Goal: Information Seeking & Learning: Learn about a topic

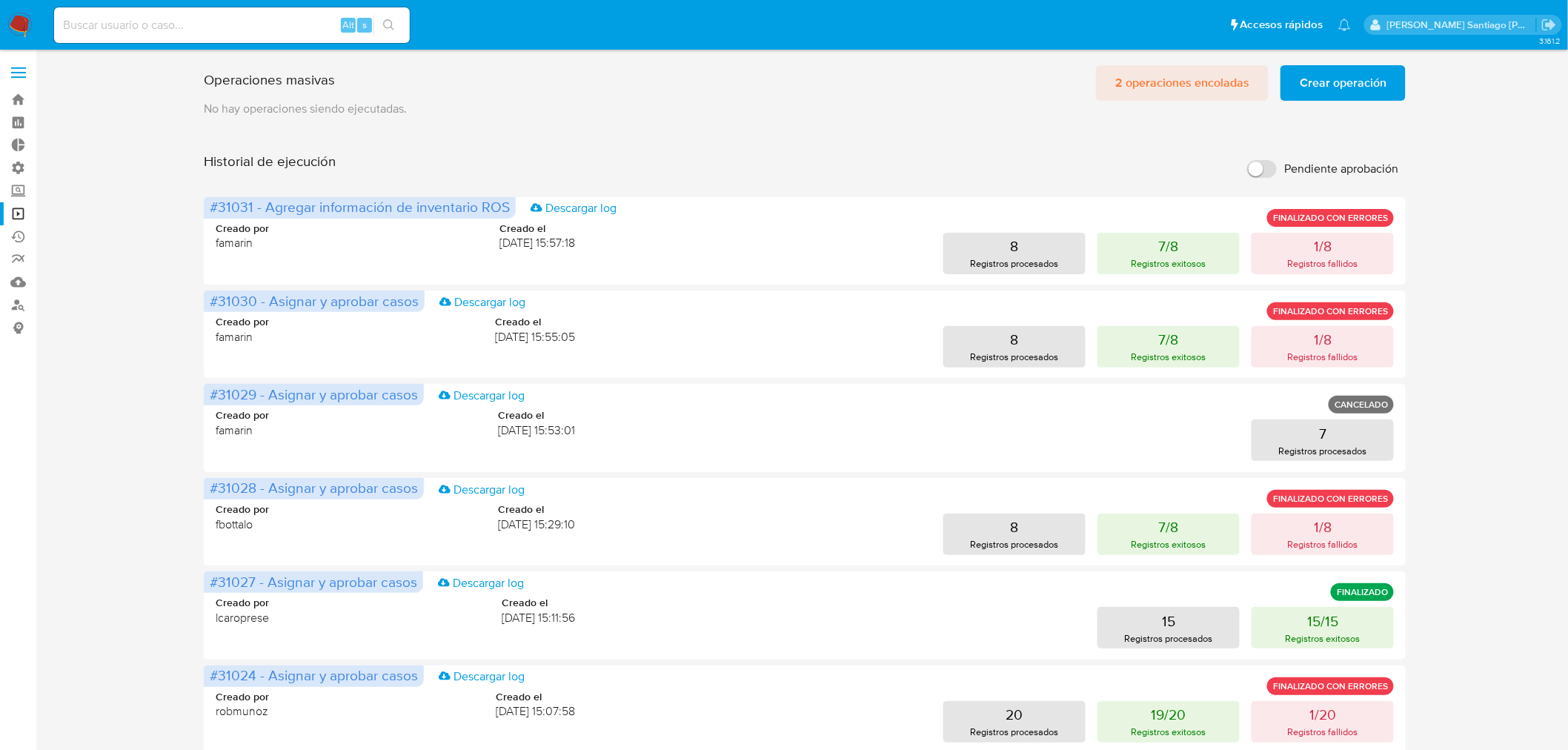
click at [1176, 80] on span "2 operaciones encoladas" at bounding box center [1182, 83] width 134 height 32
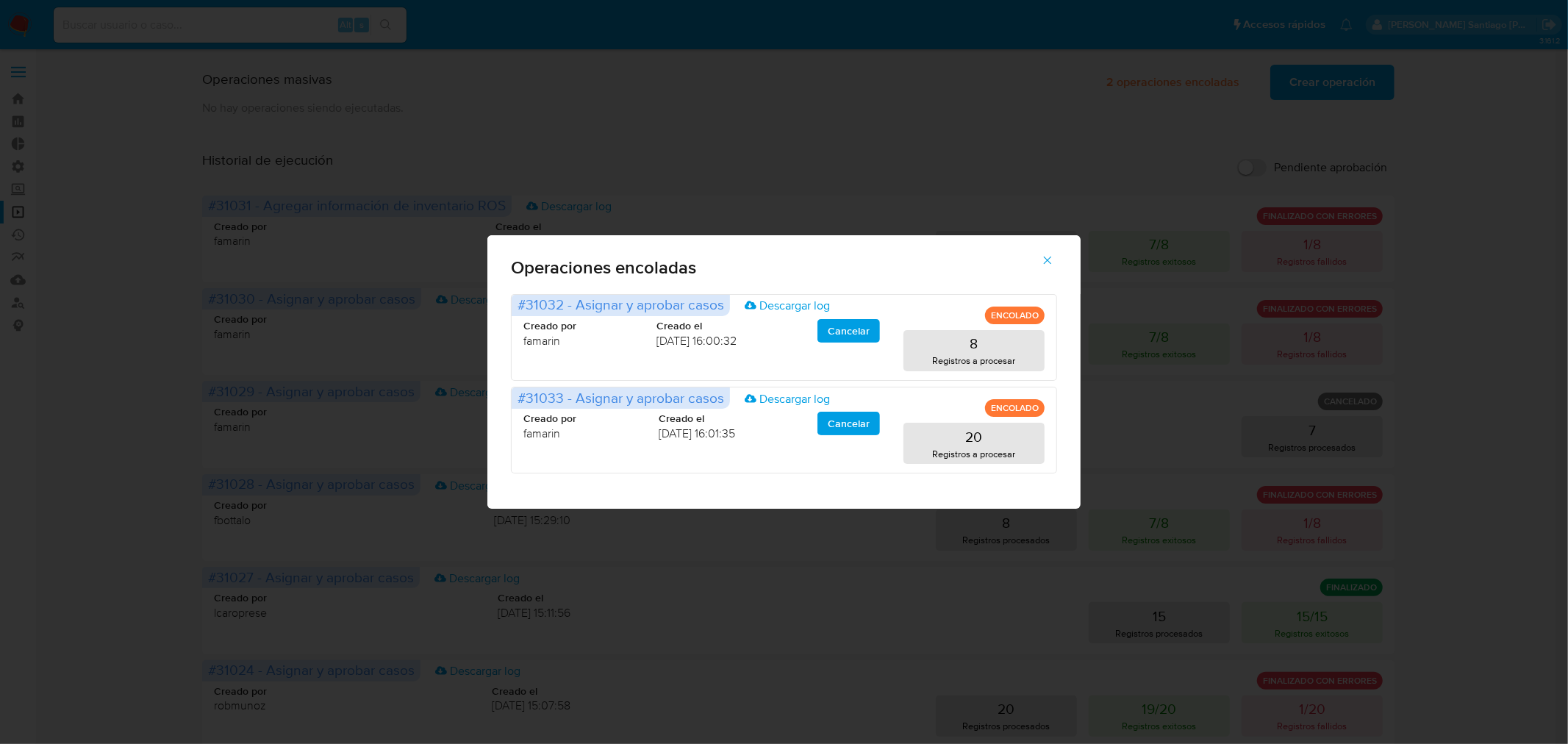
click at [1490, 209] on div "Operaciones encoladas #31032 - Asignar y aprobar casos Descargar log ENCOLADO C…" at bounding box center [784, 372] width 1568 height 744
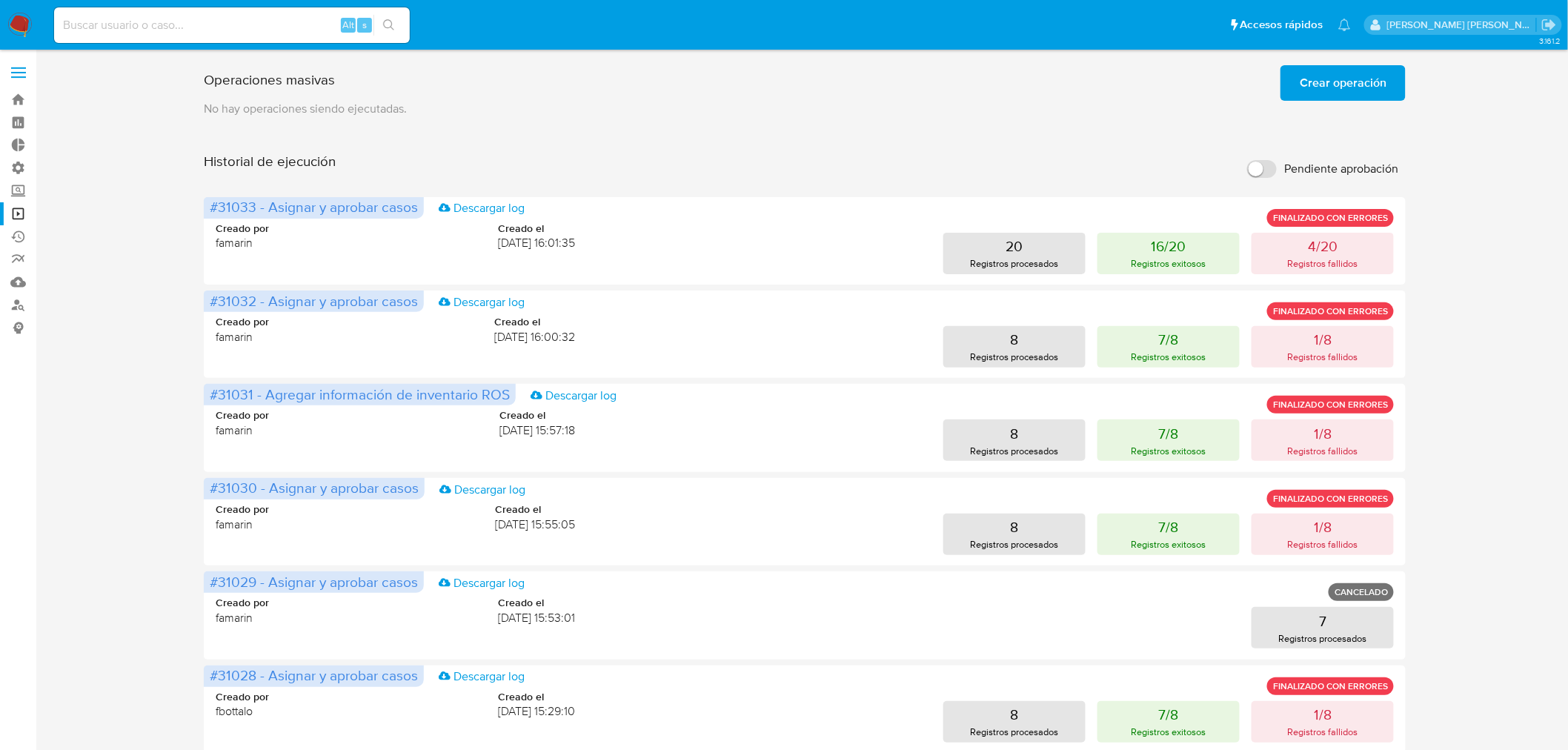
scroll to position [487, 0]
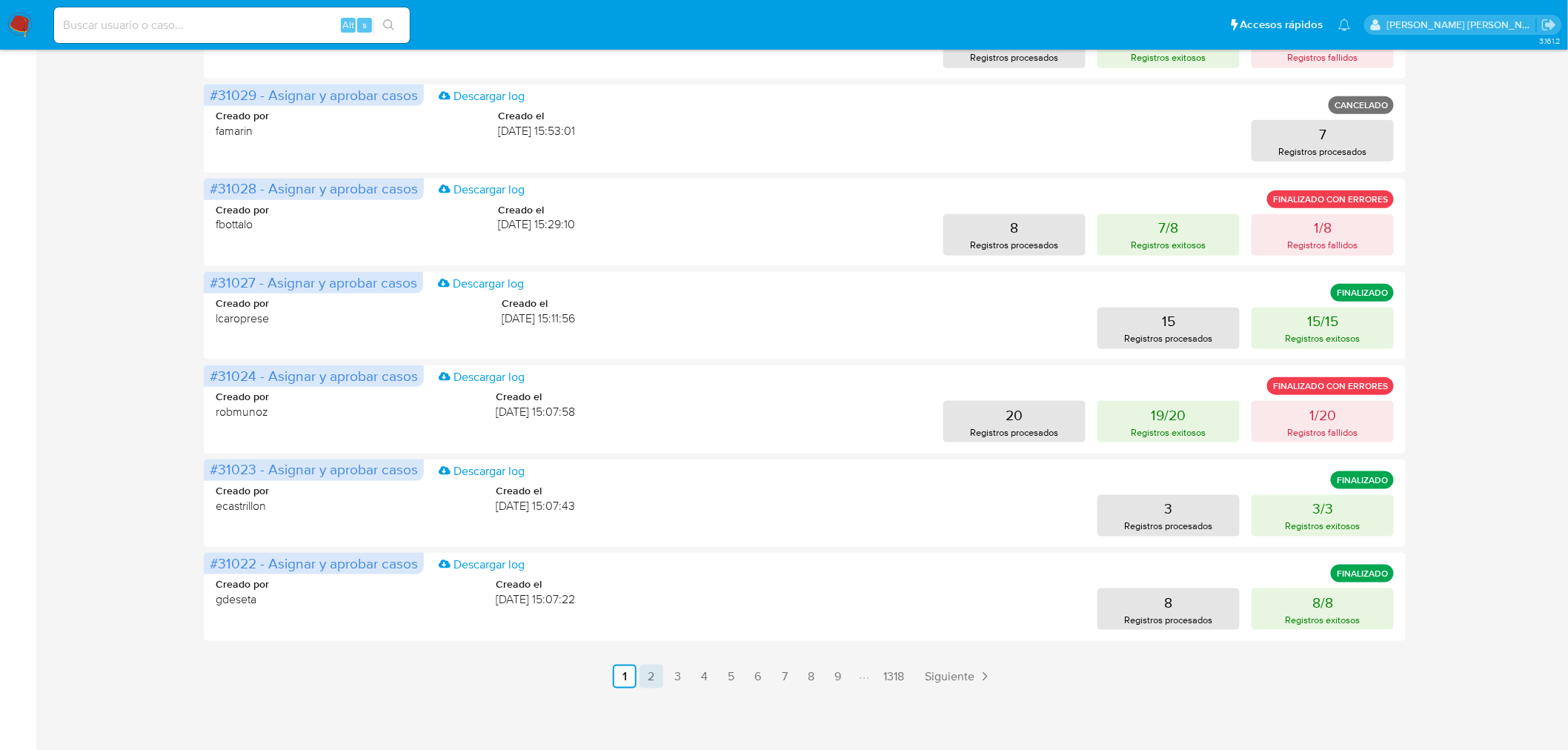
click at [651, 677] on link "2" at bounding box center [651, 676] width 24 height 24
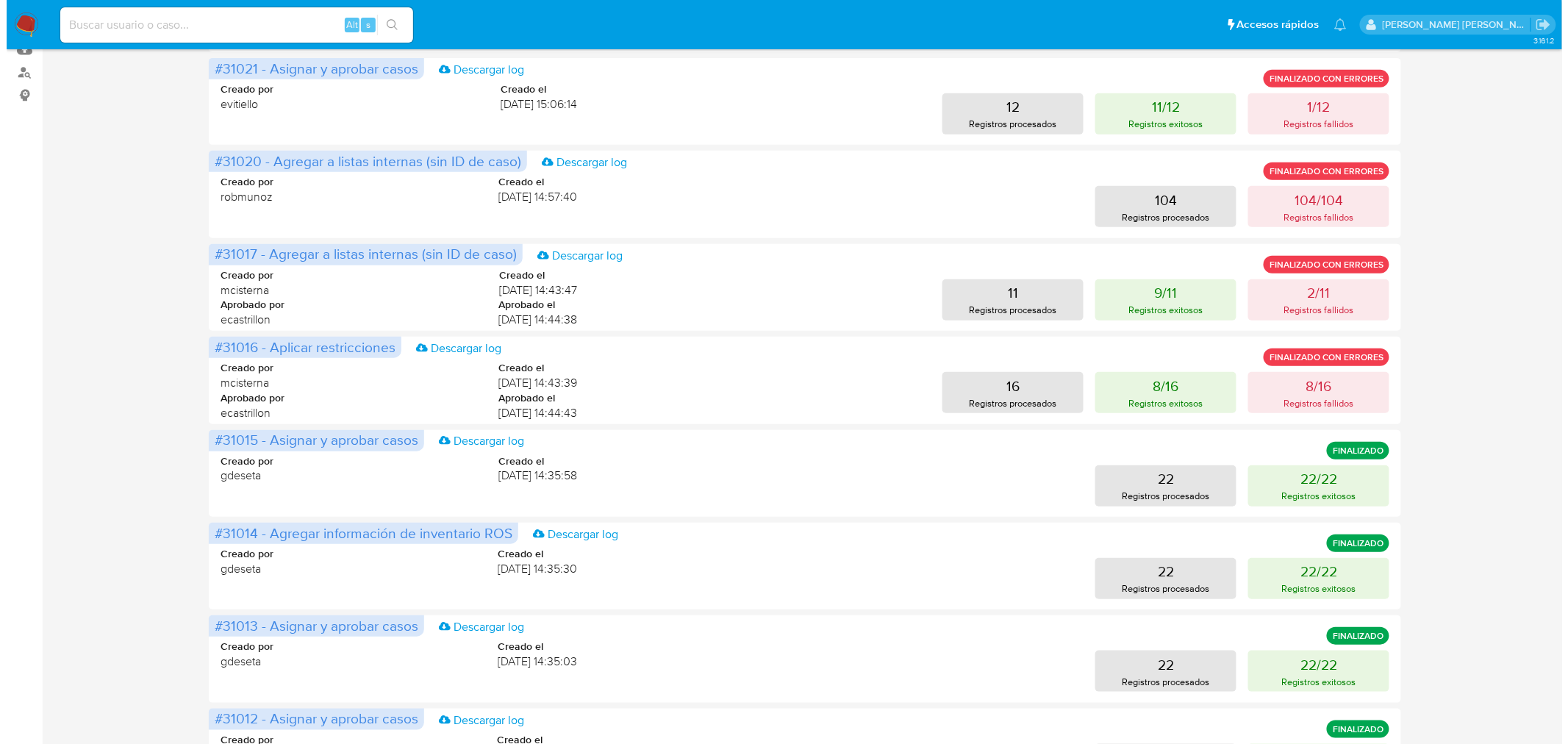
scroll to position [245, 0]
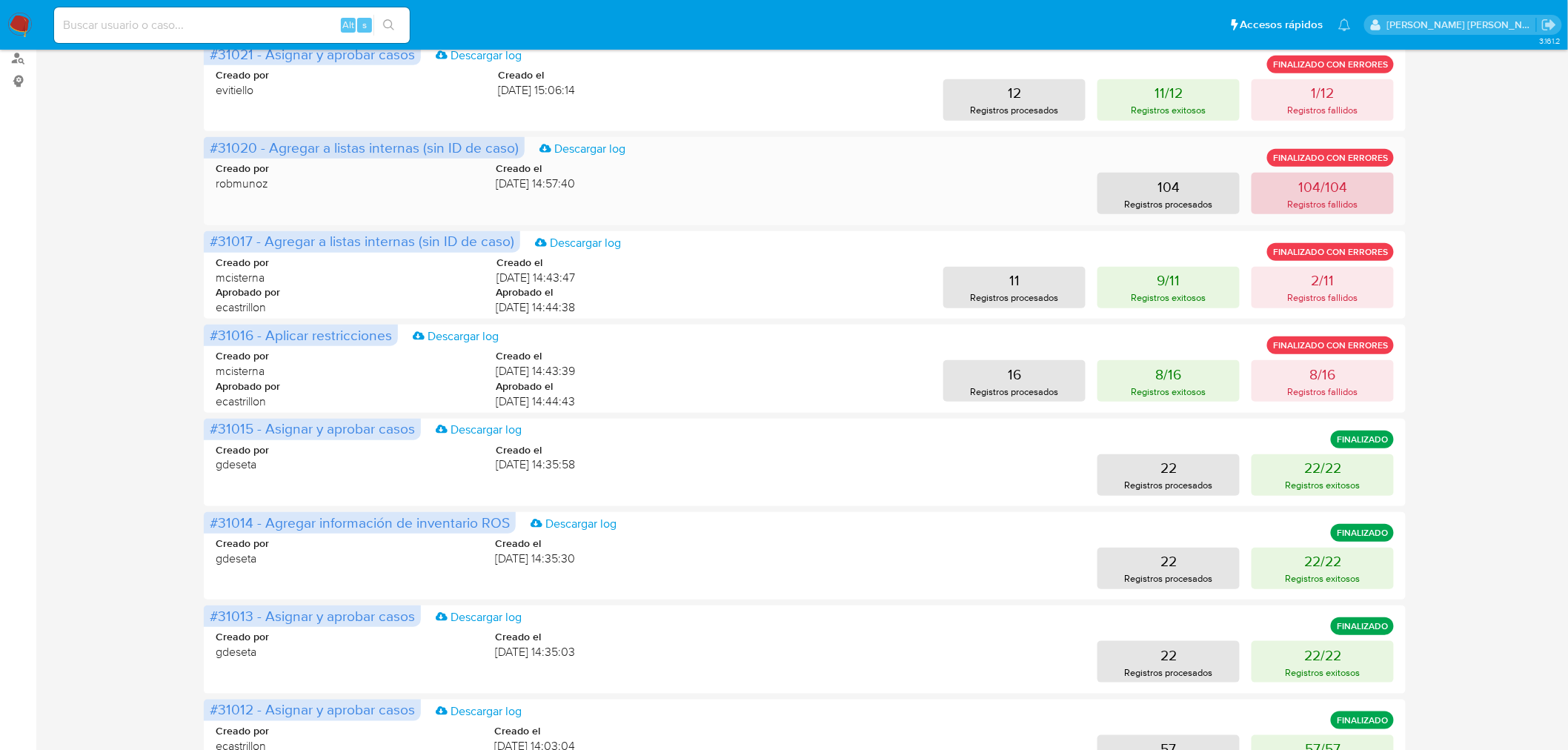
click at [1289, 190] on button "104/104 Registros fallidos" at bounding box center [1323, 193] width 143 height 42
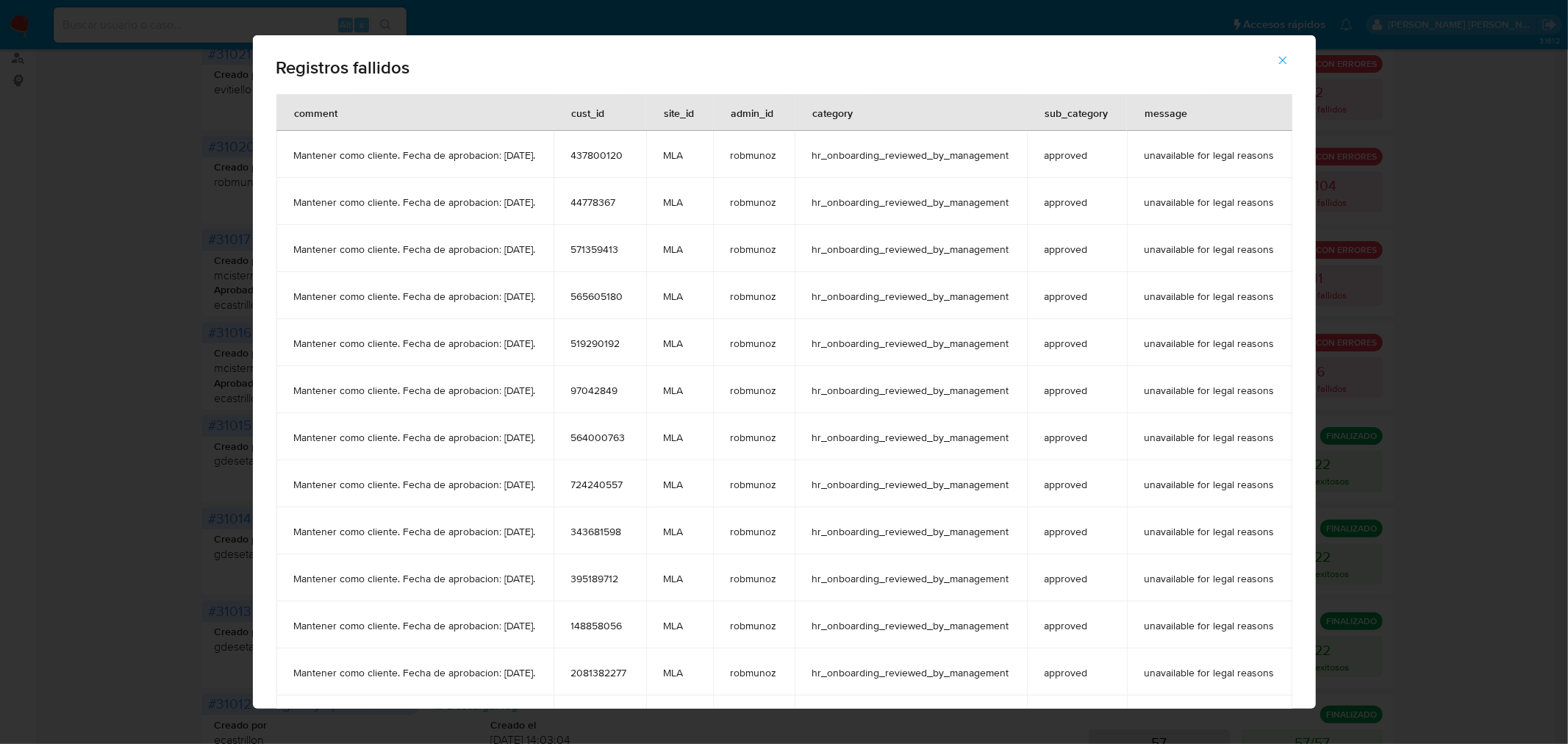
click at [584, 386] on span "97042849" at bounding box center [599, 390] width 58 height 13
click at [584, 385] on span "97042849" at bounding box center [599, 390] width 58 height 13
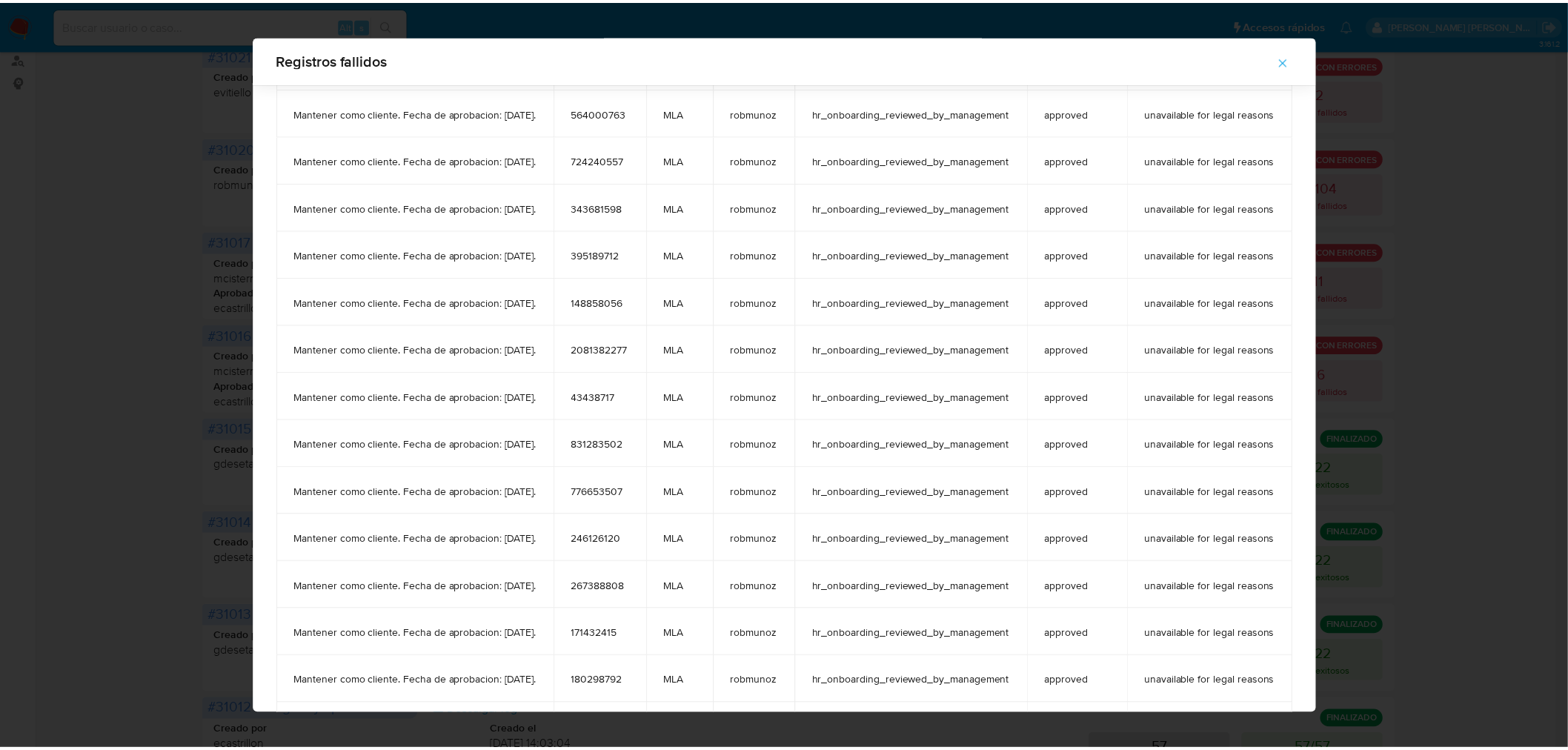
scroll to position [483, 0]
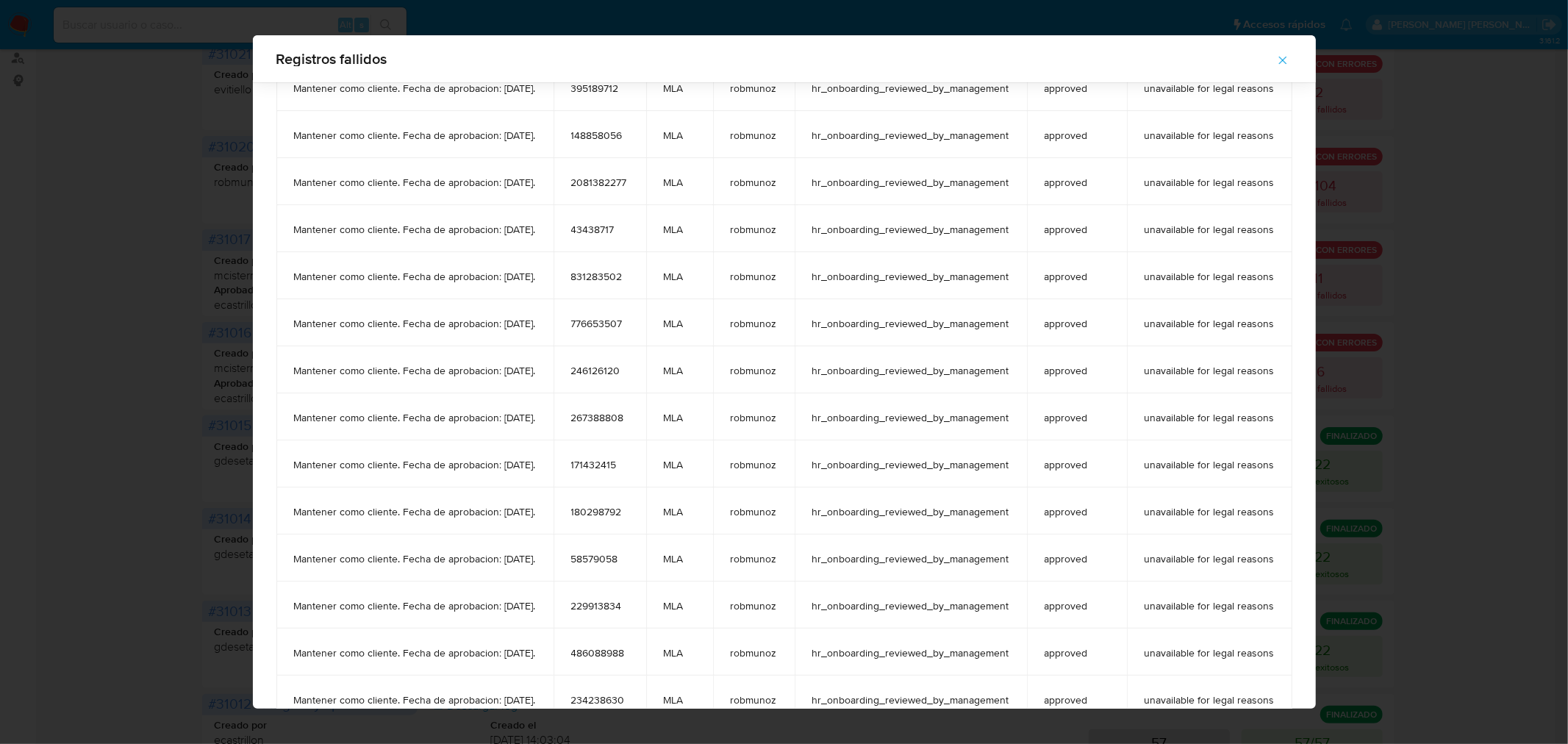
click at [606, 570] on td "58579058" at bounding box center [599, 558] width 93 height 47
click at [607, 552] on span "58579058" at bounding box center [599, 559] width 58 height 13
click at [1290, 62] on button "button" at bounding box center [1283, 59] width 52 height 35
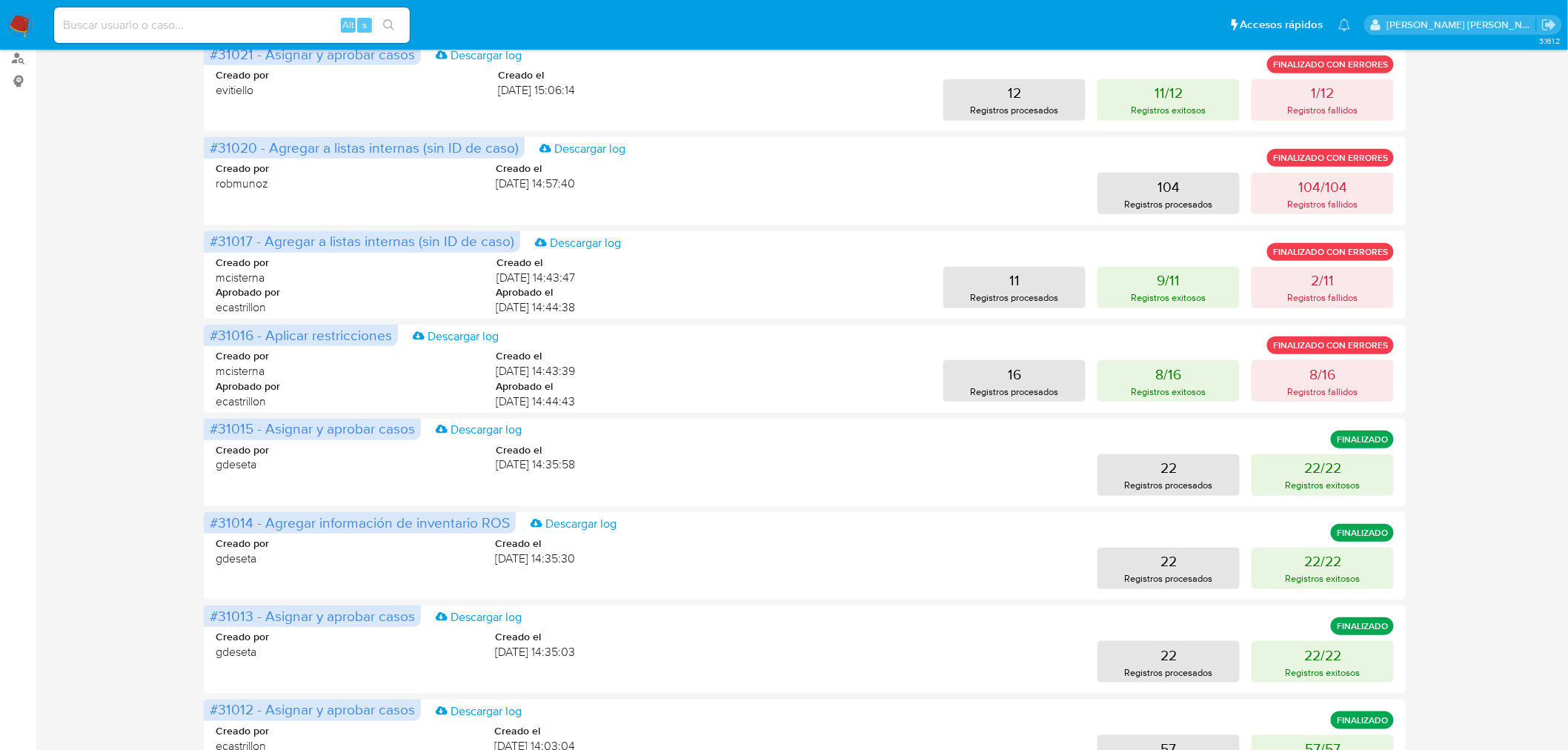
click at [148, 18] on input at bounding box center [232, 25] width 356 height 19
paste input "649582220"
type input "649582220"
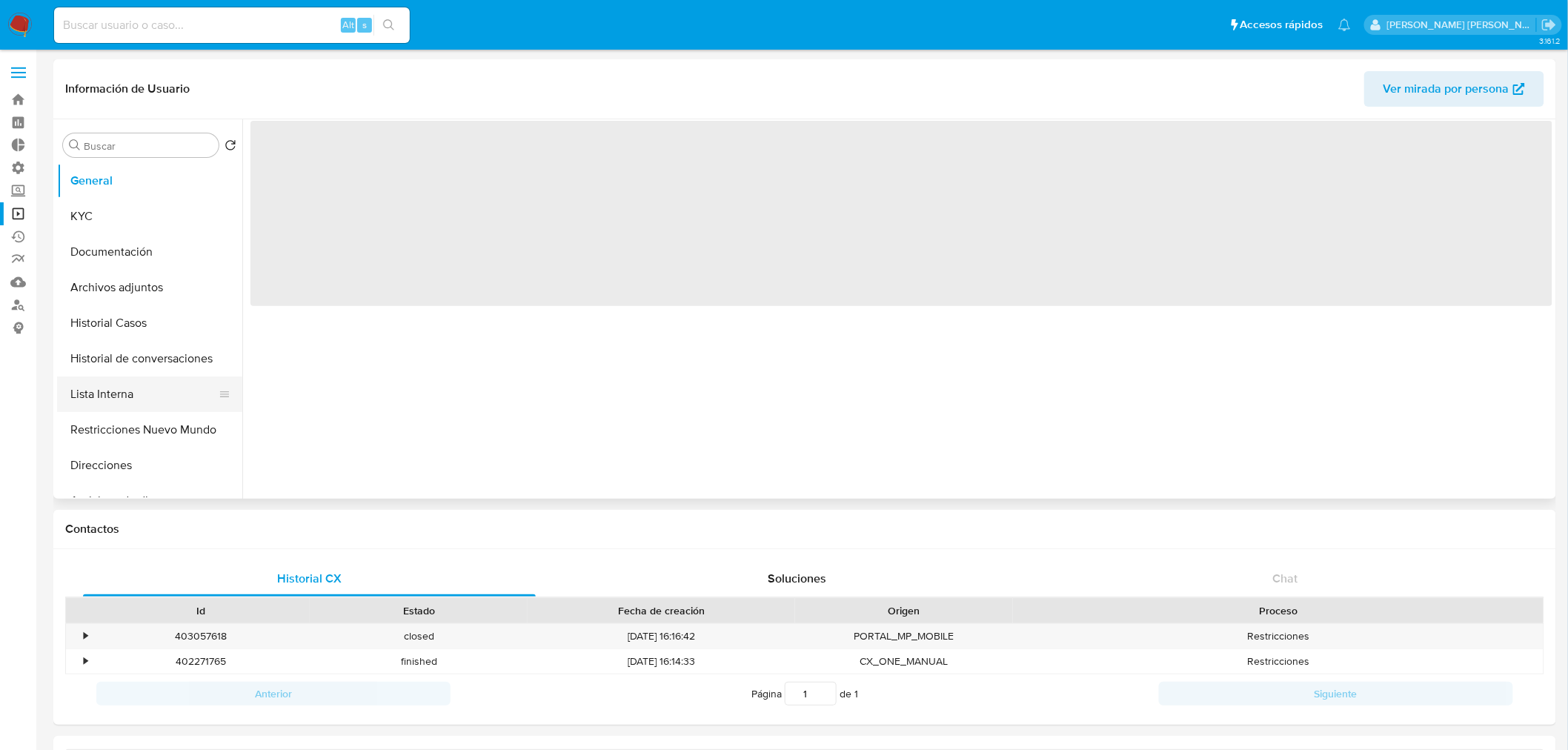
click at [115, 385] on button "Lista Interna" at bounding box center [144, 394] width 173 height 35
select select "10"
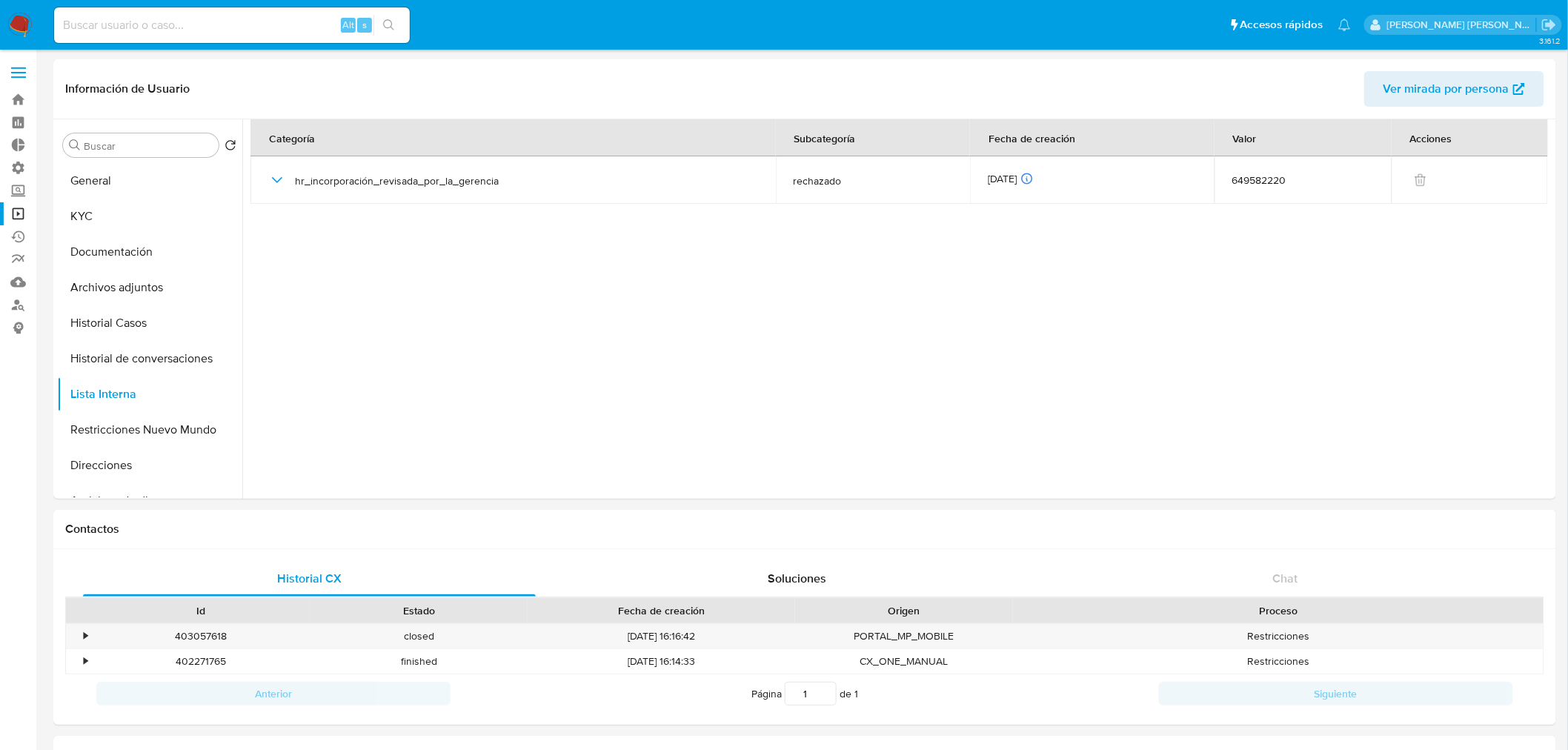
click at [198, 21] on input at bounding box center [232, 25] width 356 height 19
paste input "33735189"
type input "33735189"
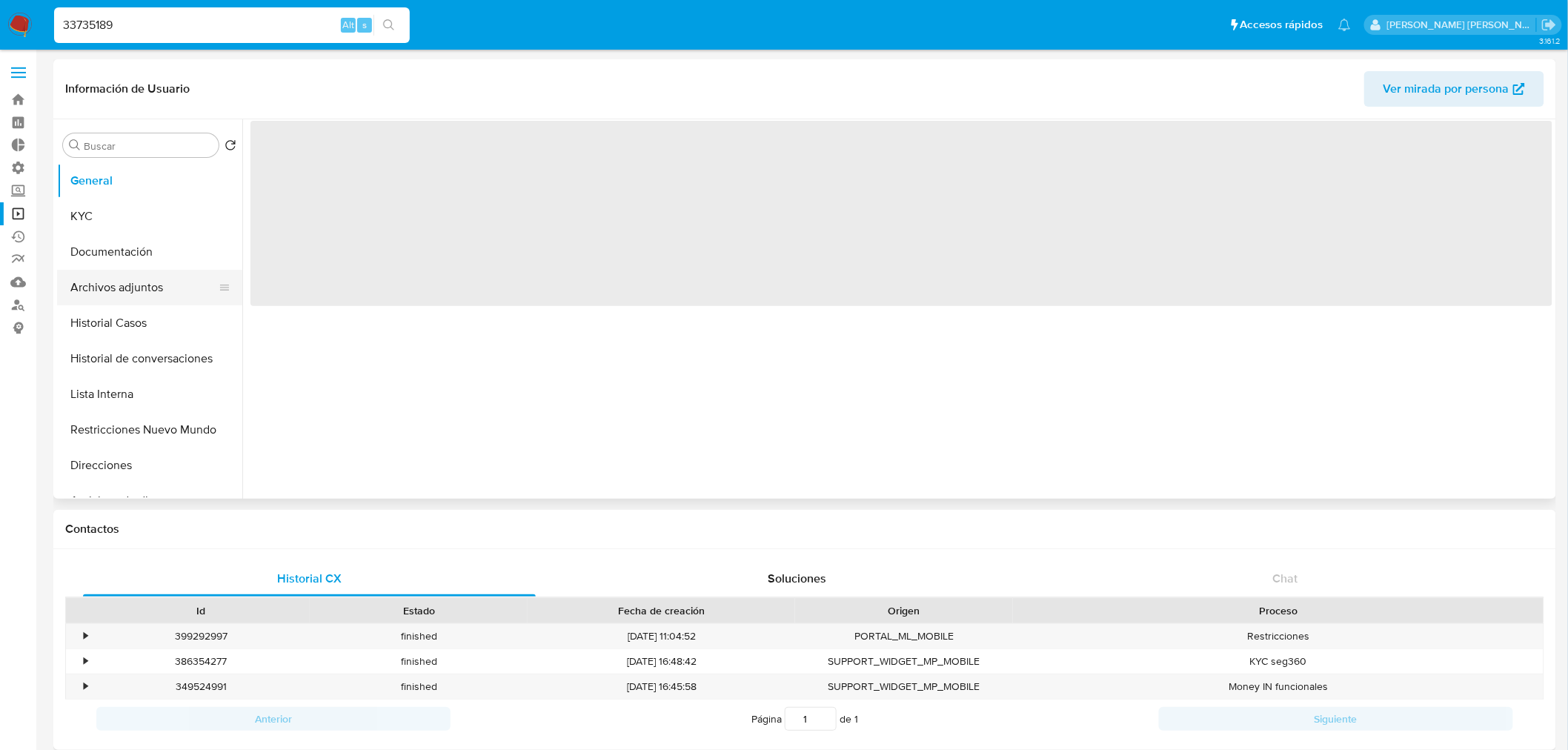
select select "10"
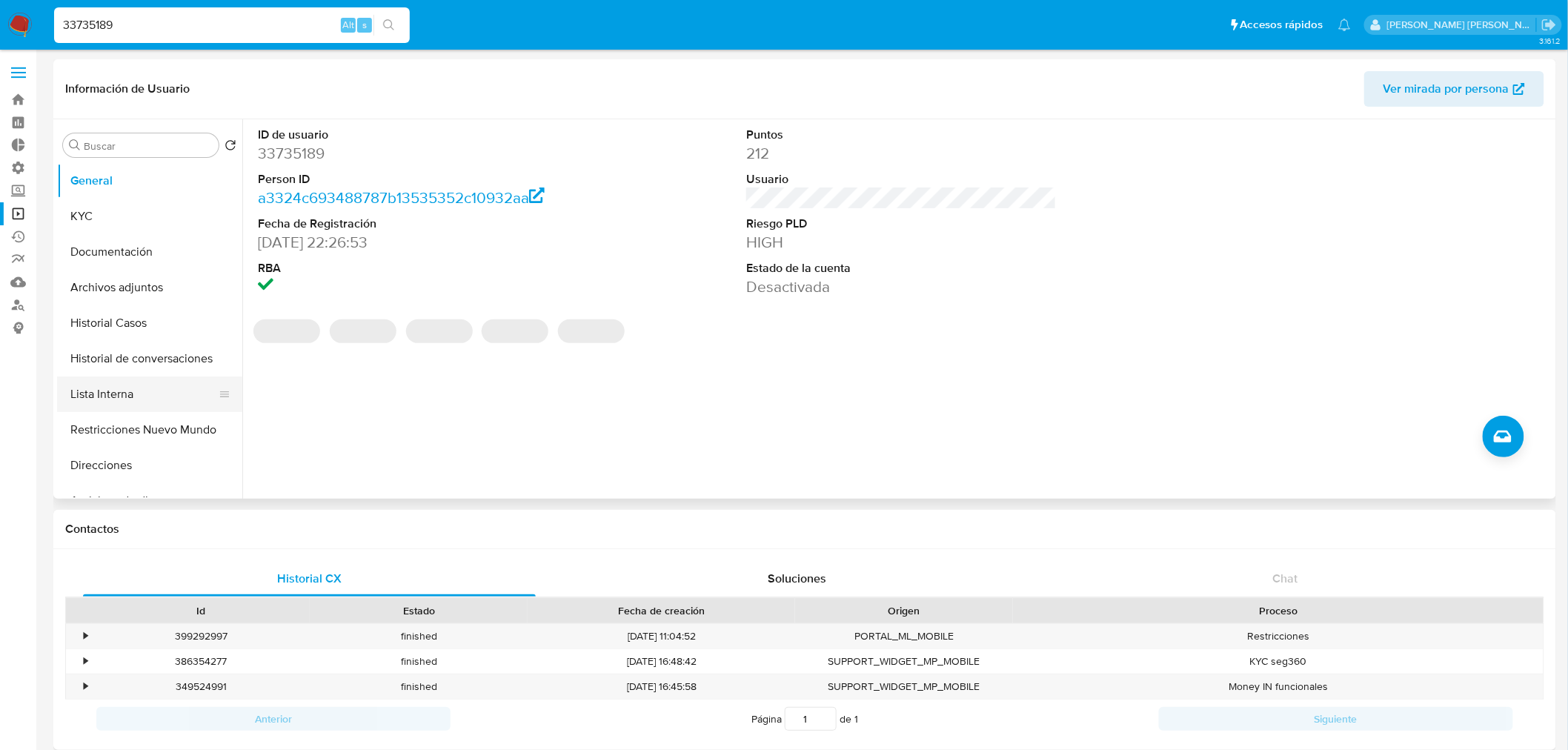
click at [139, 385] on button "Lista Interna" at bounding box center [144, 394] width 173 height 35
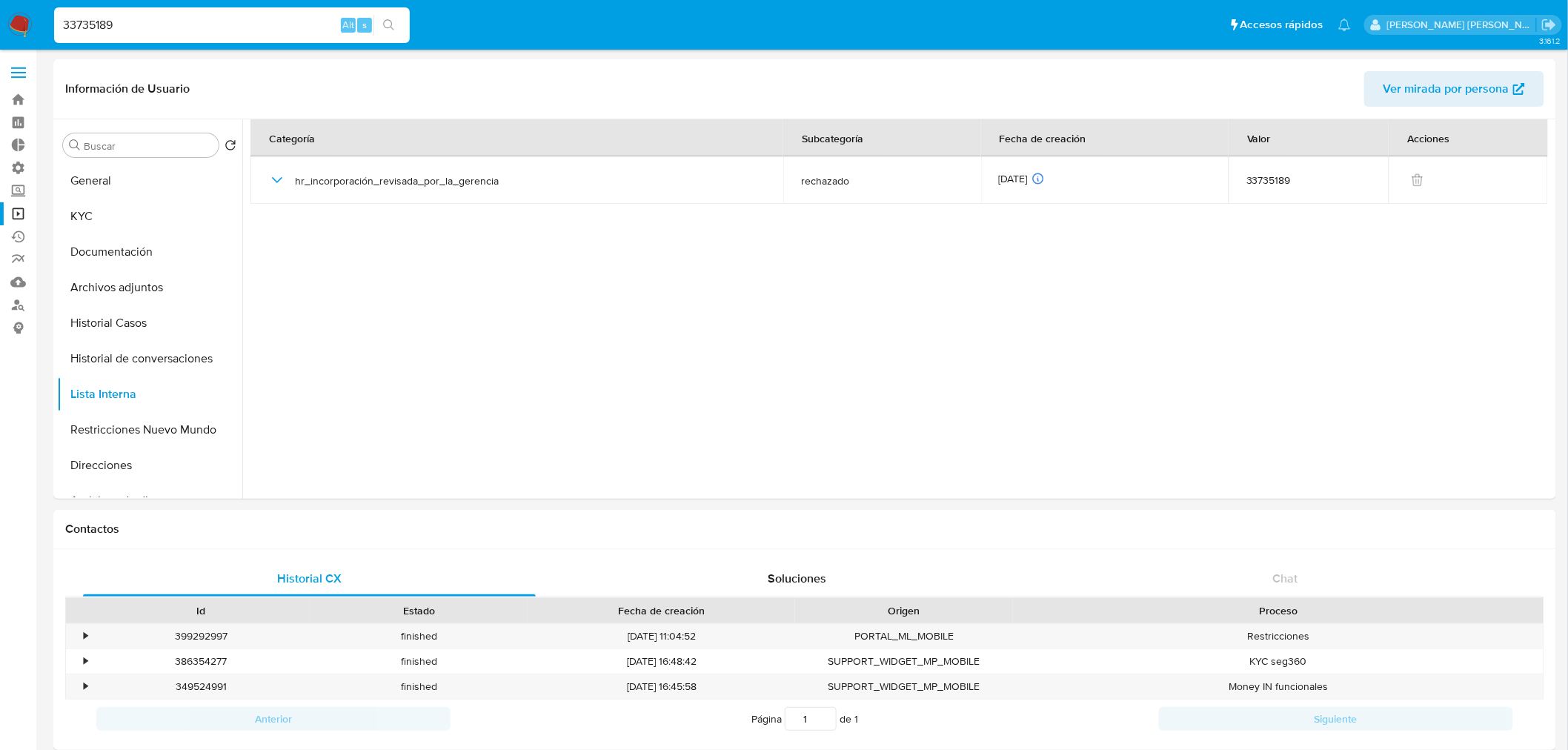
click at [169, 27] on input "33735189" at bounding box center [232, 25] width 356 height 19
paste input "747156705"
type input "747156705"
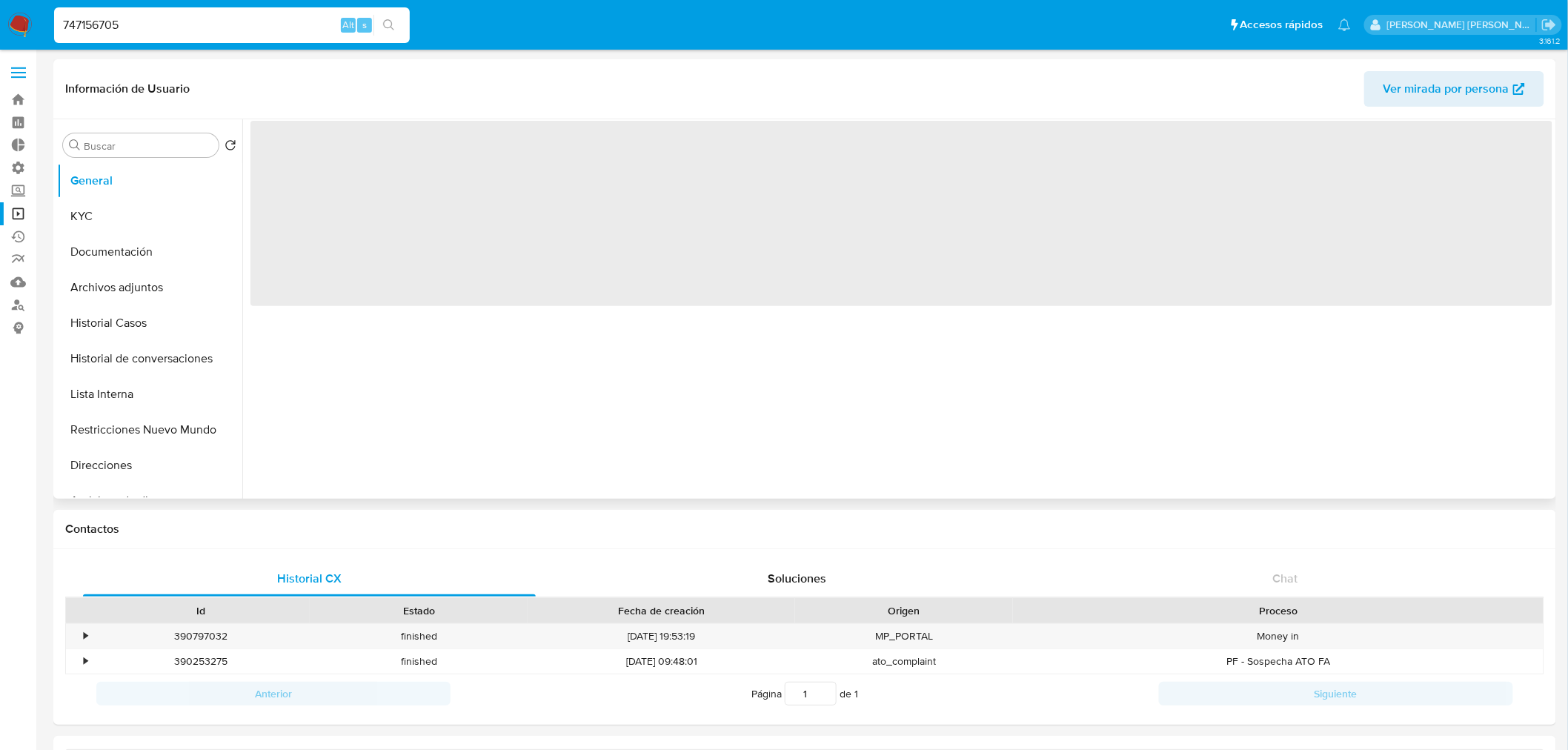
select select "10"
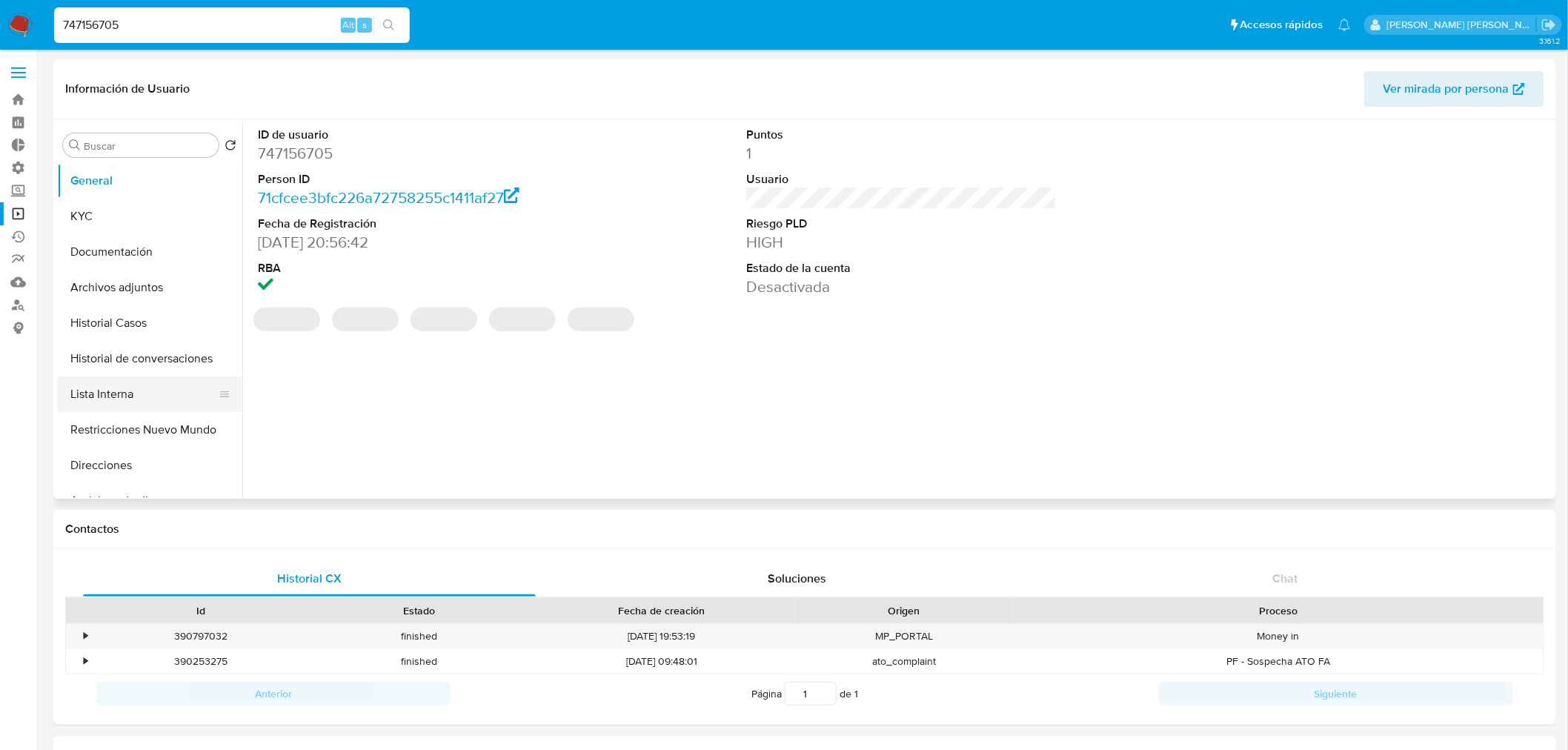
click at [157, 399] on button "Lista Interna" at bounding box center [144, 394] width 173 height 35
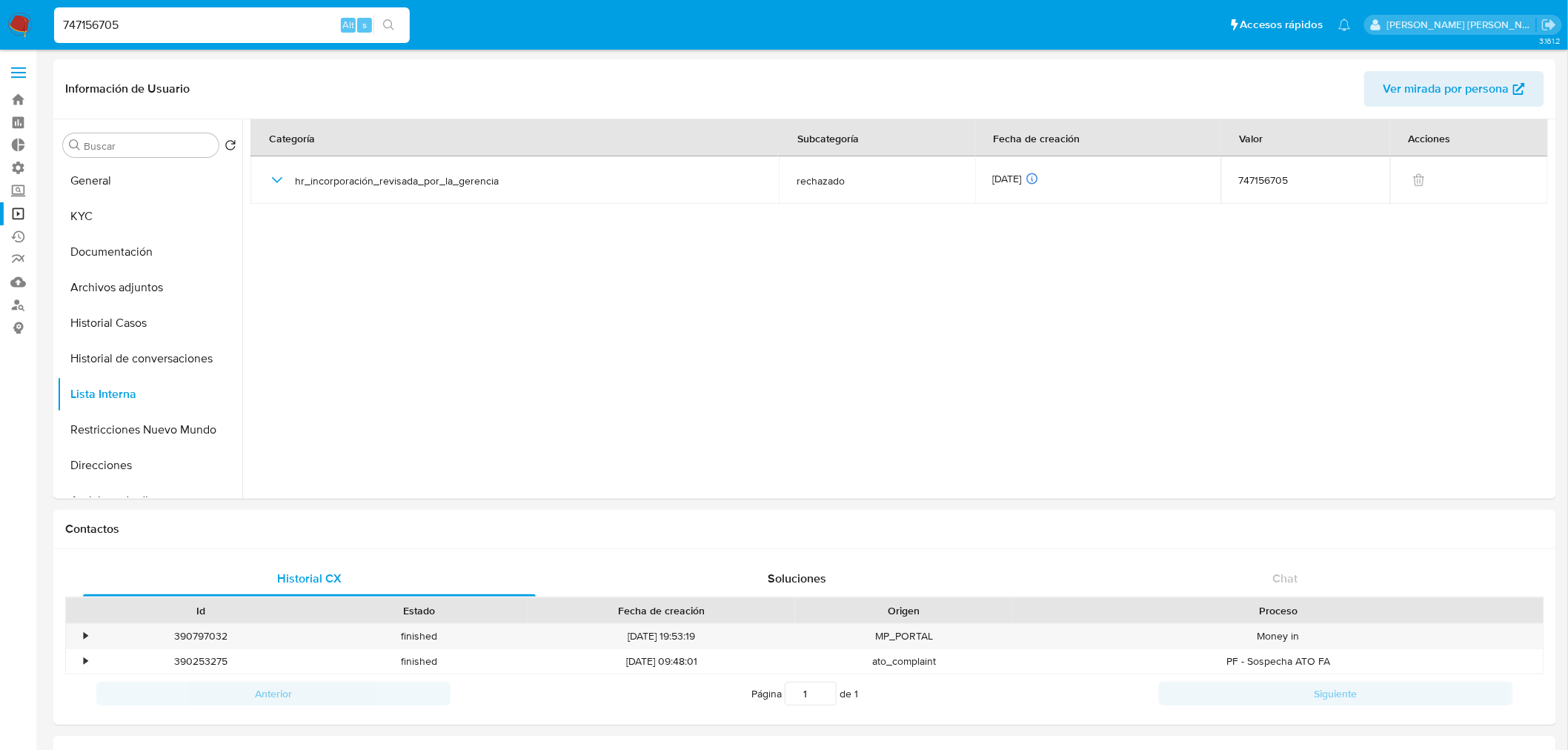
click at [176, 22] on input "747156705" at bounding box center [232, 25] width 356 height 19
paste input "649582220"
type input "649582220"
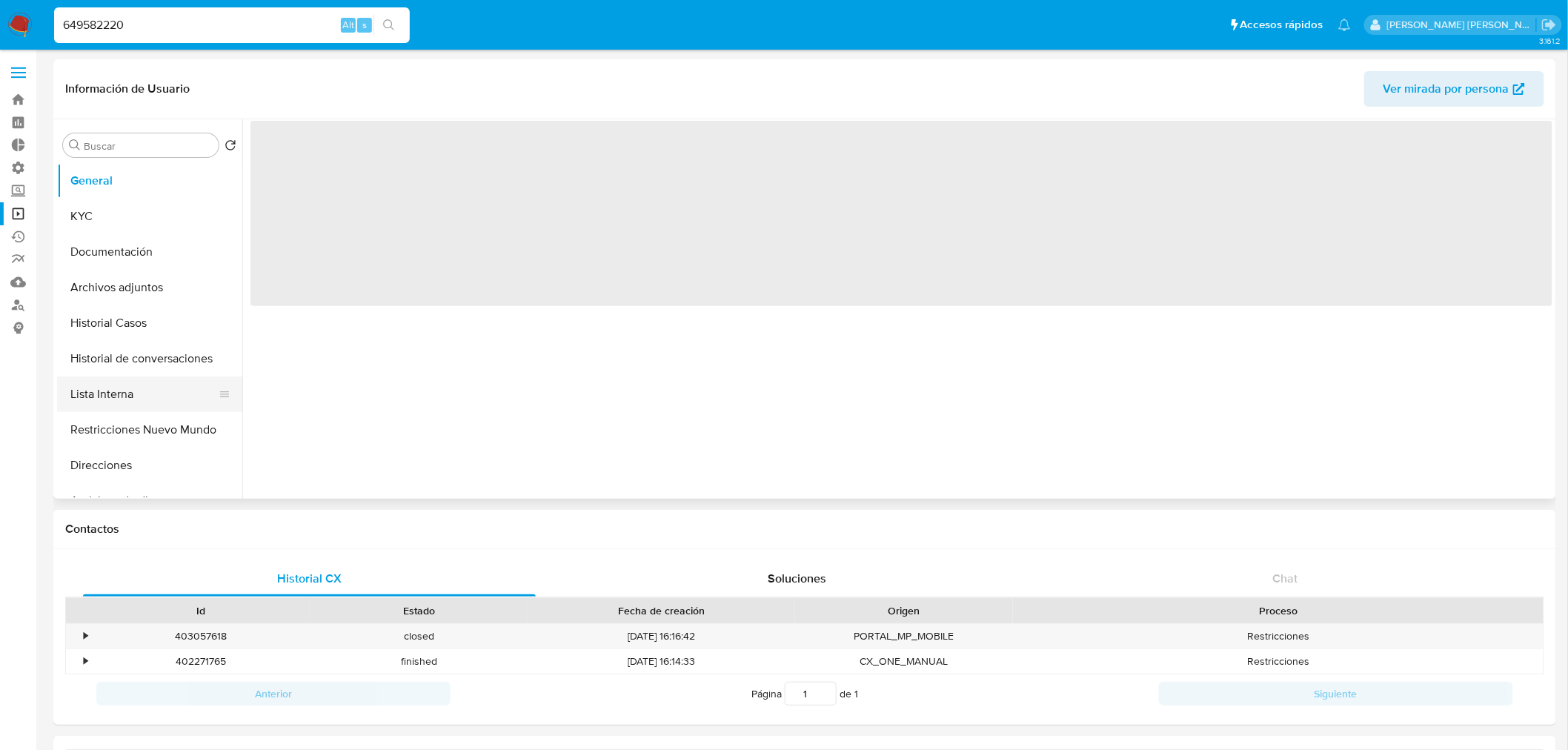
select select "10"
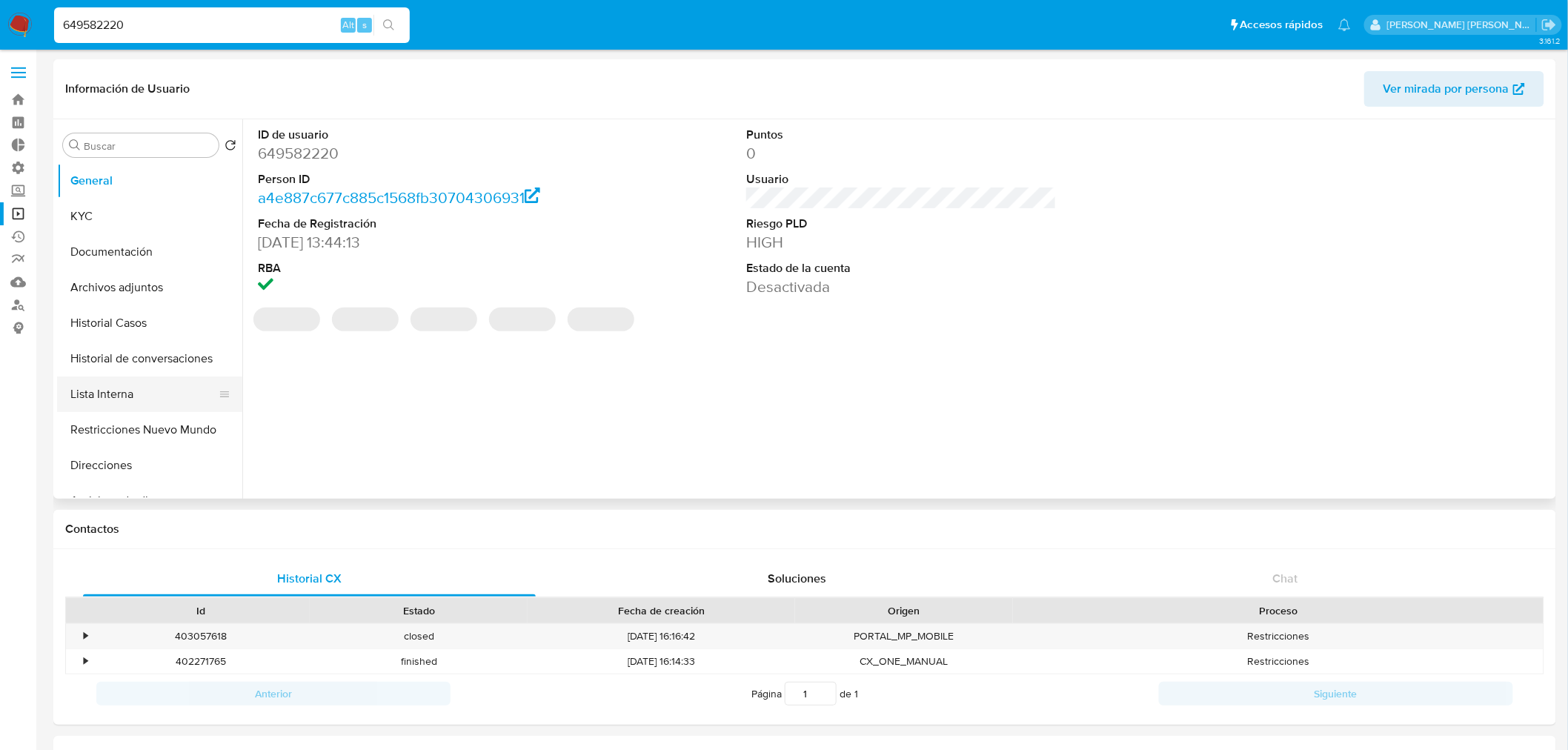
click at [143, 405] on button "Lista Interna" at bounding box center [144, 394] width 173 height 35
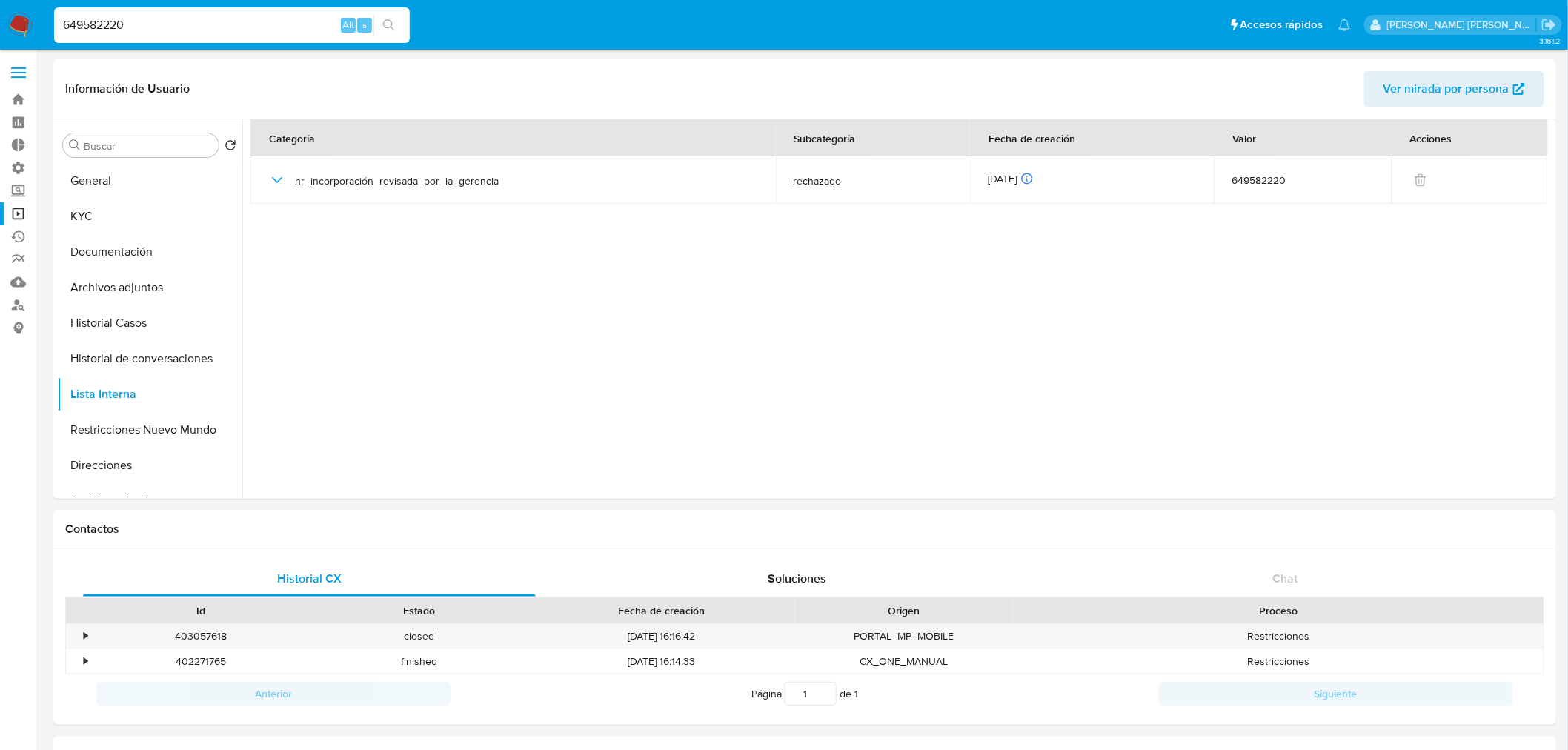
click at [186, 30] on input "649582220" at bounding box center [232, 25] width 356 height 19
paste input "747156705"
type input "747156705"
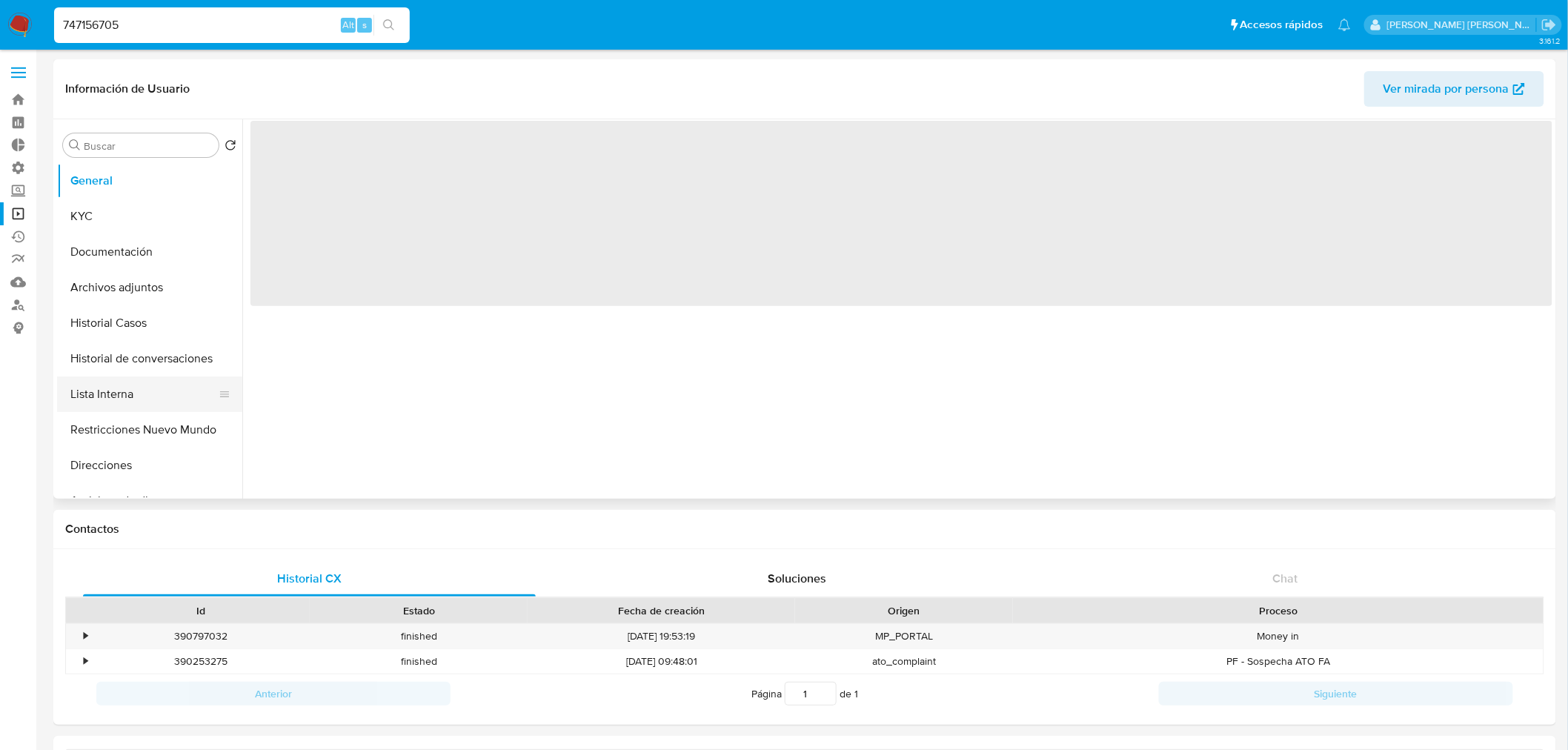
click at [142, 385] on button "Lista Interna" at bounding box center [144, 394] width 173 height 35
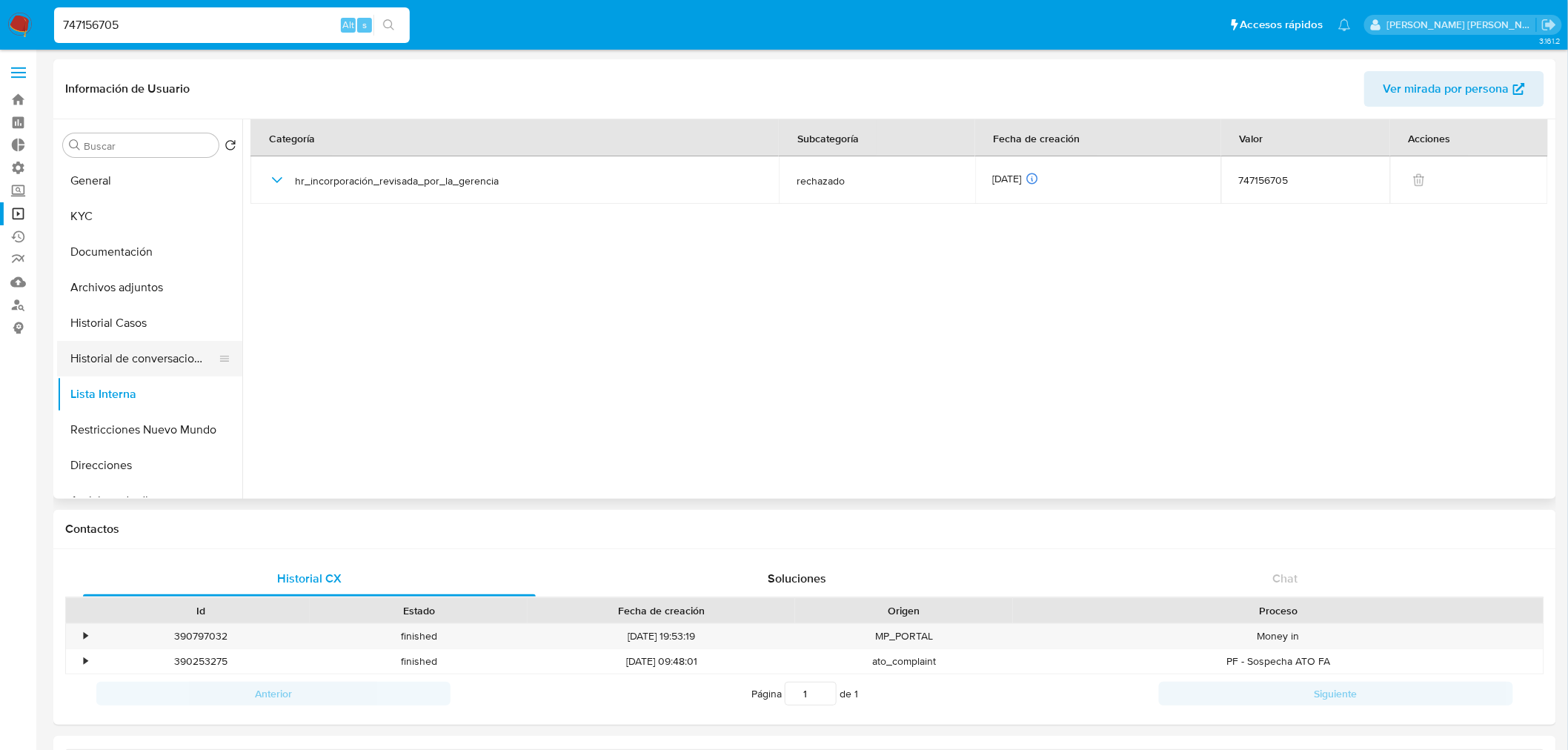
select select "10"
click at [186, 32] on input "747156705" at bounding box center [232, 25] width 356 height 19
click at [186, 31] on input "747156705" at bounding box center [232, 25] width 356 height 19
paste input "67392304"
type input "767392304"
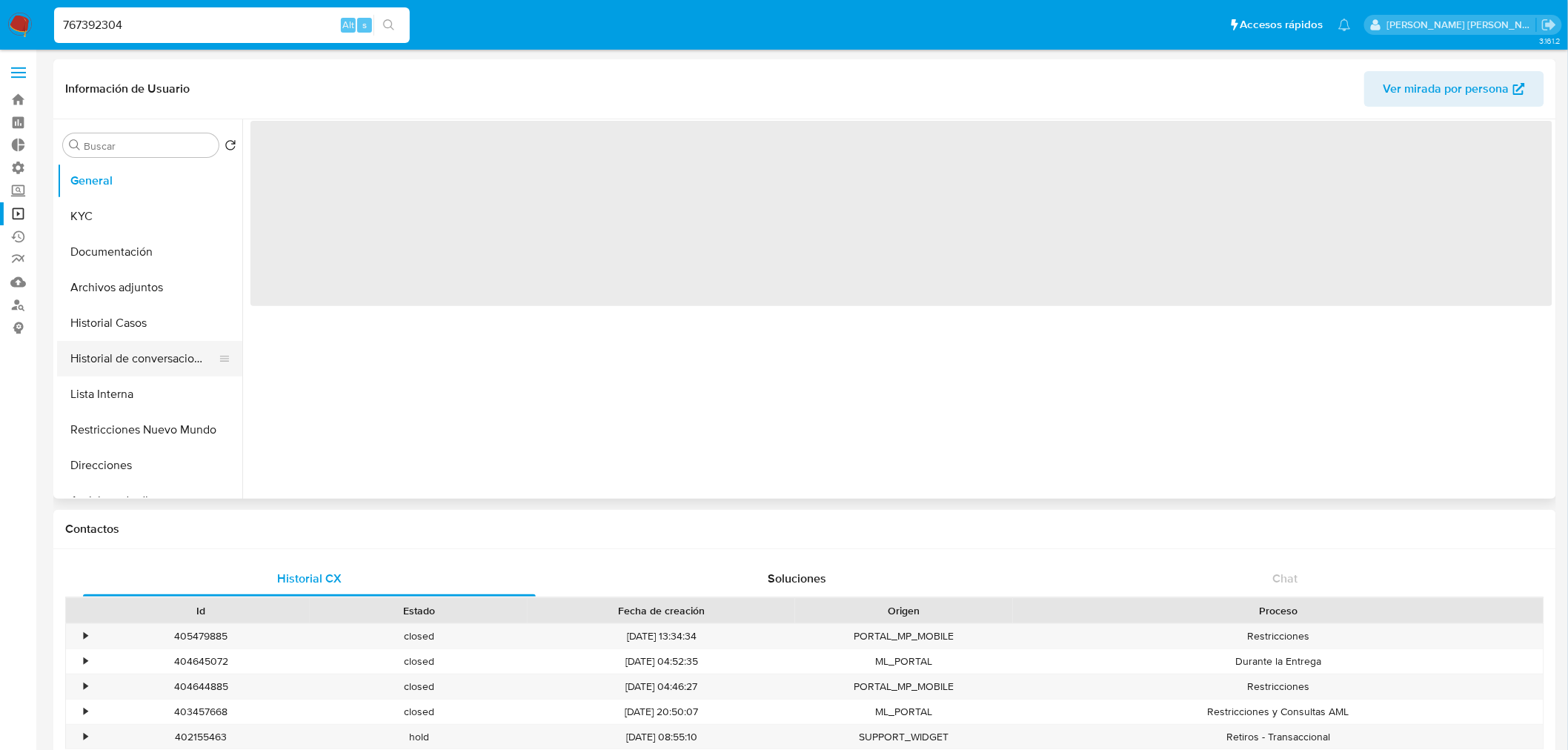
select select "10"
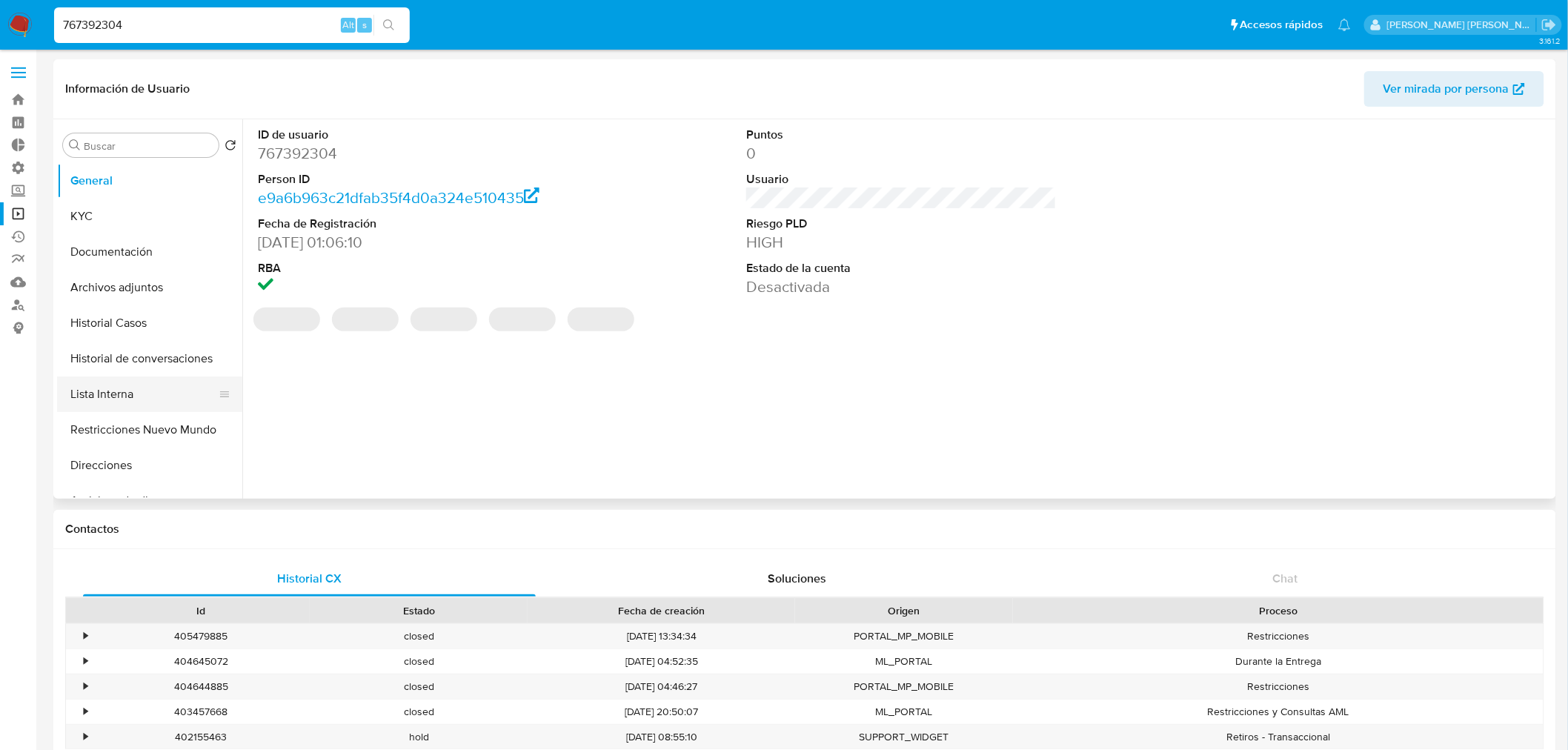
click at [128, 397] on button "Lista Interna" at bounding box center [144, 394] width 173 height 35
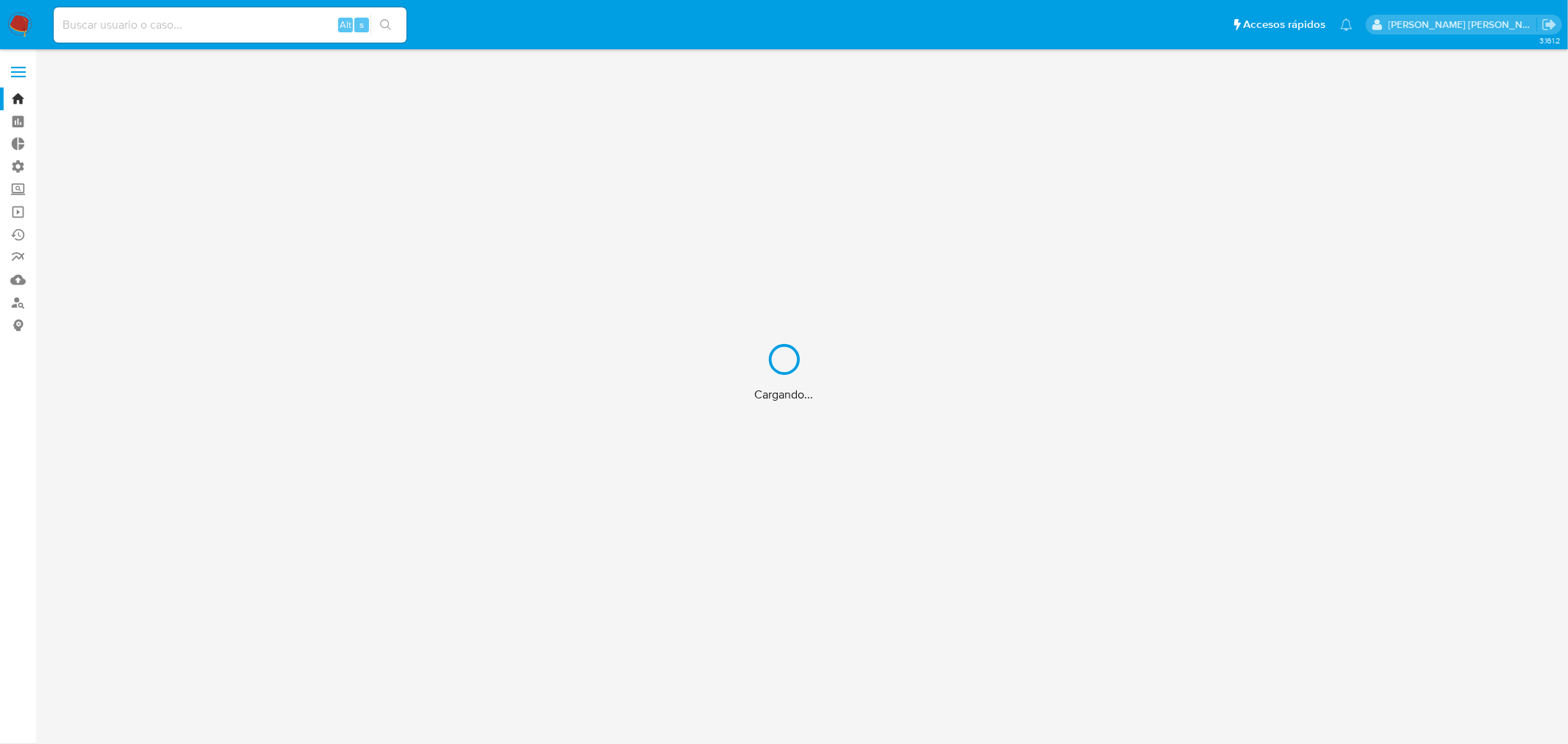
click at [223, 24] on div "Cargando..." at bounding box center [784, 372] width 1568 height 744
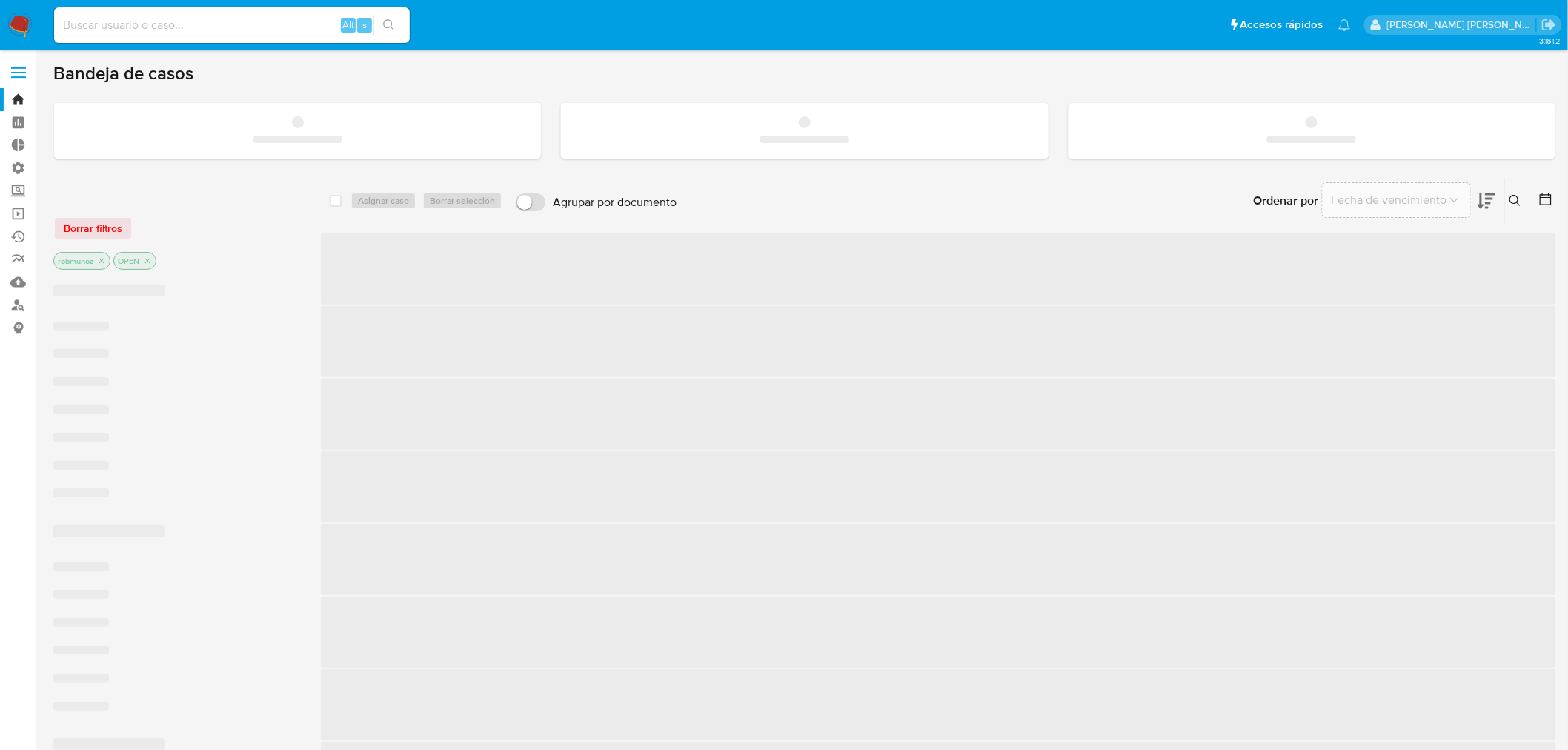
click at [228, 29] on input at bounding box center [232, 25] width 356 height 19
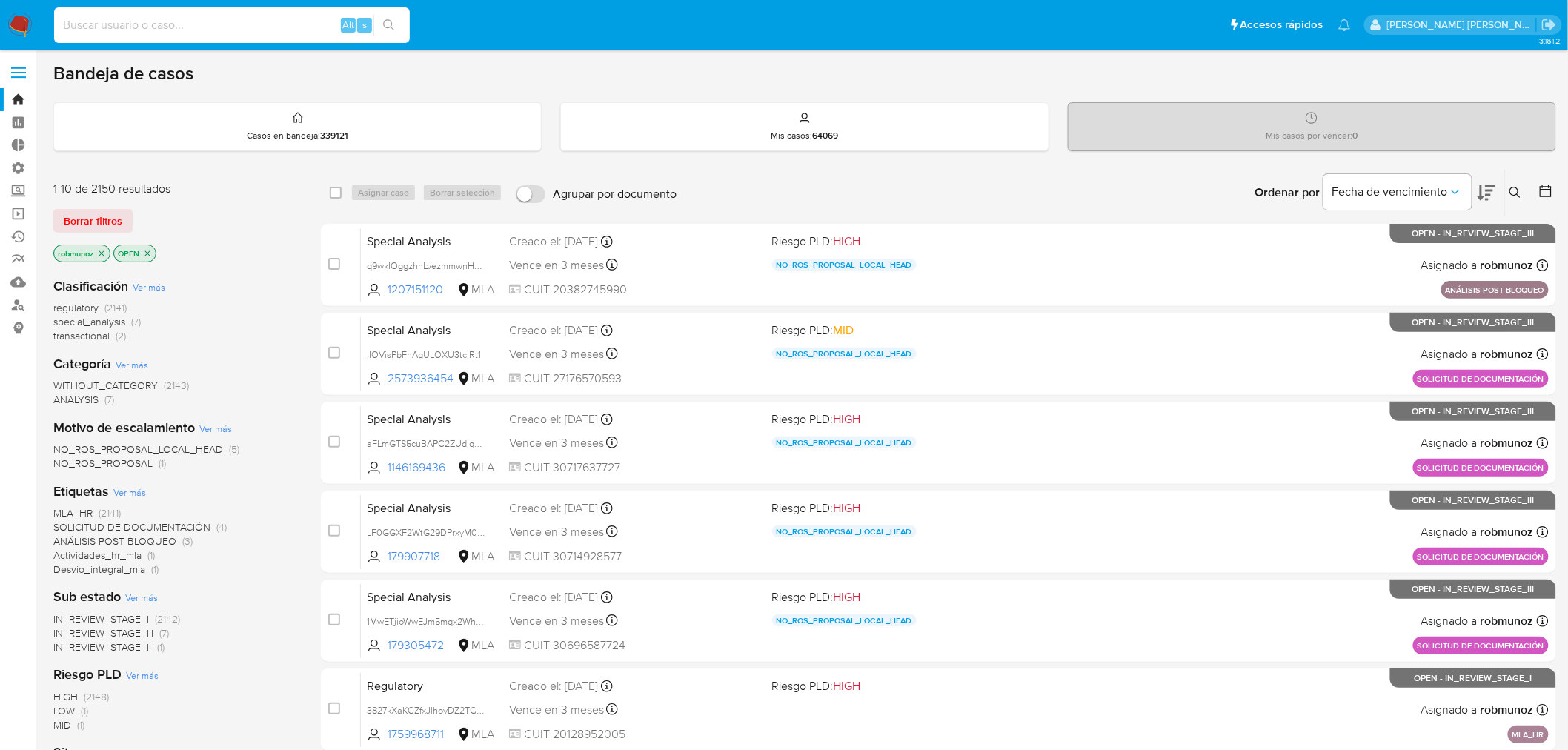
paste input "97042849"
type input "97042849"
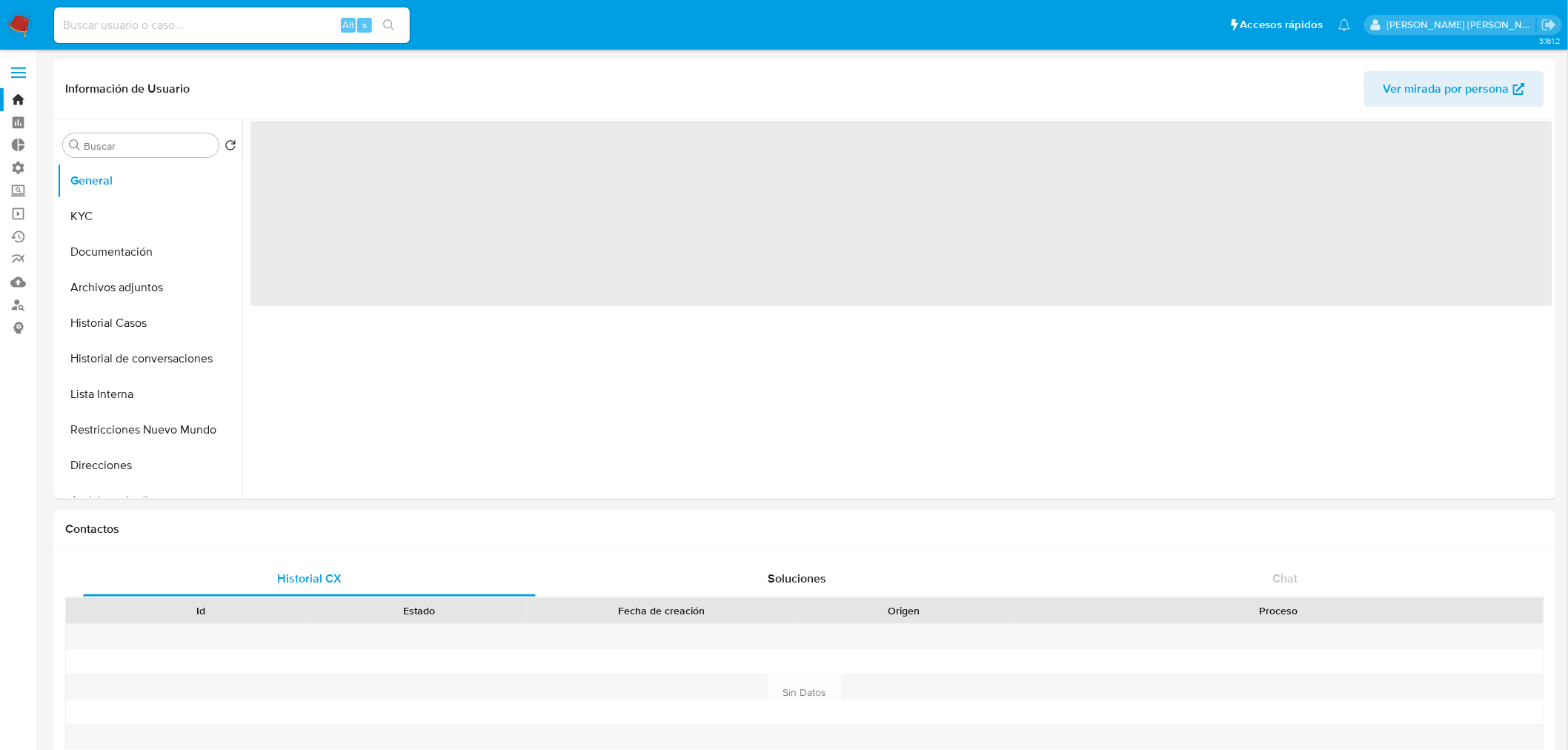
select select "10"
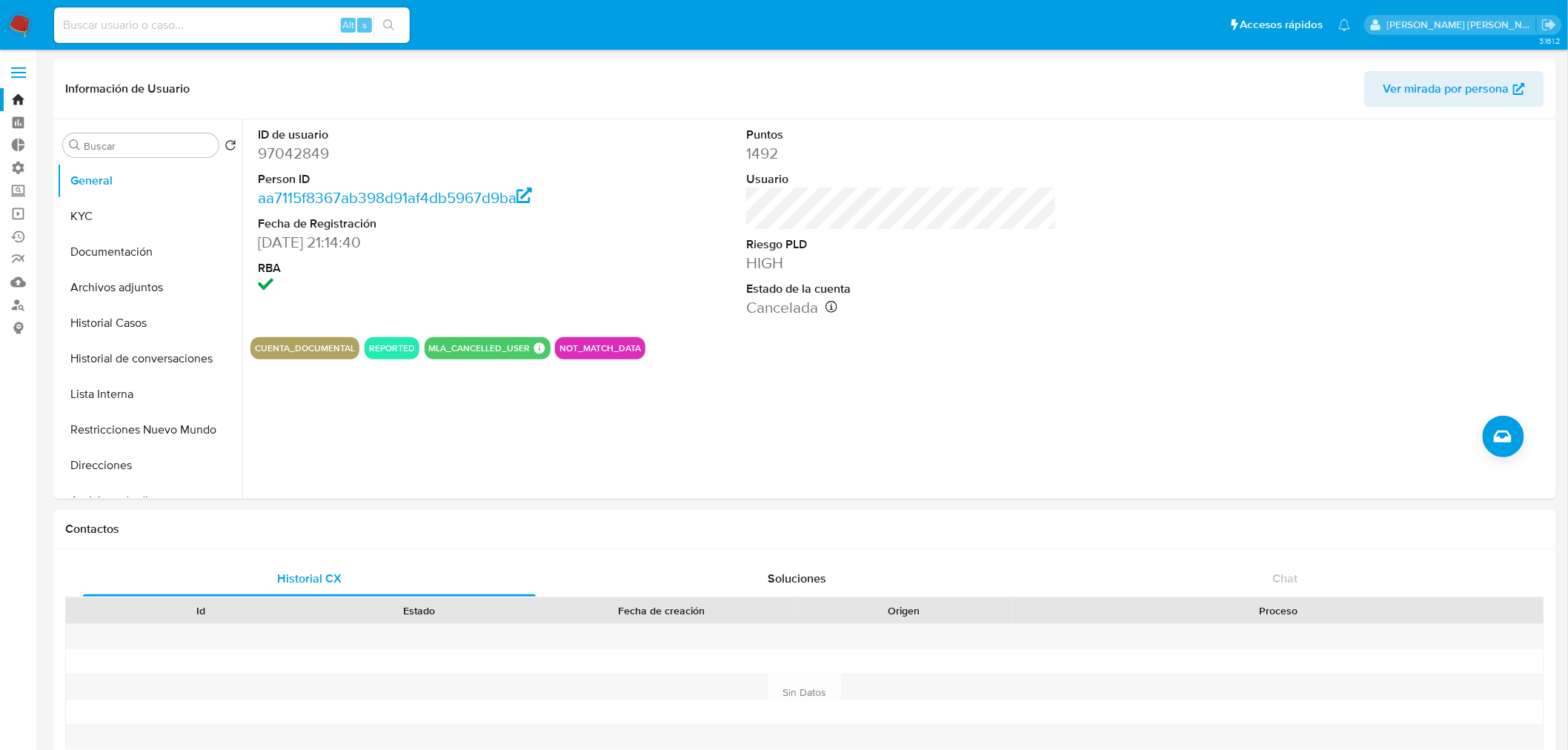
click at [204, 17] on input at bounding box center [232, 25] width 356 height 19
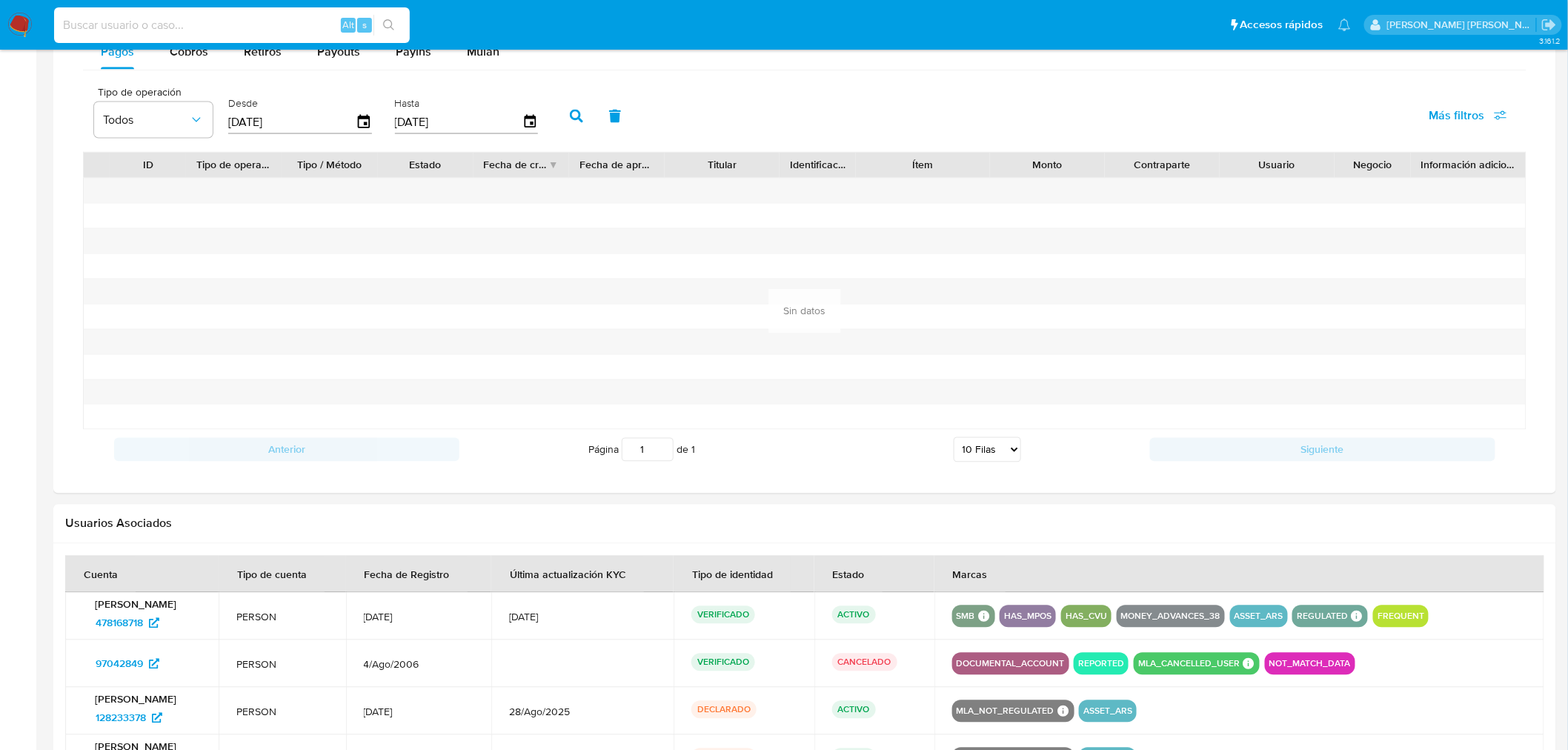
scroll to position [689, 0]
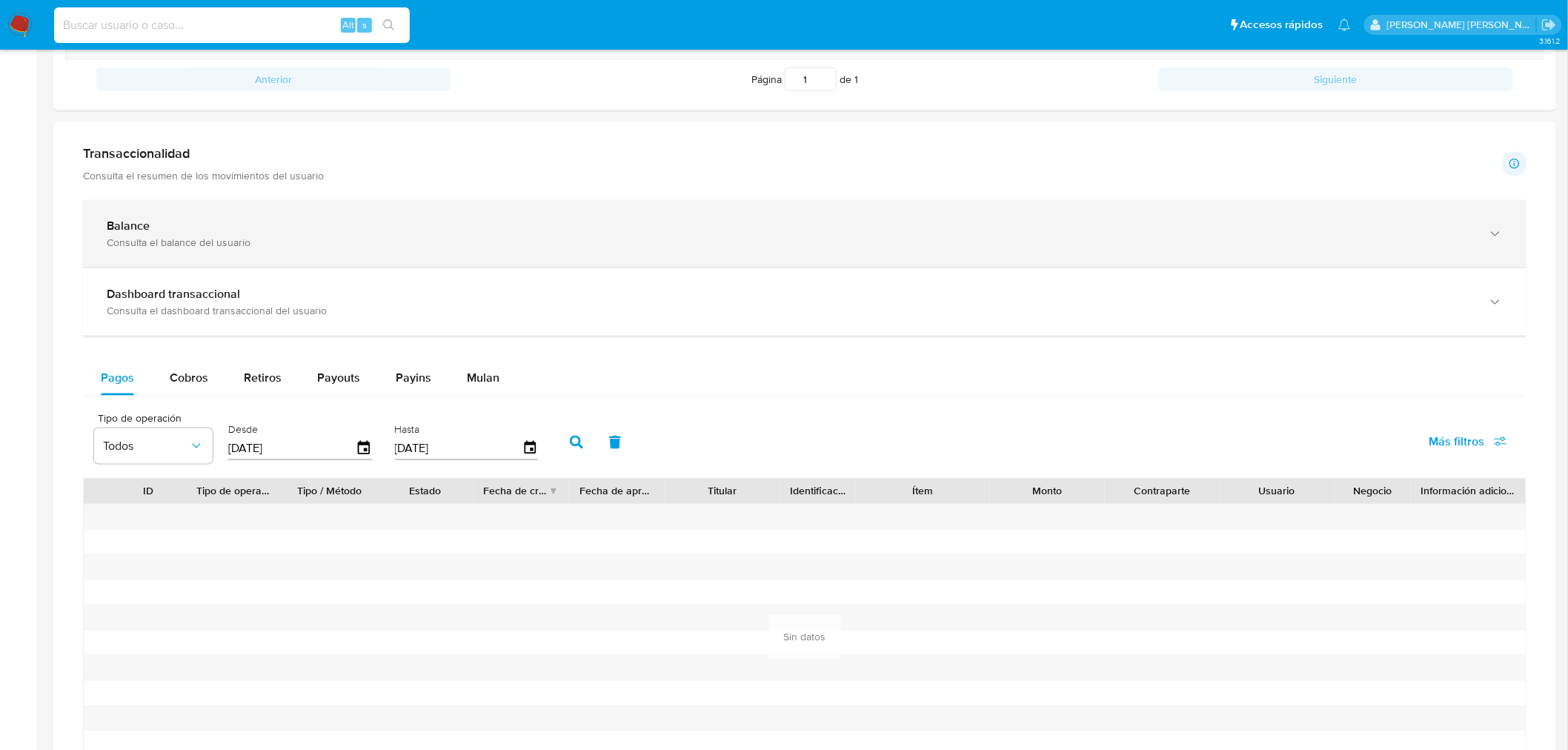
click at [340, 212] on div "Balance Consulta el balance del usuario" at bounding box center [804, 233] width 1443 height 68
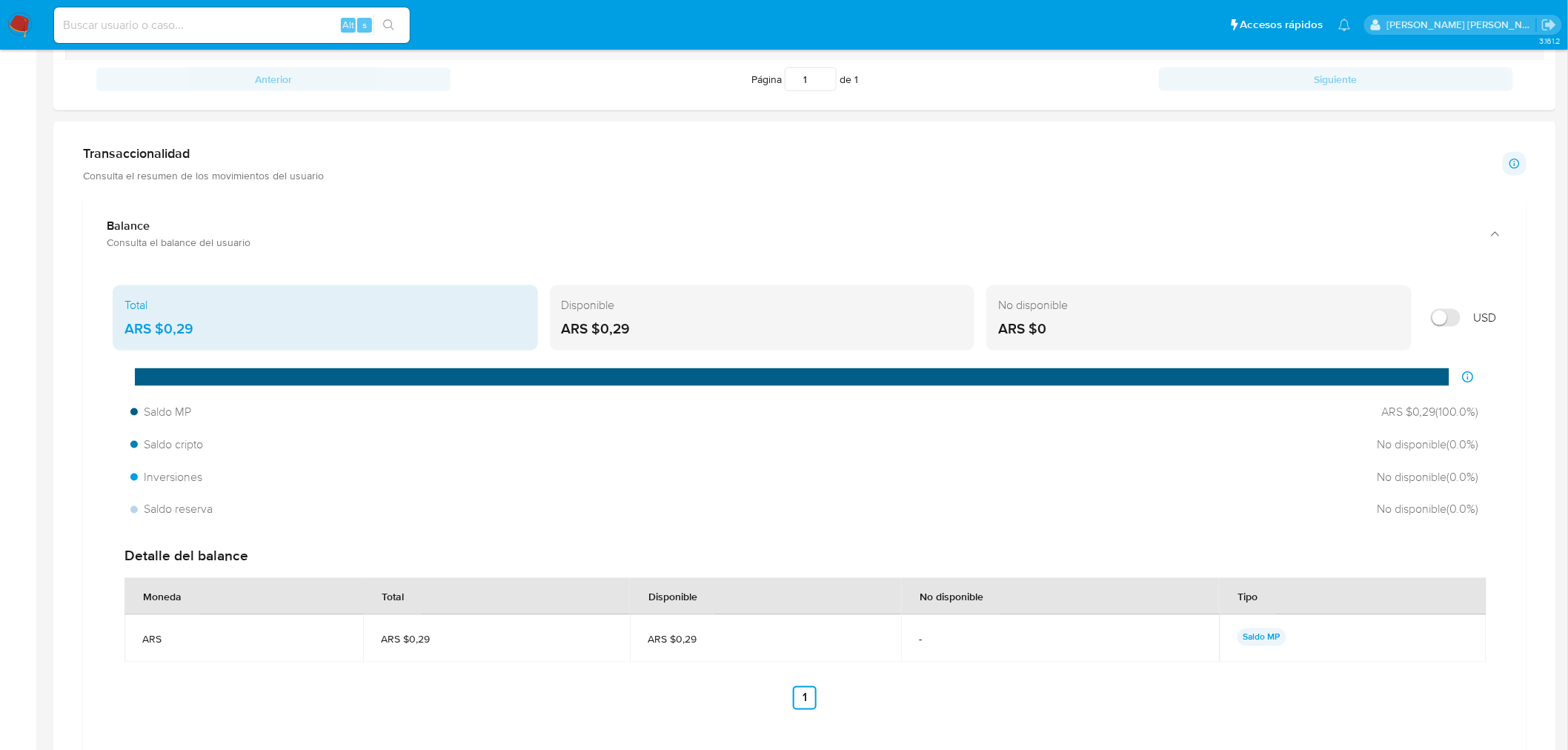
click at [202, 18] on input at bounding box center [232, 25] width 356 height 19
paste input "58579058"
type input "58579058"
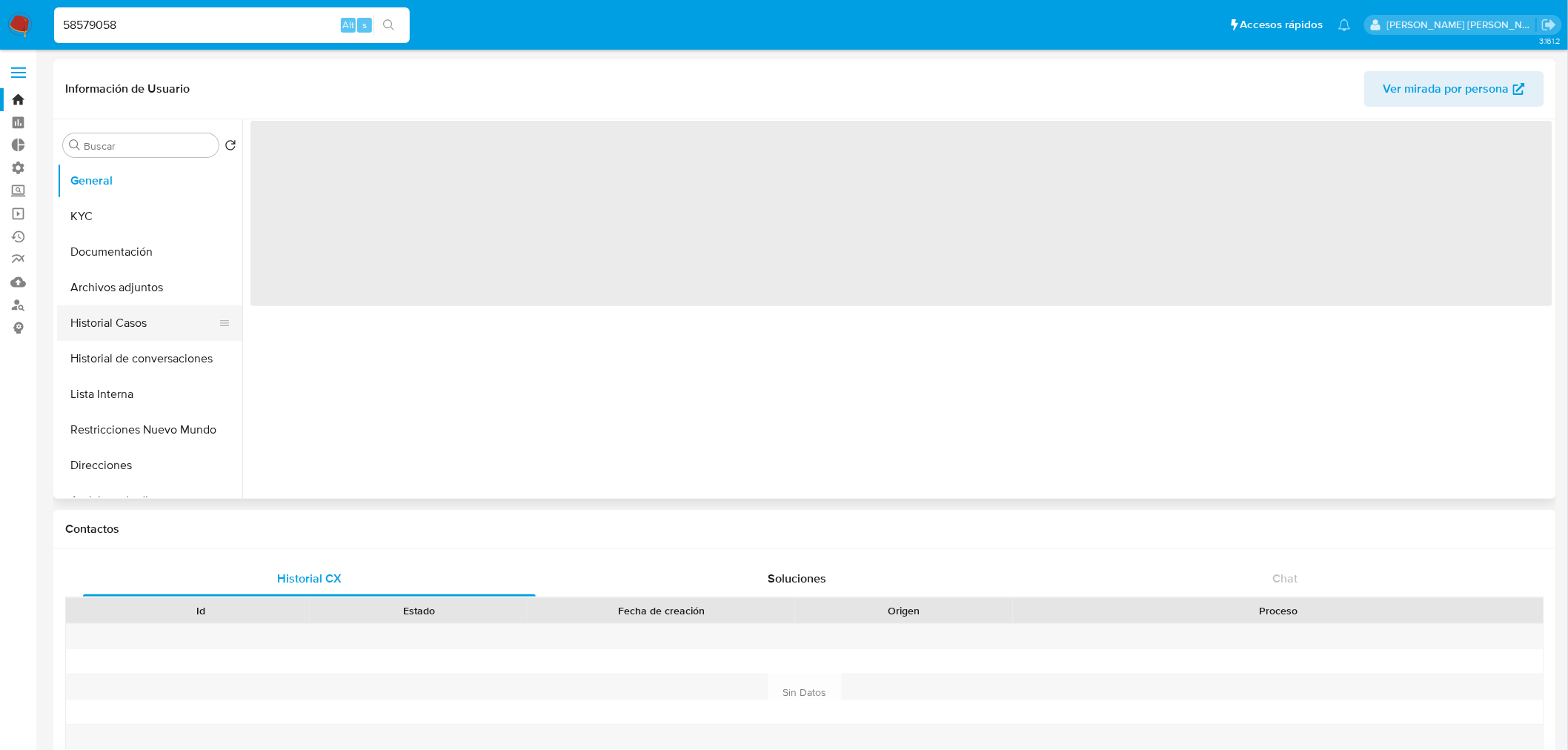
select select "10"
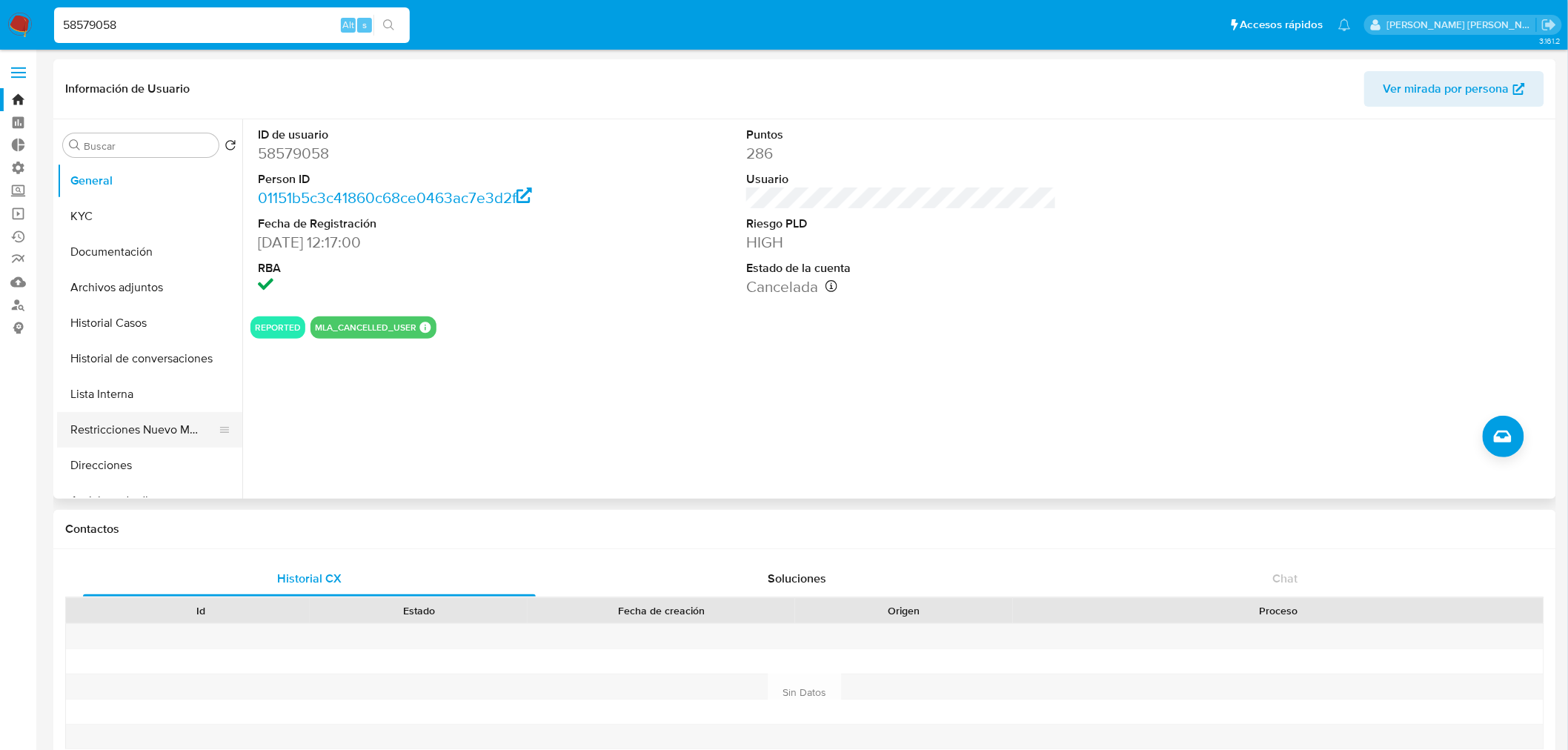
click at [102, 434] on button "Restricciones Nuevo Mundo" at bounding box center [144, 429] width 173 height 35
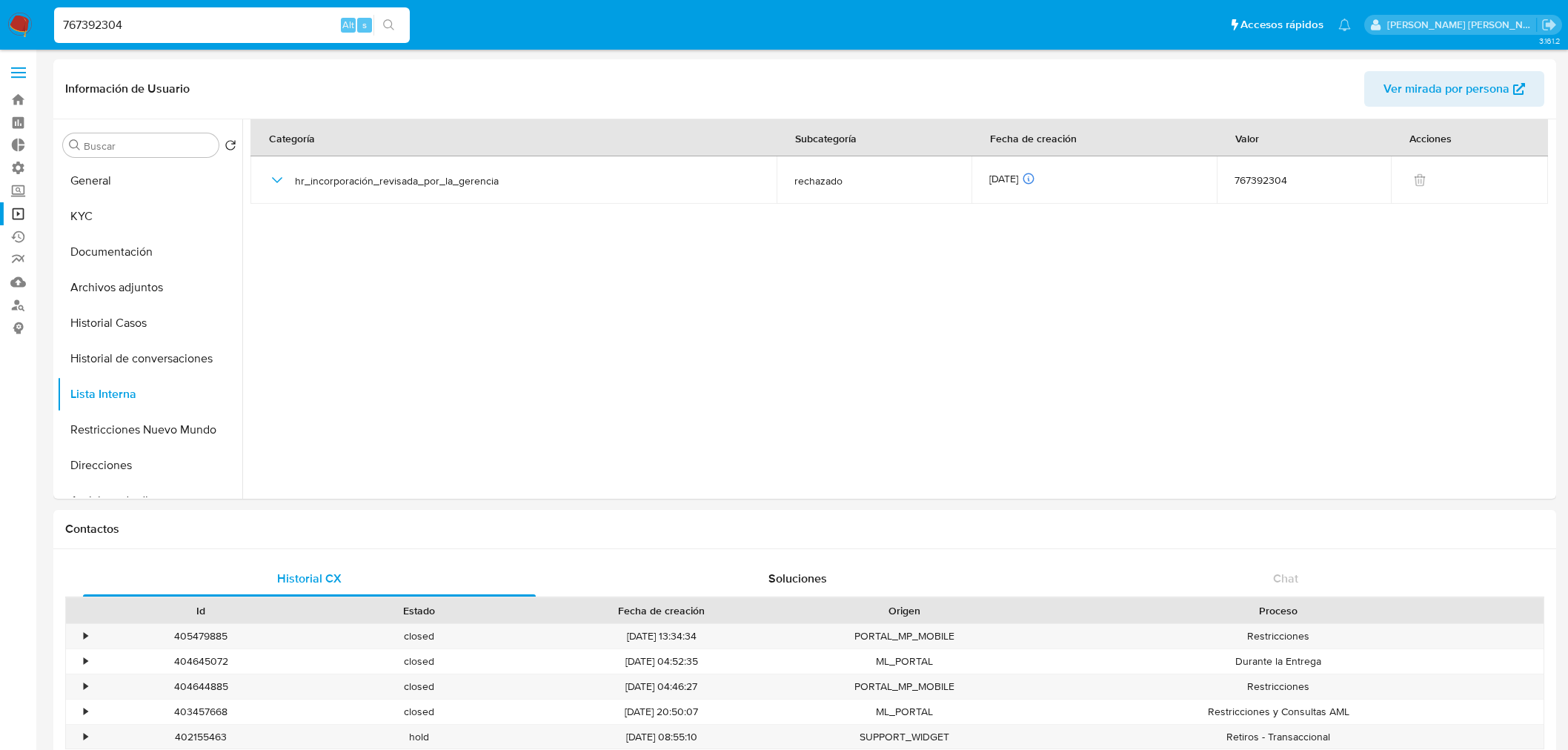
select select "10"
click at [186, 16] on input "767392304" at bounding box center [232, 25] width 356 height 19
paste input "1468048332"
type input "1468048332"
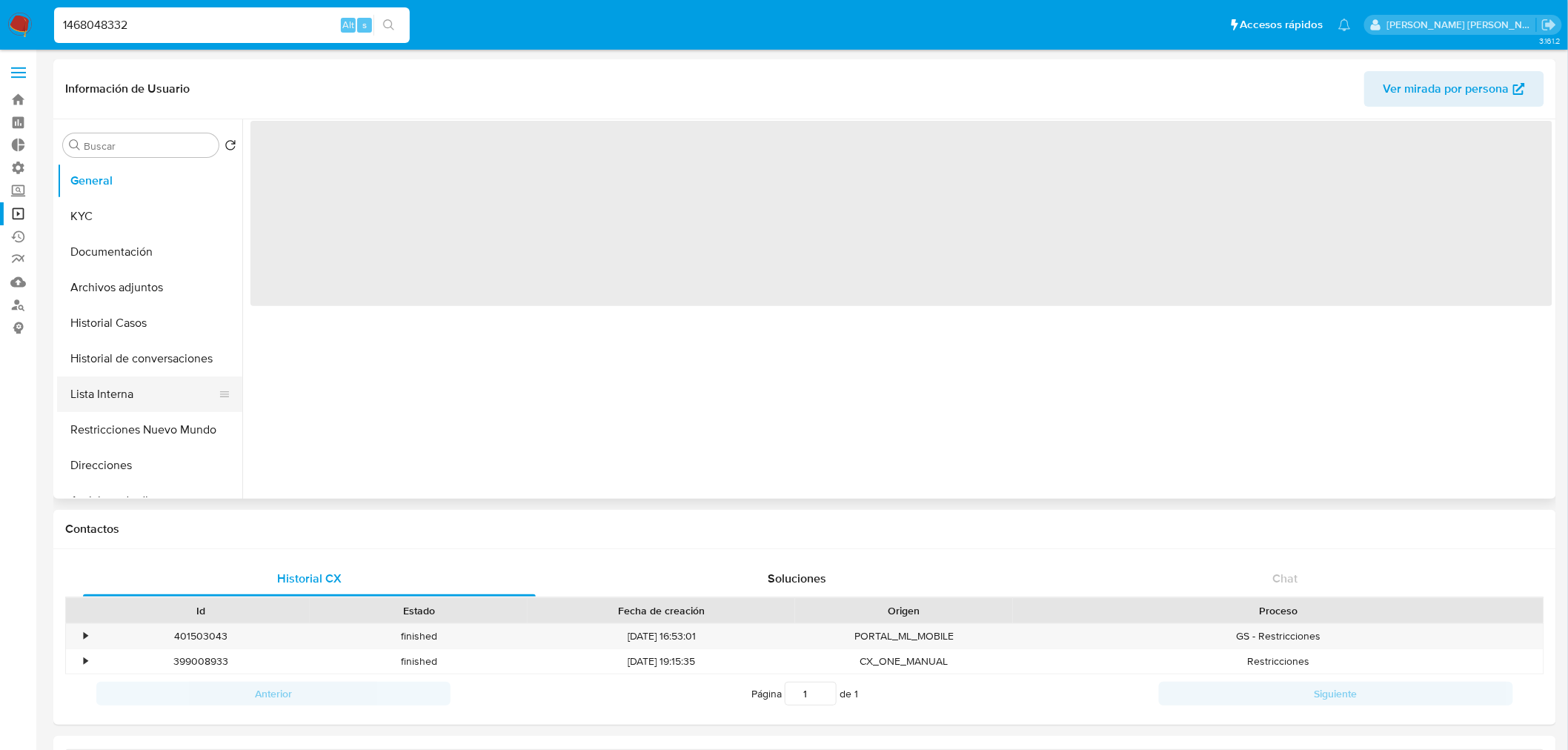
select select "10"
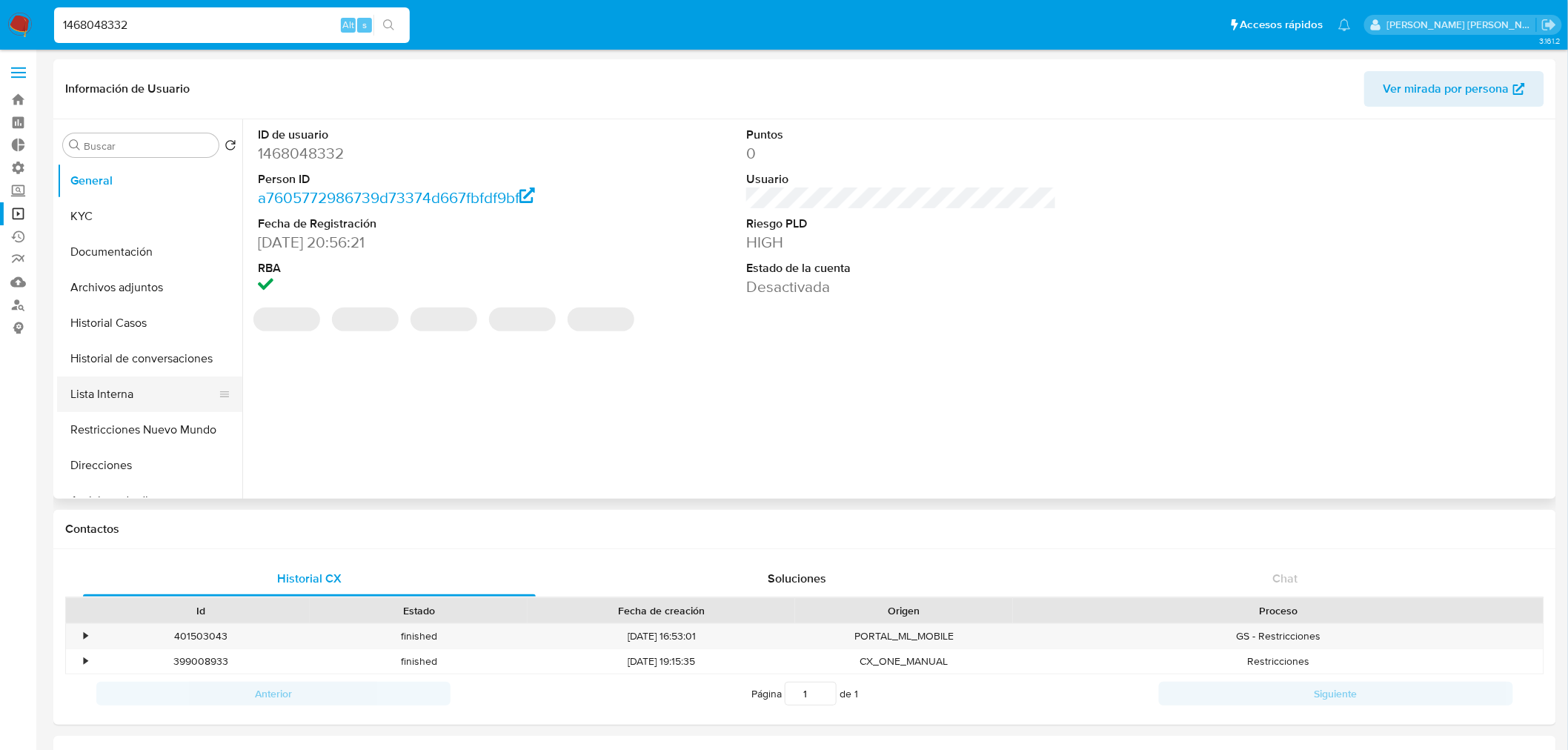
click at [138, 402] on button "Lista Interna" at bounding box center [144, 394] width 173 height 35
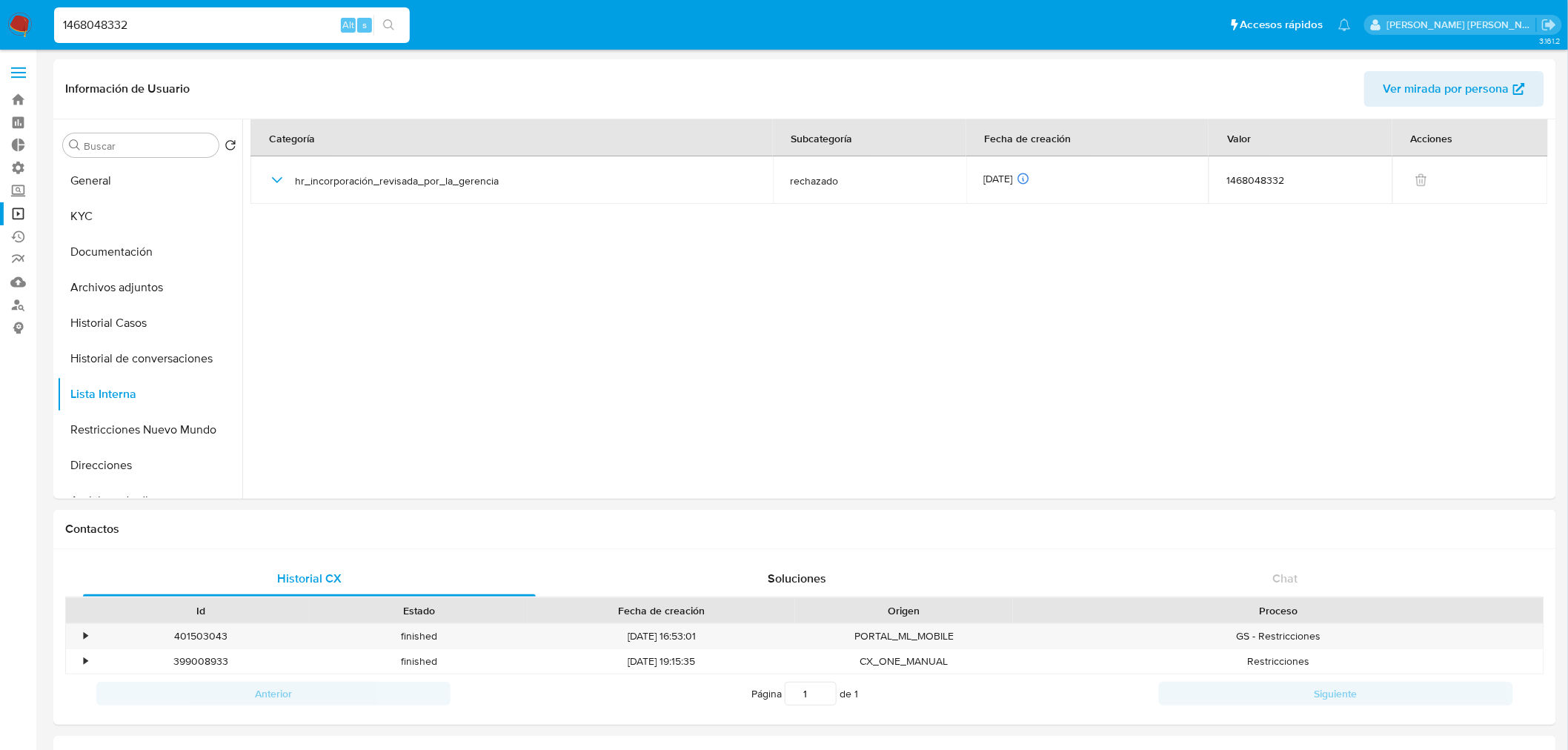
click at [112, 25] on input "1468048332" at bounding box center [232, 25] width 356 height 19
paste input "93170775"
type input "193170775"
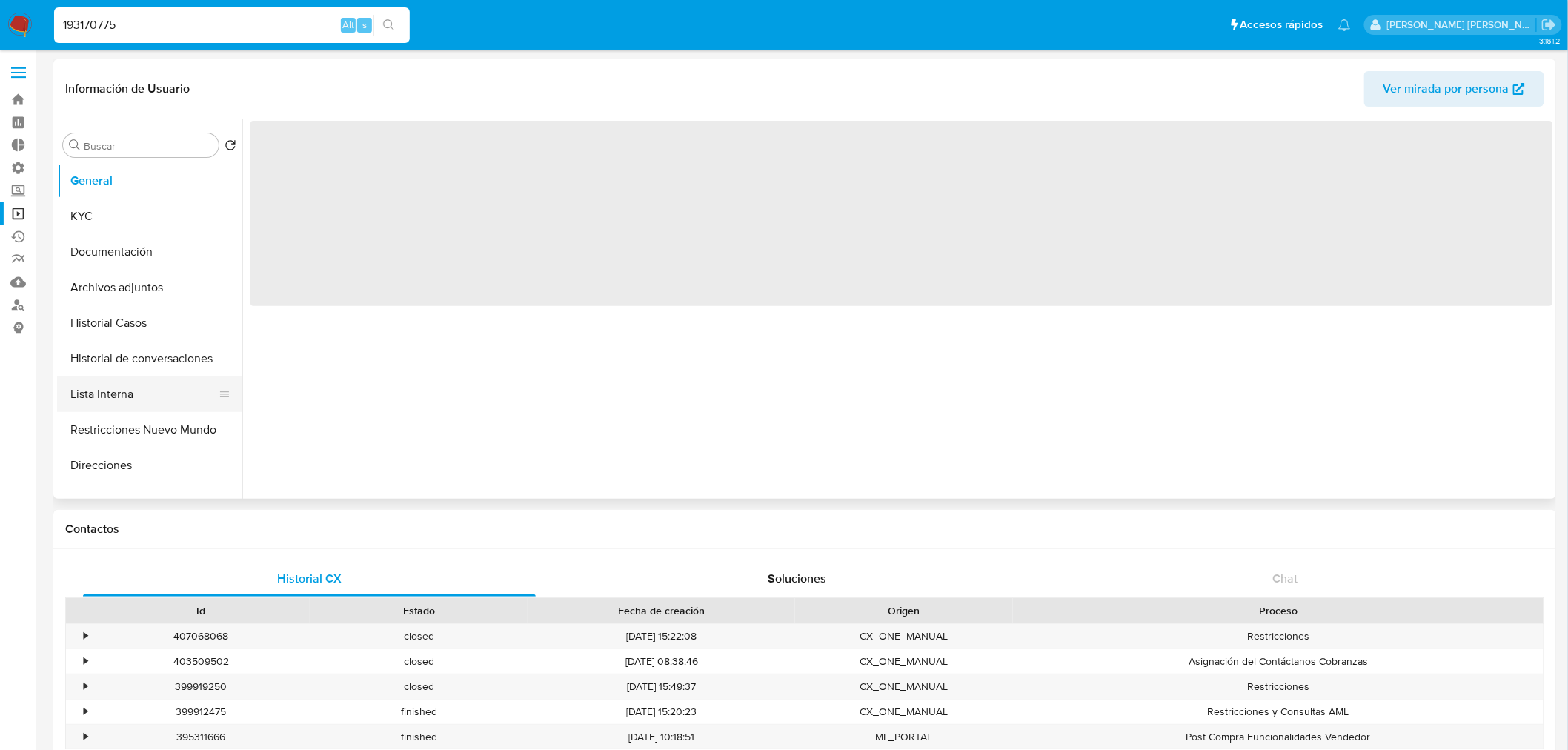
click at [119, 393] on button "Lista Interna" at bounding box center [144, 394] width 173 height 35
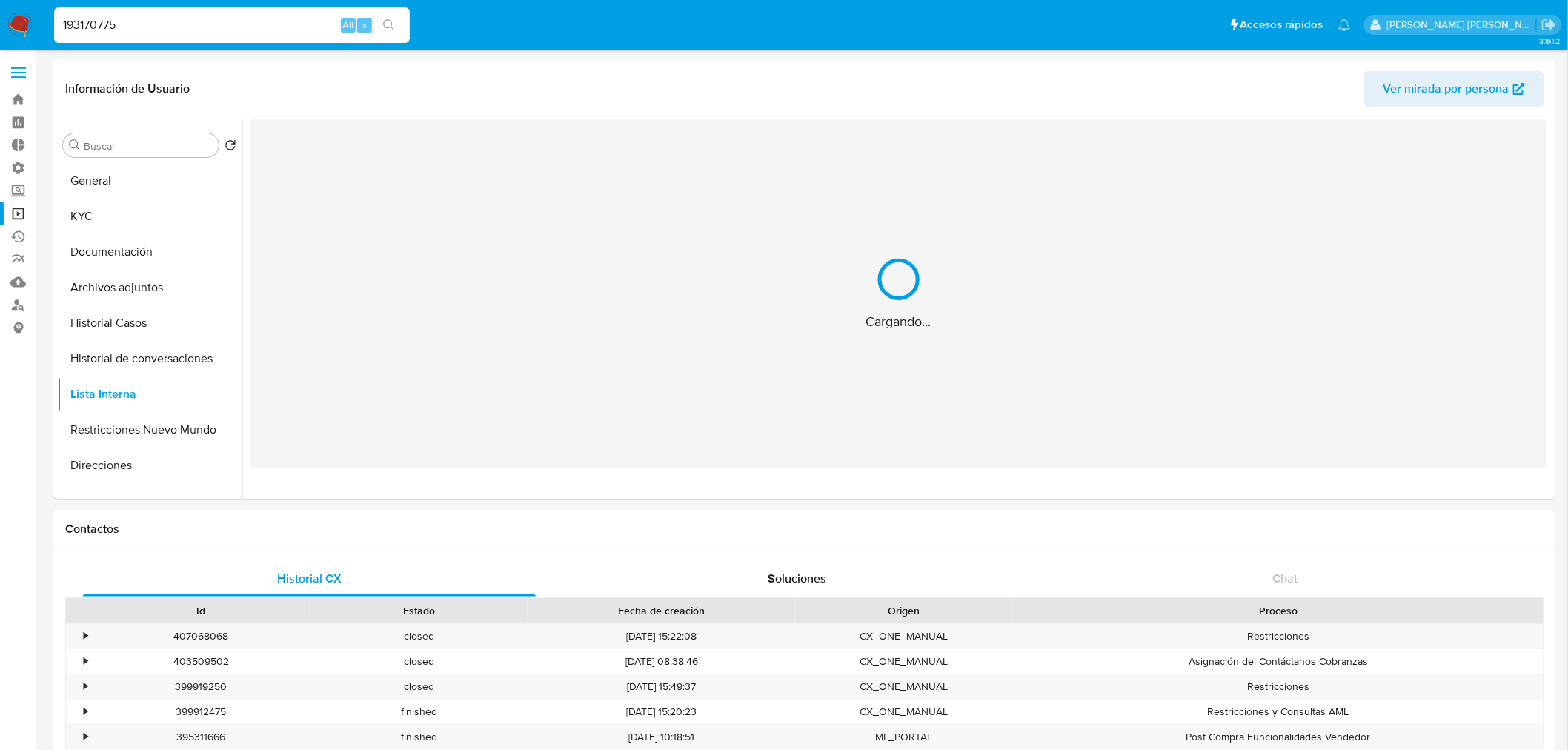
select select "10"
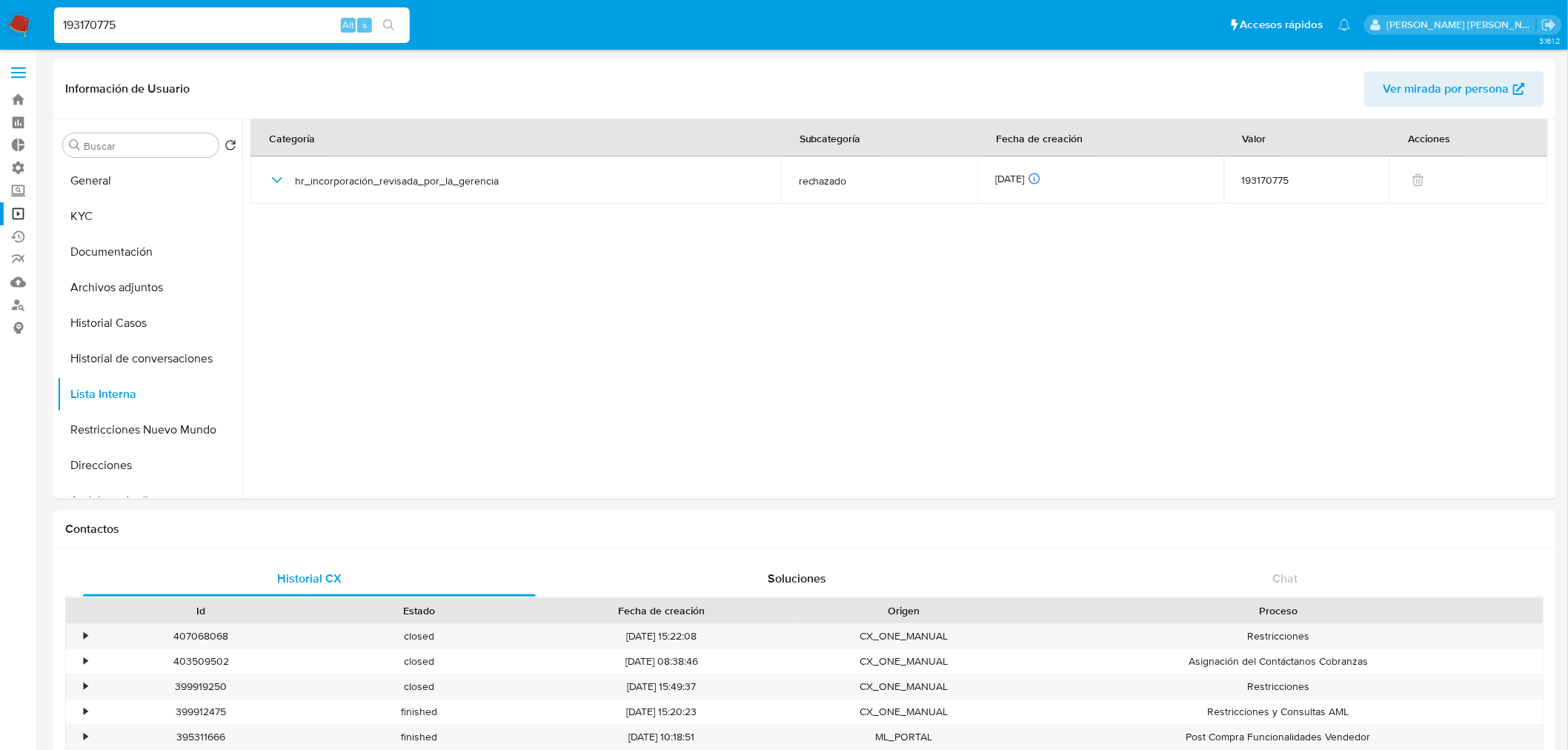
click at [108, 23] on input "193170775" at bounding box center [232, 25] width 356 height 19
click at [108, 22] on input "193170775" at bounding box center [232, 25] width 356 height 19
paste input "468048332"
type input "1468048332"
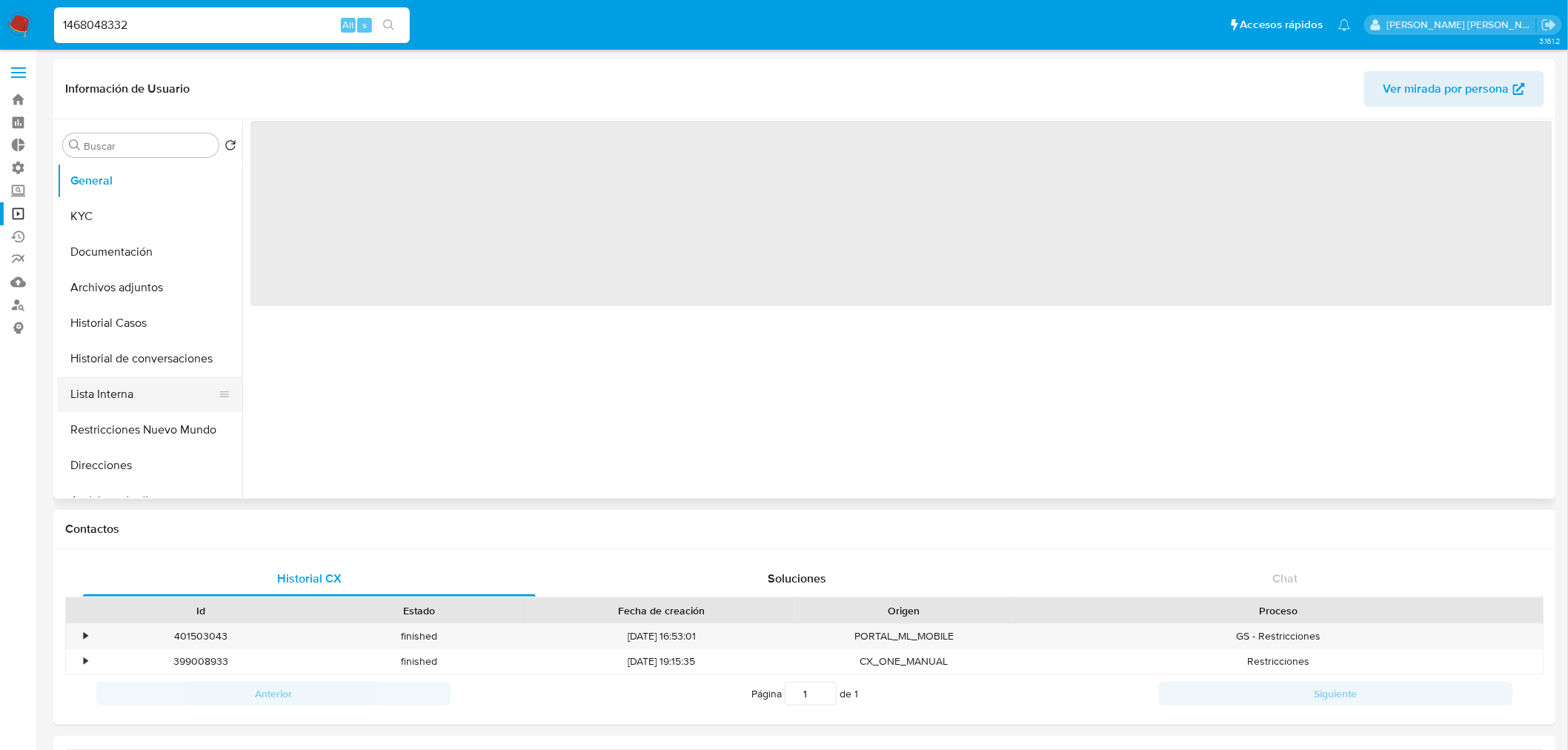
click at [124, 393] on button "Lista Interna" at bounding box center [144, 394] width 173 height 35
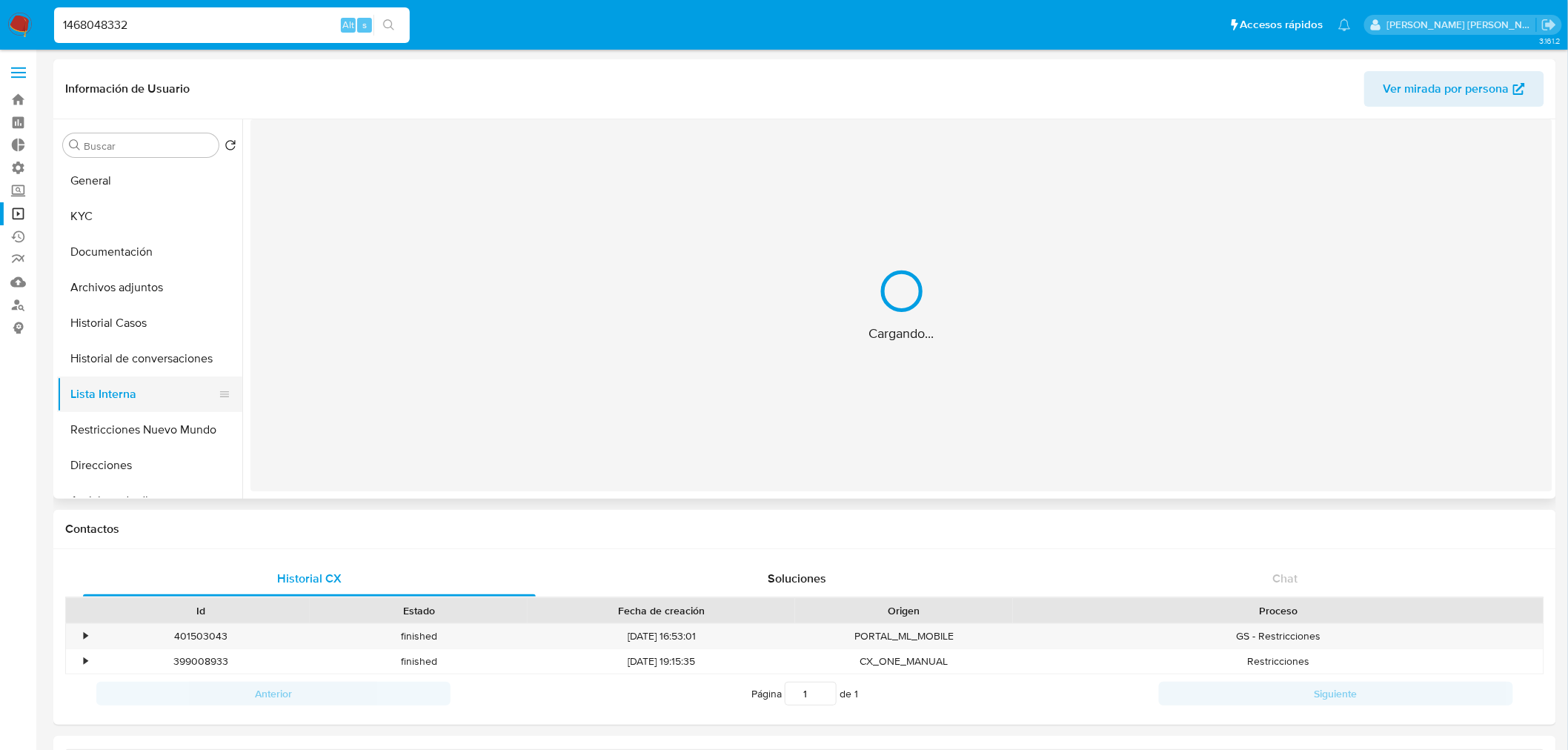
select select "10"
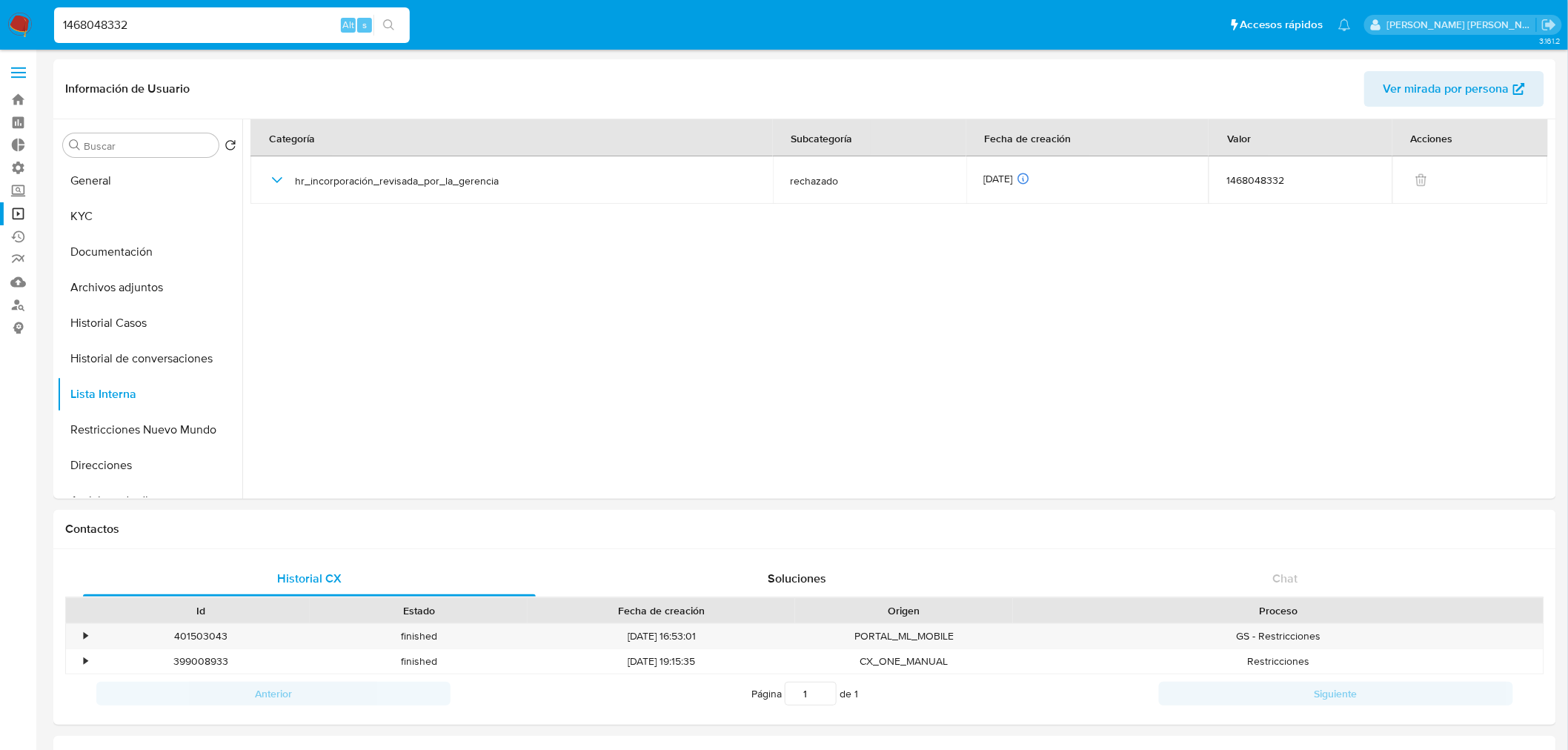
click at [217, 26] on input "1468048332" at bounding box center [232, 25] width 356 height 19
click at [217, 25] on input "1468048332" at bounding box center [232, 25] width 356 height 19
paste input "747156705"
type input "747156705"
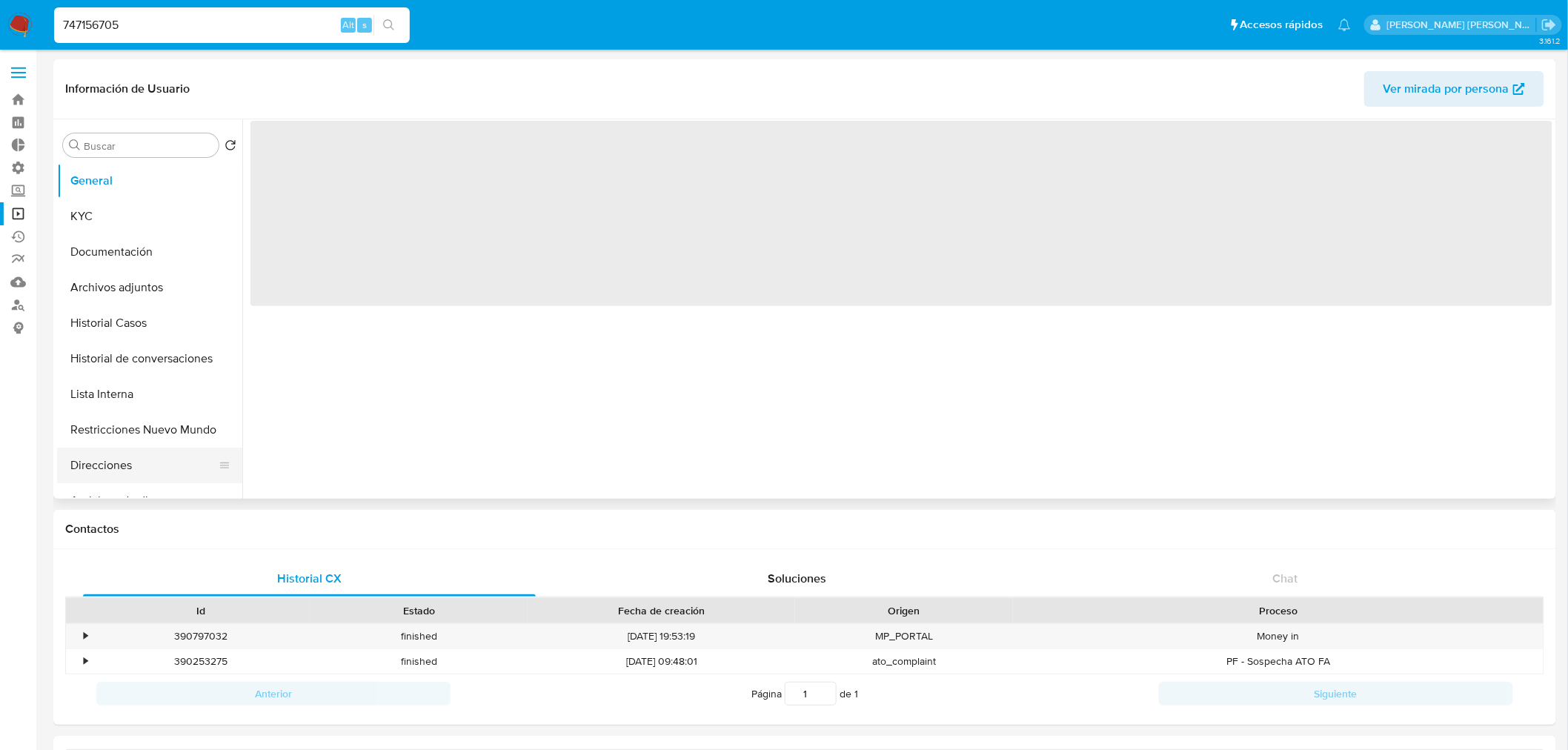
select select "10"
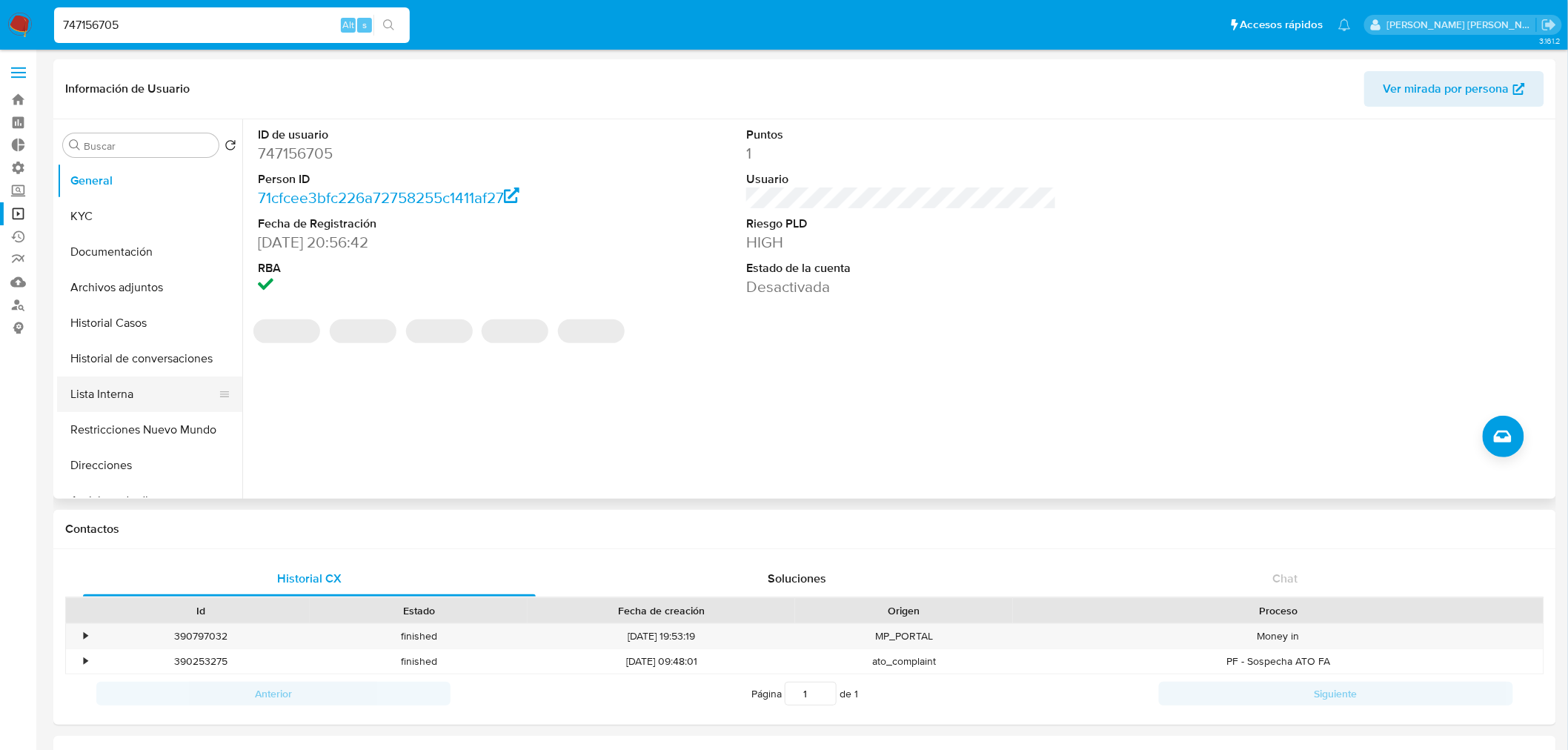
click at [123, 393] on button "Lista Interna" at bounding box center [144, 394] width 173 height 35
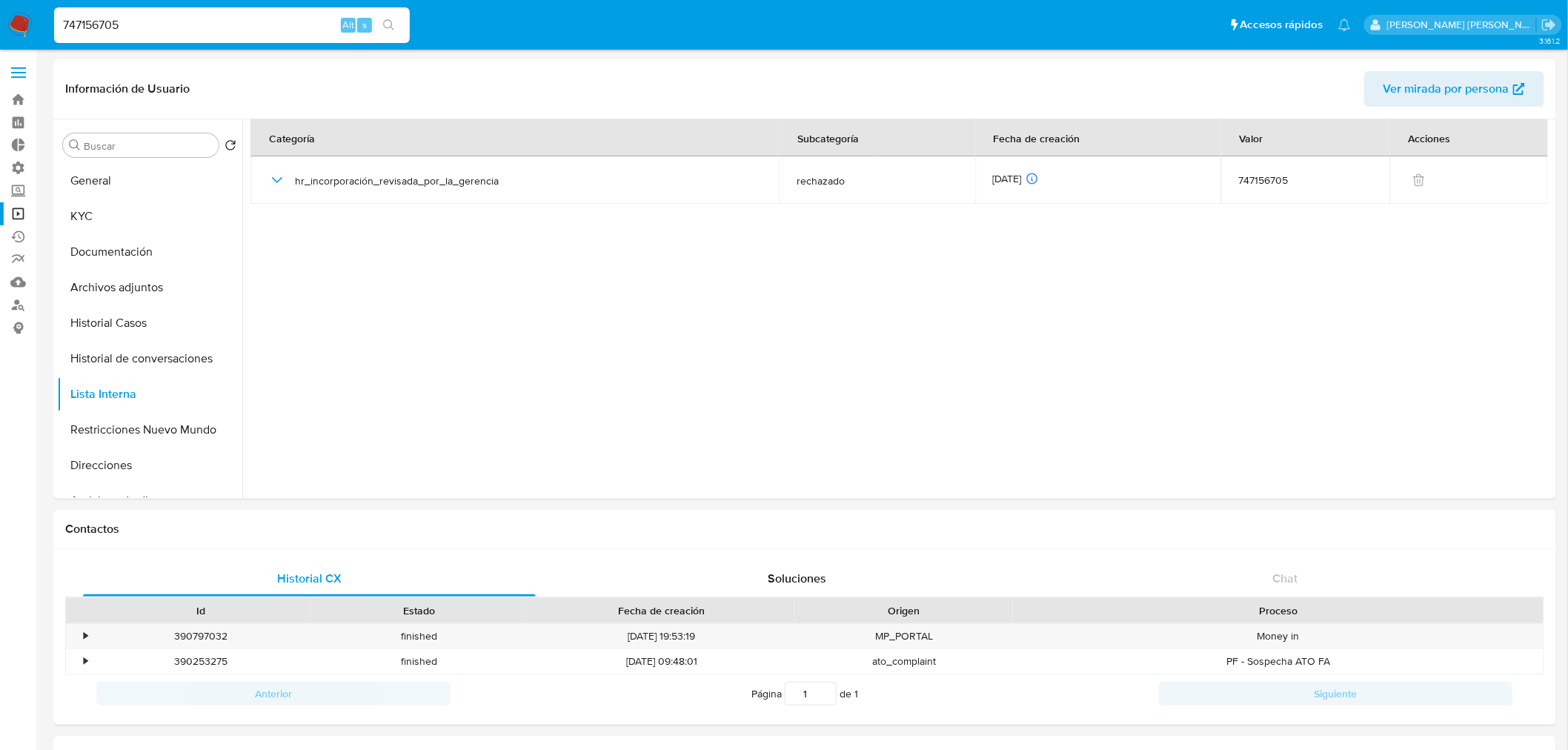
click at [190, 18] on input "747156705" at bounding box center [232, 25] width 356 height 19
paste input "1154241426"
type input "1154241426"
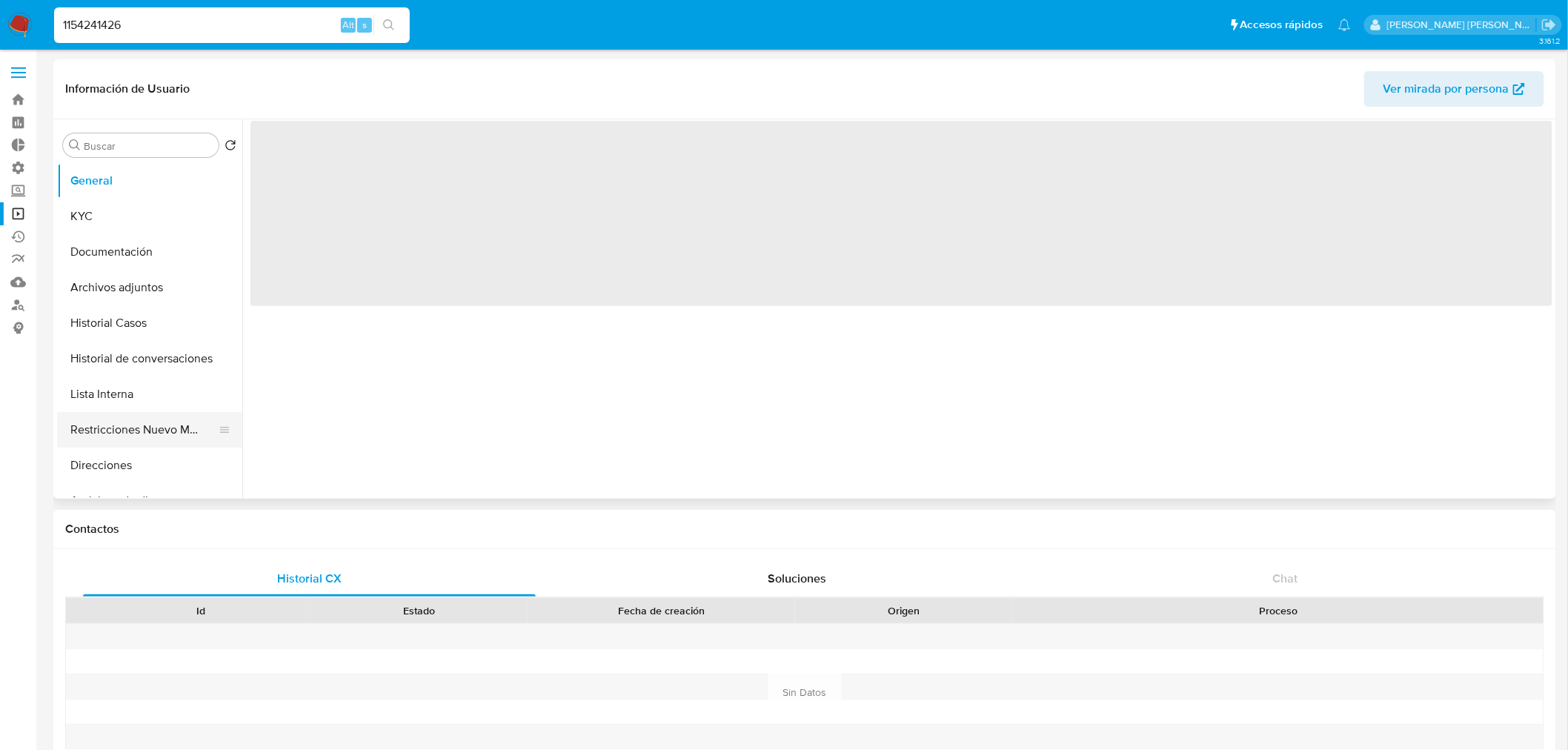
select select "10"
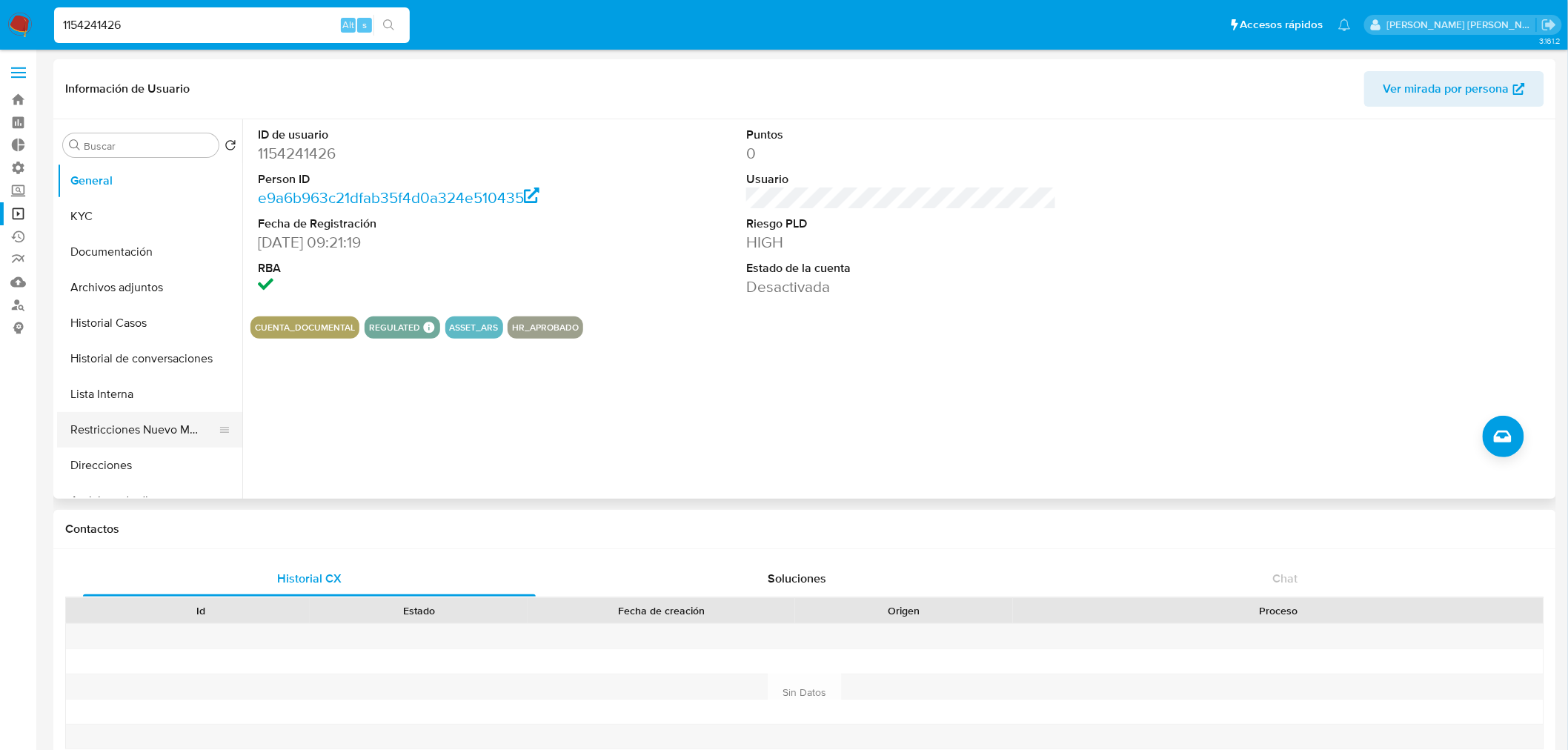
click at [125, 423] on button "Restricciones Nuevo Mundo" at bounding box center [144, 429] width 173 height 35
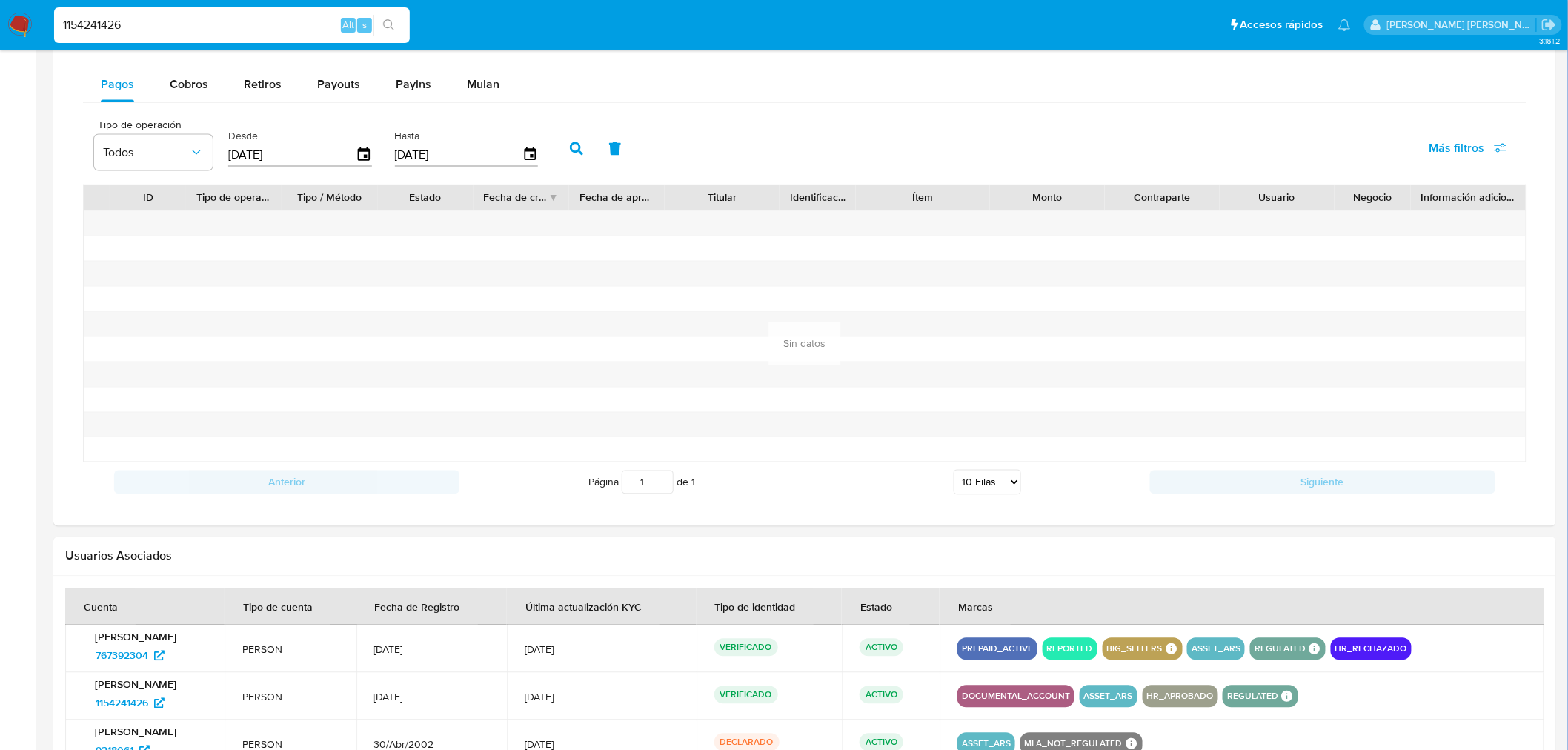
scroll to position [1135, 0]
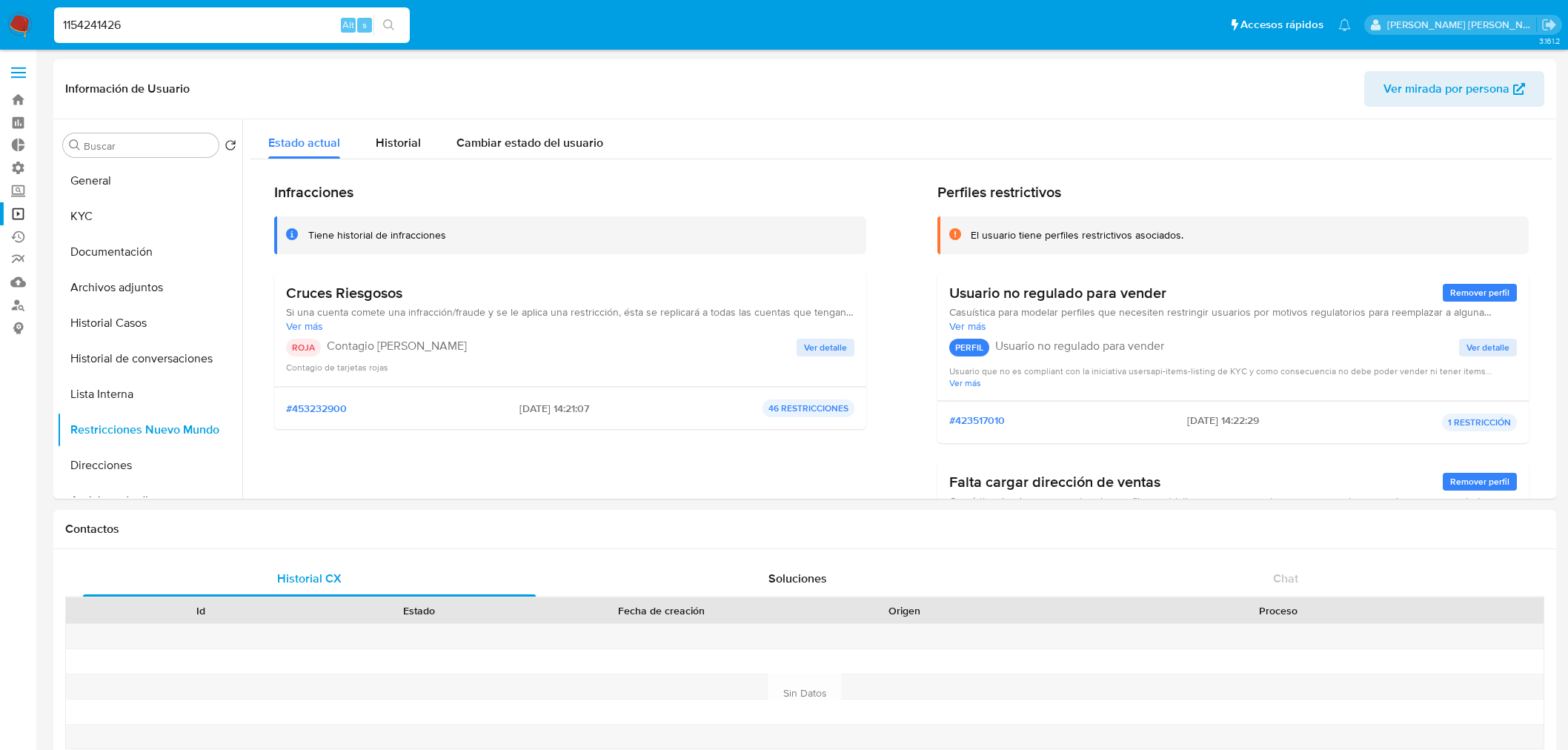
select select "10"
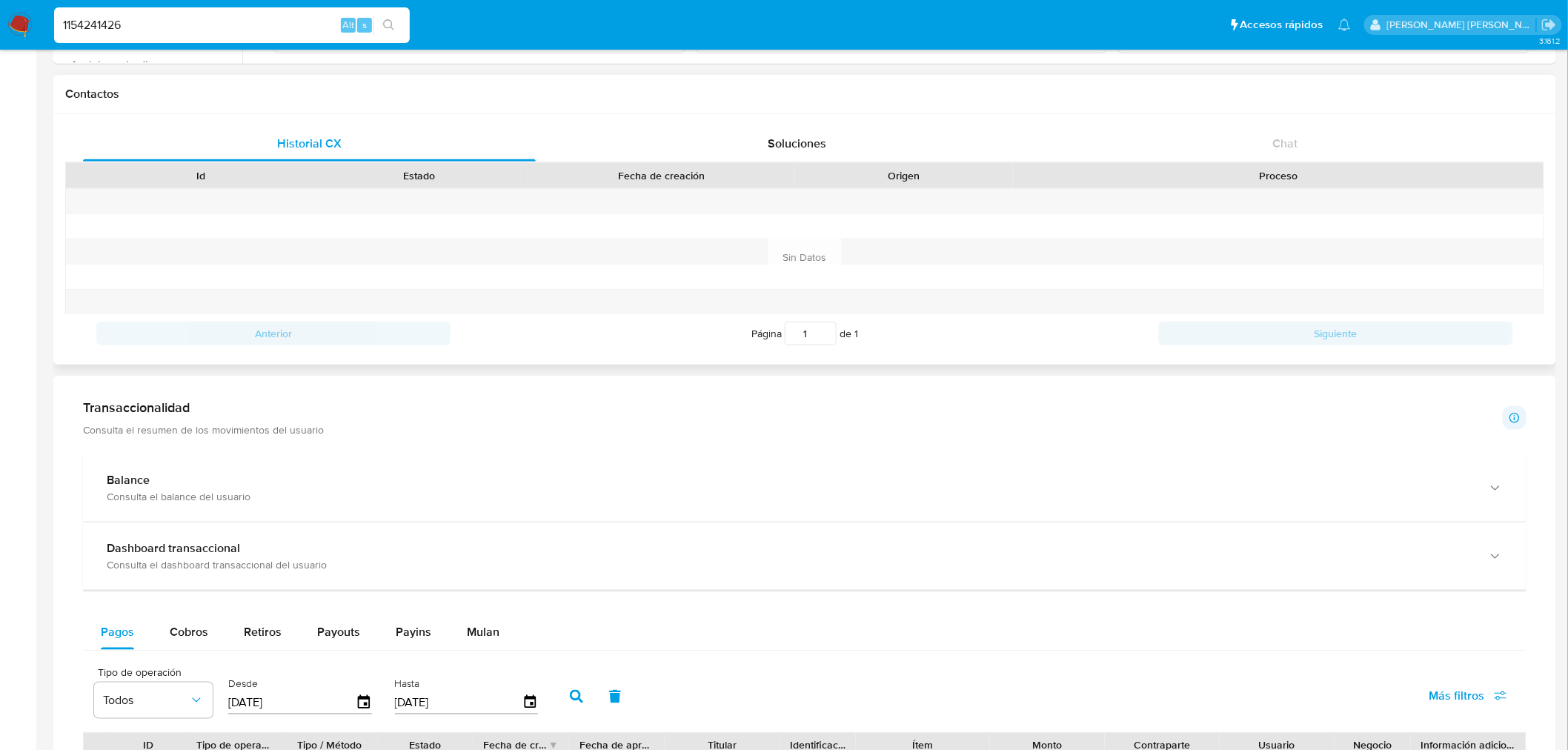
scroll to position [312, 0]
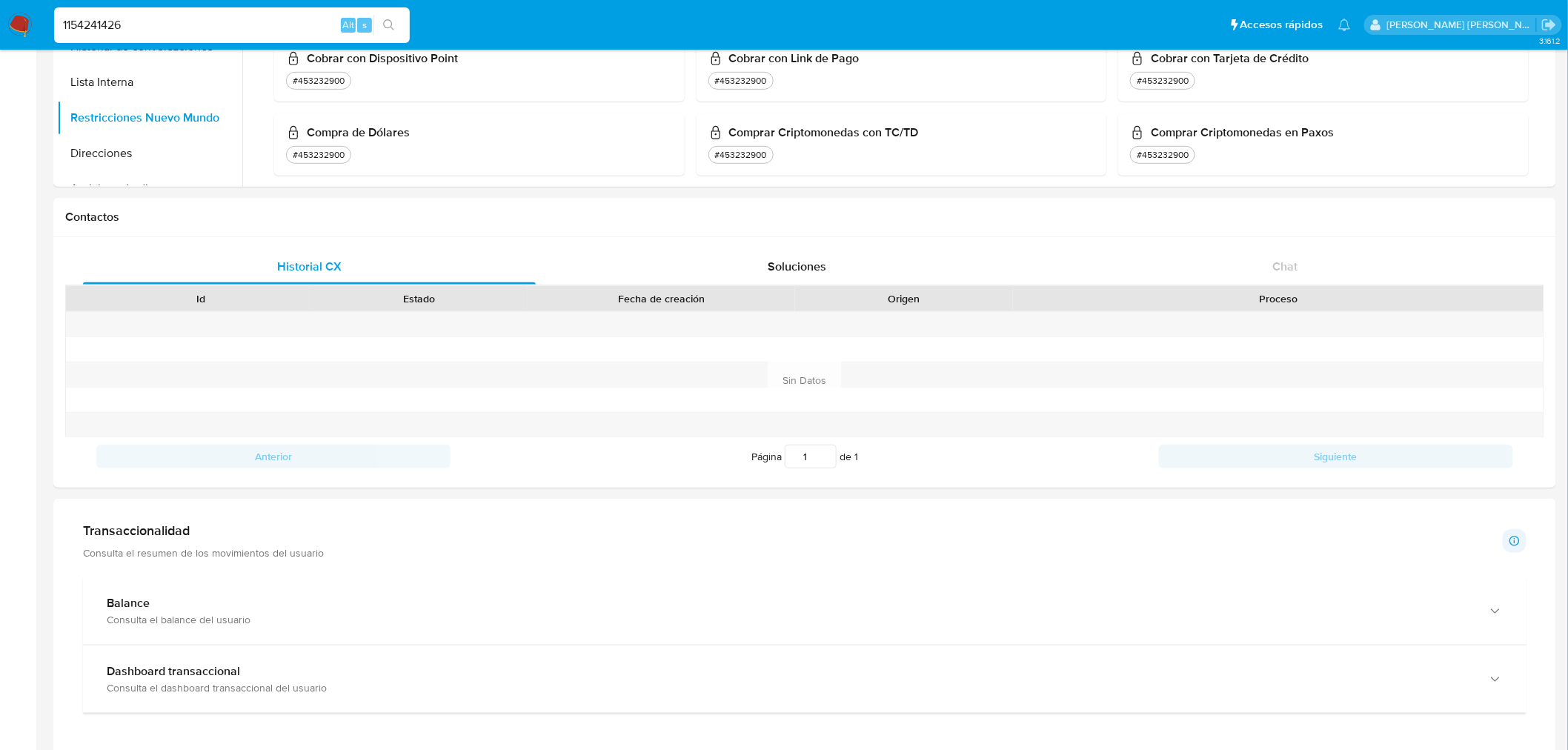
click at [154, 32] on input "1154241426" at bounding box center [232, 25] width 356 height 19
click at [154, 31] on input "1154241426" at bounding box center [232, 25] width 356 height 19
paste input "420022610"
type input "1420022610"
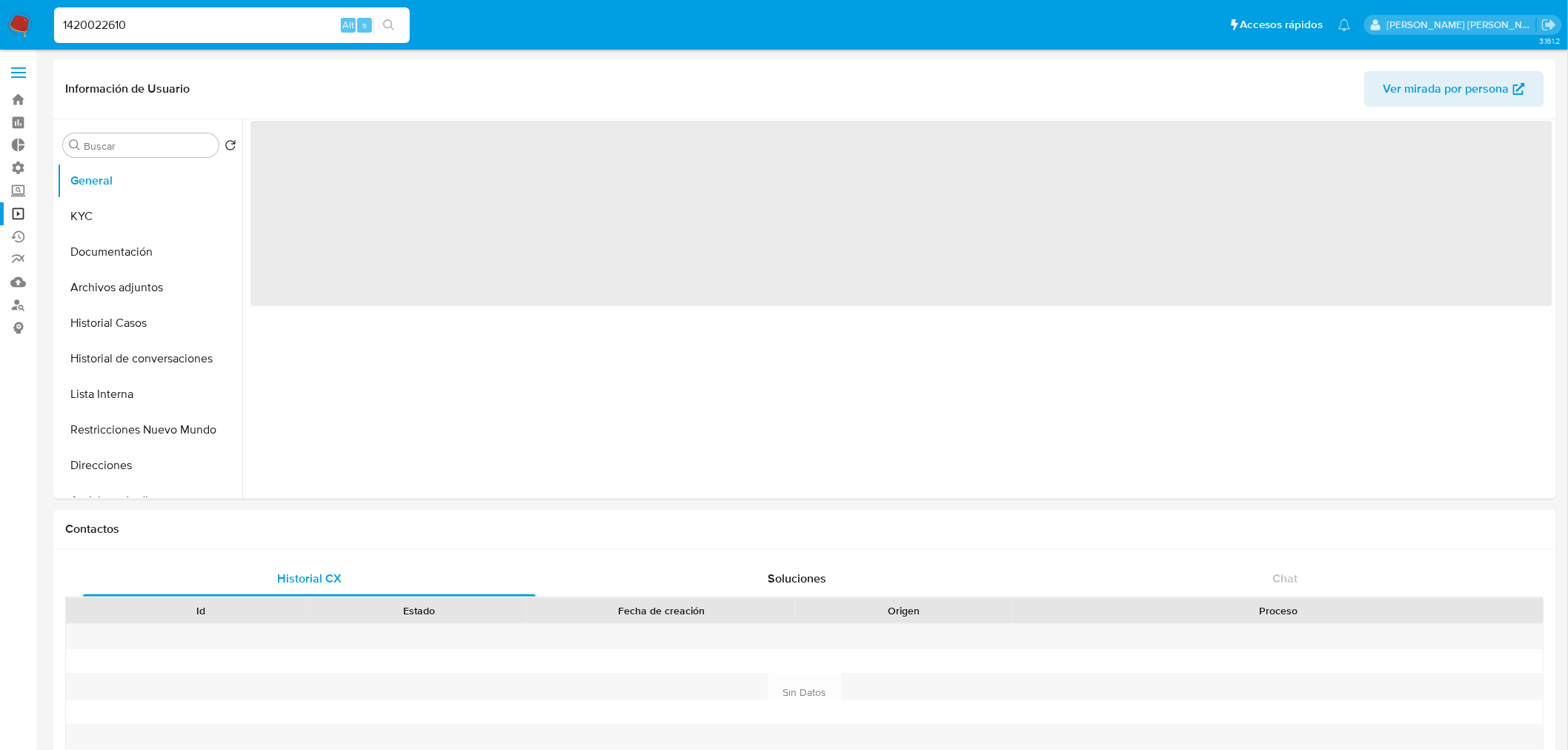
select select "10"
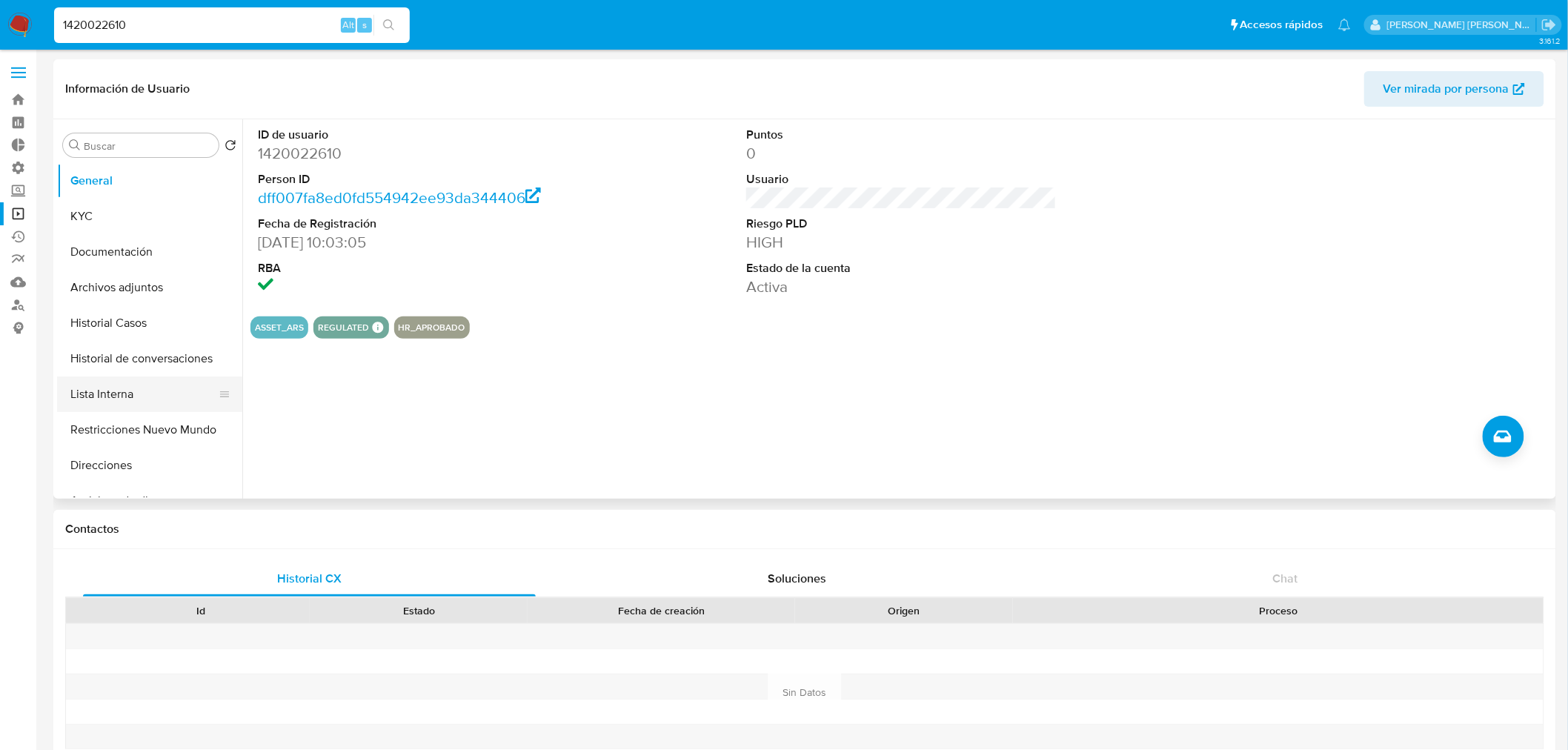
click at [169, 405] on button "Lista Interna" at bounding box center [144, 394] width 173 height 35
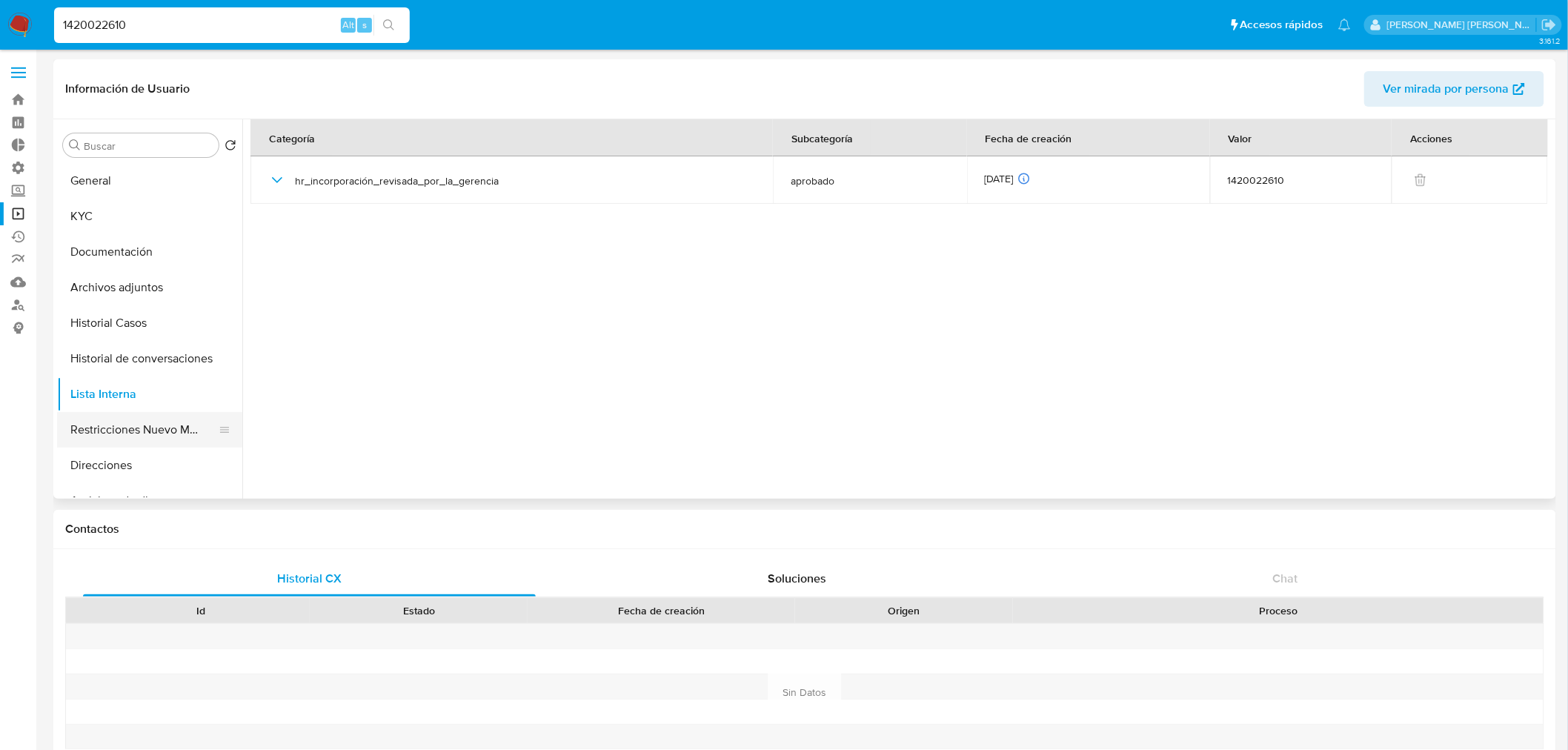
click at [134, 433] on button "Restricciones Nuevo Mundo" at bounding box center [144, 429] width 173 height 35
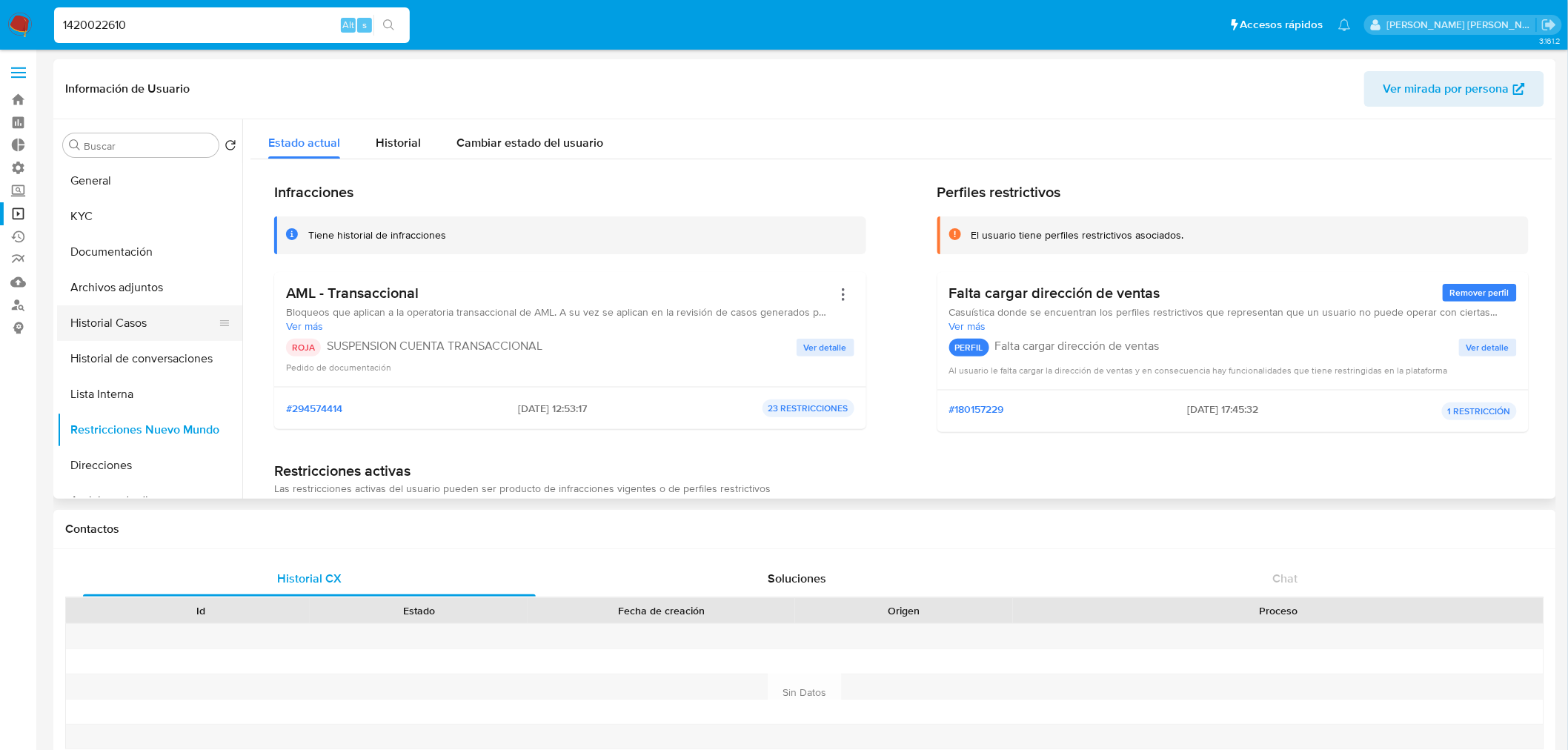
click at [136, 320] on button "Historial Casos" at bounding box center [144, 323] width 173 height 35
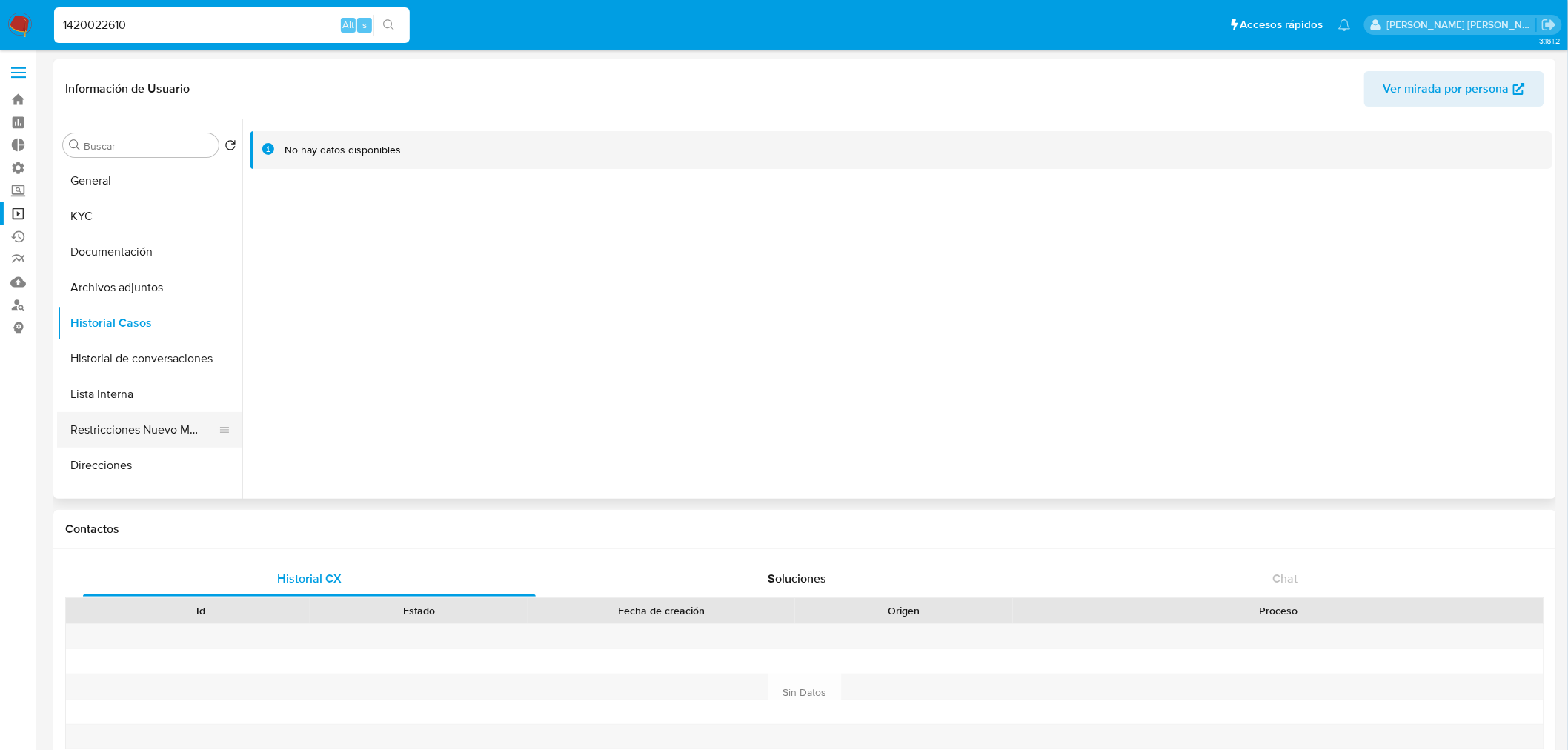
click at [159, 433] on button "Restricciones Nuevo Mundo" at bounding box center [144, 429] width 173 height 35
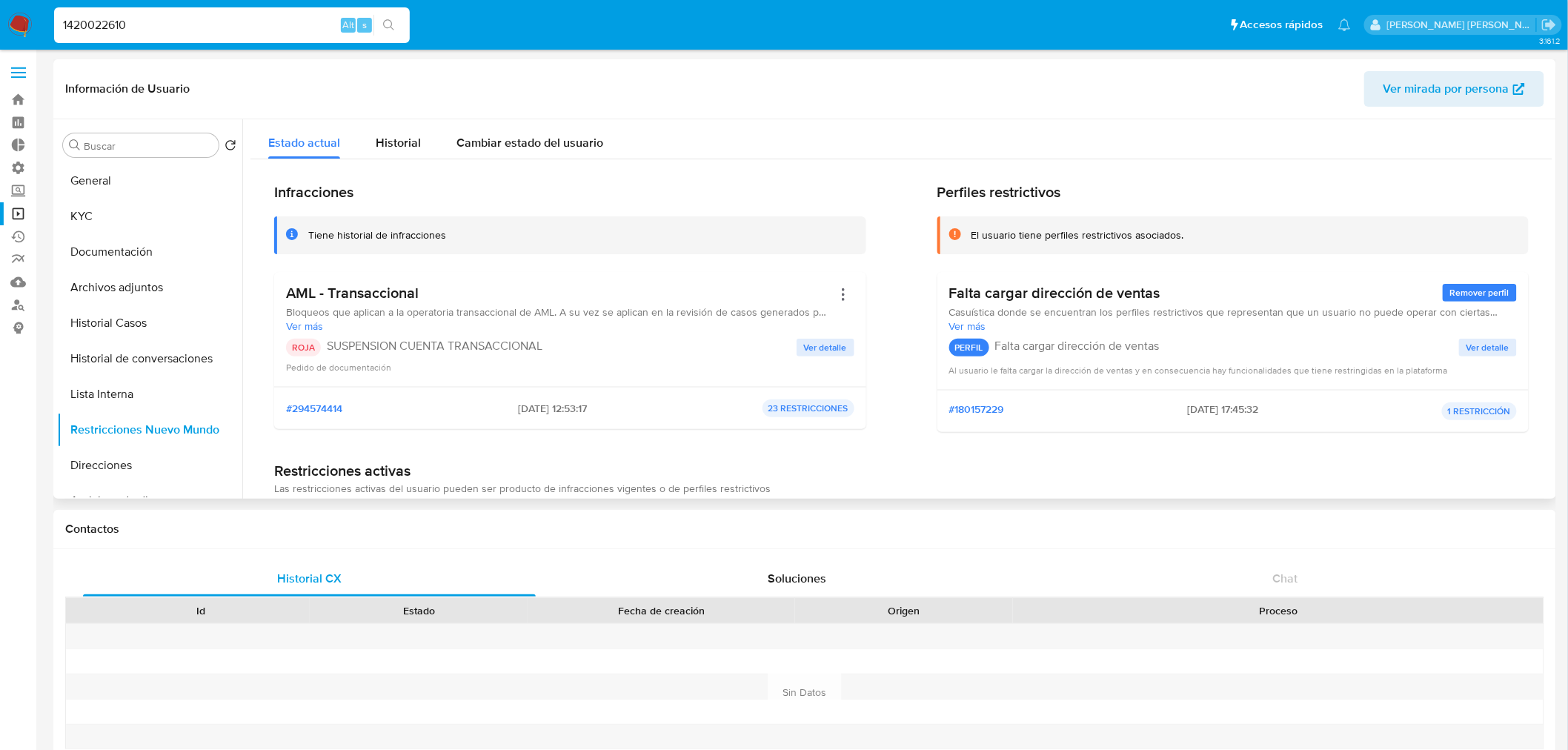
click at [830, 342] on span "Ver detalle" at bounding box center [825, 347] width 43 height 15
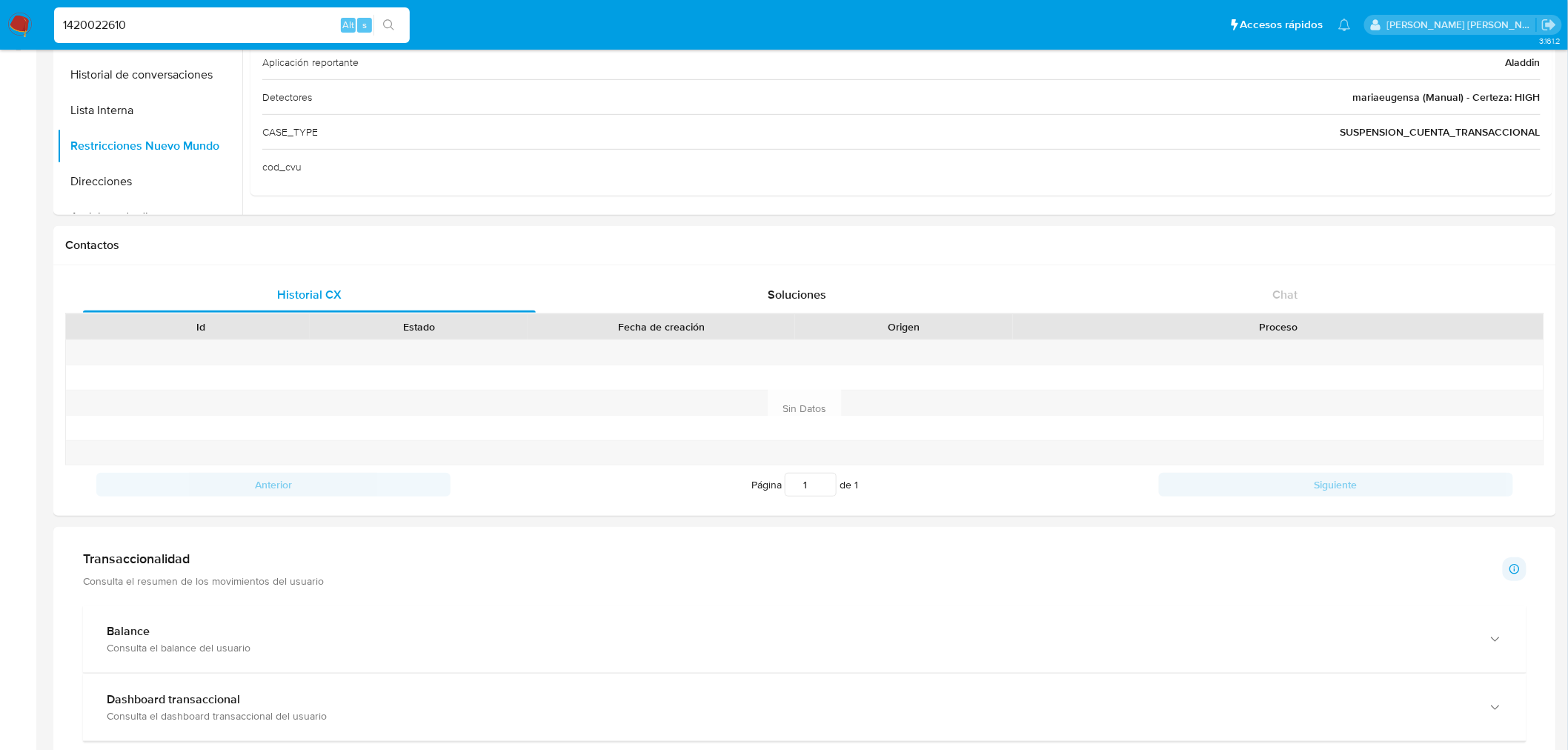
scroll to position [411, 0]
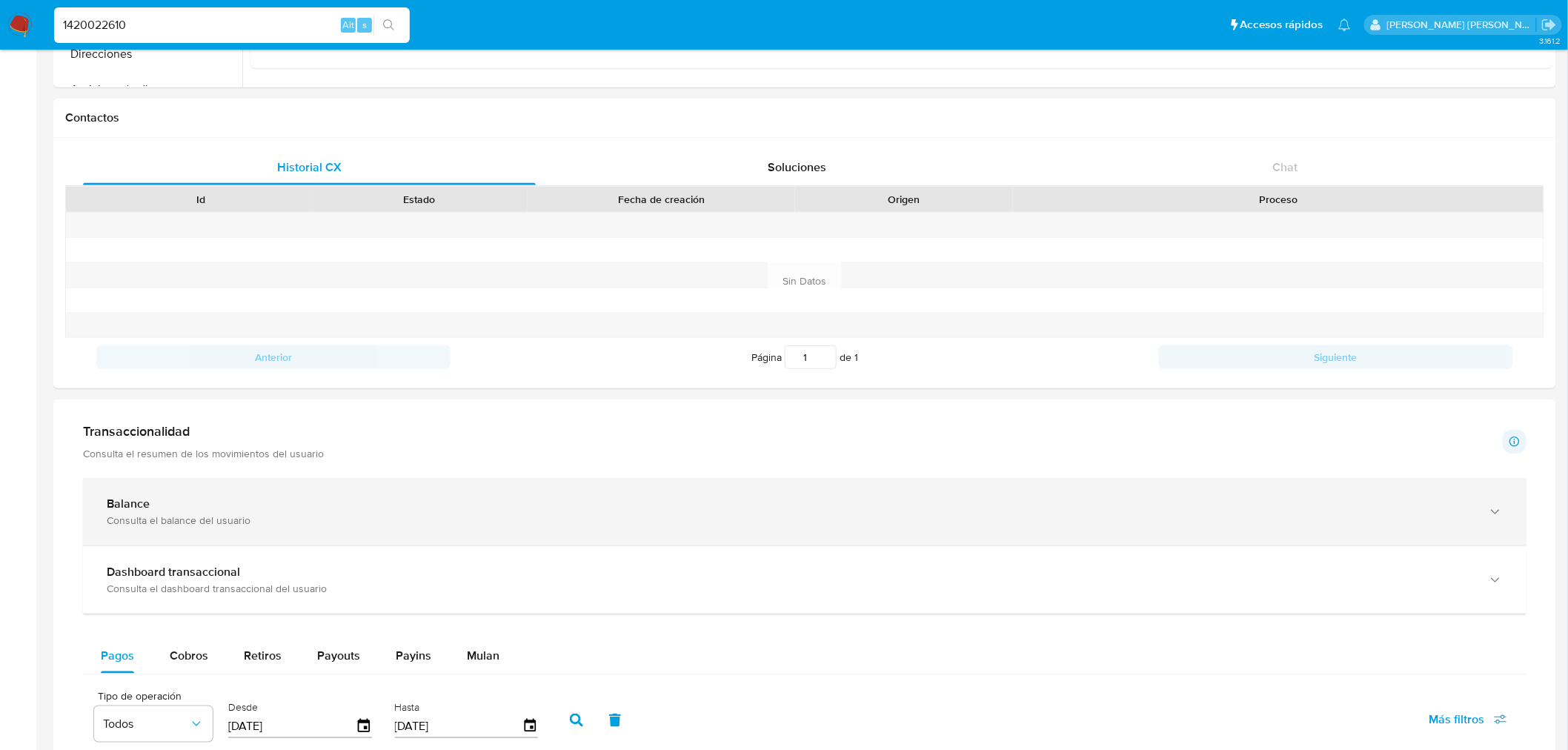
click at [379, 527] on div "Consulta el balance del usuario" at bounding box center [790, 521] width 1366 height 13
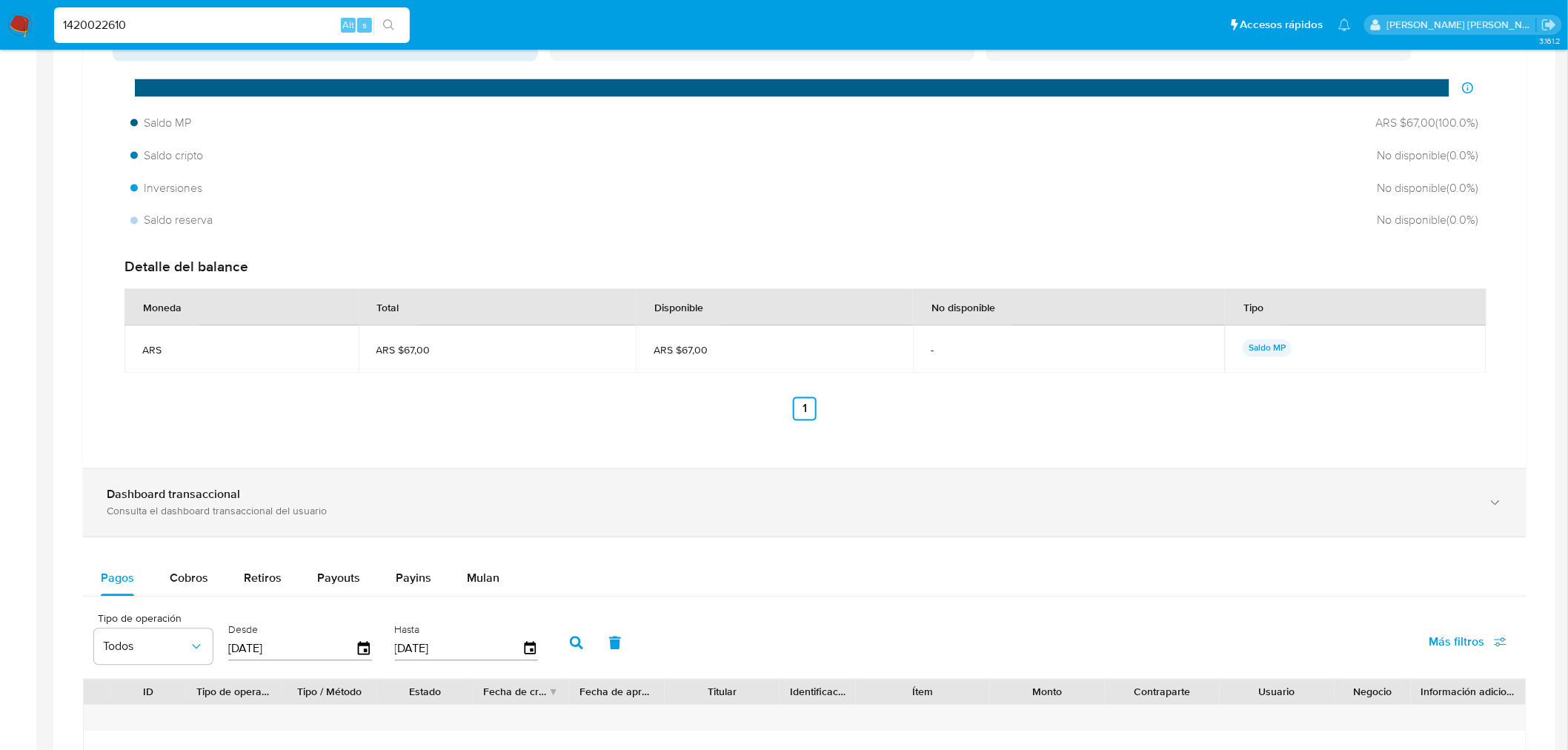
scroll to position [988, 0]
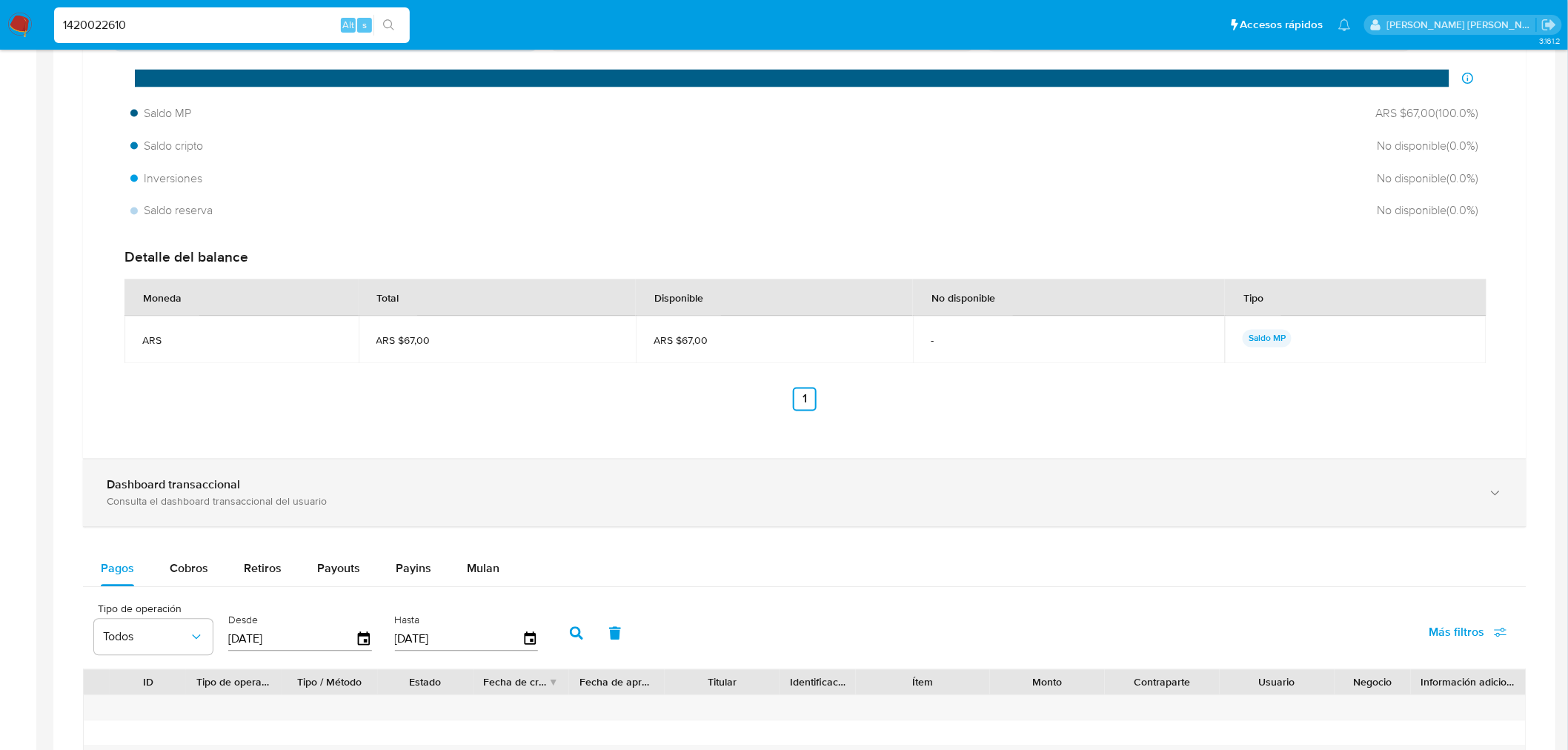
click at [410, 515] on div "Dashboard transaccional Consulta el dashboard transaccional del usuario" at bounding box center [804, 493] width 1443 height 68
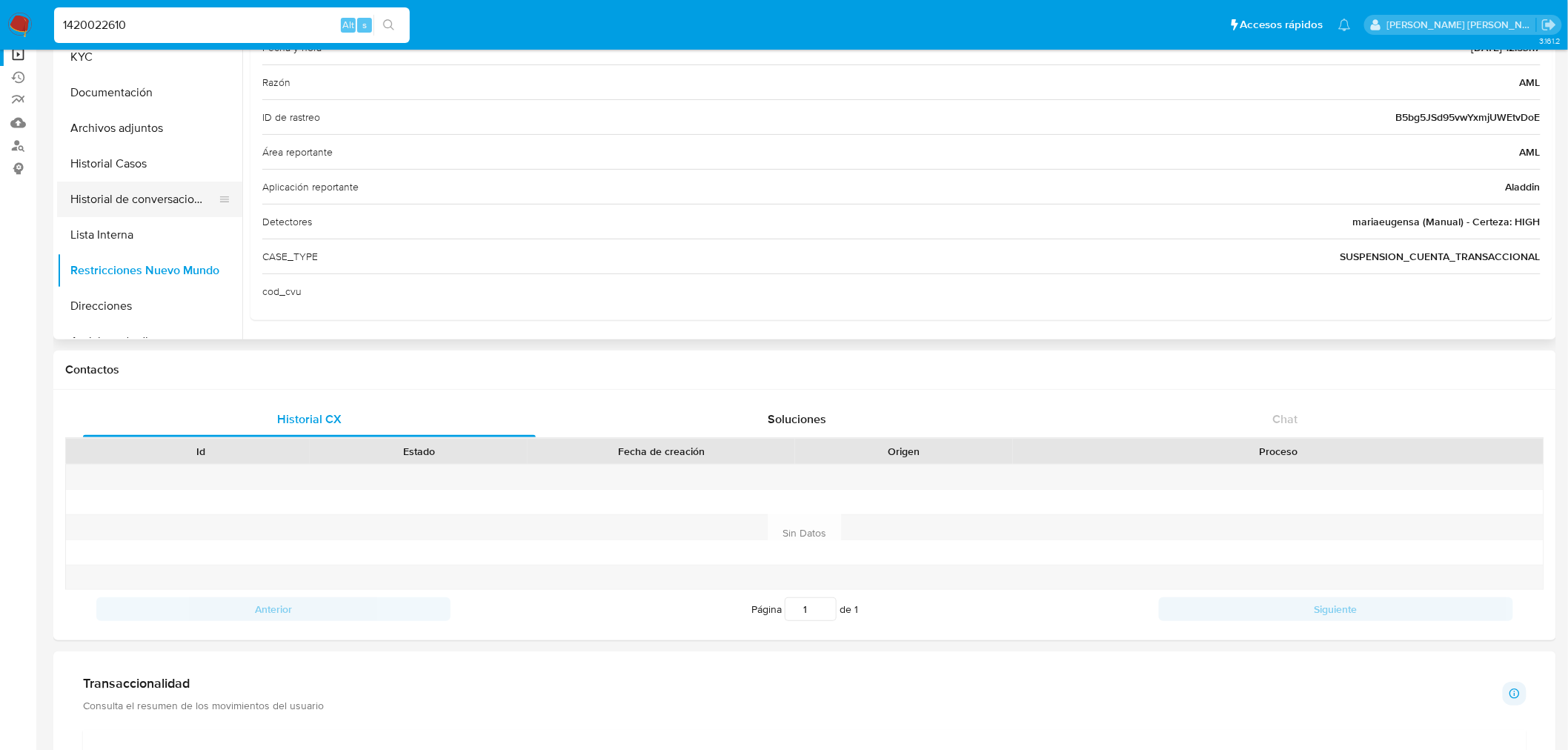
scroll to position [0, 0]
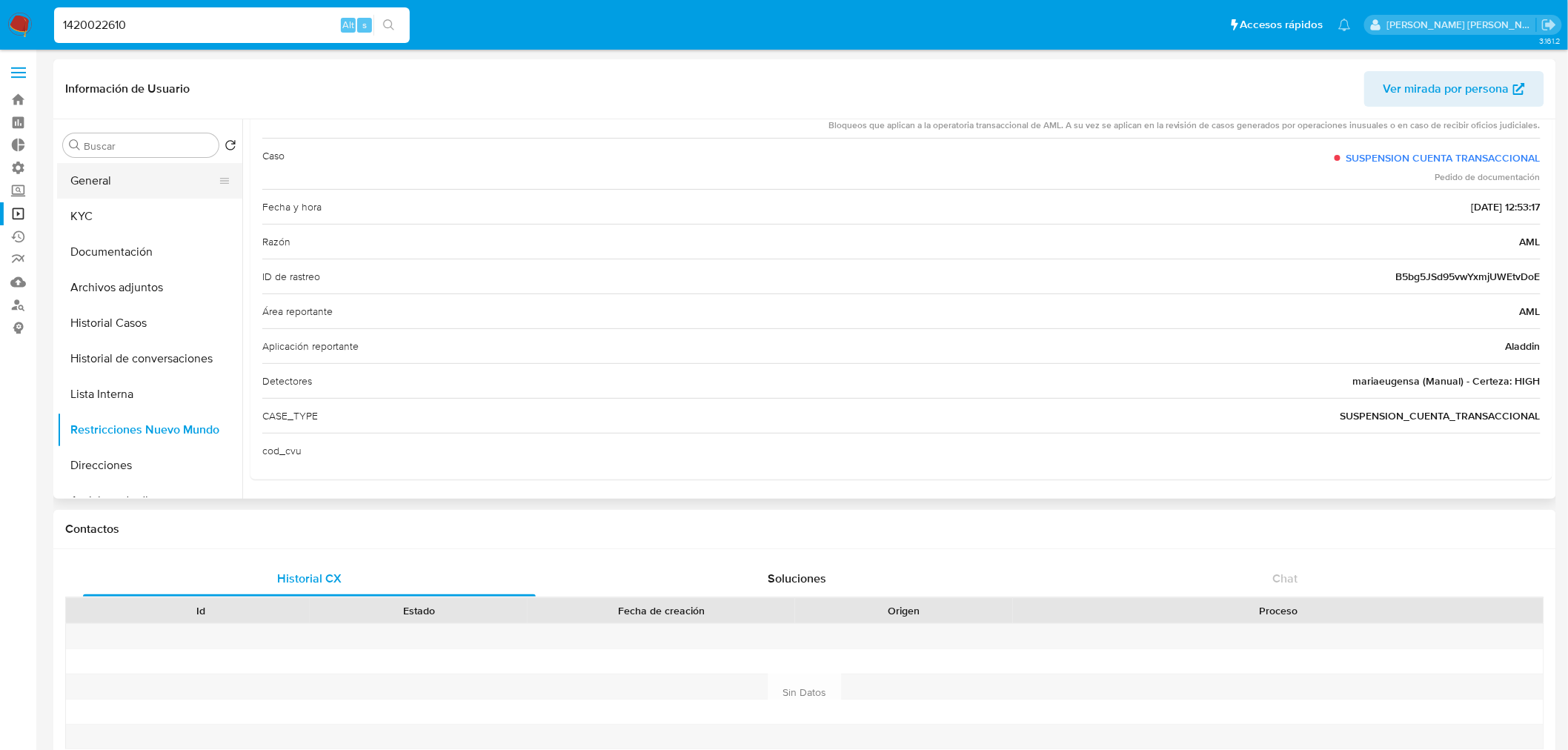
click at [150, 179] on button "General" at bounding box center [144, 180] width 173 height 35
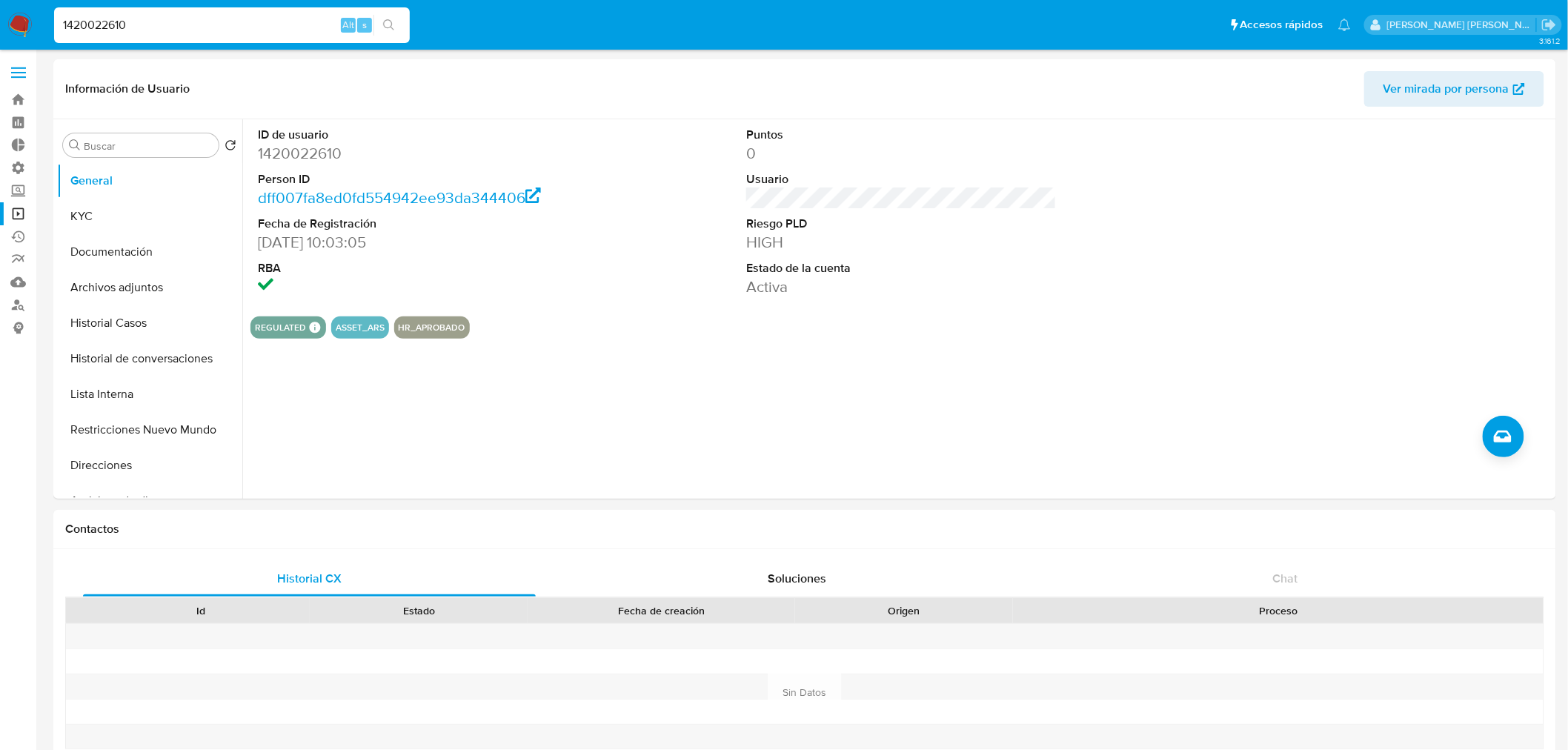
click at [192, 22] on input "1420022610" at bounding box center [232, 25] width 356 height 19
click at [192, 21] on input "1420022610" at bounding box center [232, 25] width 356 height 19
paste input "231636082"
type input "231636082"
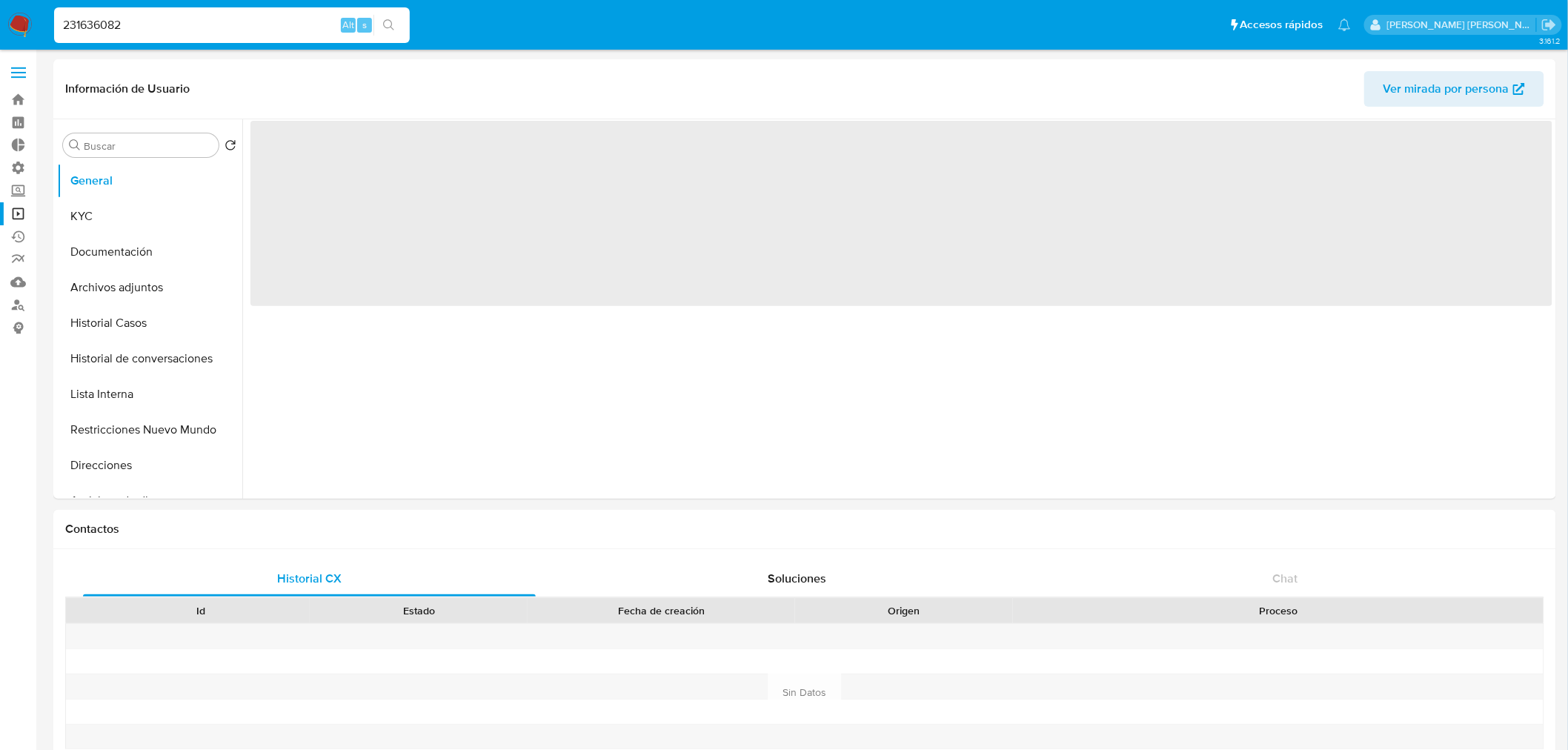
select select "10"
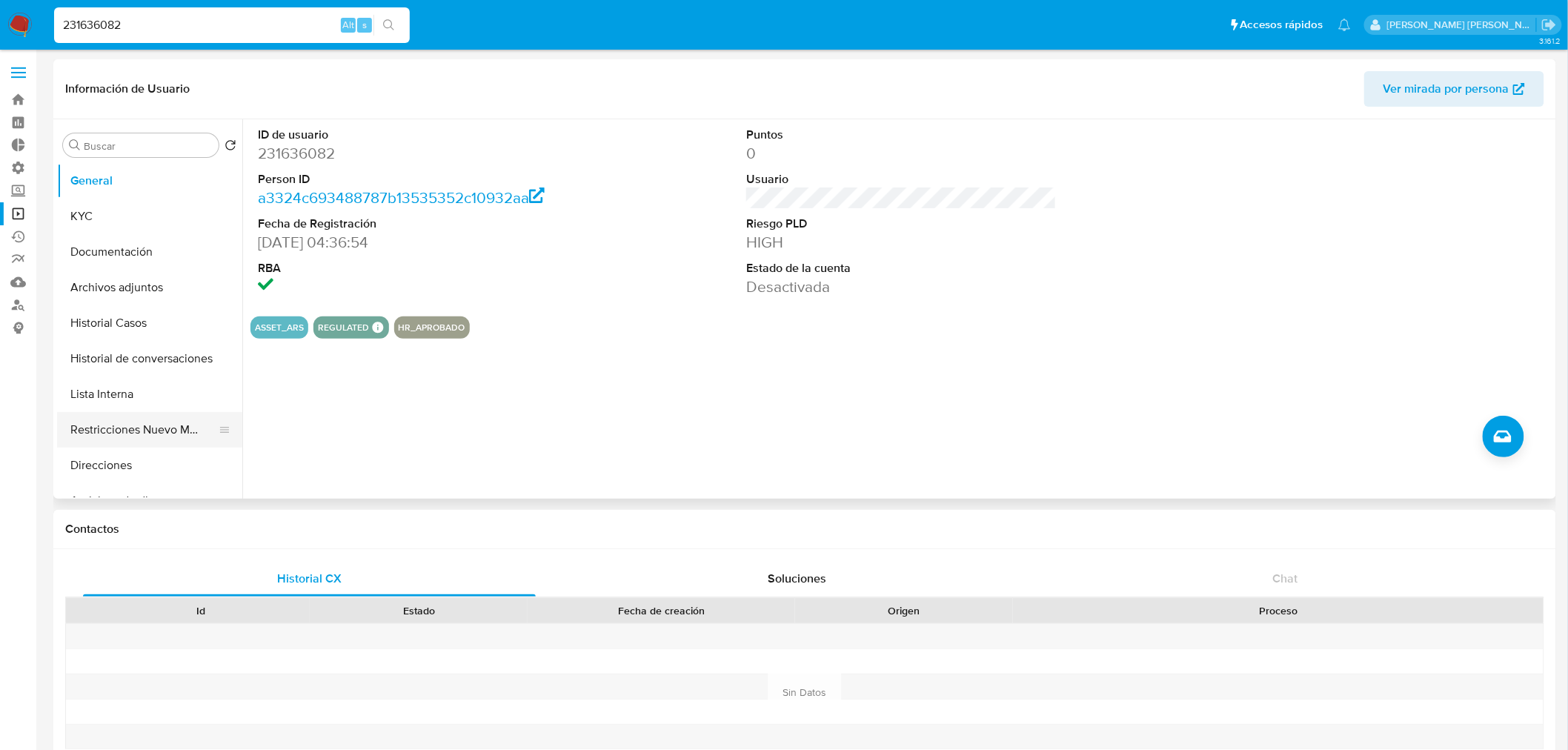
click at [105, 424] on button "Restricciones Nuevo Mundo" at bounding box center [144, 429] width 173 height 35
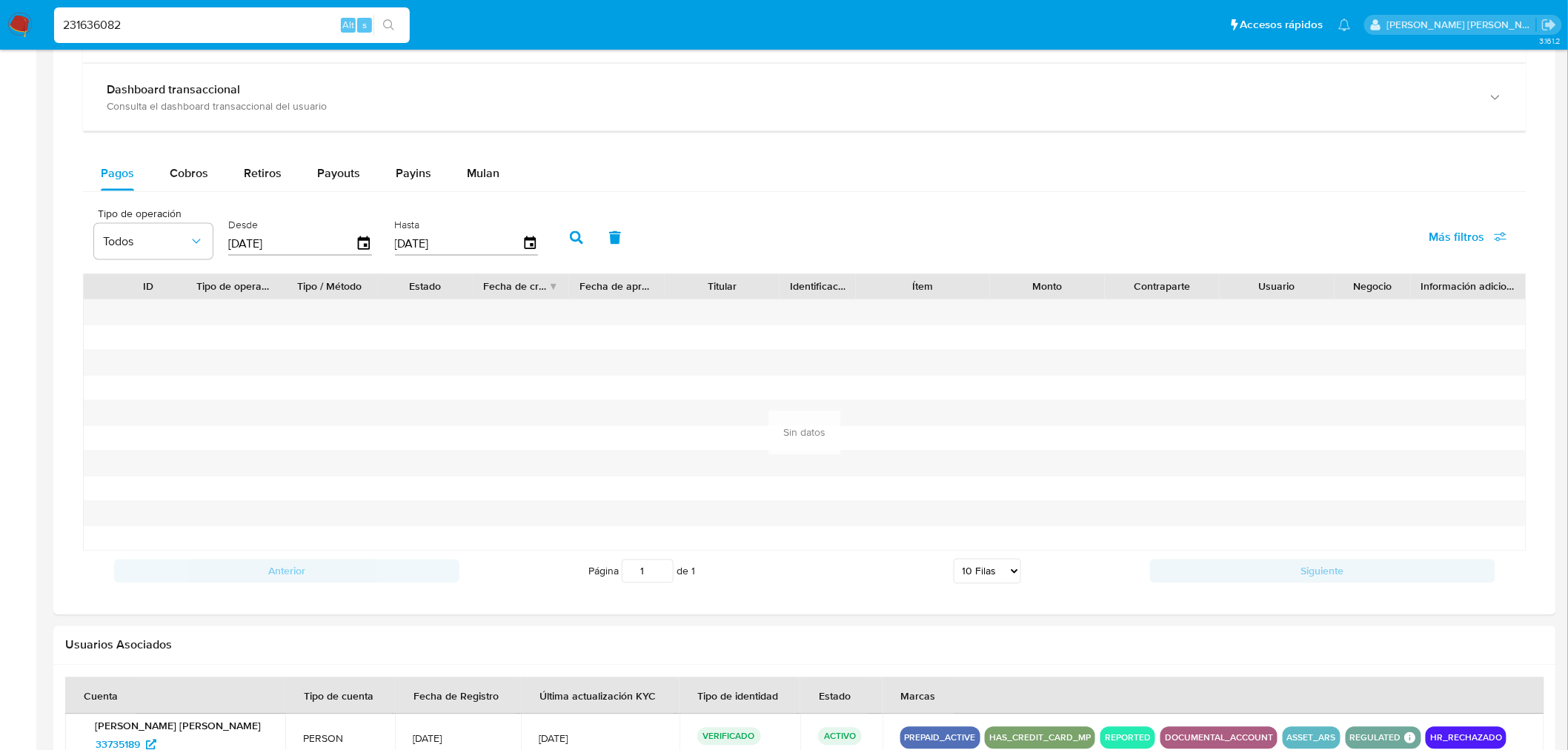
scroll to position [1135, 0]
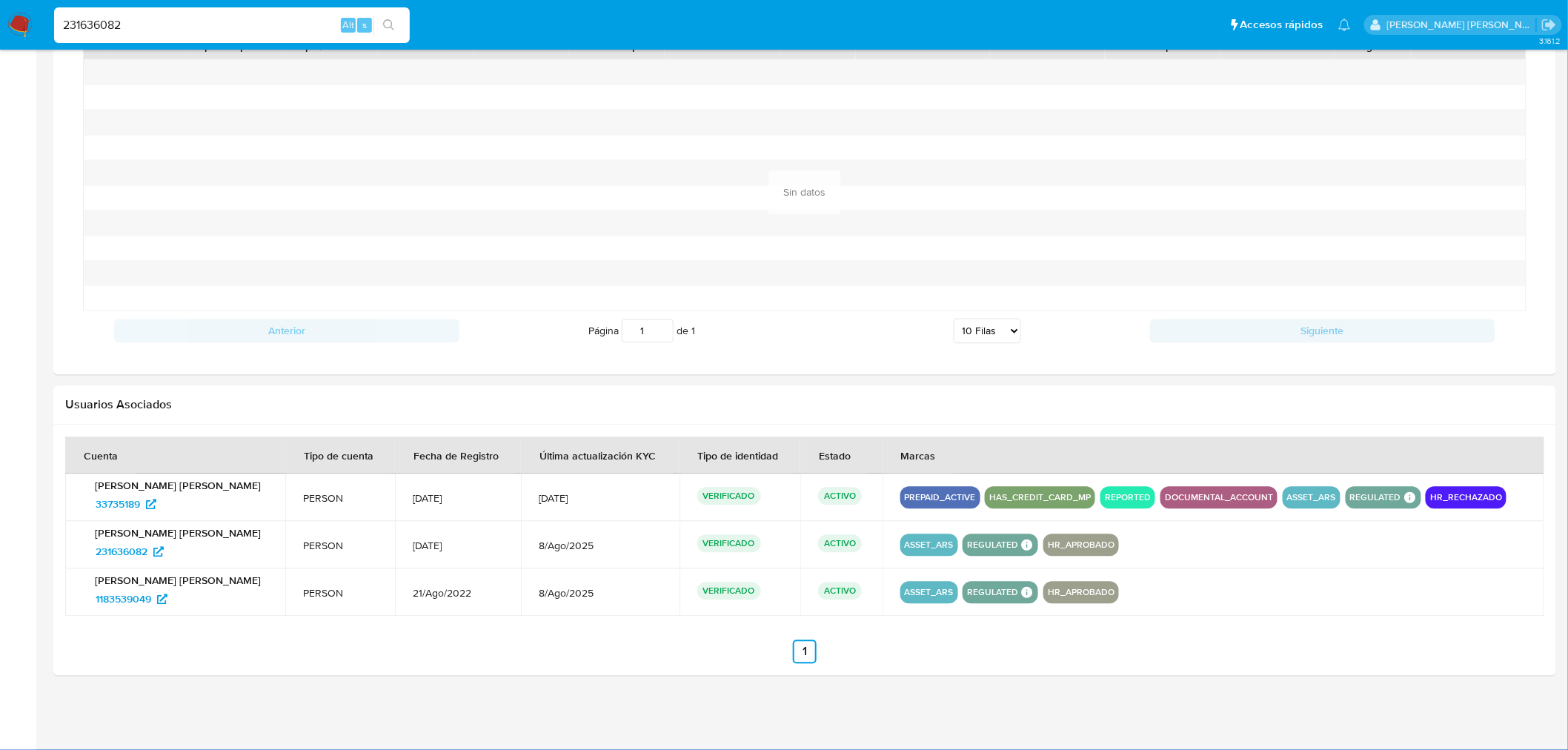
click at [184, 16] on input "231636082" at bounding box center [232, 25] width 356 height 19
paste input "1874134261"
type input "1874134261"
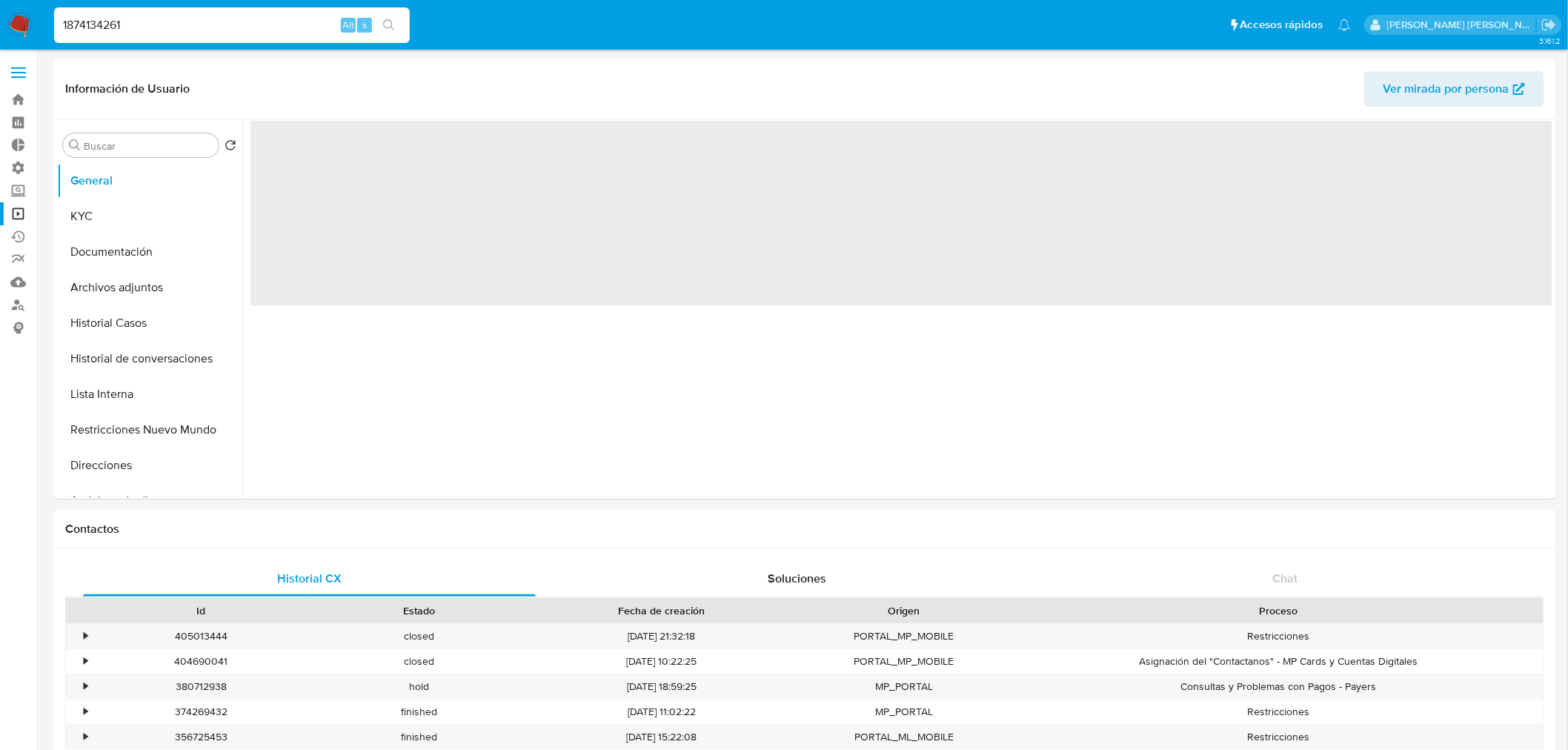
select select "10"
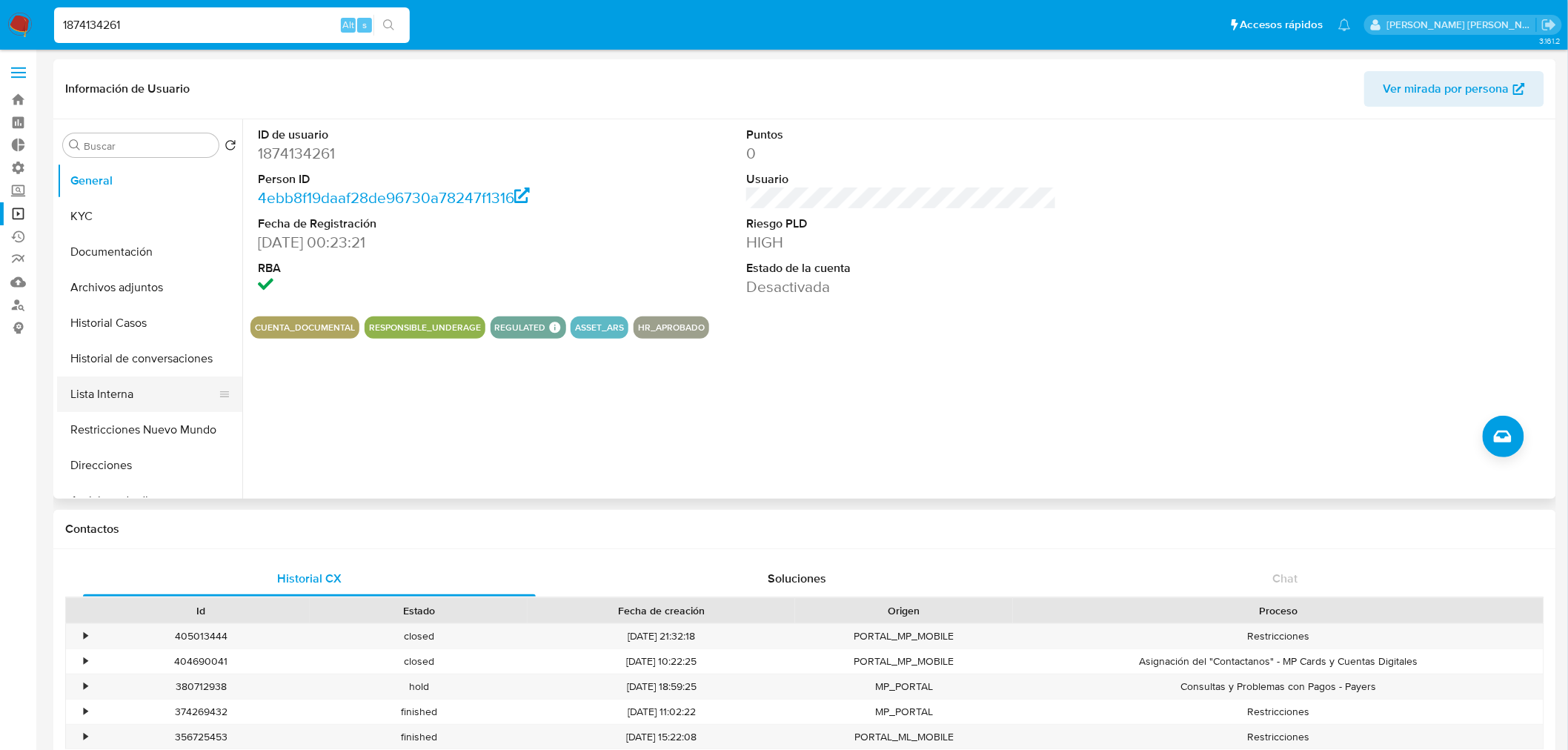
click at [108, 397] on button "Lista Interna" at bounding box center [144, 394] width 173 height 35
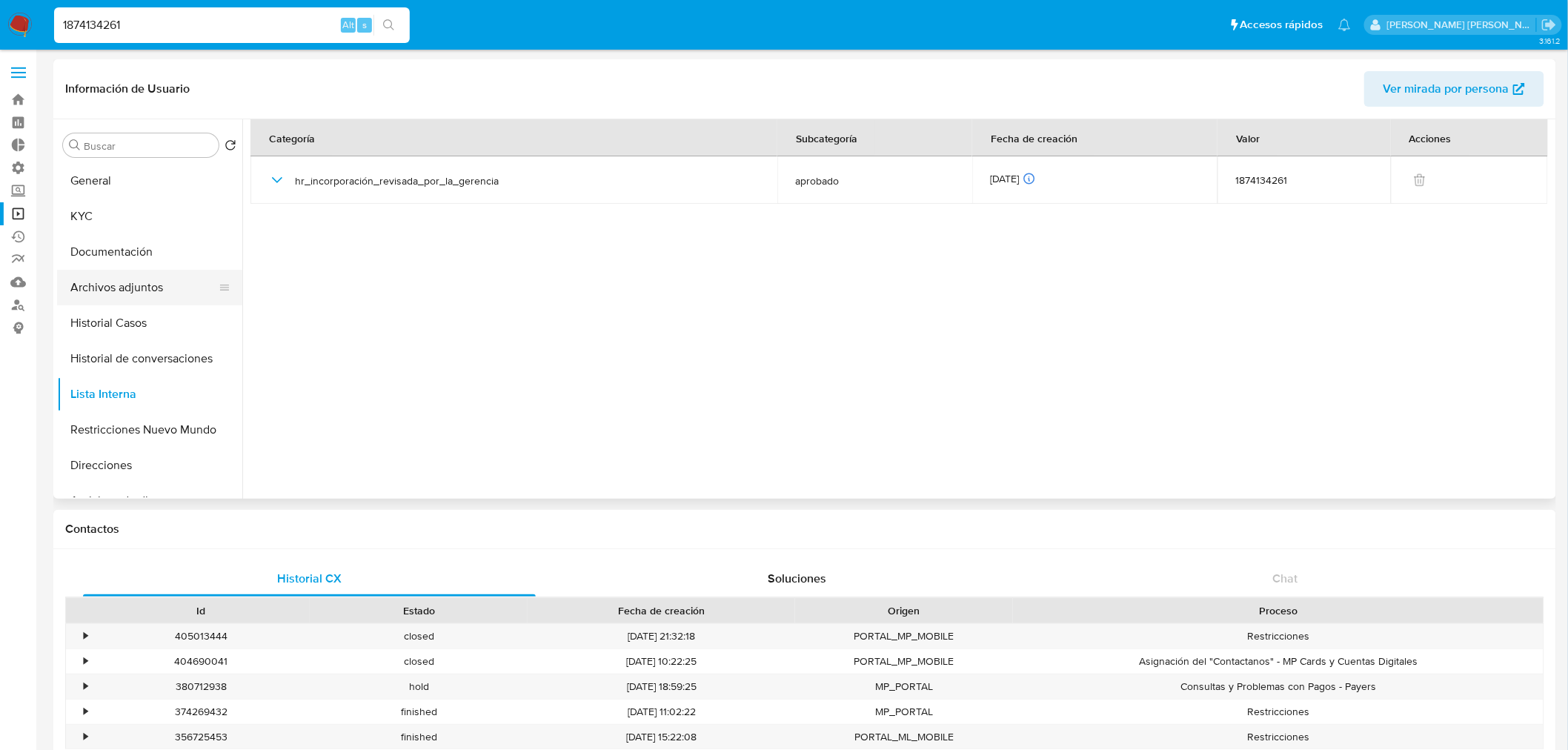
click at [145, 284] on button "Archivos adjuntos" at bounding box center [144, 286] width 173 height 35
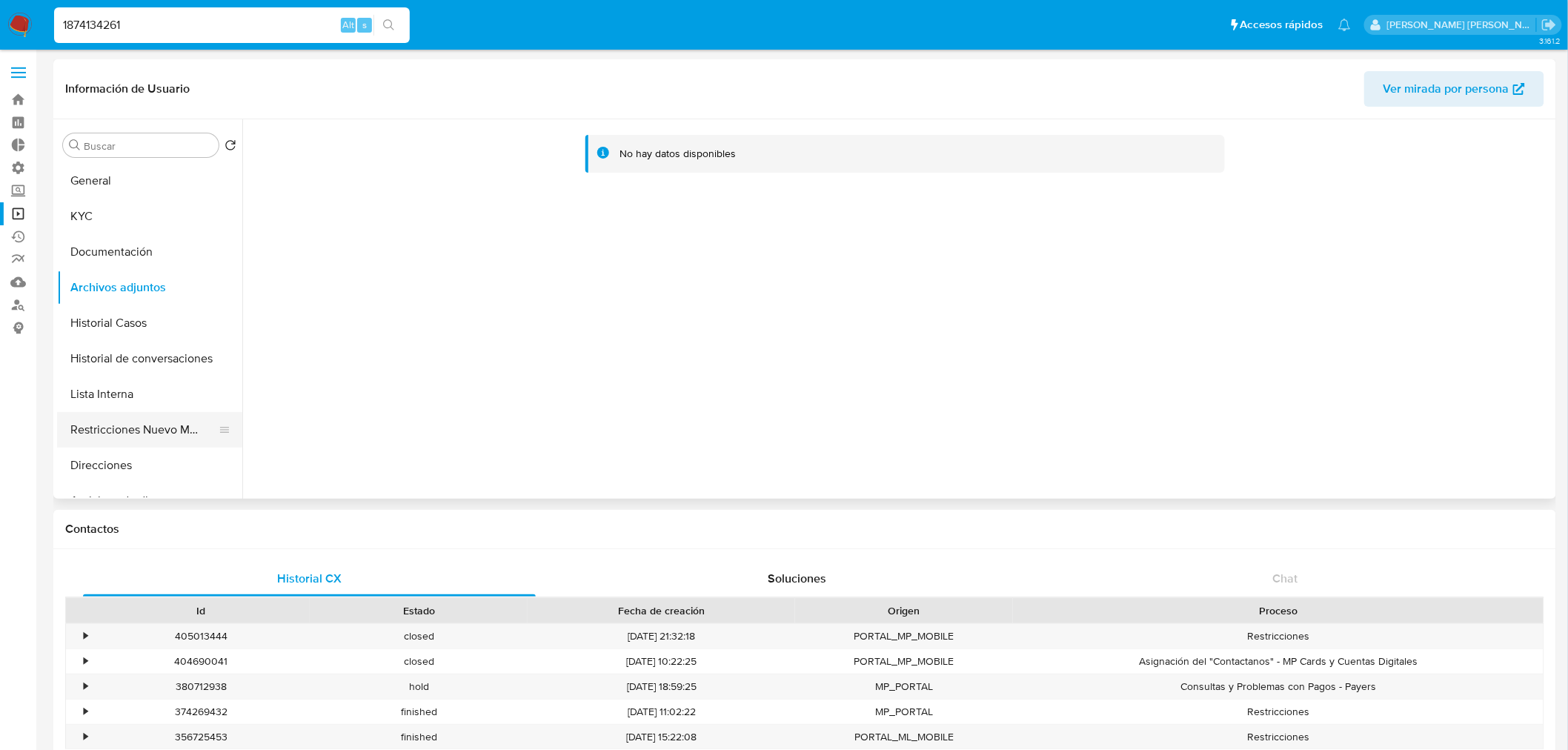
click at [119, 423] on button "Restricciones Nuevo Mundo" at bounding box center [144, 429] width 173 height 35
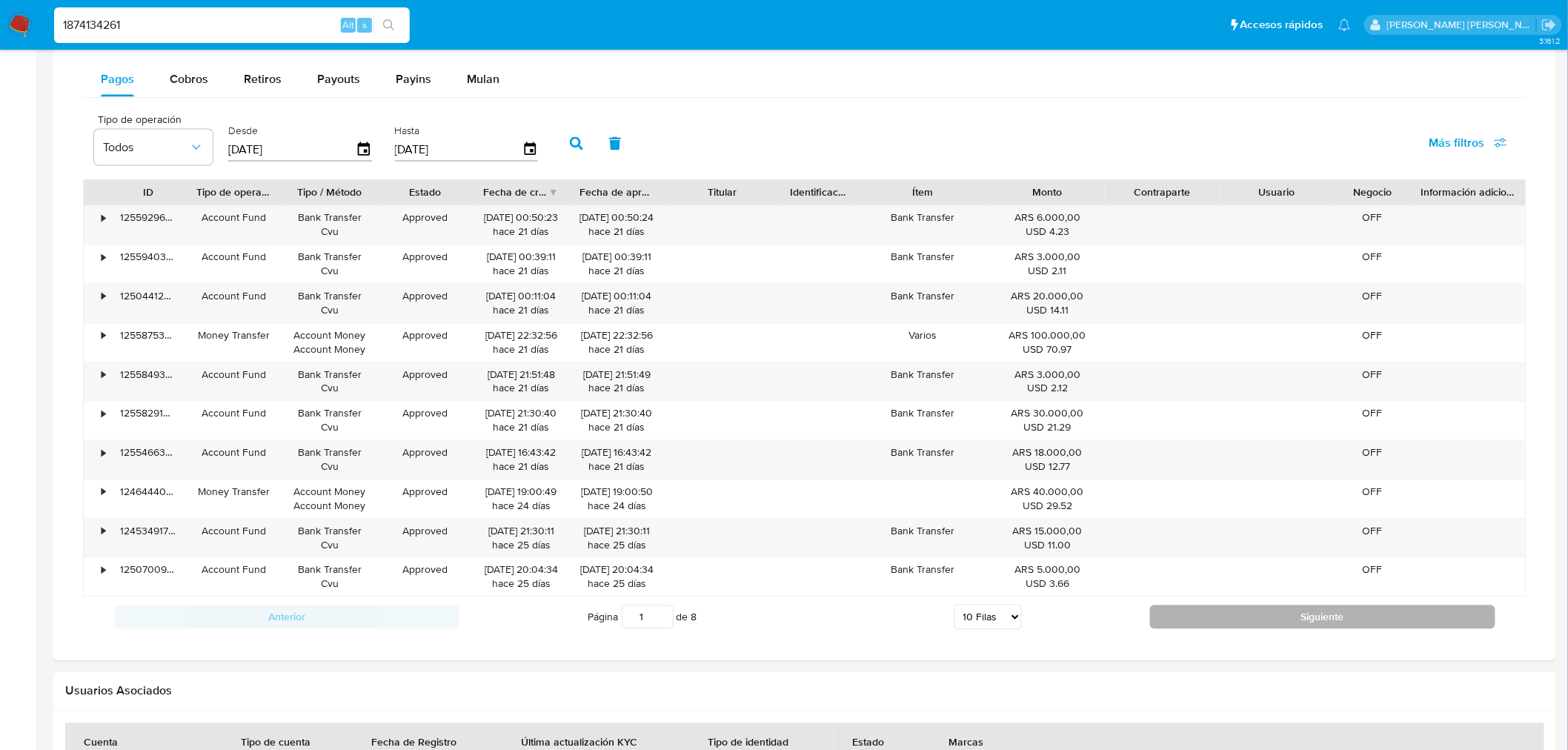
scroll to position [1228, 0]
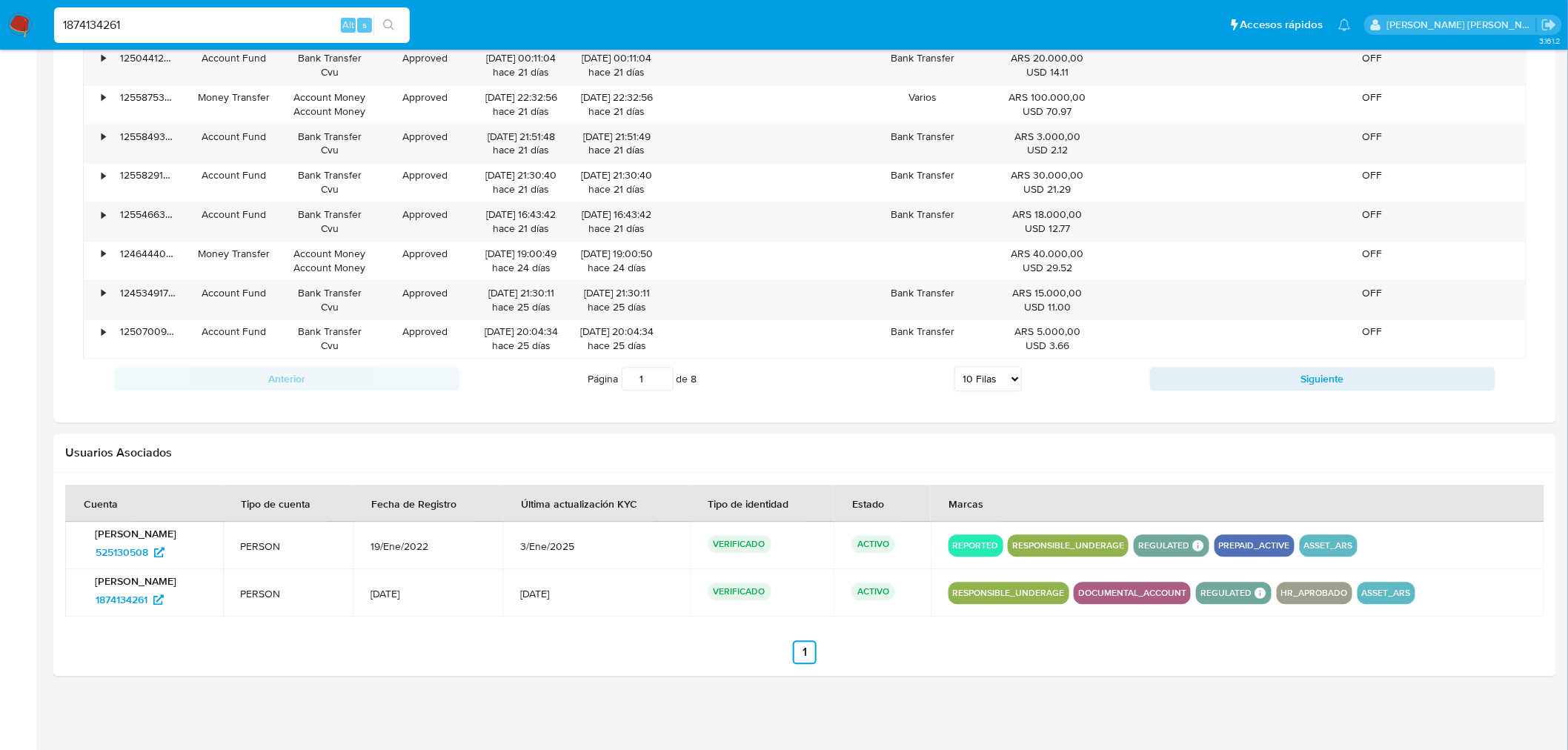
click at [171, 32] on input "1874134261" at bounding box center [232, 25] width 356 height 19
paste input "394074543"
type input "1394074543"
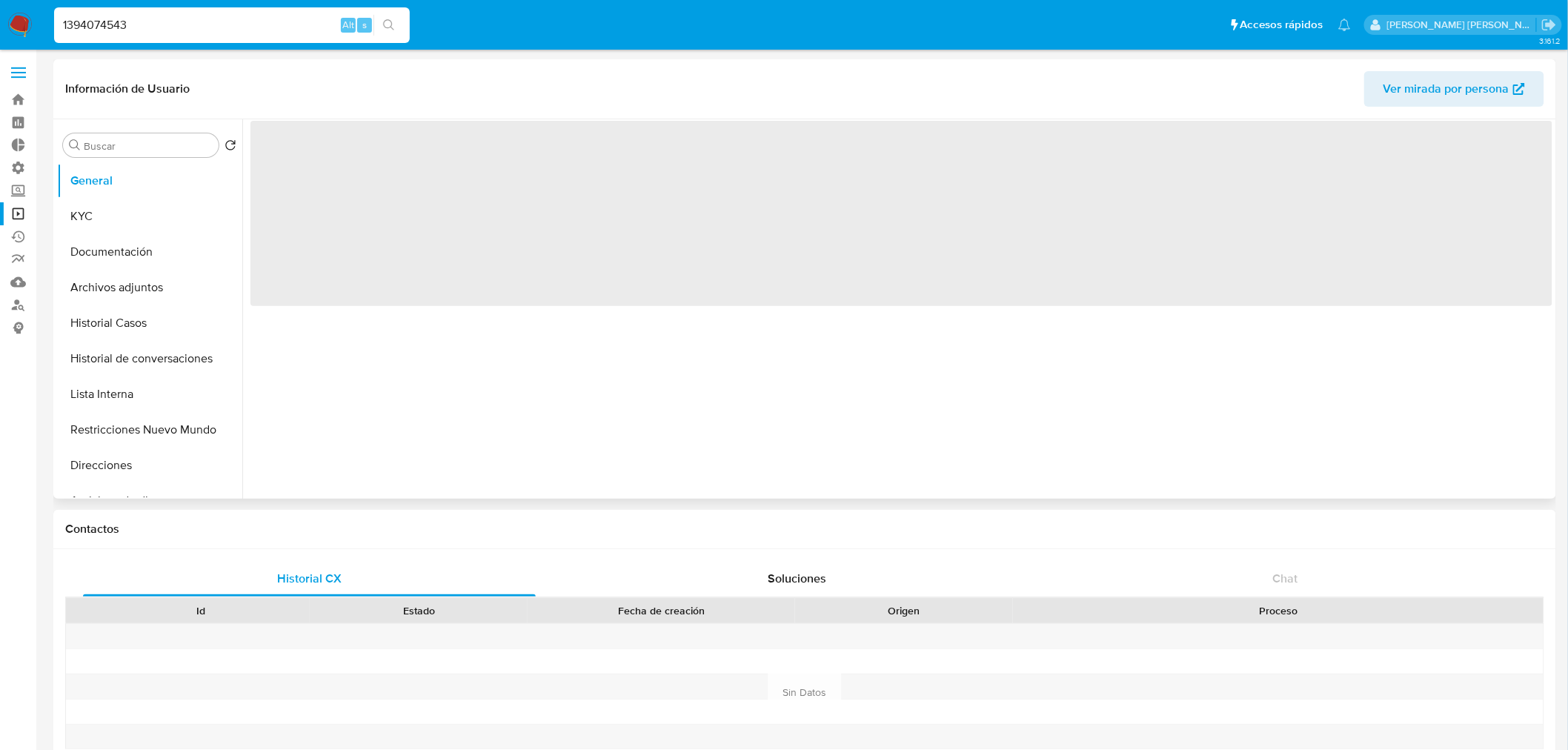
select select "10"
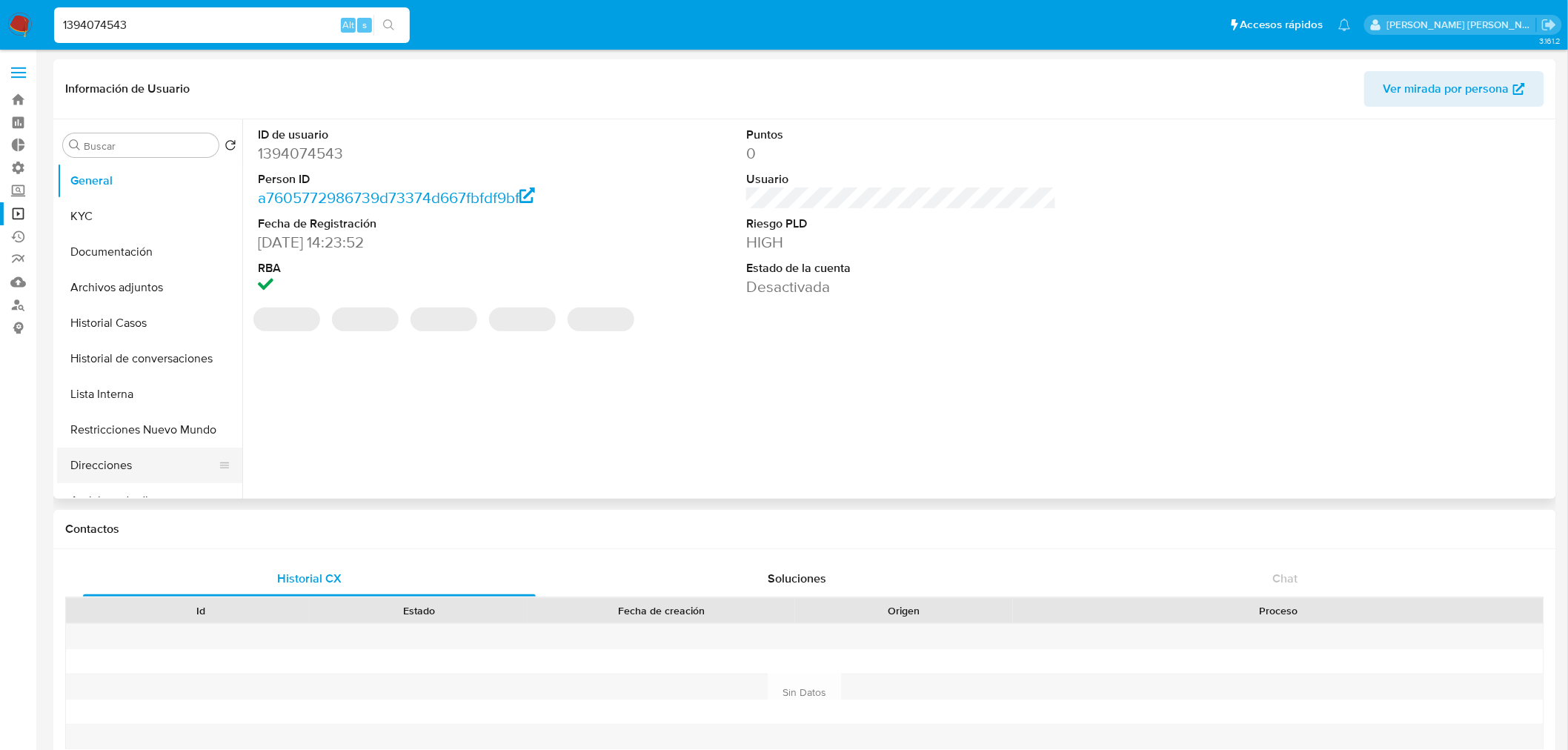
drag, startPoint x: 149, startPoint y: 455, endPoint x: 143, endPoint y: 449, distance: 8.5
click at [149, 455] on button "Direcciones" at bounding box center [144, 464] width 173 height 35
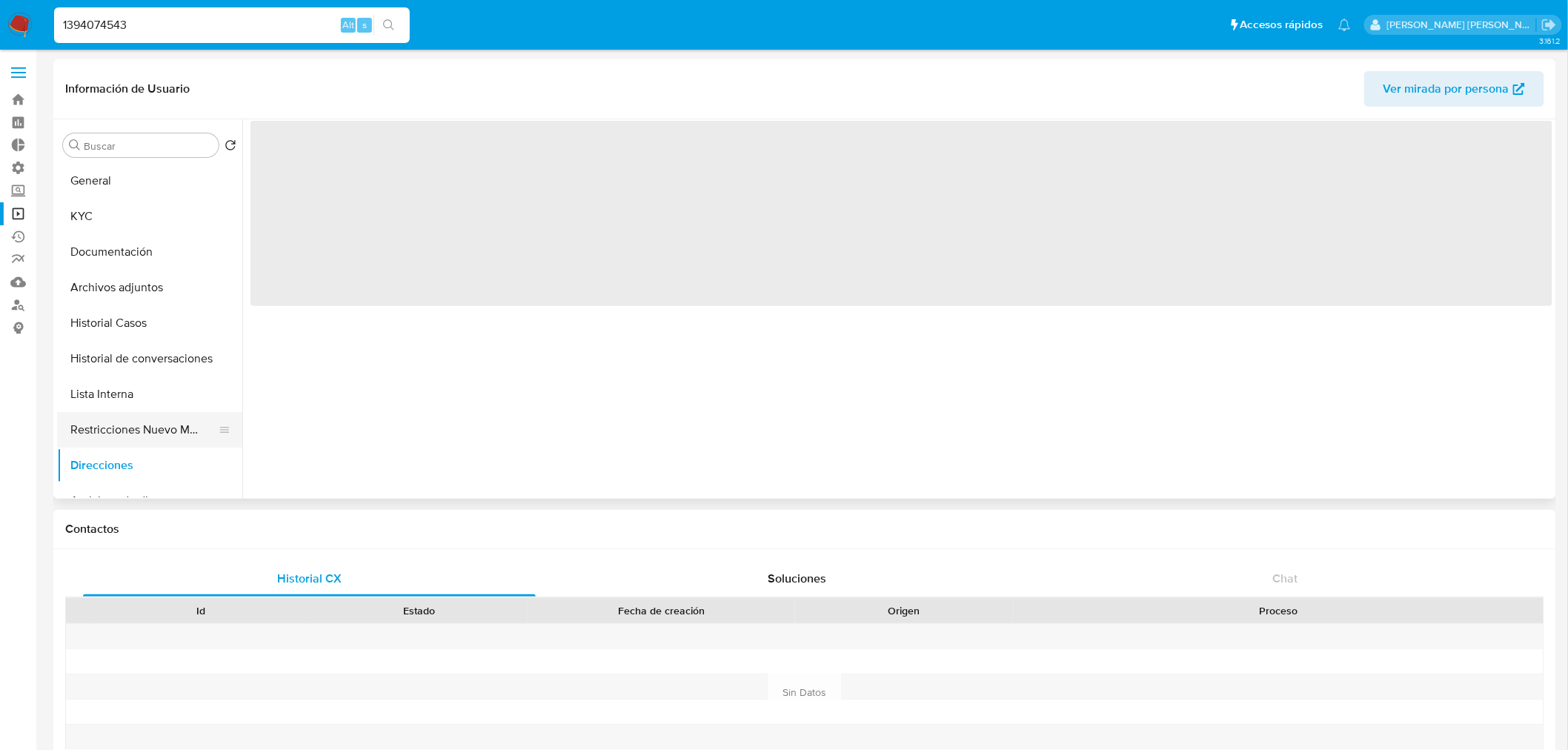
click at [137, 434] on button "Restricciones Nuevo Mundo" at bounding box center [144, 429] width 173 height 35
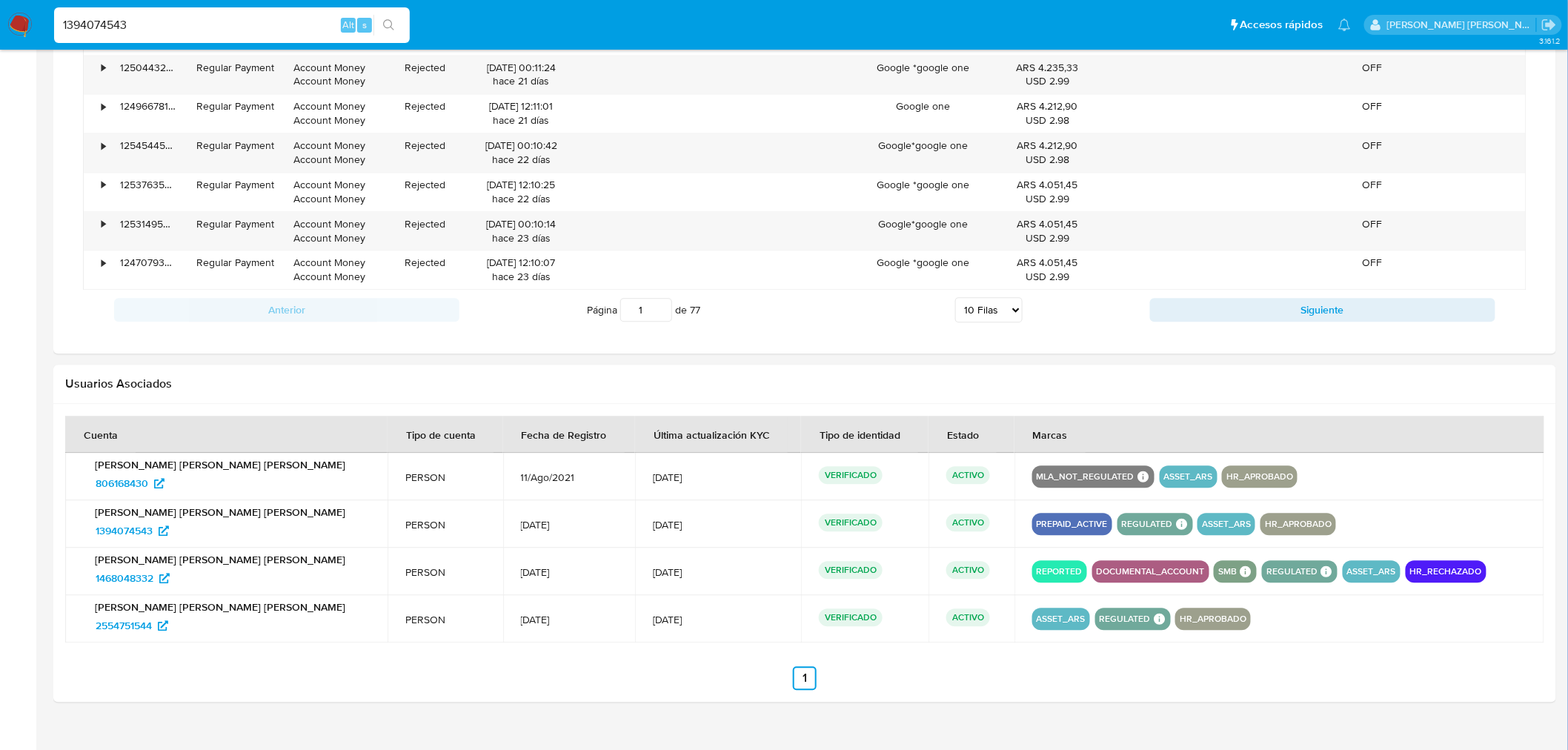
scroll to position [1323, 0]
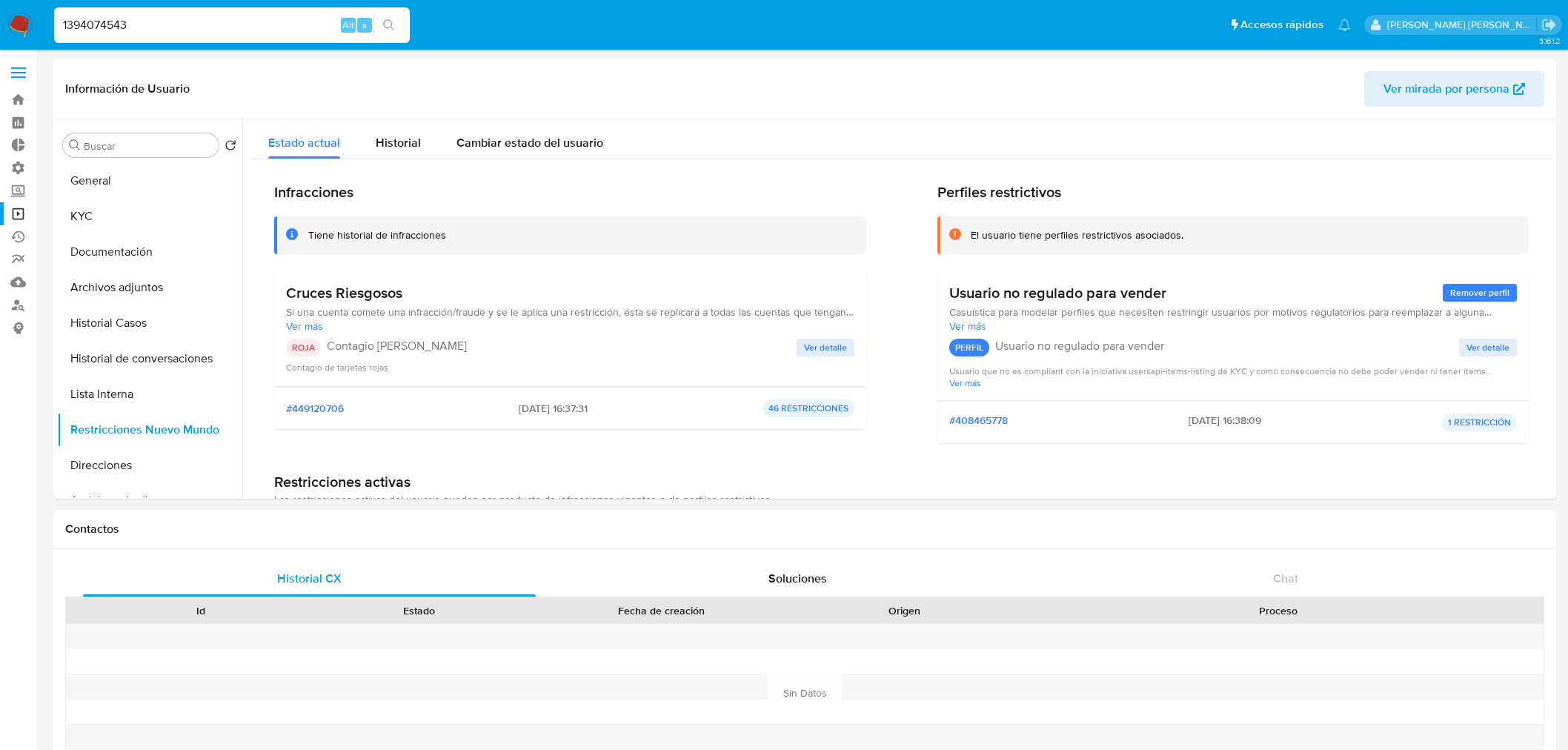
select select "10"
click at [145, 24] on input "1394074543" at bounding box center [232, 25] width 356 height 19
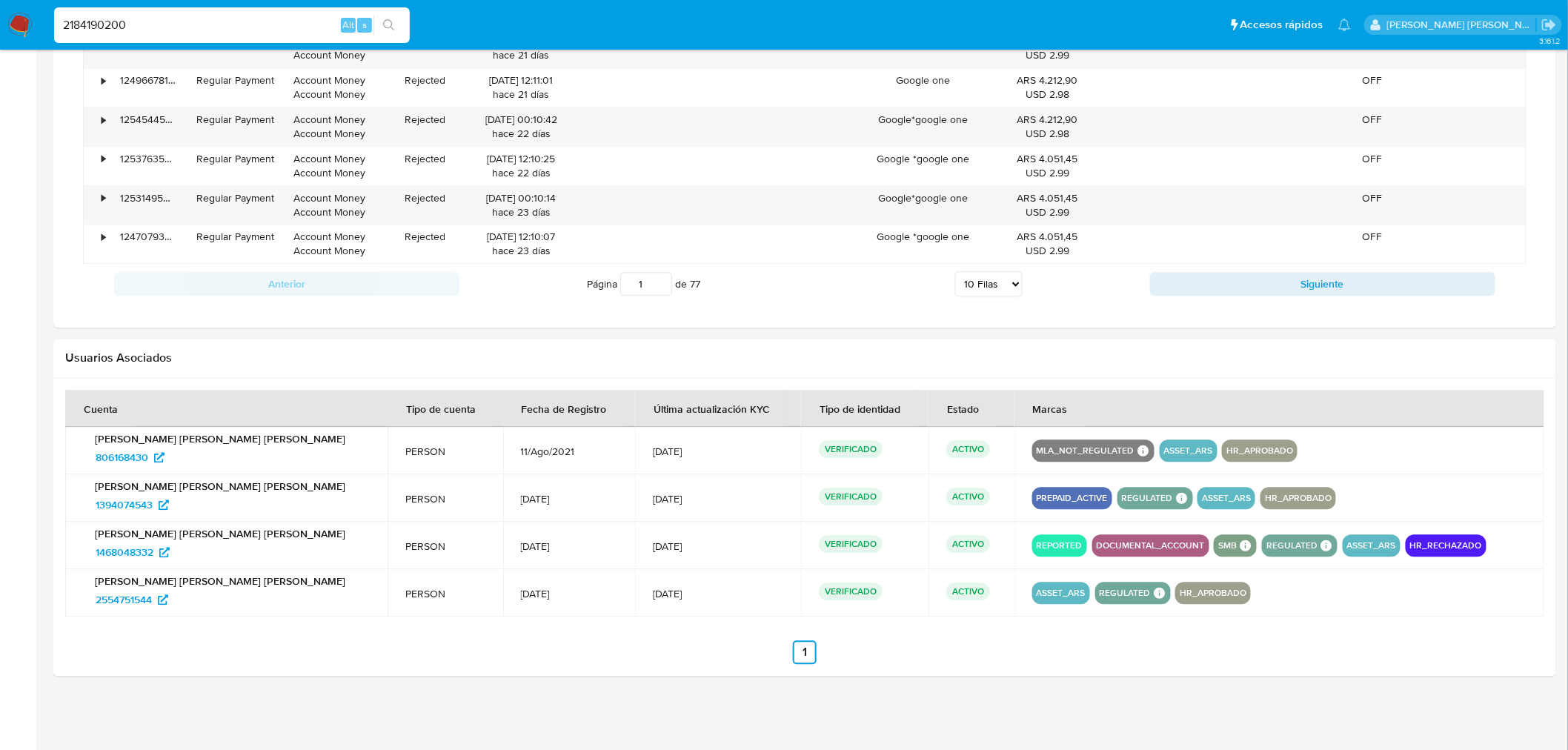
type input "2184190200"
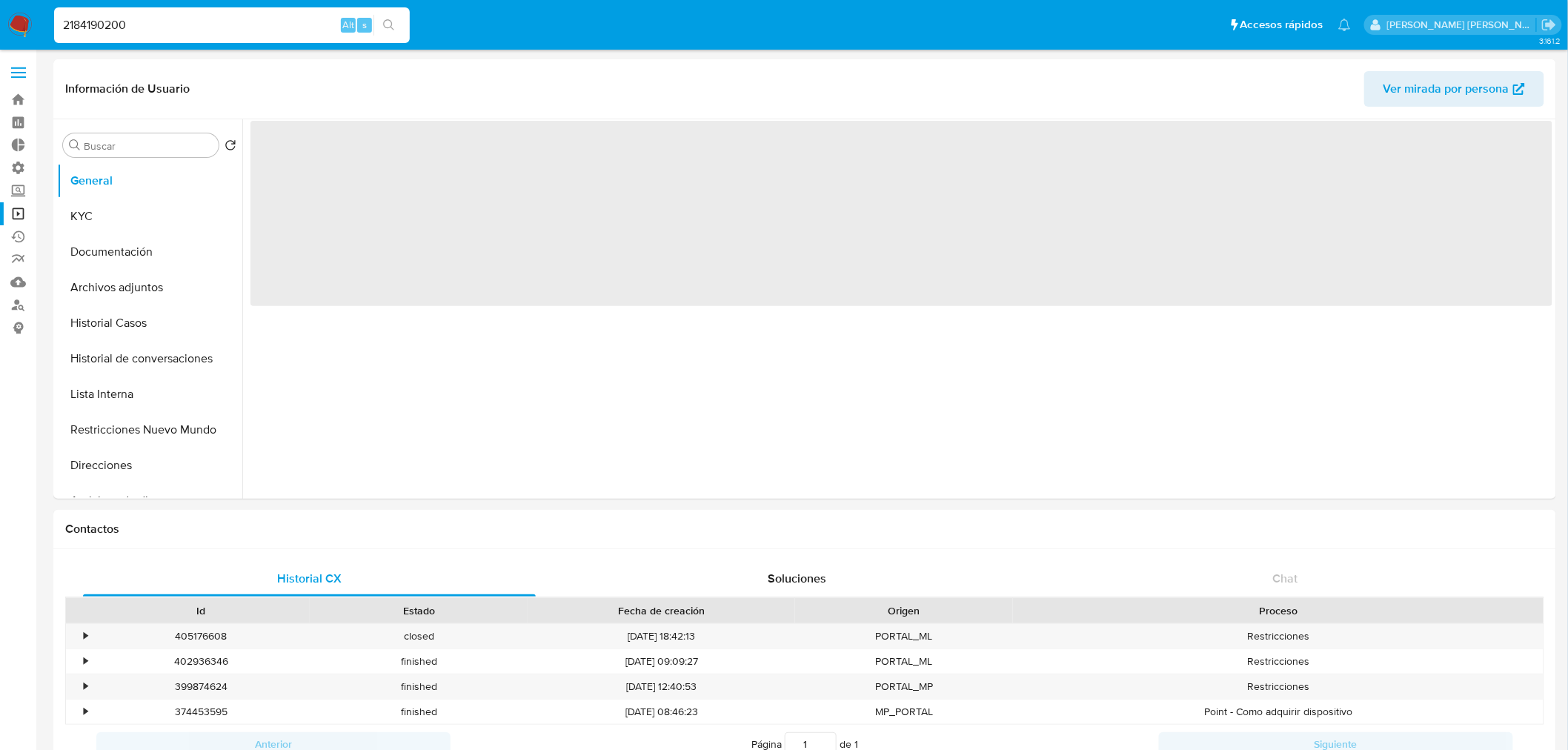
select select "10"
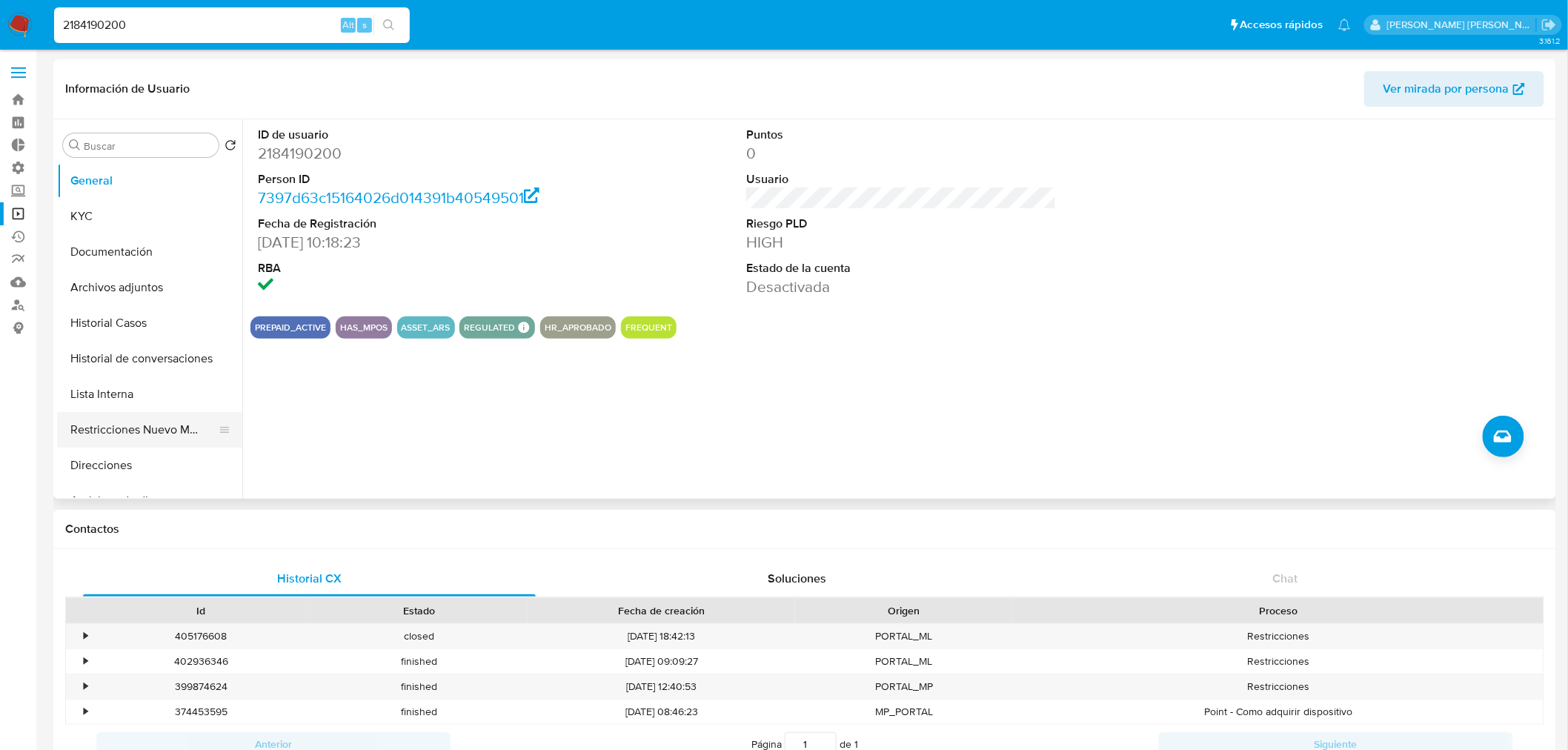
click at [159, 434] on button "Restricciones Nuevo Mundo" at bounding box center [144, 429] width 173 height 35
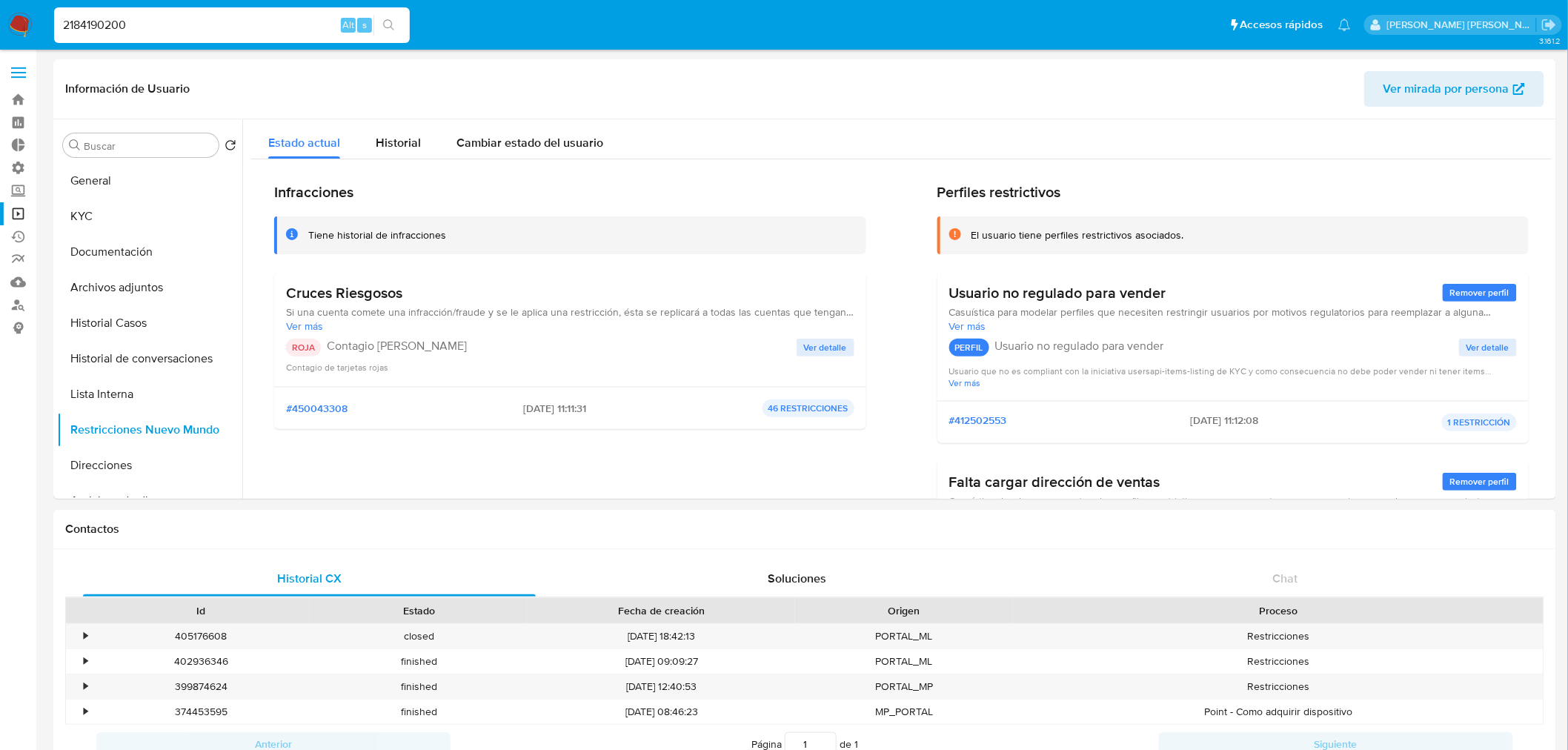
click at [145, 27] on input "2184190200" at bounding box center [232, 25] width 356 height 19
paste input "1642319363"
type input "1642319363"
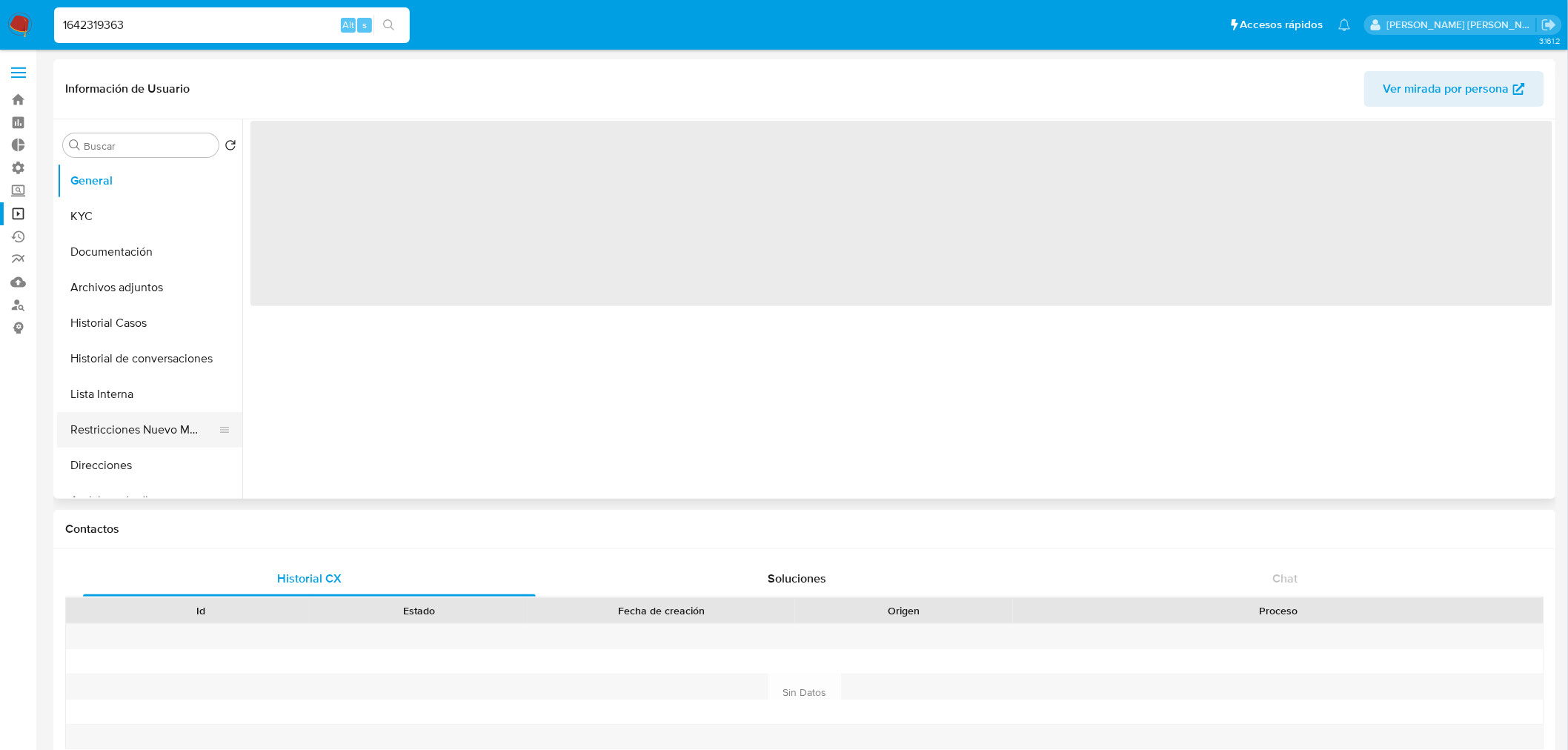
select select "10"
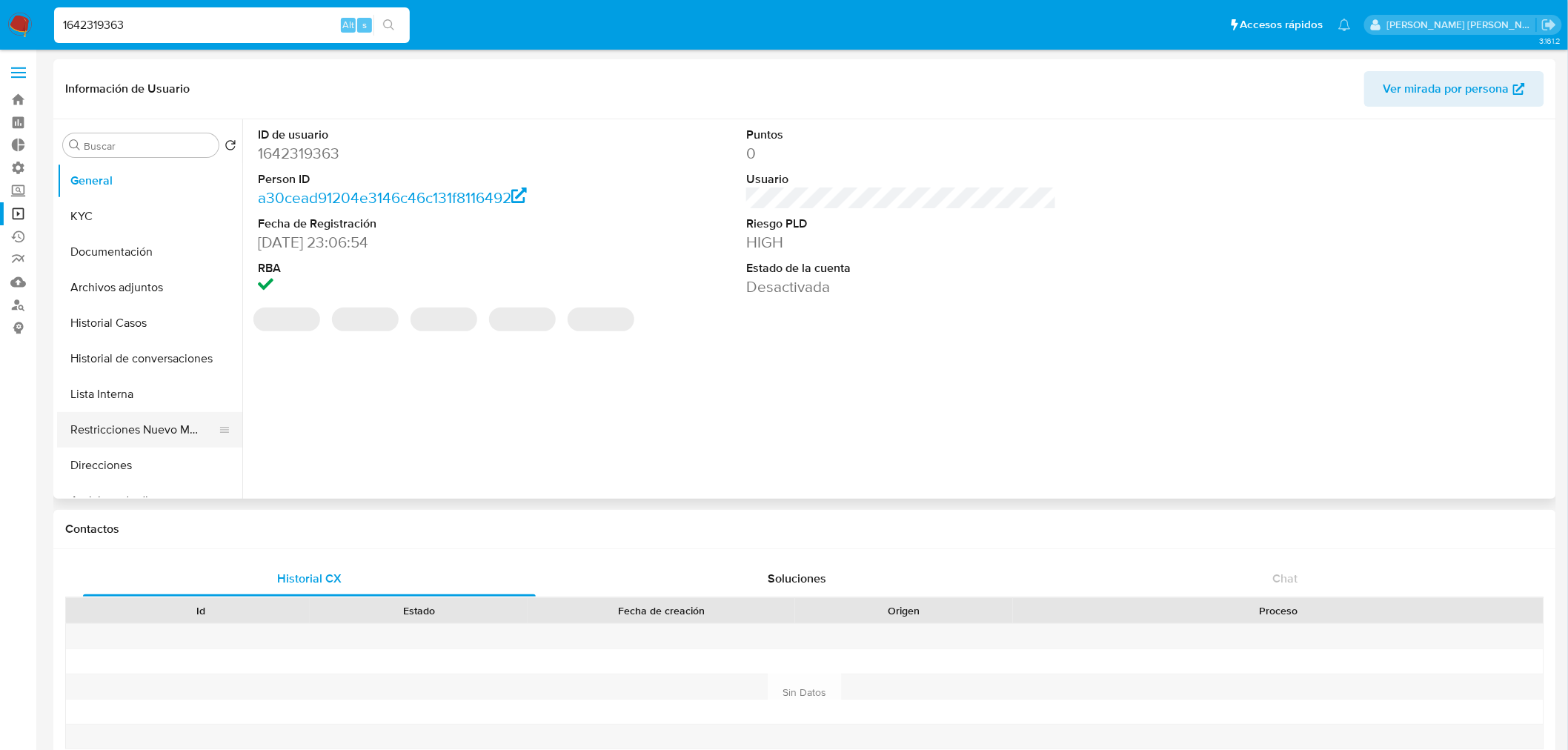
click at [149, 439] on button "Restricciones Nuevo Mundo" at bounding box center [144, 429] width 173 height 35
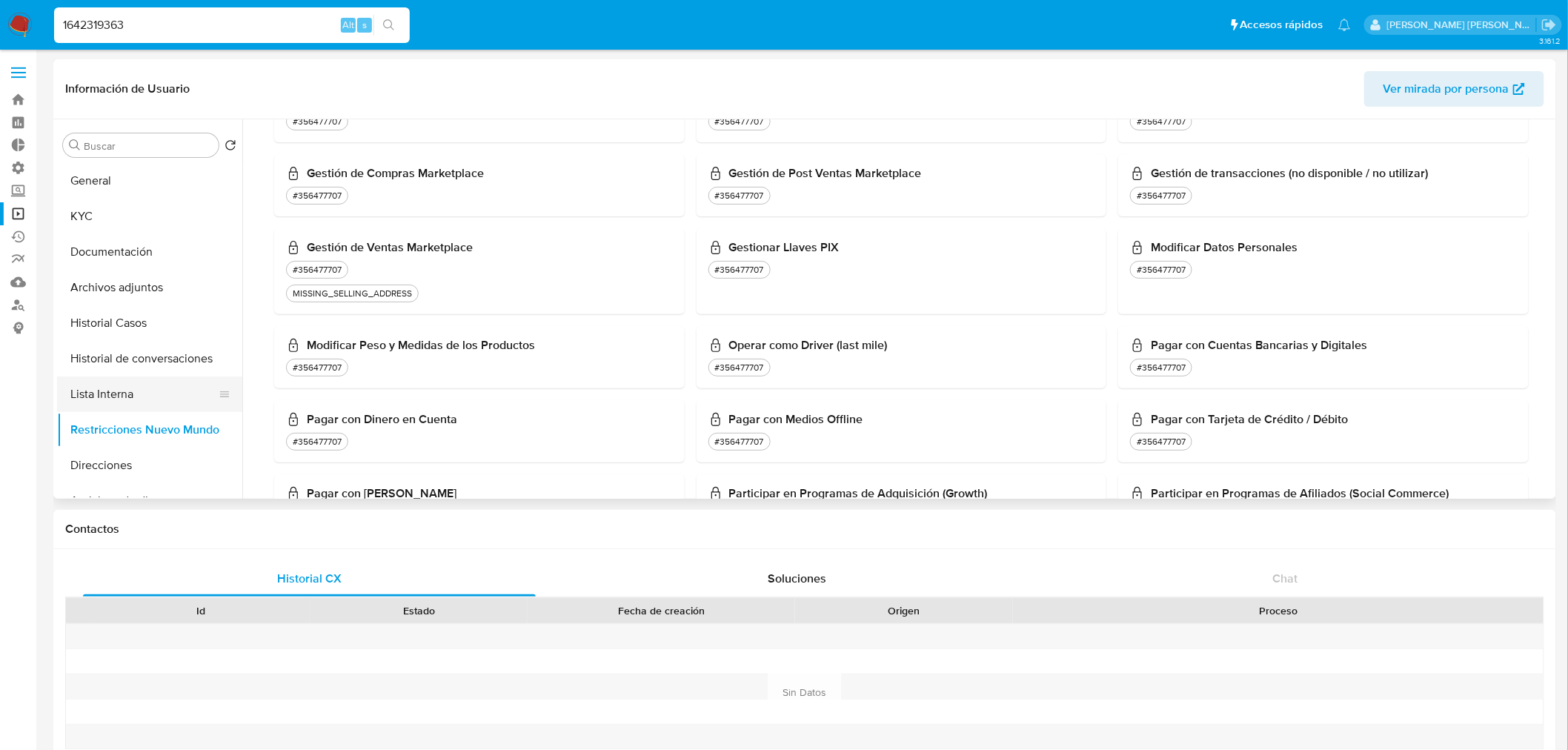
click at [91, 386] on button "Lista Interna" at bounding box center [144, 394] width 173 height 35
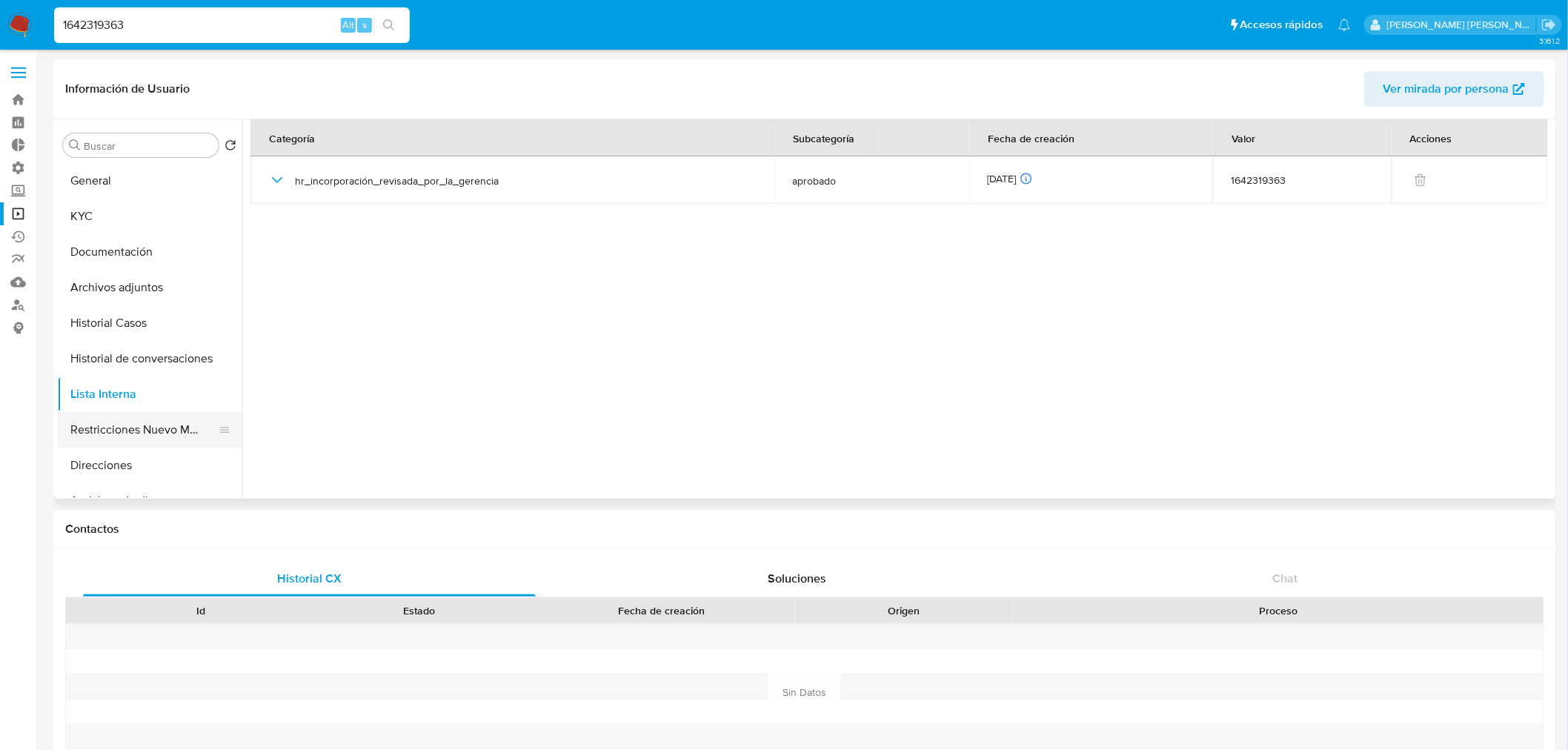
drag, startPoint x: 156, startPoint y: 420, endPoint x: 149, endPoint y: 413, distance: 9.9
click at [153, 420] on button "Restricciones Nuevo Mundo" at bounding box center [144, 429] width 173 height 35
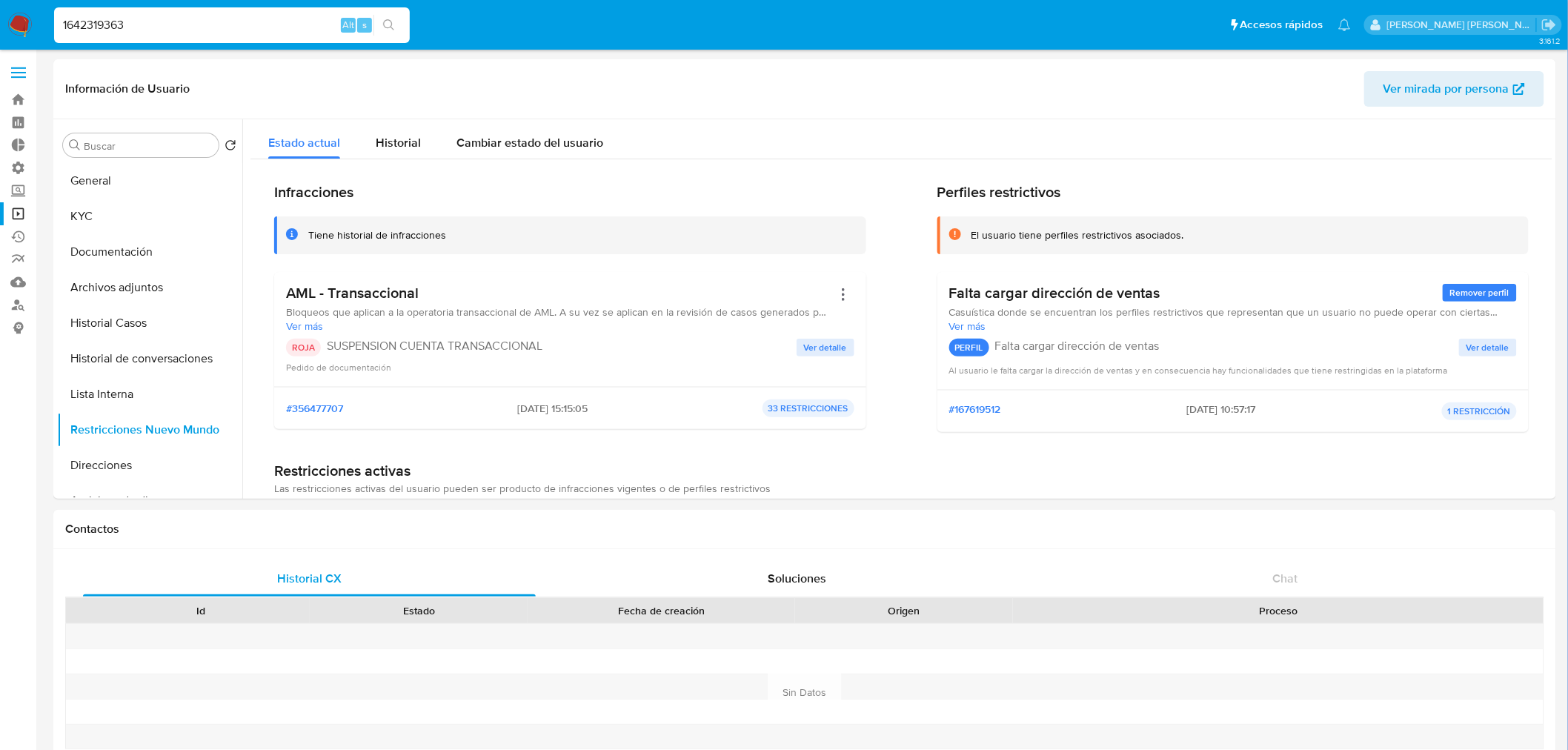
click at [157, 21] on input "1642319363" at bounding box center [232, 25] width 356 height 19
paste input "35944844"
type input "1359448443"
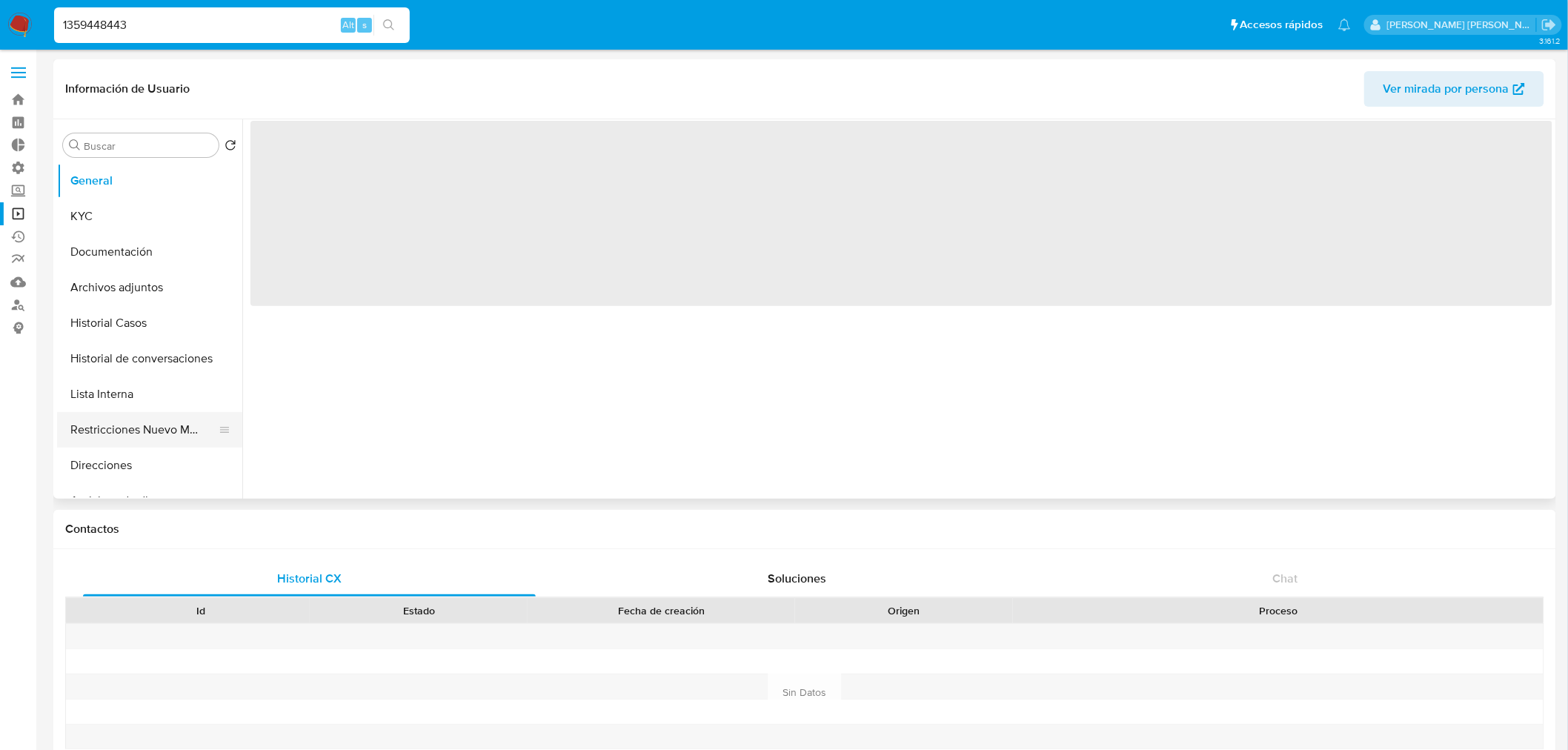
click at [139, 441] on button "Restricciones Nuevo Mundo" at bounding box center [144, 429] width 173 height 35
select select "10"
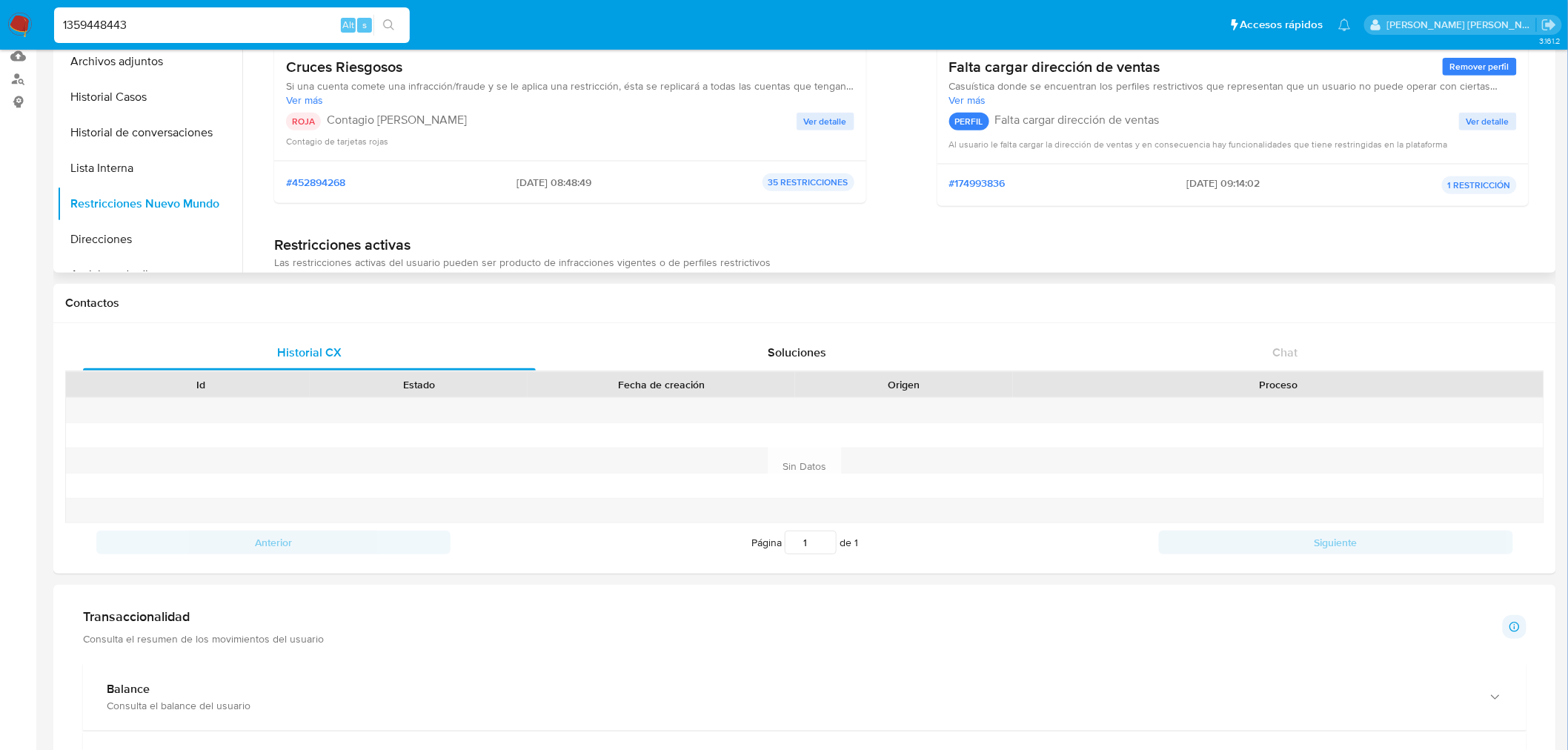
scroll to position [147, 0]
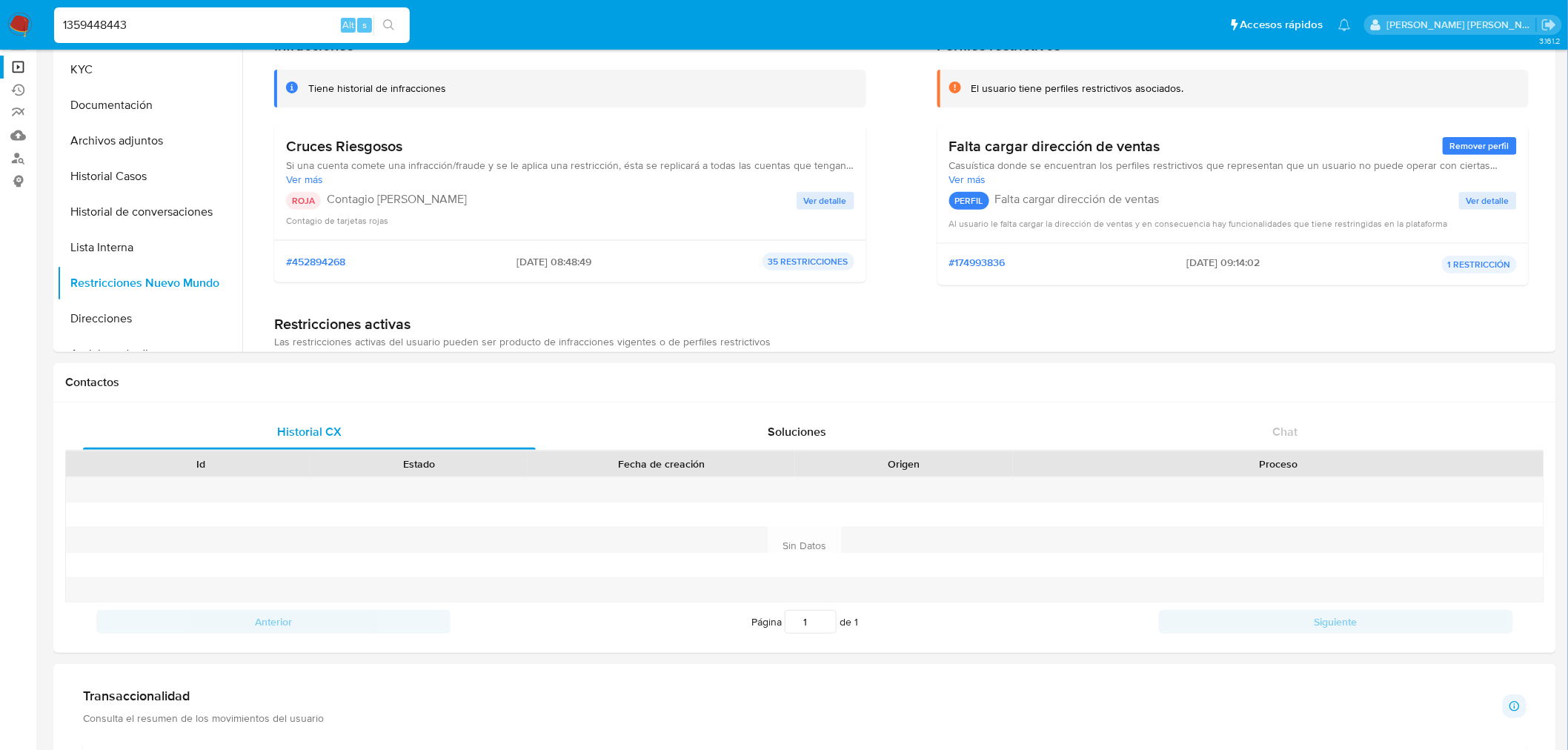
click at [257, 27] on input "1359448443" at bounding box center [232, 25] width 356 height 19
paste input "708729115"
type input "708729115"
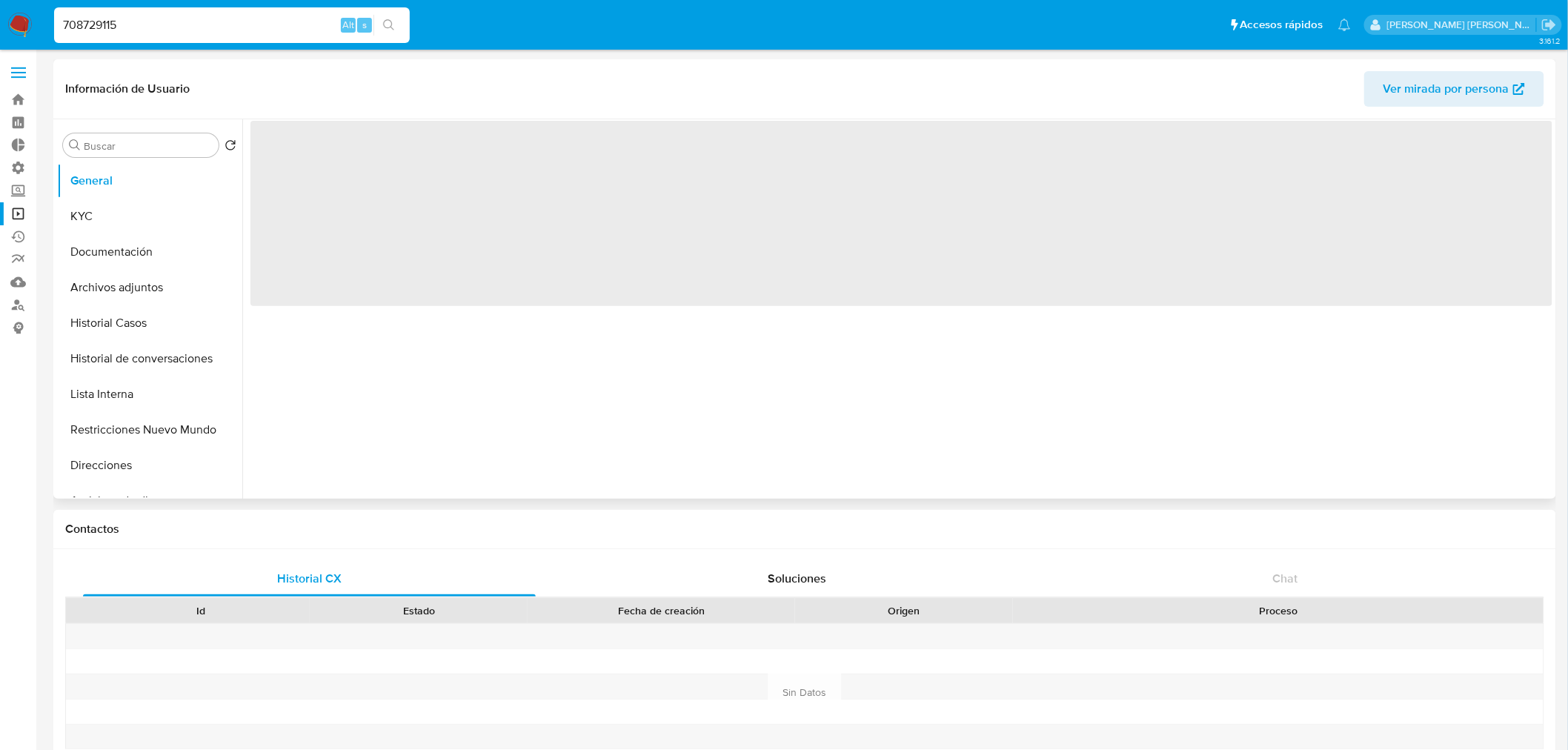
select select "10"
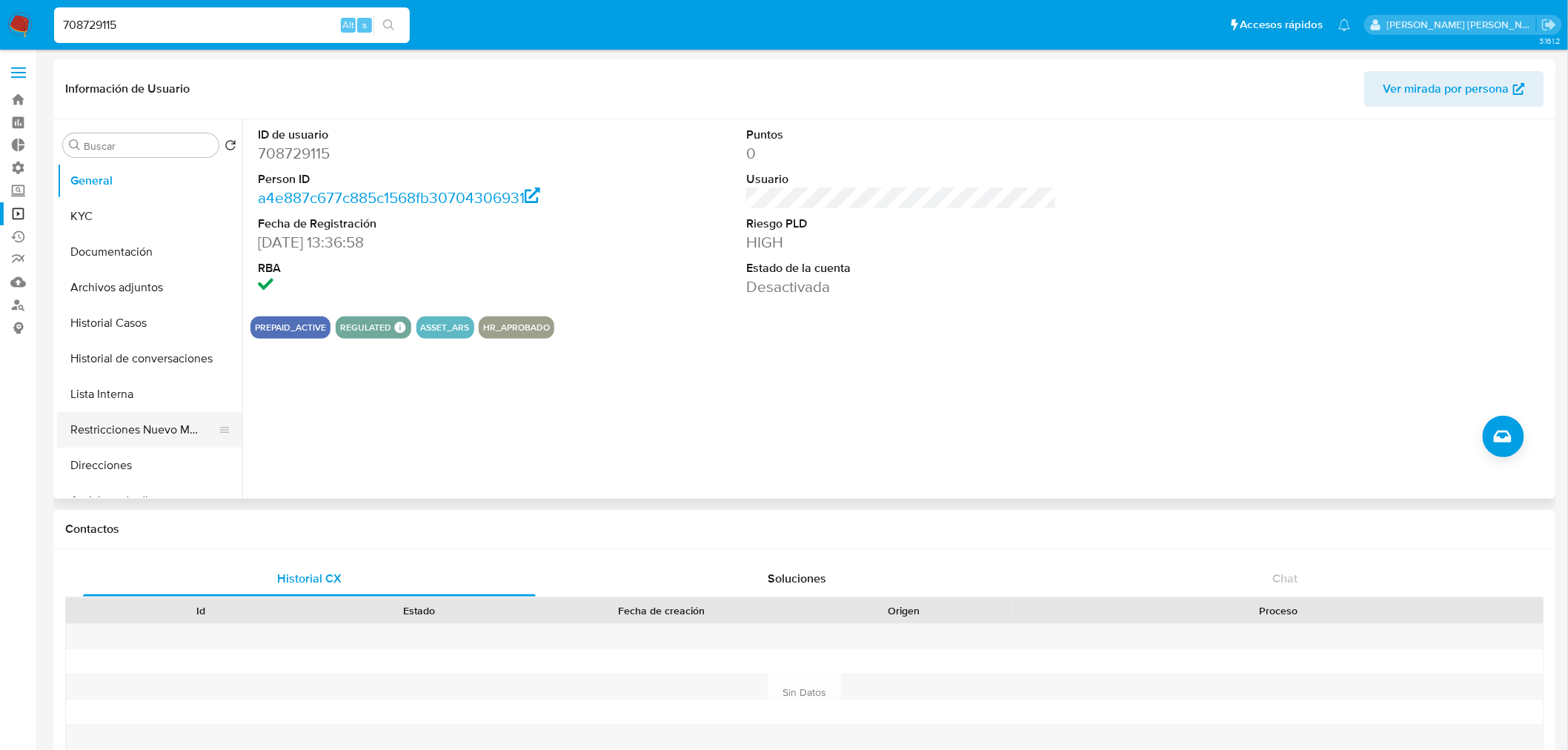
click at [122, 425] on button "Restricciones Nuevo Mundo" at bounding box center [144, 429] width 173 height 35
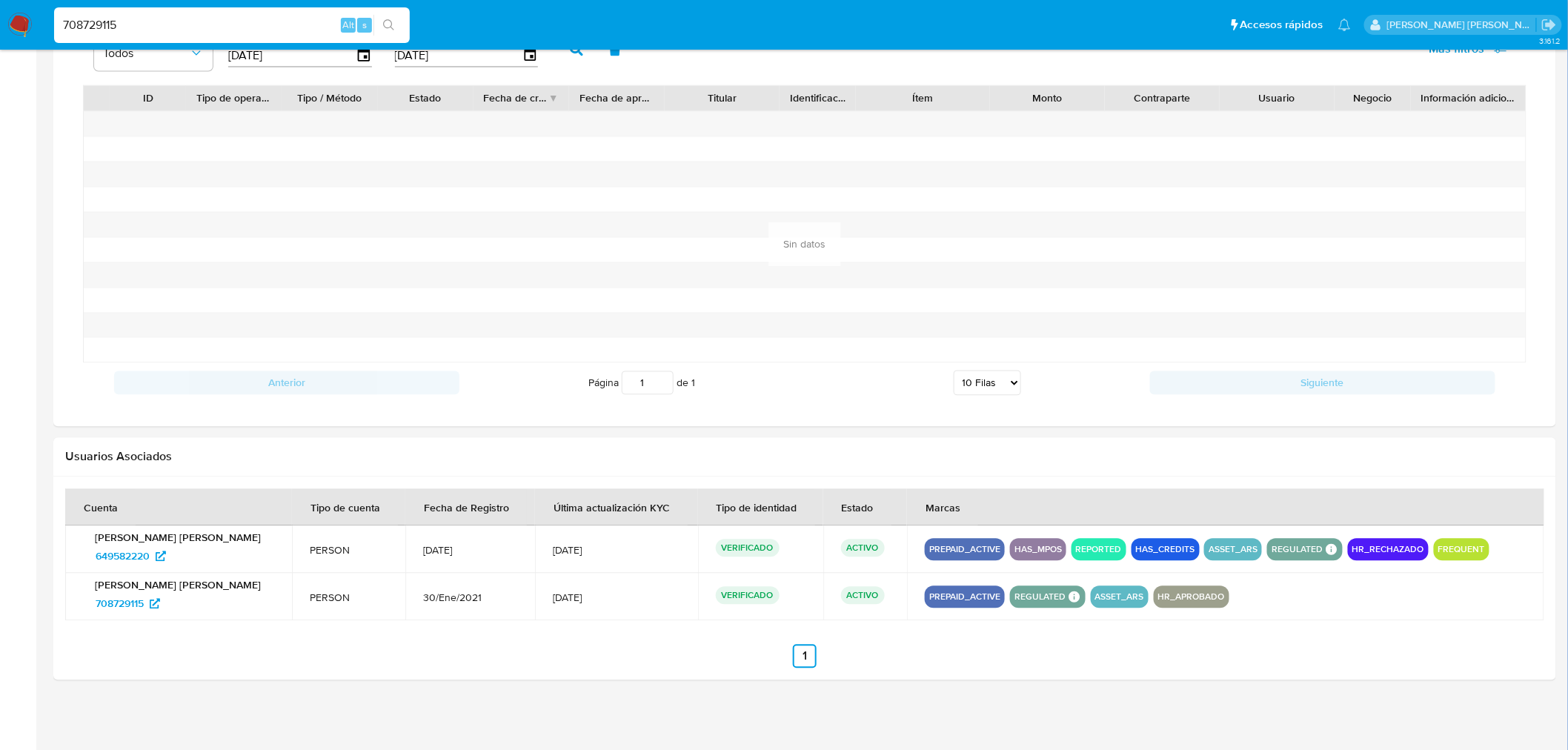
scroll to position [1088, 0]
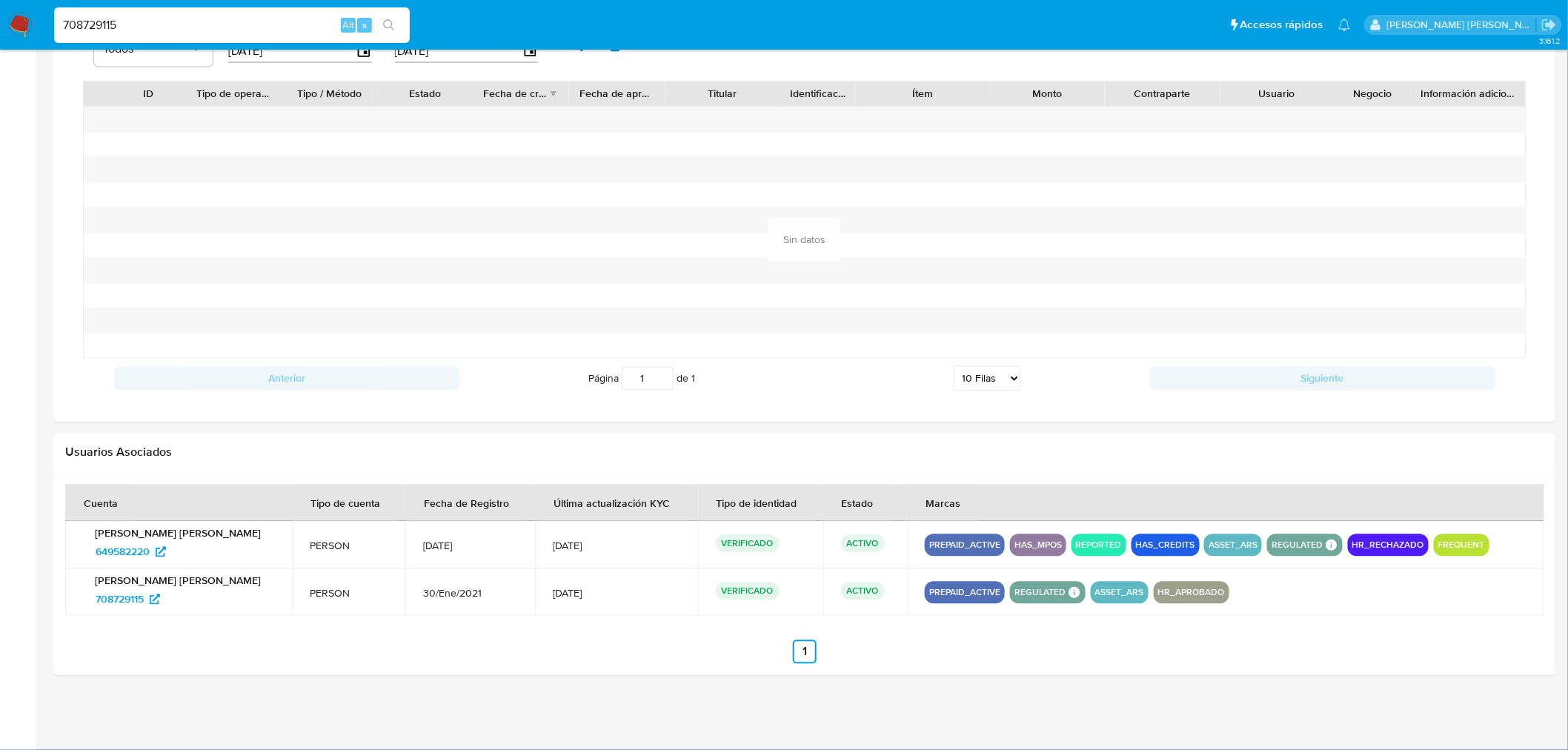
click at [159, 15] on input "708729115" at bounding box center [232, 25] width 356 height 19
paste input "163965750"
type input "163965750"
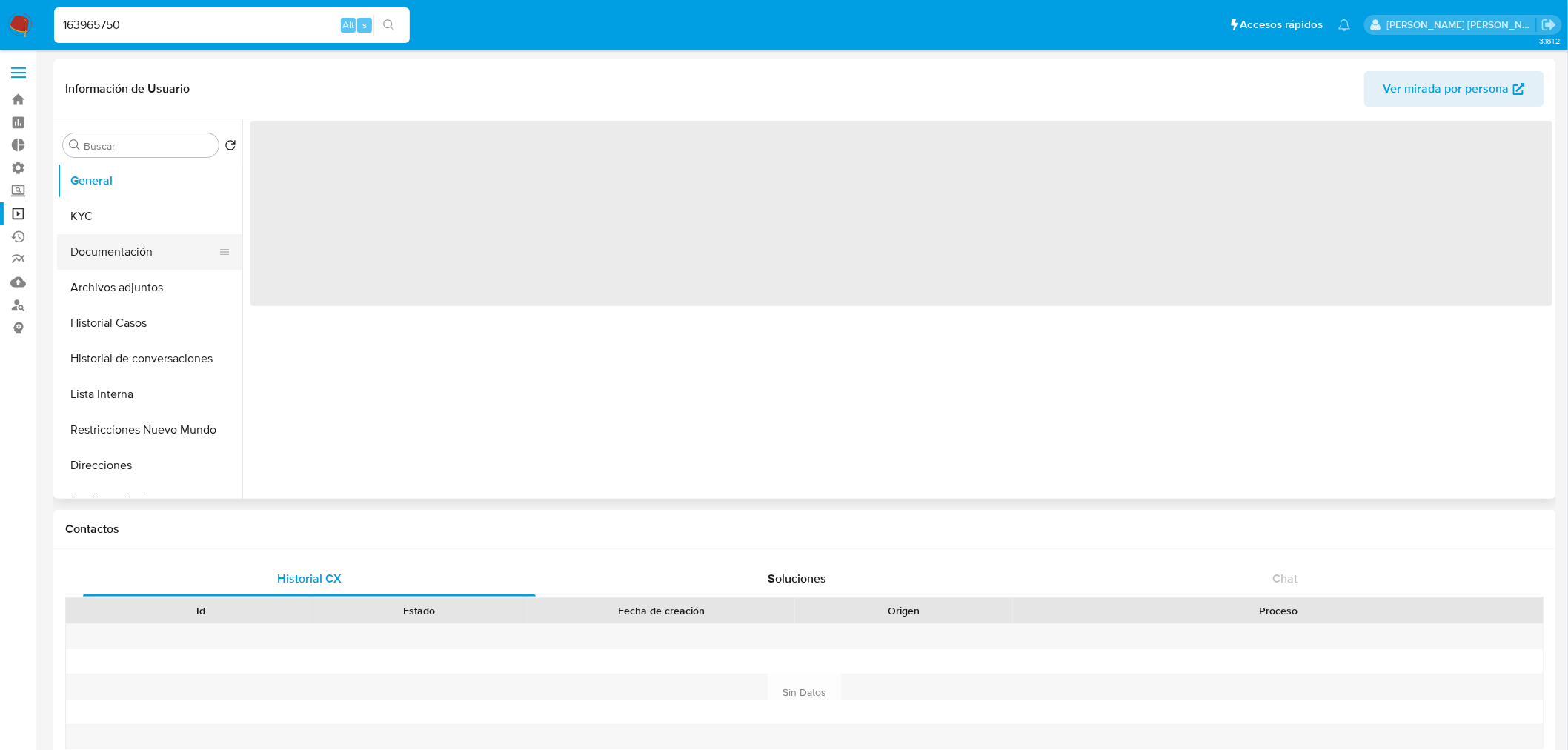
select select "10"
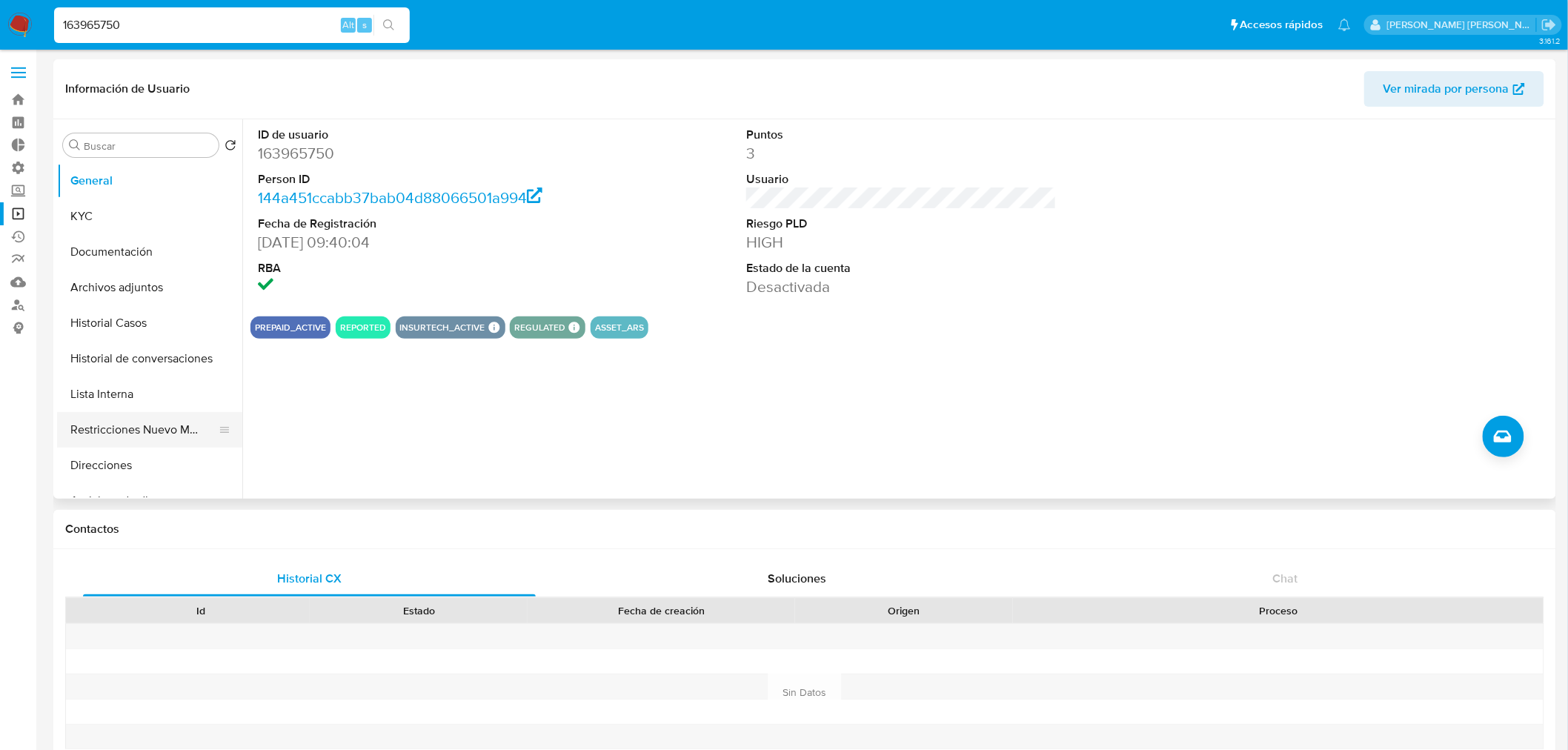
click at [108, 424] on button "Restricciones Nuevo Mundo" at bounding box center [144, 429] width 173 height 35
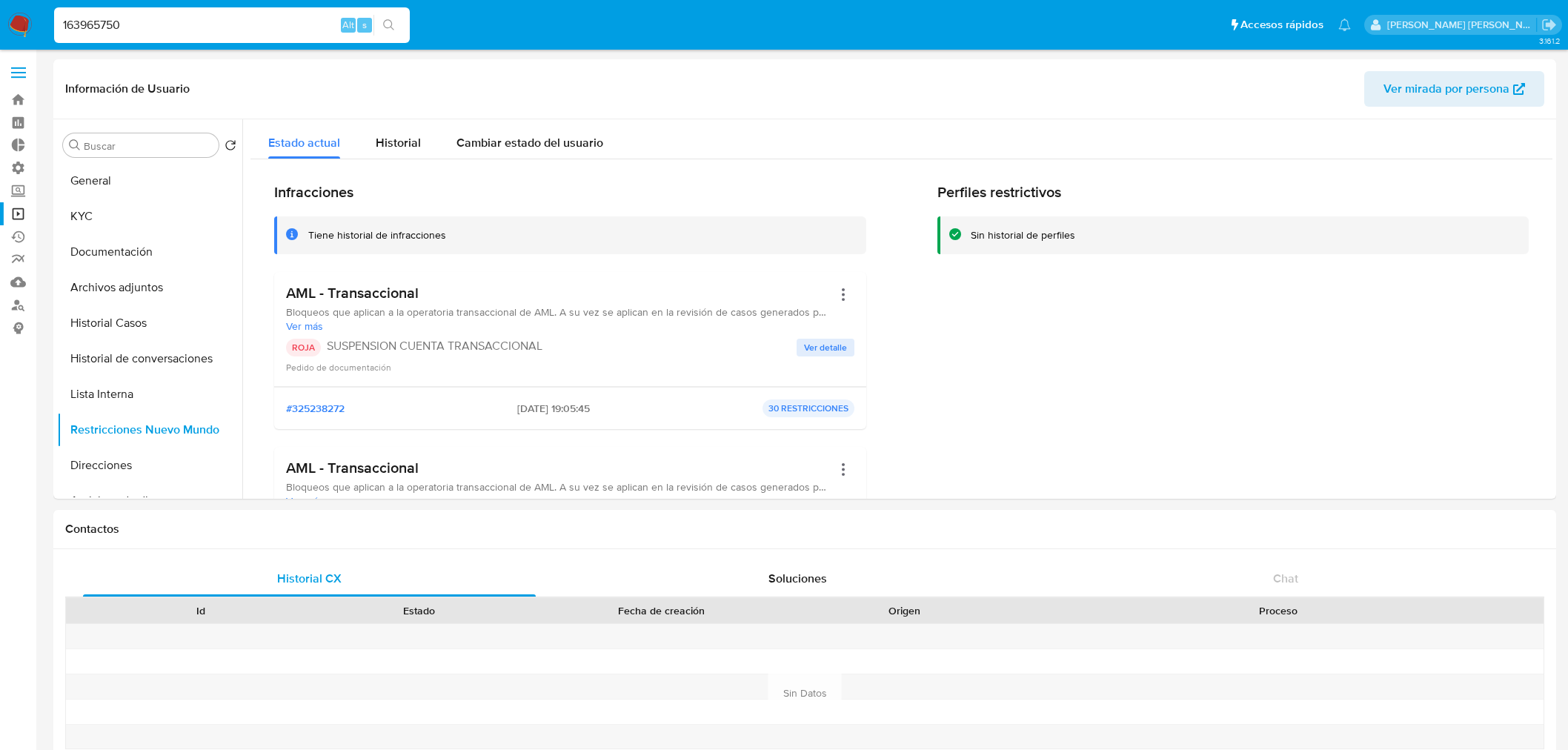
select select "10"
click at [150, 27] on input "163965750" at bounding box center [232, 25] width 356 height 19
paste input "580429"
type input "5804290"
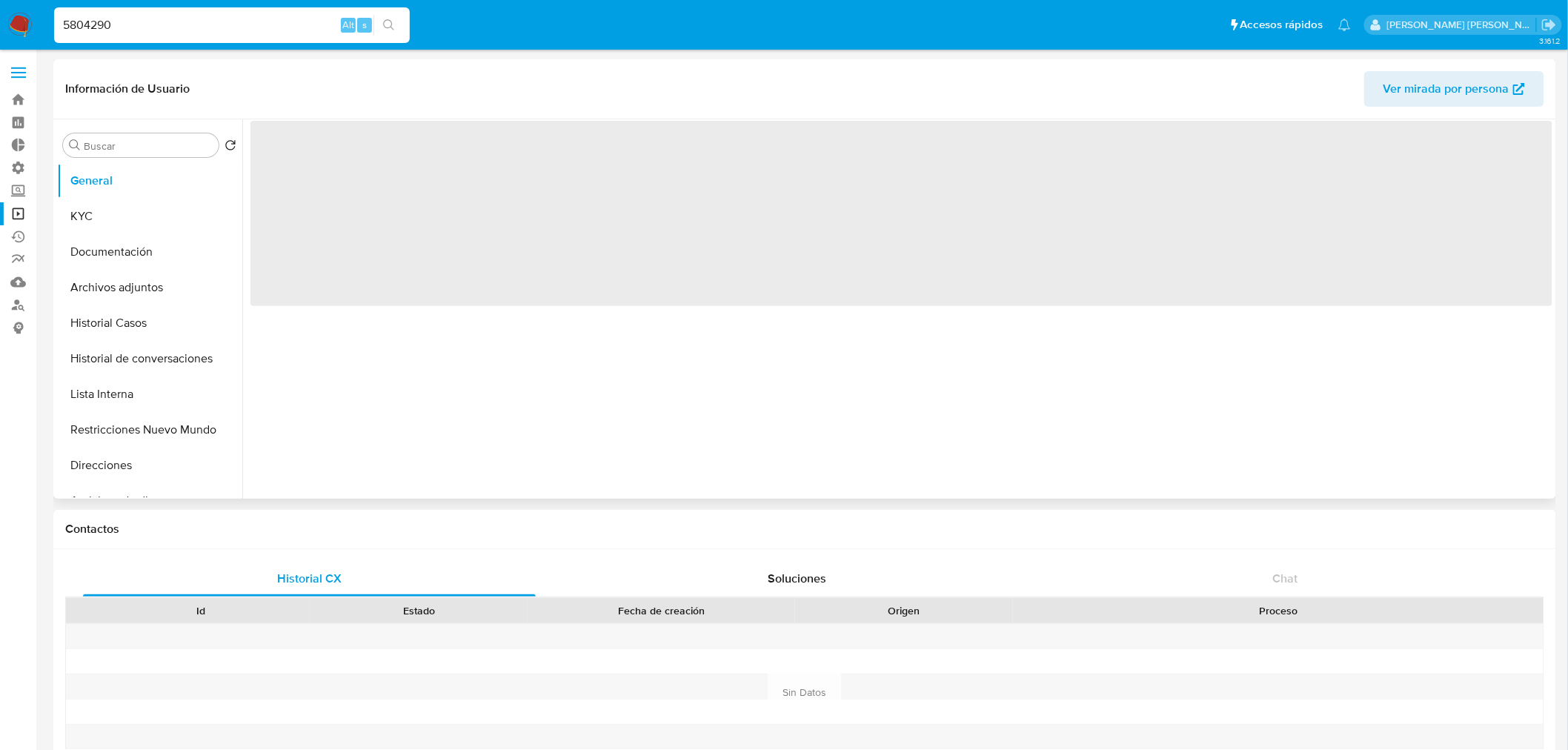
select select "10"
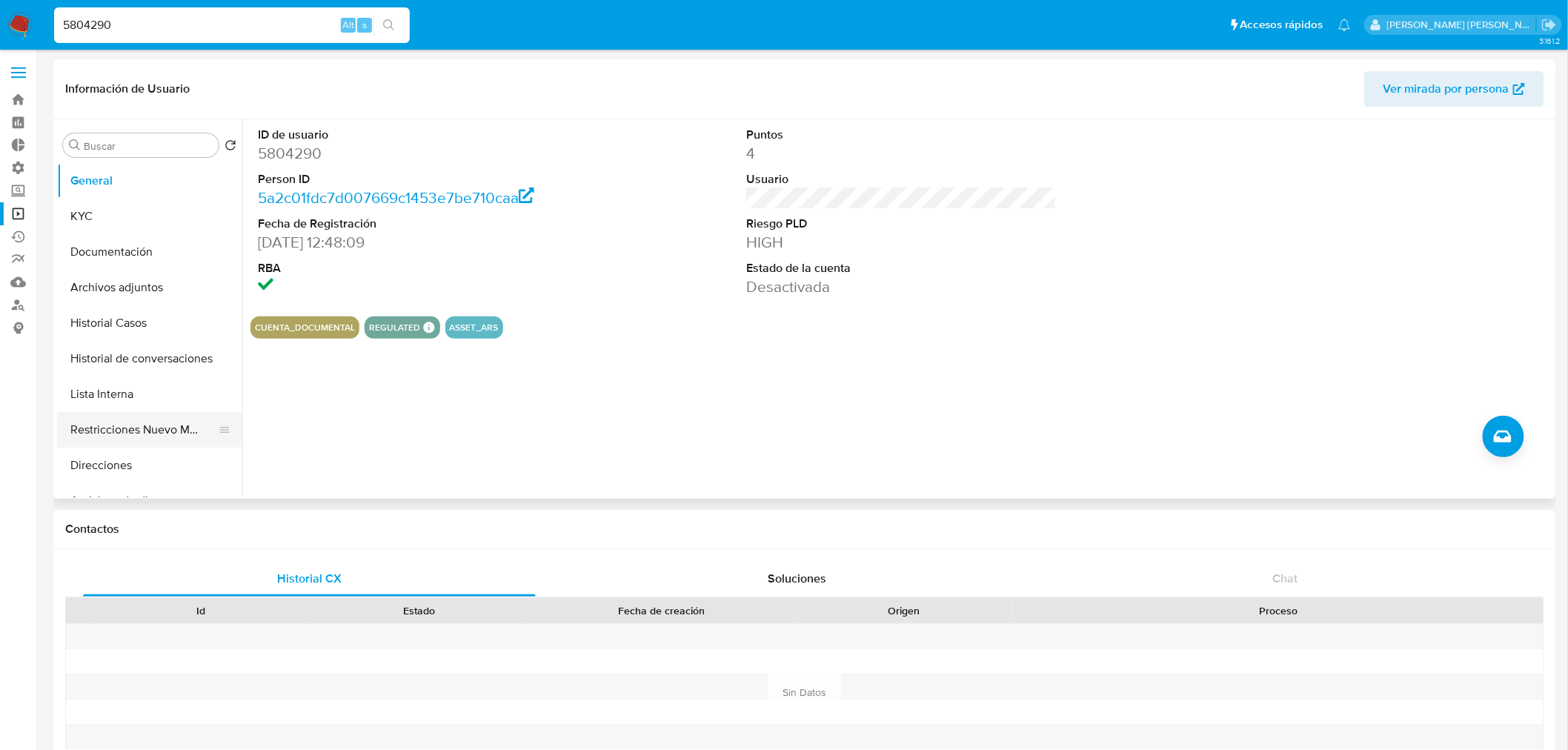
click at [175, 430] on button "Restricciones Nuevo Mundo" at bounding box center [144, 429] width 173 height 35
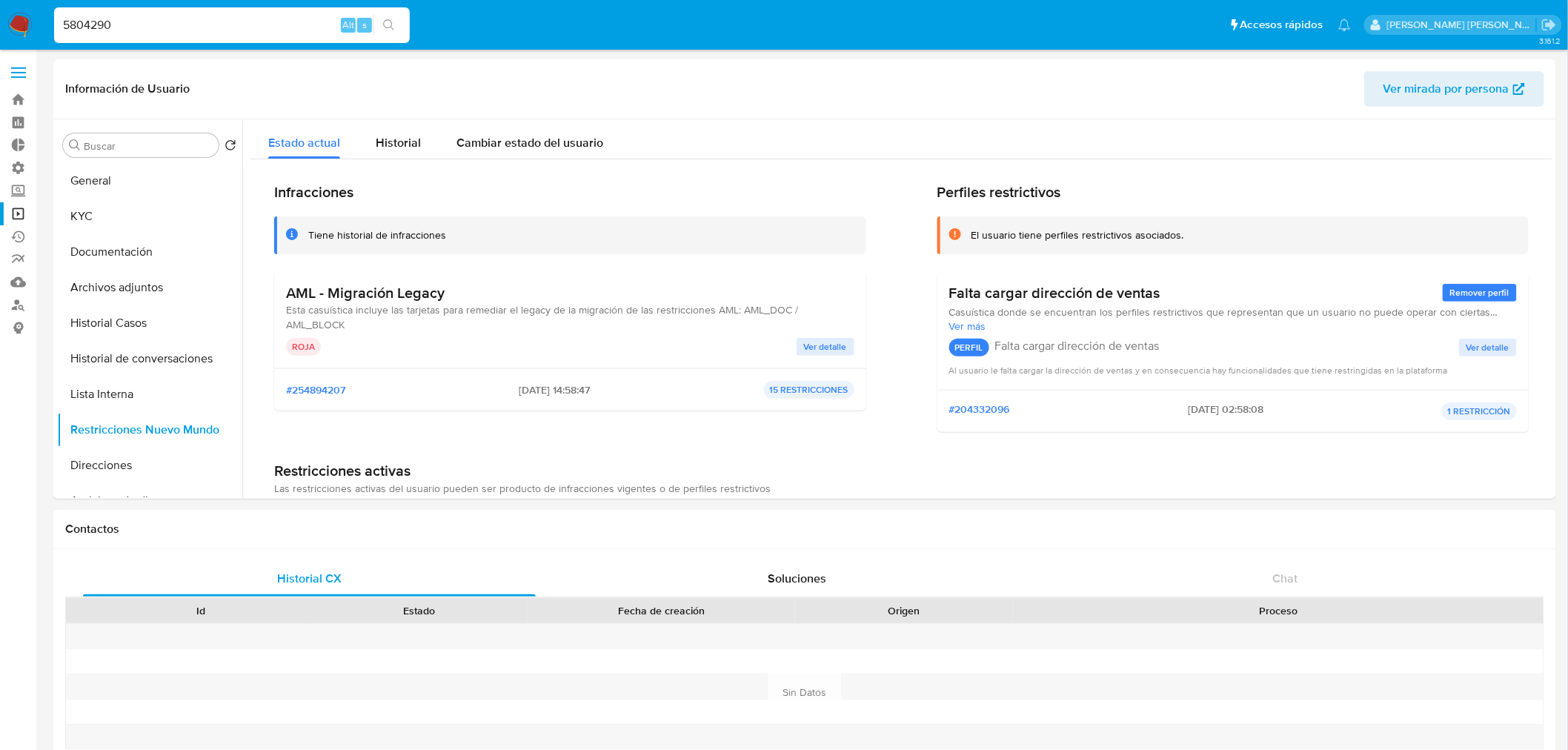
click at [197, 25] on input "5804290" at bounding box center [232, 25] width 356 height 19
paste input "1089129183"
type input "1089129183"
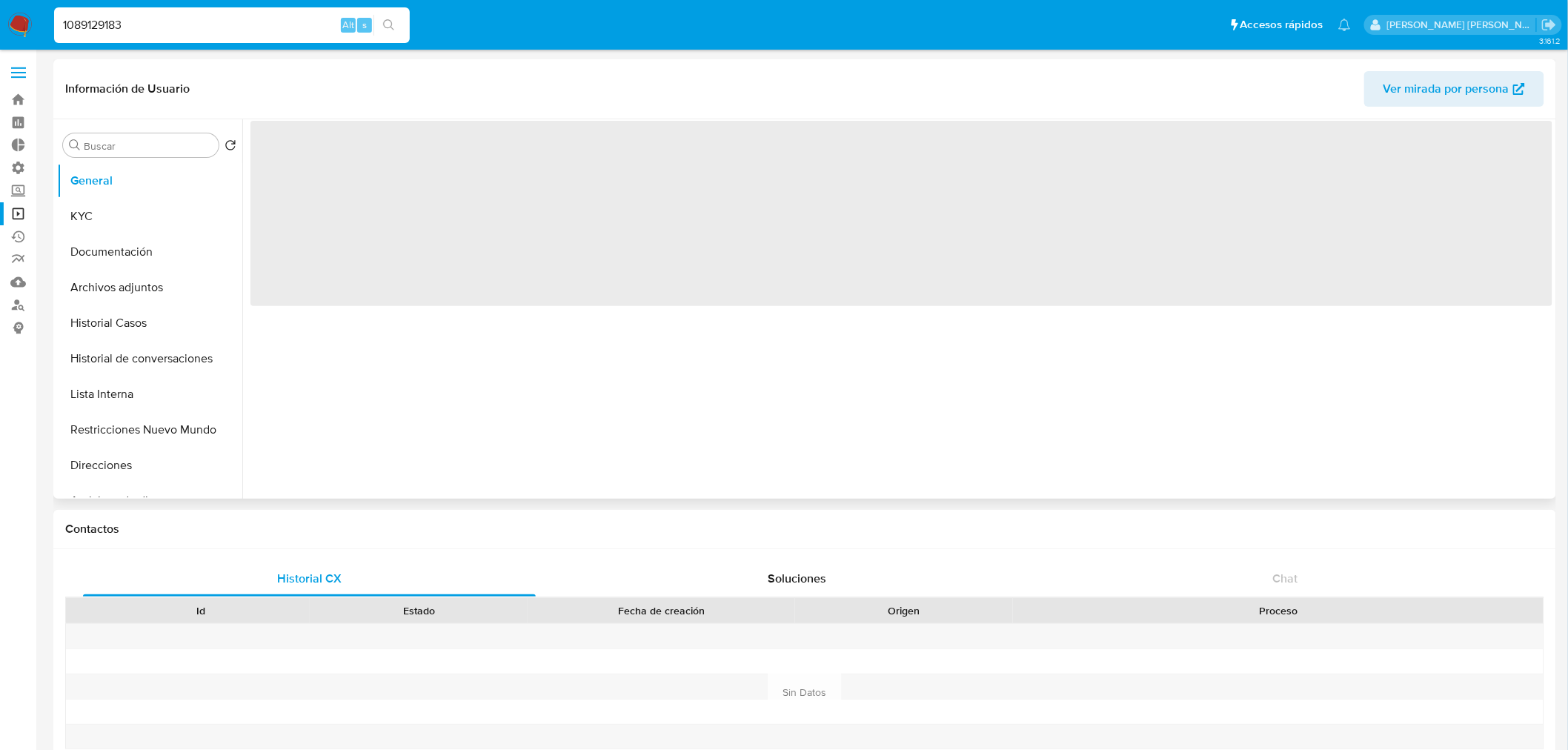
select select "10"
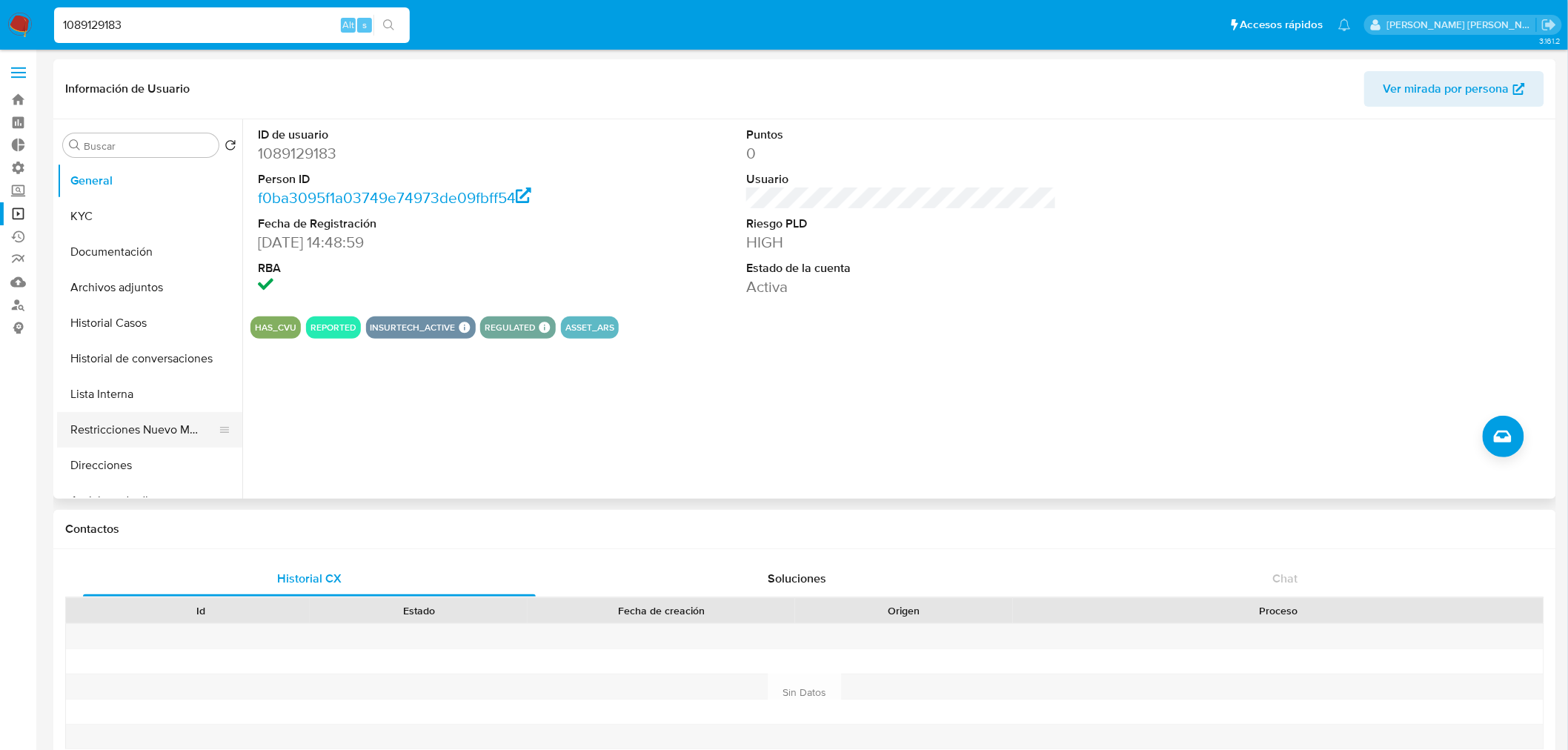
click at [152, 426] on button "Restricciones Nuevo Mundo" at bounding box center [144, 429] width 173 height 35
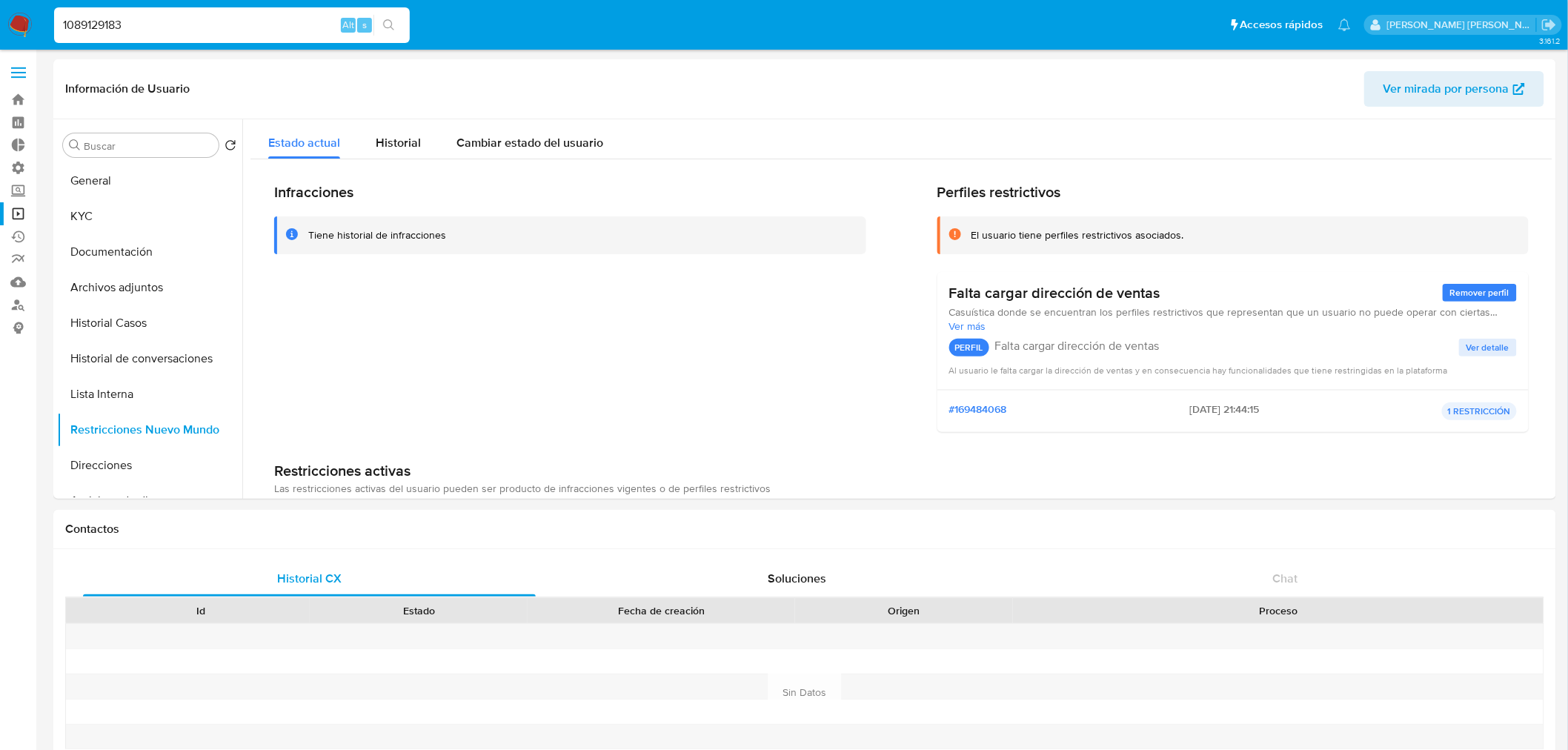
click at [192, 24] on input "1089129183" at bounding box center [232, 25] width 356 height 19
click at [192, 23] on input "1089129183" at bounding box center [232, 25] width 356 height 19
paste input "167560106"
type input "1167560106"
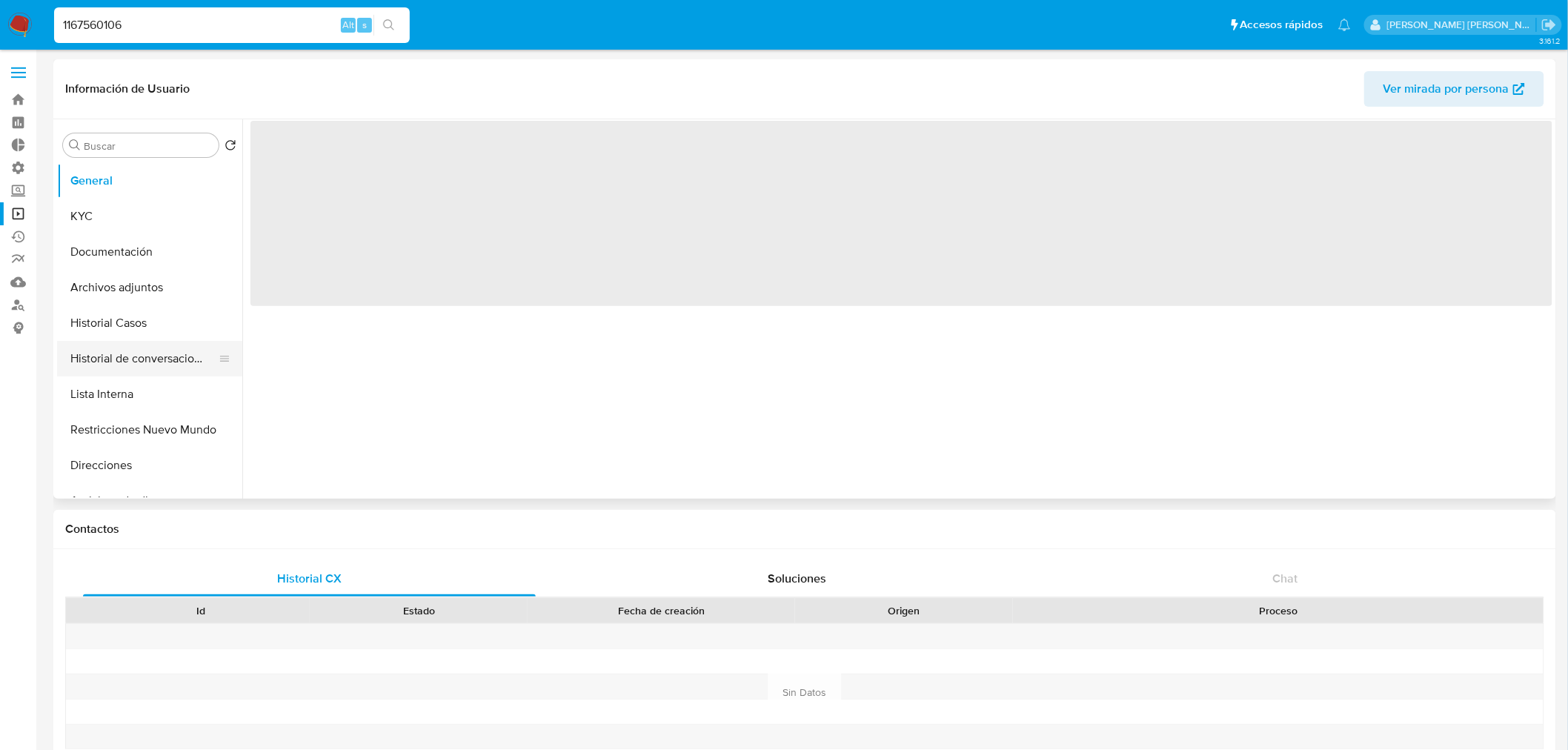
select select "10"
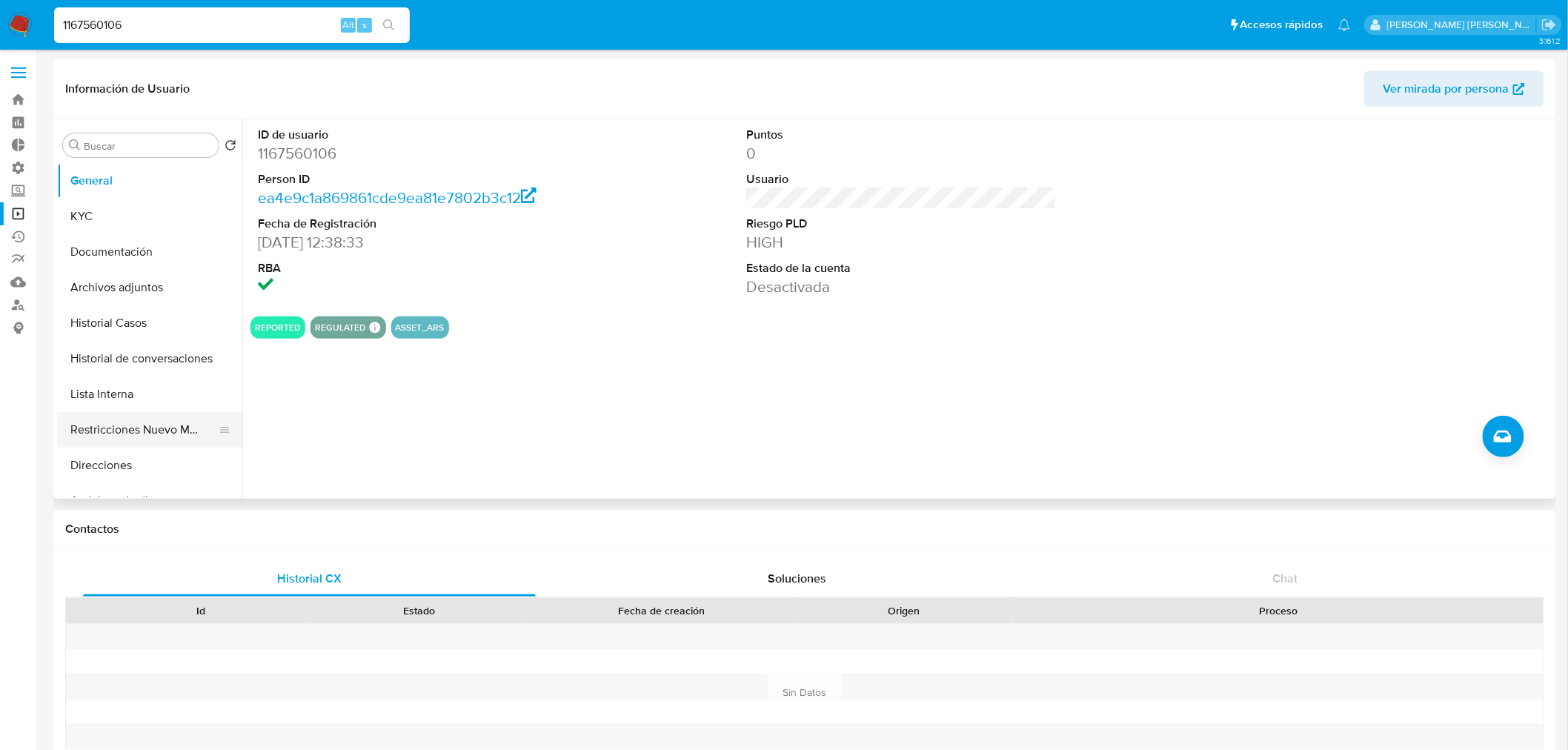
click at [189, 428] on button "Restricciones Nuevo Mundo" at bounding box center [144, 429] width 173 height 35
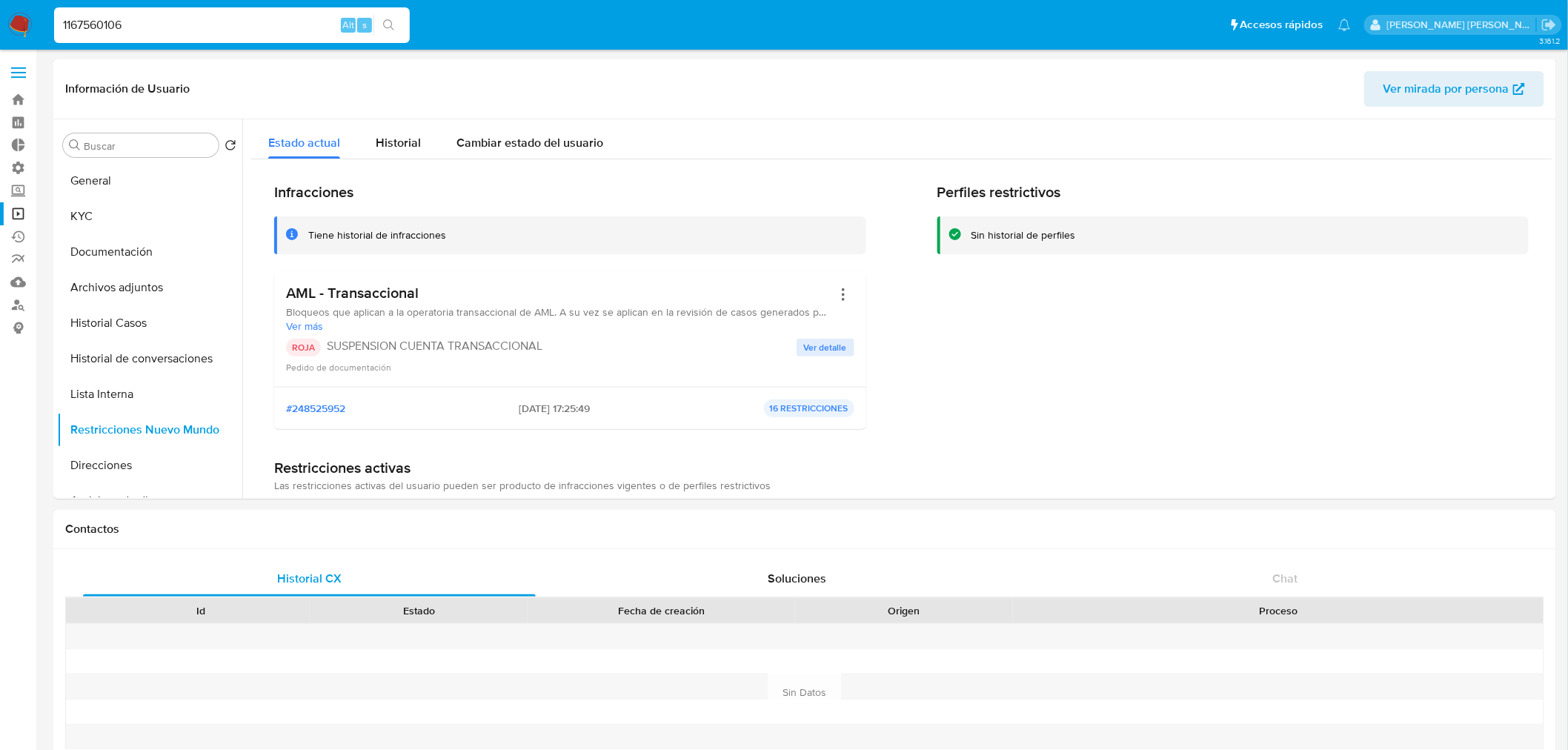
click at [159, 20] on input "1167560106" at bounding box center [232, 25] width 356 height 19
click at [159, 19] on input "1167560106" at bounding box center [232, 25] width 356 height 19
paste input "329253543"
type input "1329253543"
click at [389, 18] on button "search-icon" at bounding box center [388, 26] width 30 height 21
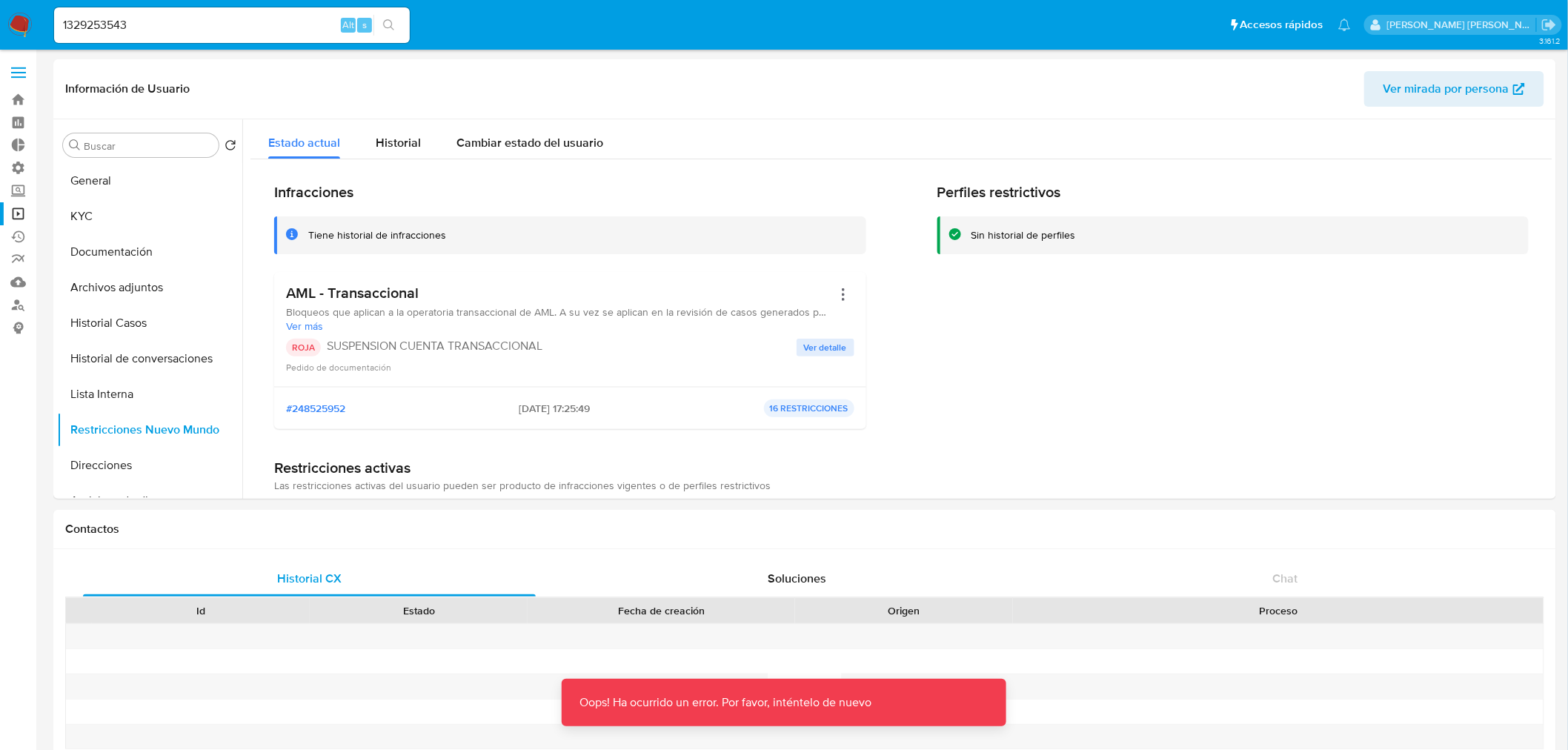
click at [9, 33] on img at bounding box center [20, 25] width 25 height 25
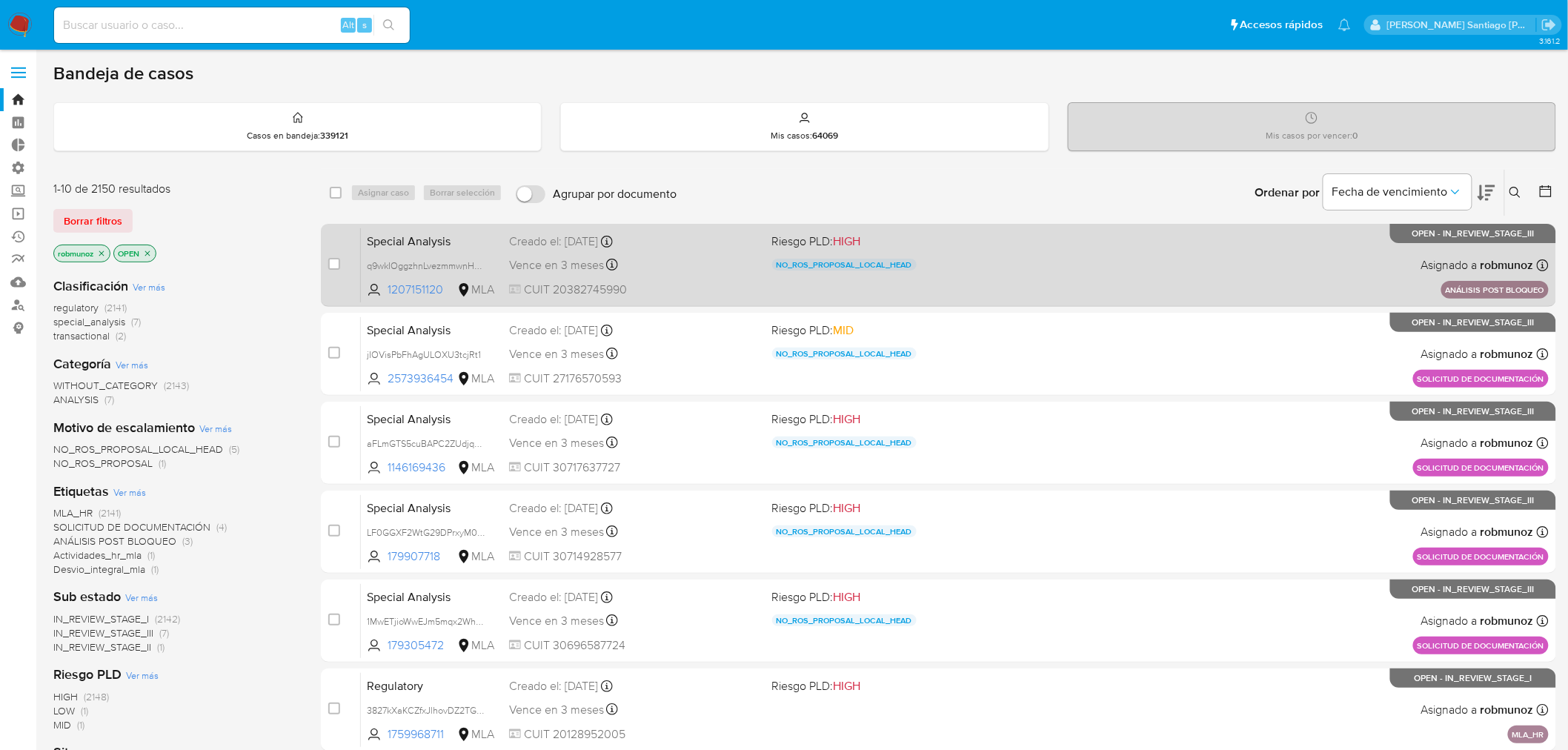
click at [686, 306] on div "case-item-checkbox No es posible asignar el caso Special Analysis q9wkIOggzhnLv…" at bounding box center [938, 265] width 1235 height 83
click at [691, 286] on span "CUIT 20382745990" at bounding box center [635, 289] width 251 height 16
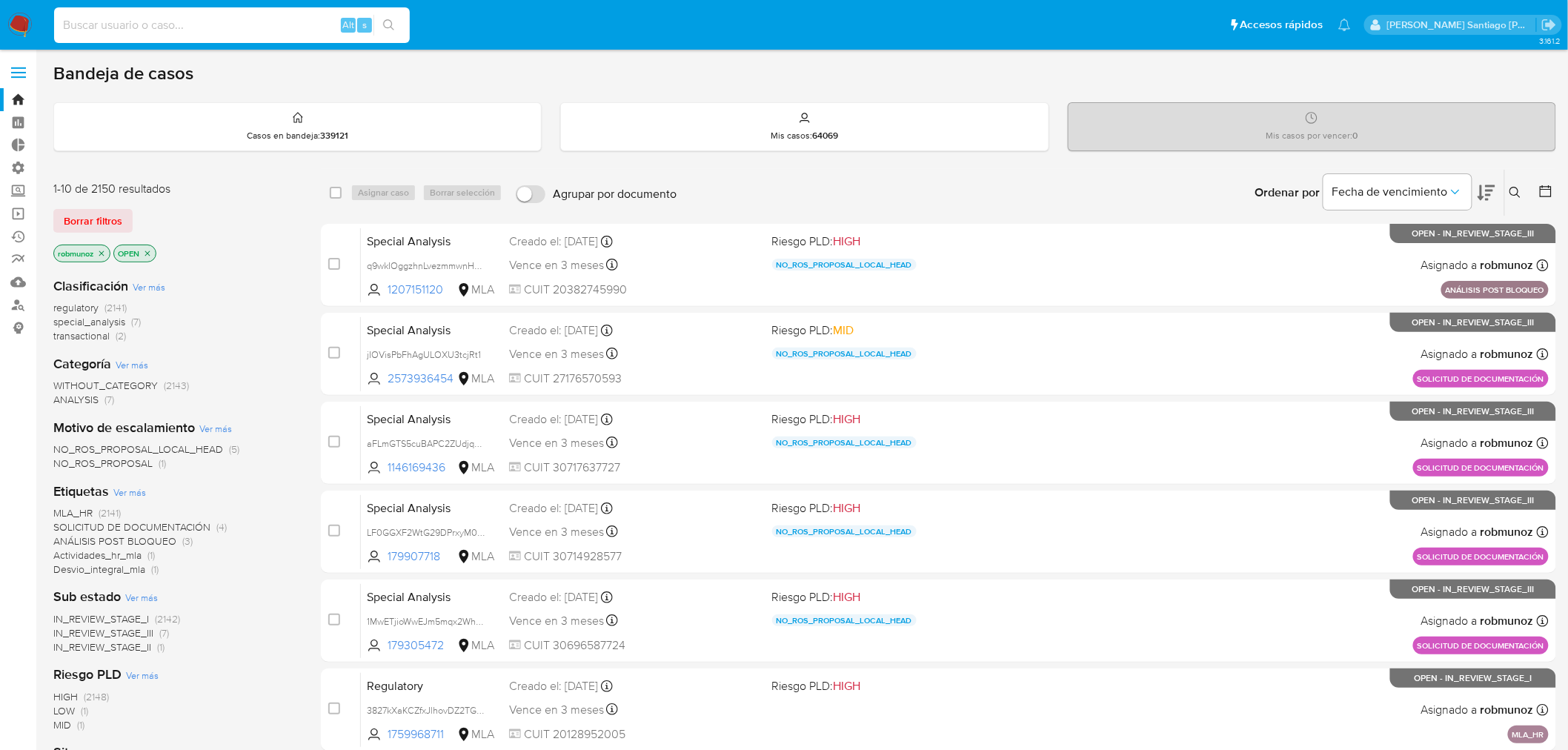
click at [146, 24] on input at bounding box center [232, 25] width 356 height 19
paste input "570269217"
type input "570269217"
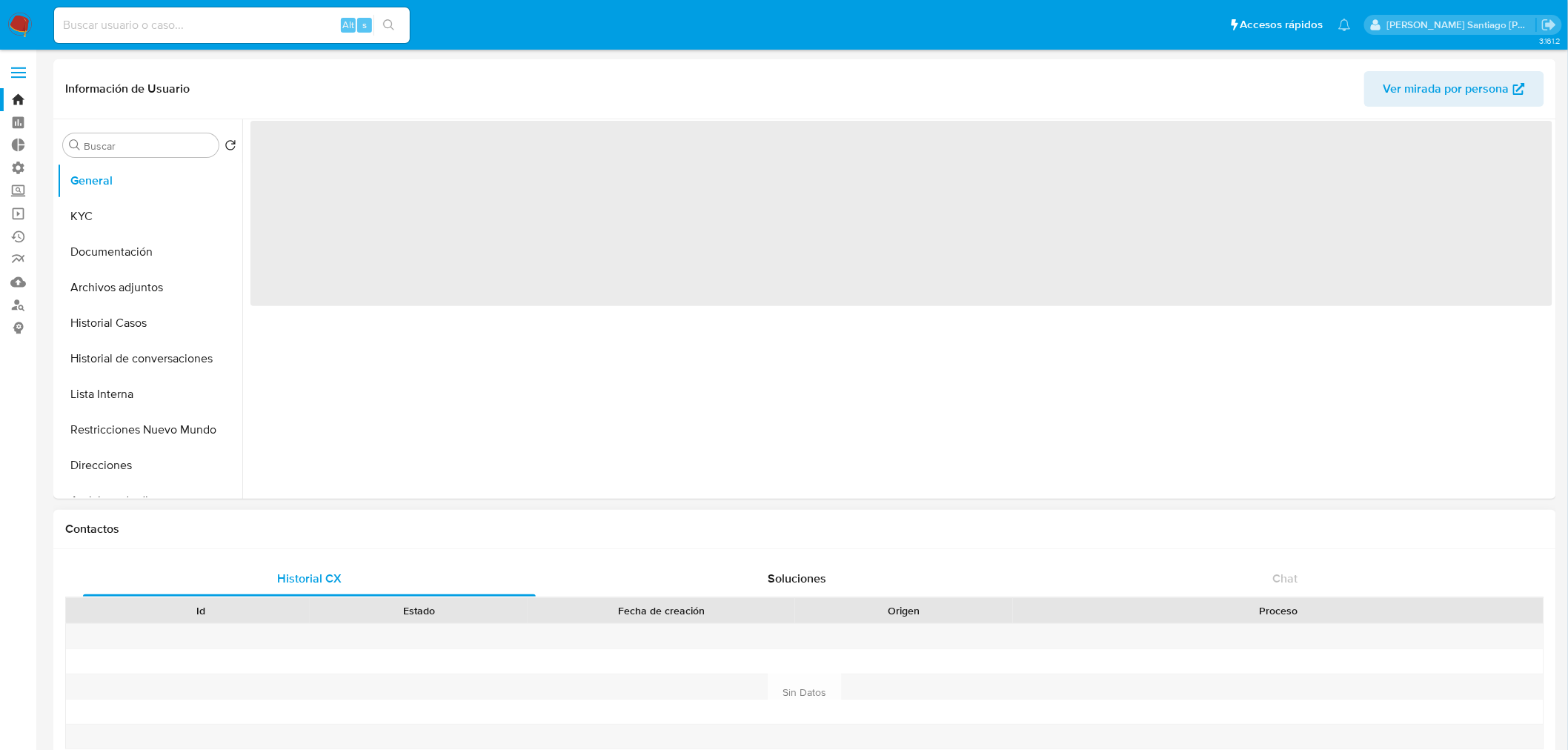
select select "10"
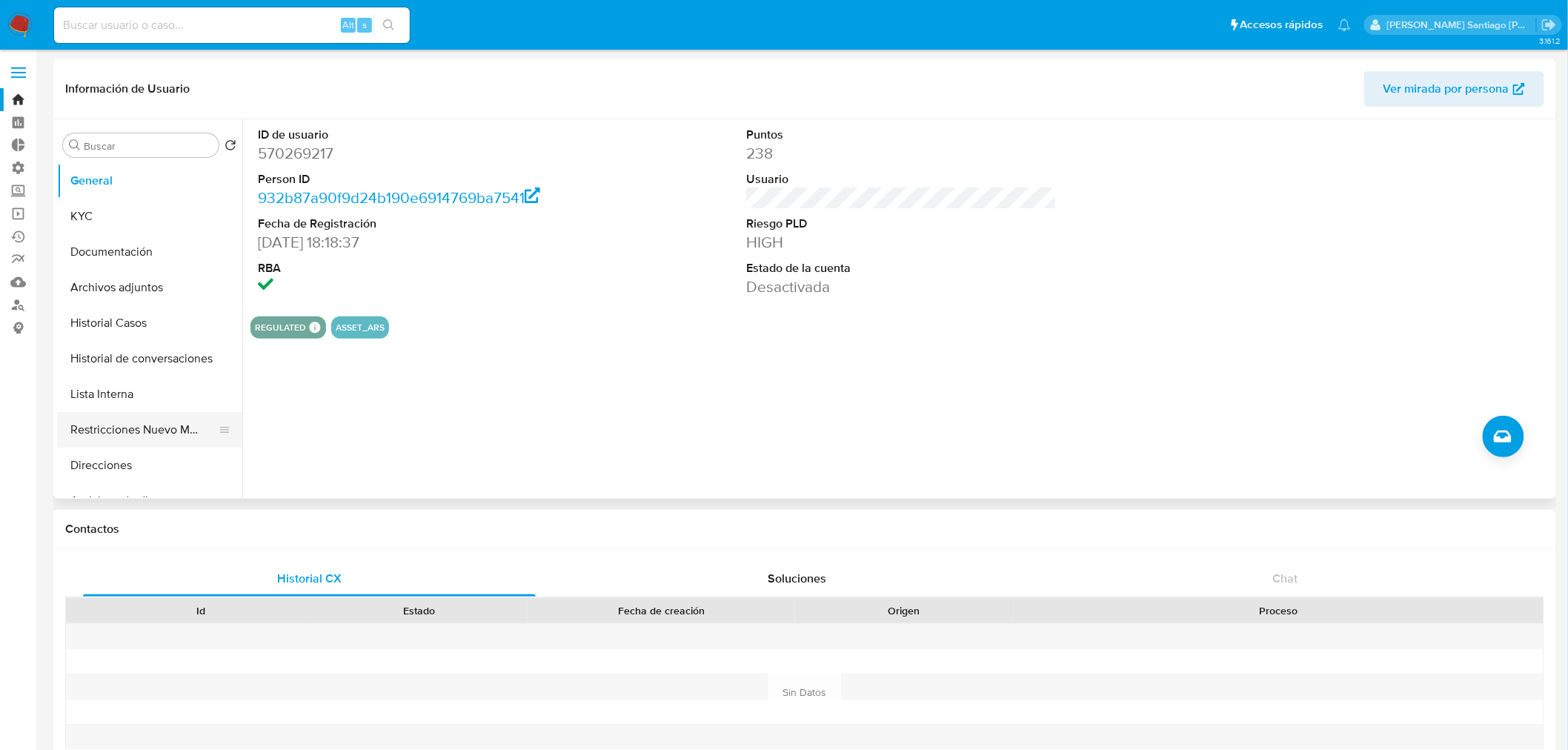
click at [123, 440] on button "Restricciones Nuevo Mundo" at bounding box center [144, 429] width 173 height 35
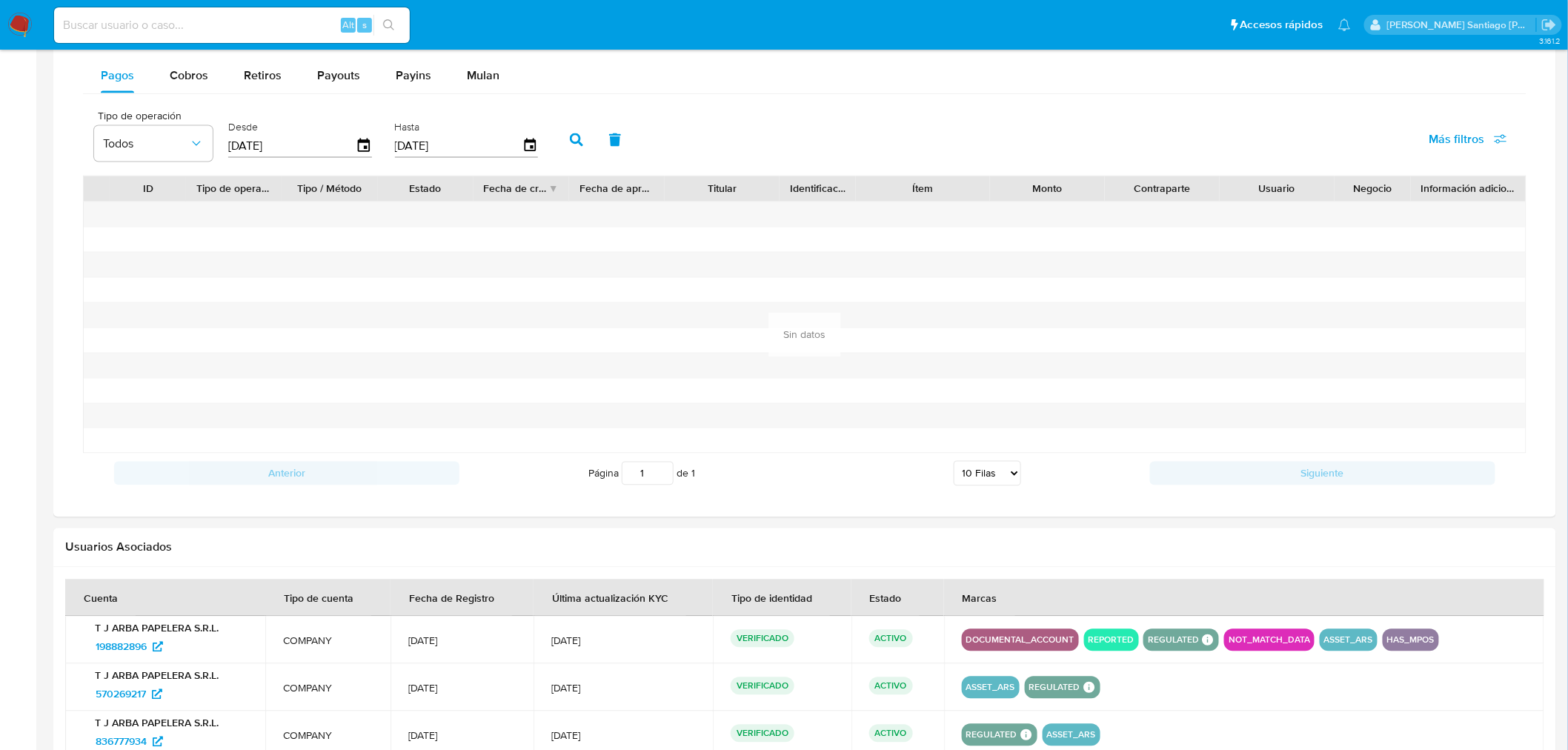
scroll to position [1135, 0]
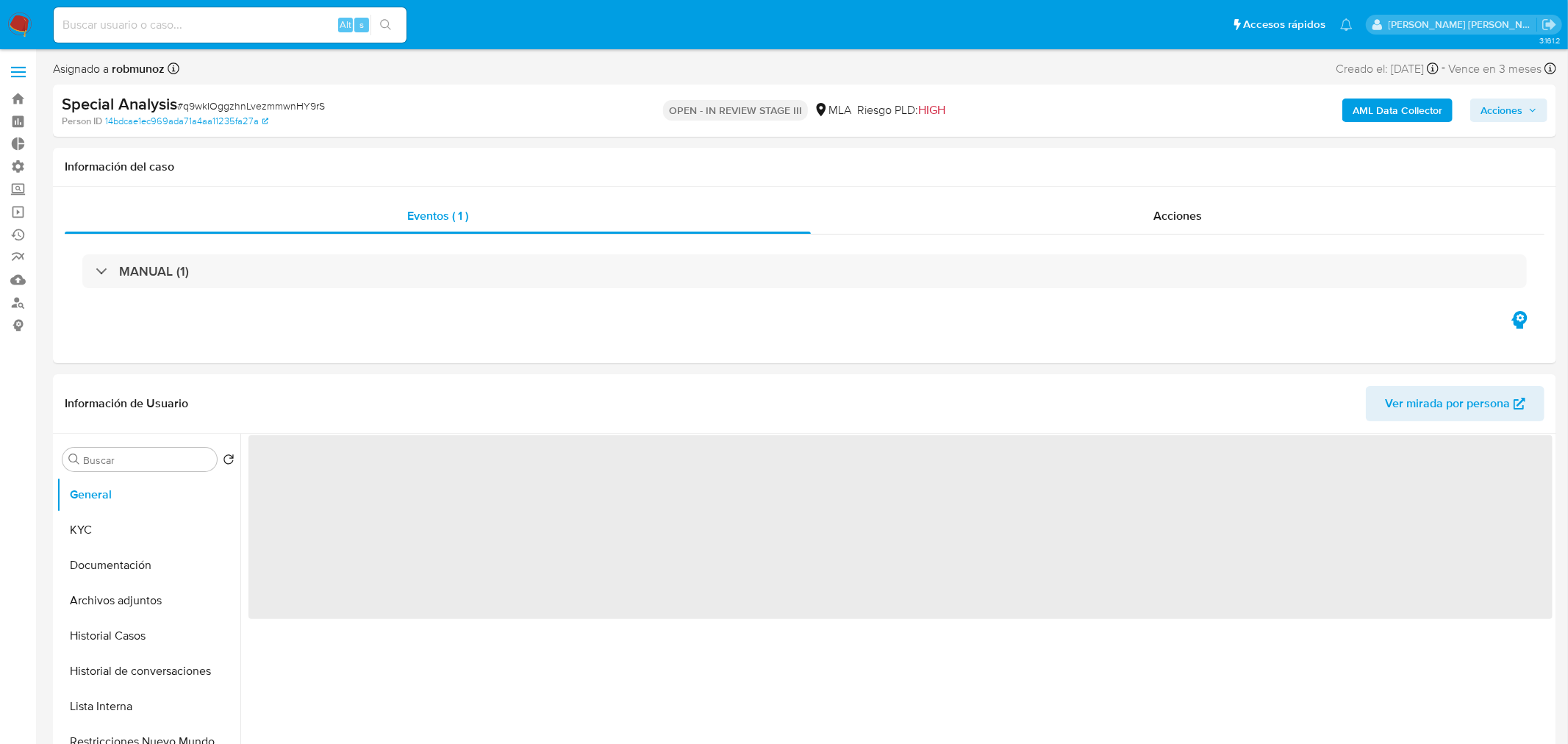
select select "10"
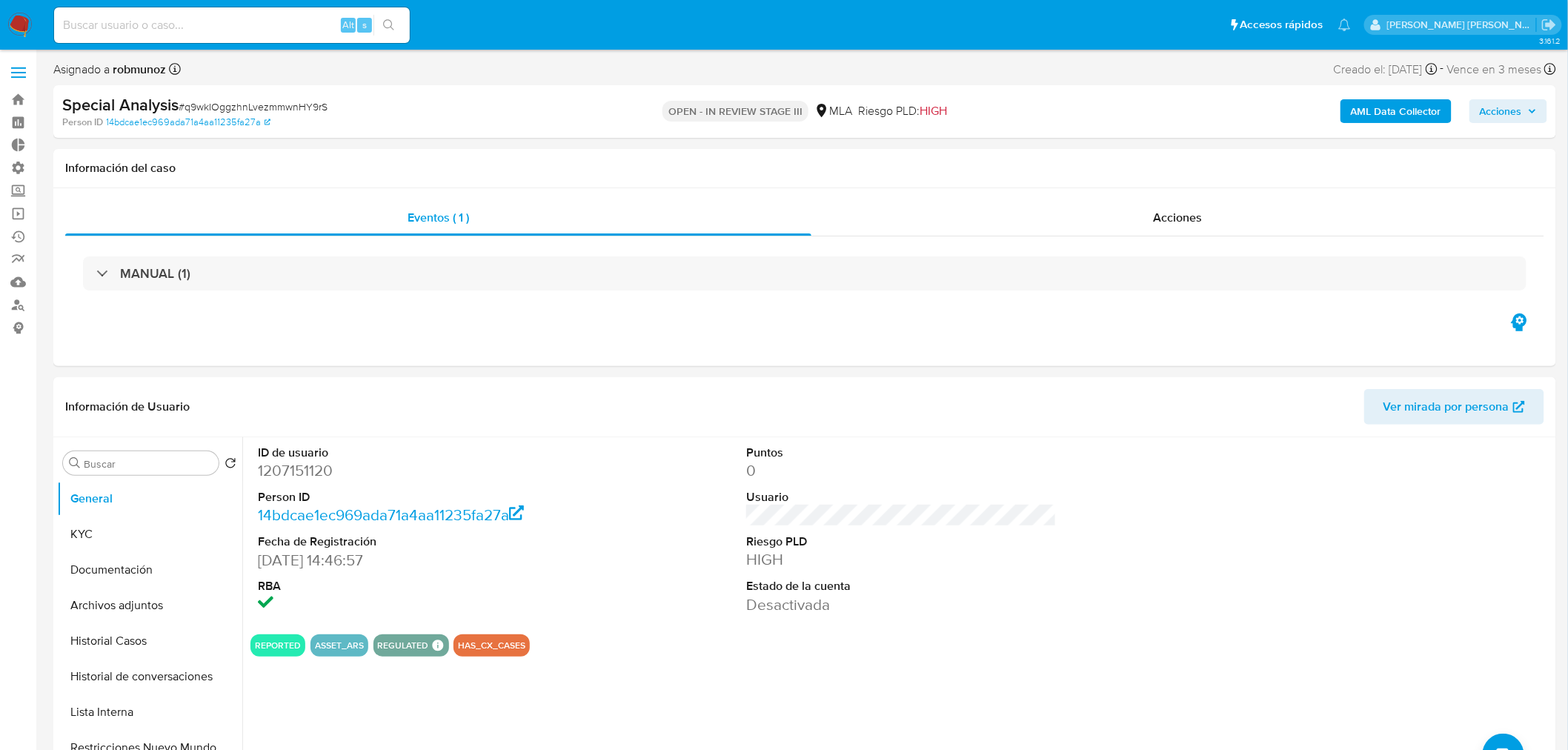
click at [206, 21] on input at bounding box center [232, 25] width 356 height 19
paste input "1694256645"
type input "1694256645"
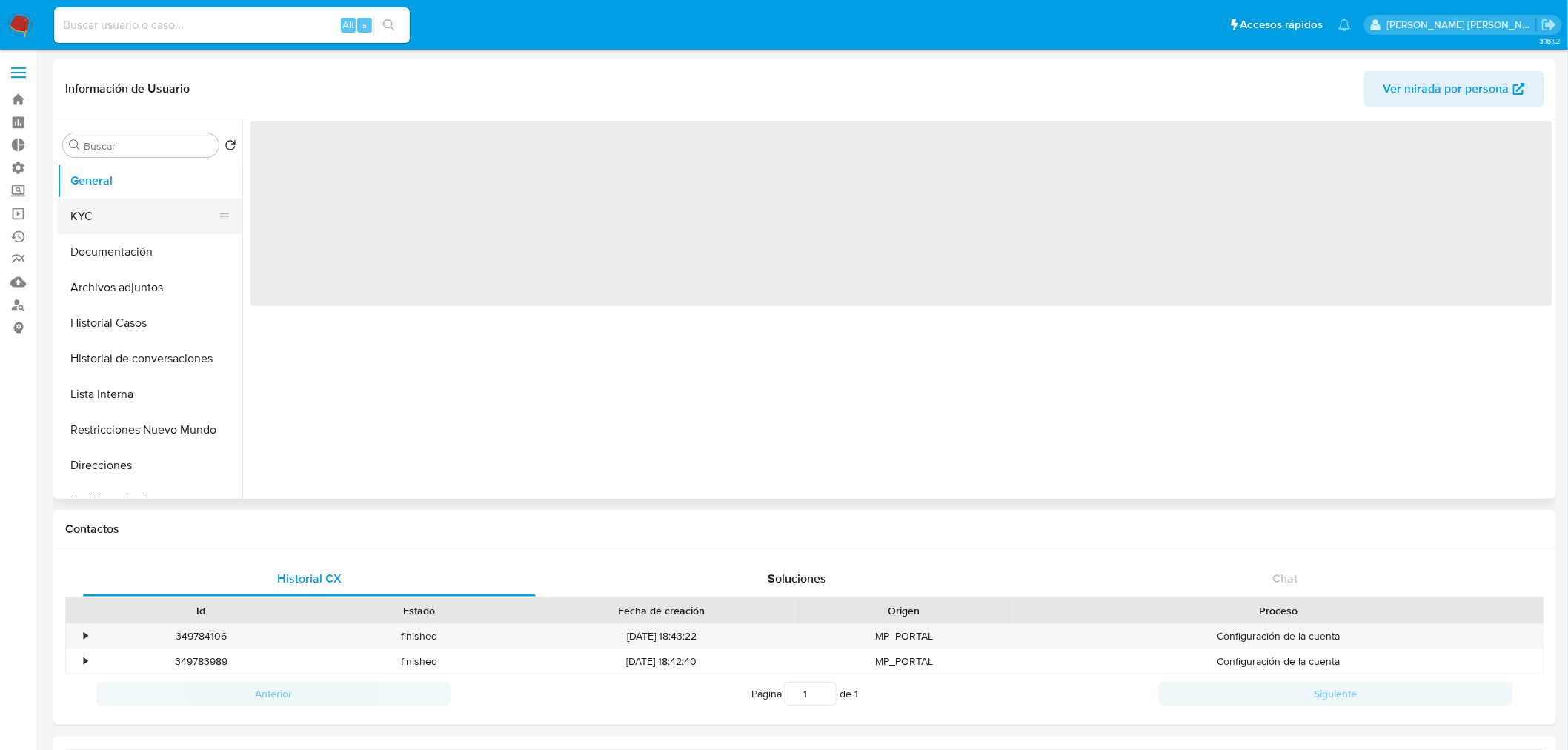
select select "10"
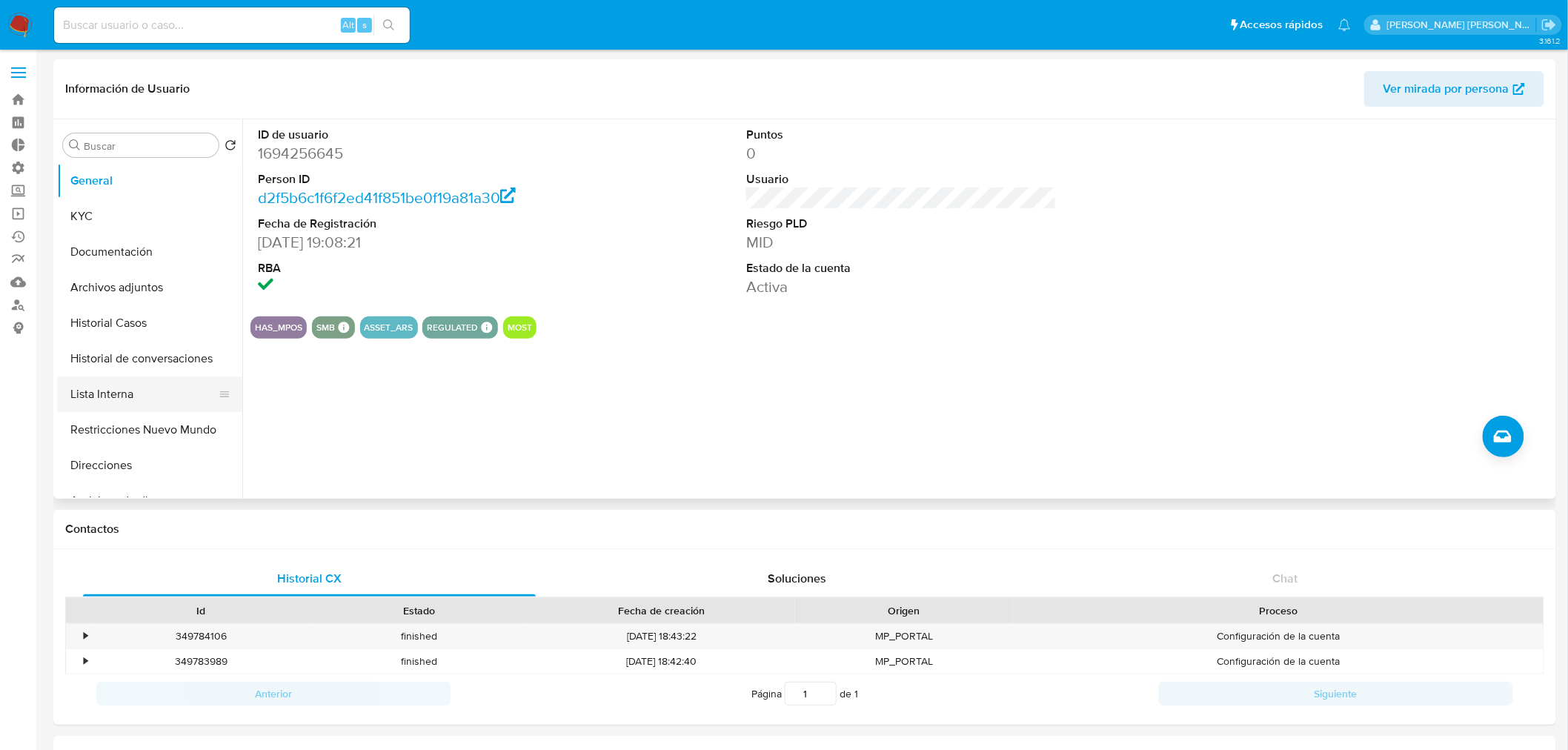
click at [150, 402] on button "Lista Interna" at bounding box center [144, 394] width 173 height 35
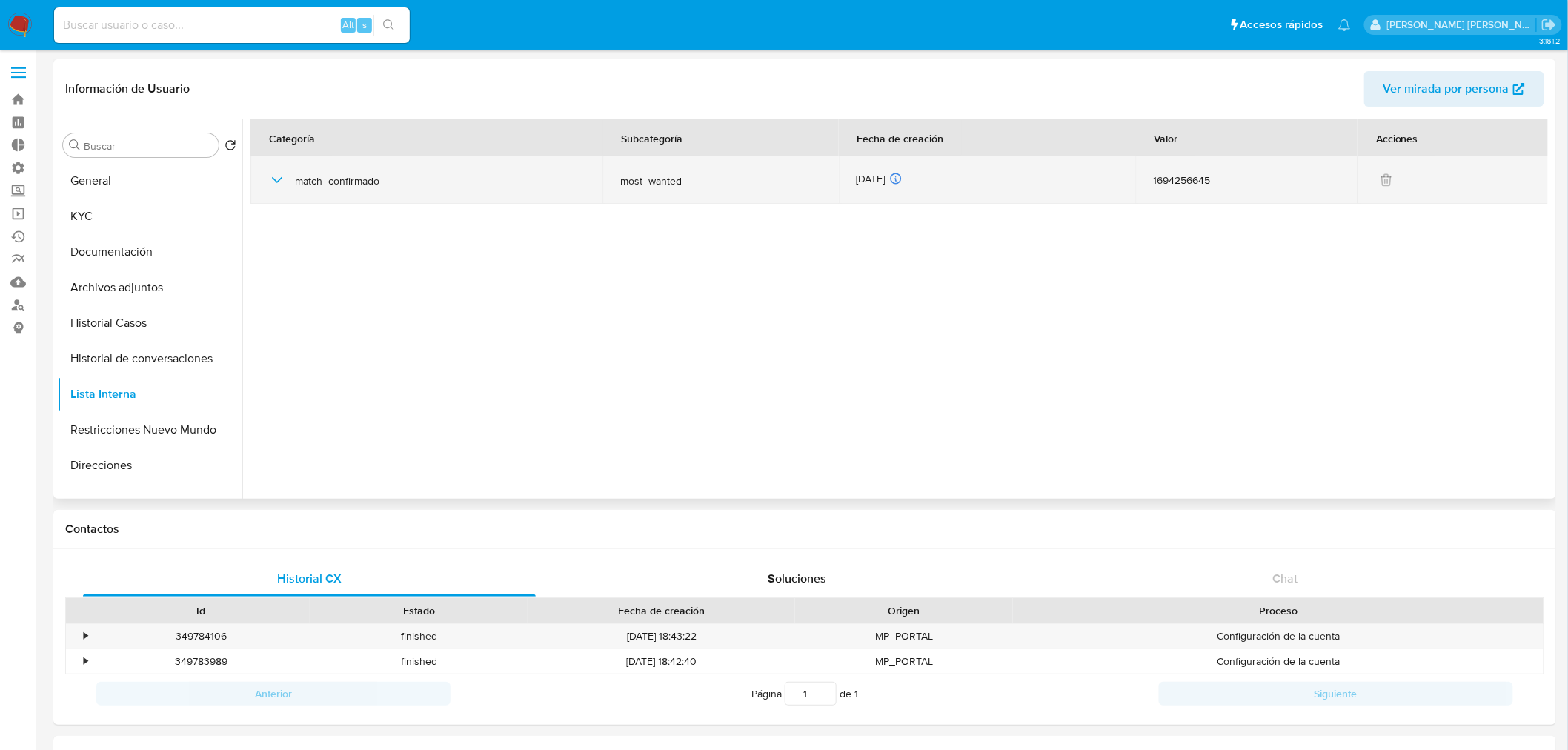
click at [266, 175] on td "match_confirmado" at bounding box center [426, 180] width 352 height 48
click at [274, 180] on icon "button" at bounding box center [277, 180] width 18 height 18
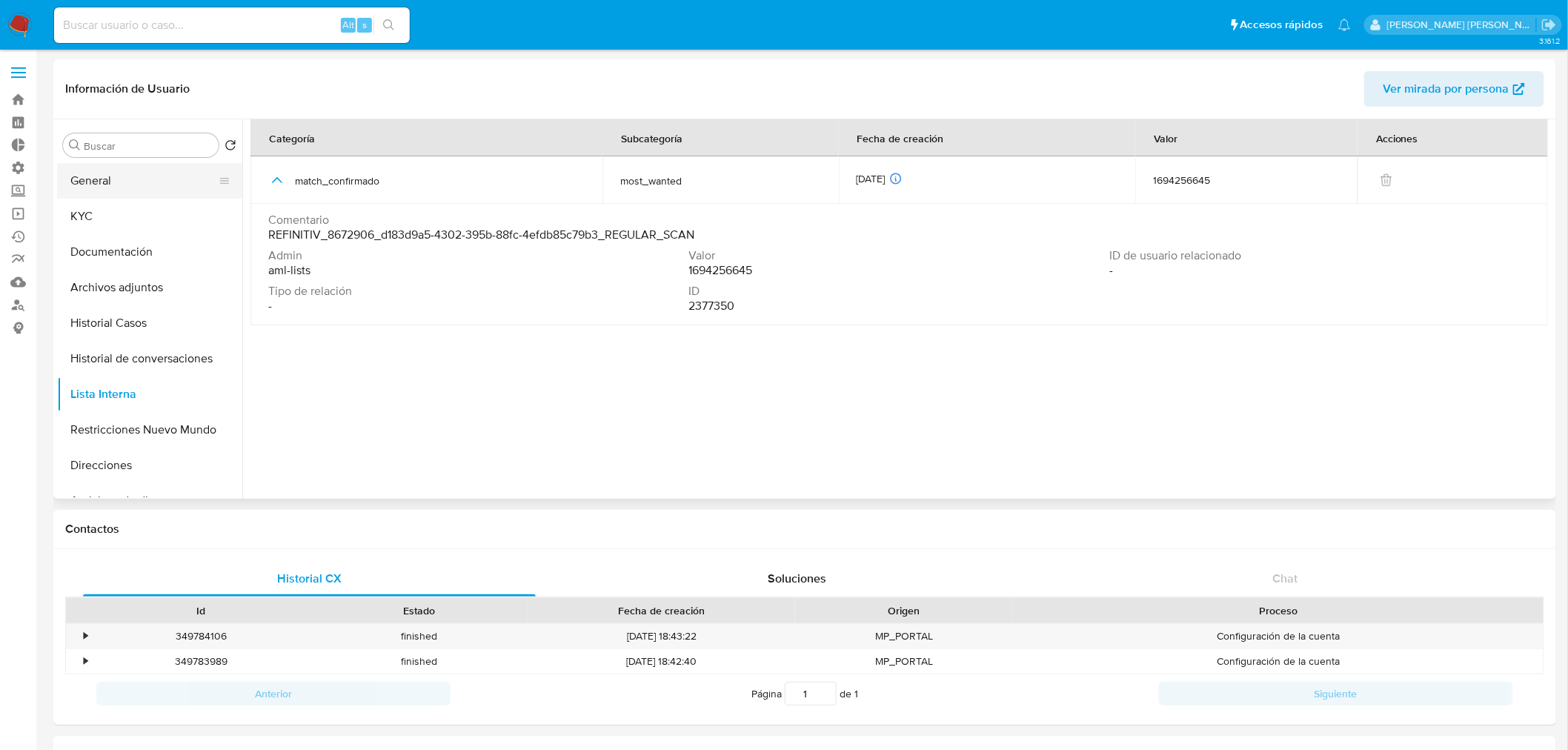
click at [108, 189] on button "General" at bounding box center [144, 180] width 173 height 35
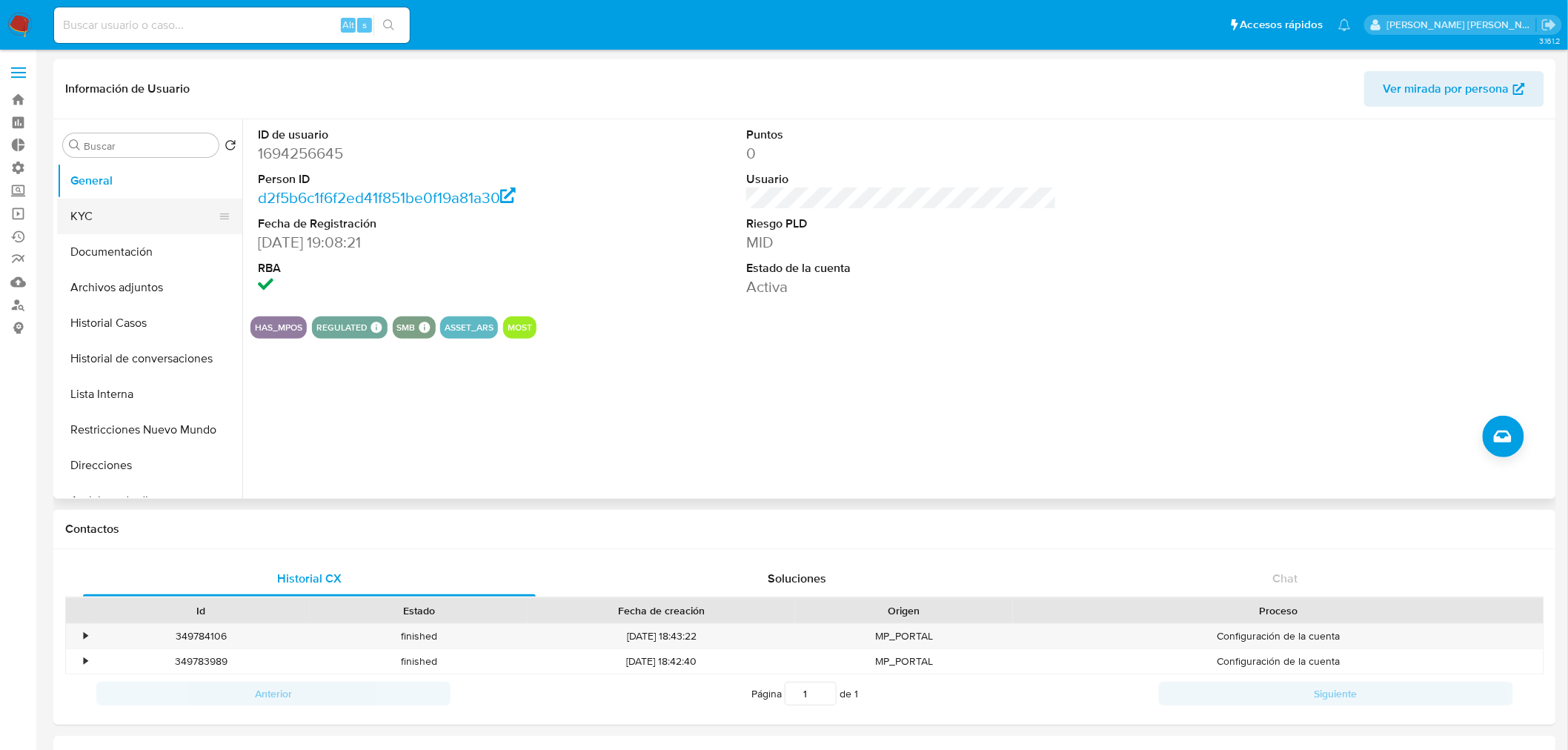
click at [152, 227] on button "KYC" at bounding box center [144, 216] width 173 height 35
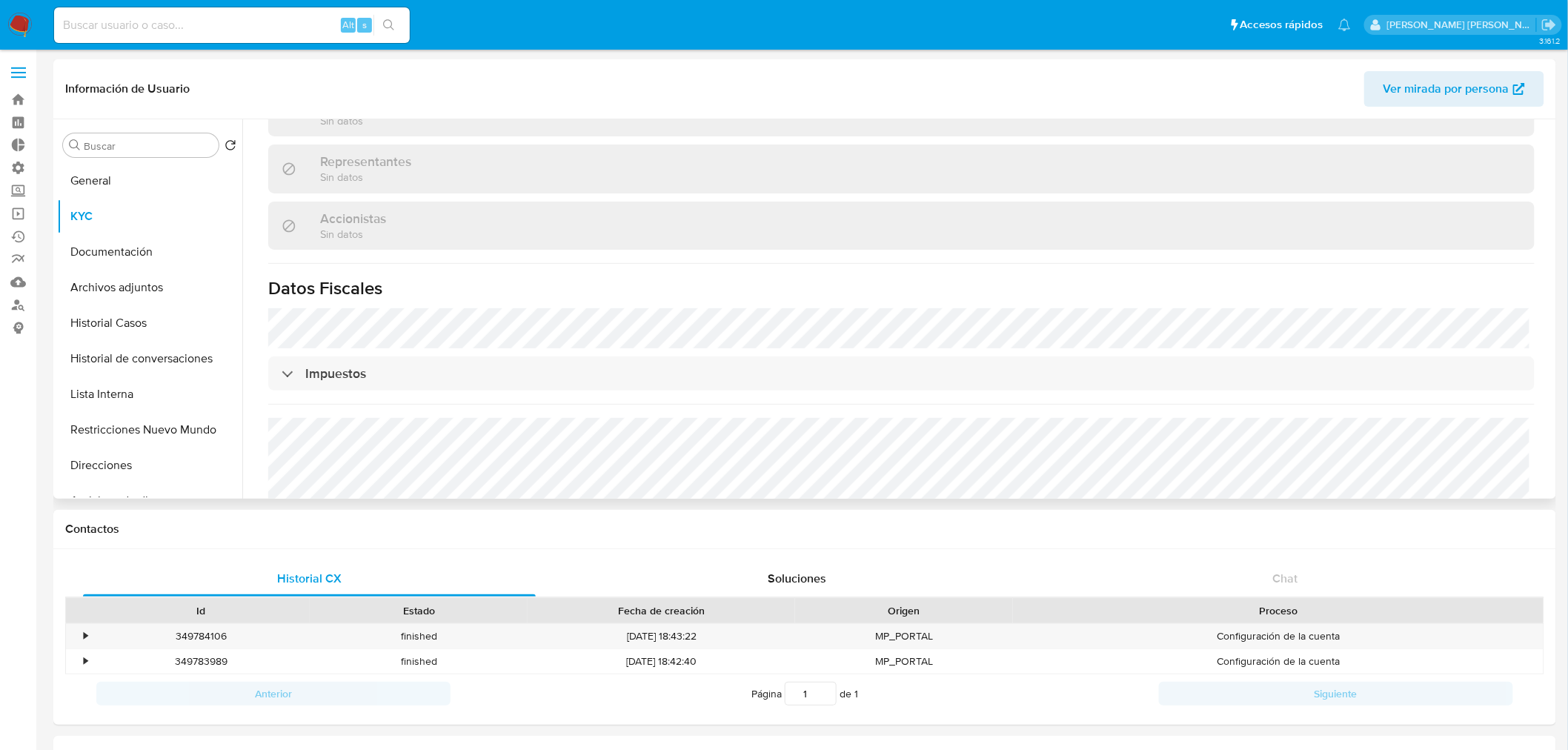
scroll to position [1023, 0]
